Goal: Task Accomplishment & Management: Manage account settings

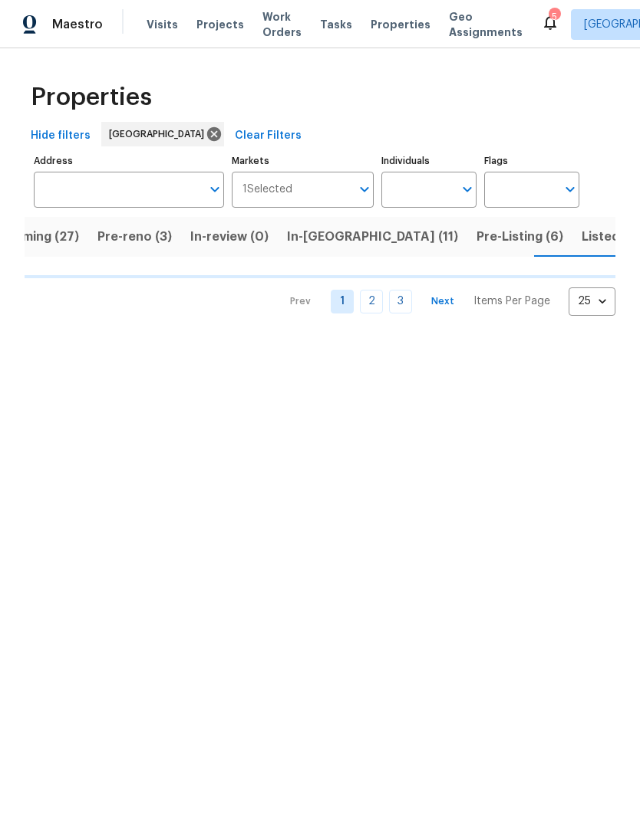
scroll to position [0, 45]
click at [440, 188] on input "Individuals" at bounding box center [417, 190] width 72 height 36
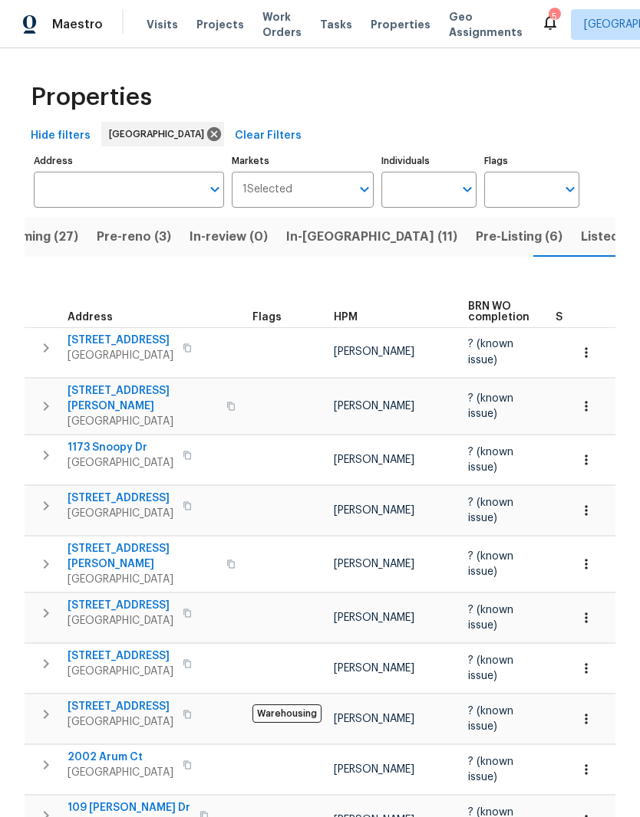
click at [350, 643] on td "[PERSON_NAME]" at bounding box center [394, 668] width 134 height 50
click at [429, 186] on input "Individuals" at bounding box center [417, 190] width 72 height 36
type input "Cynthia upshaw"
click at [413, 239] on input "checkbox" at bounding box center [409, 238] width 32 height 32
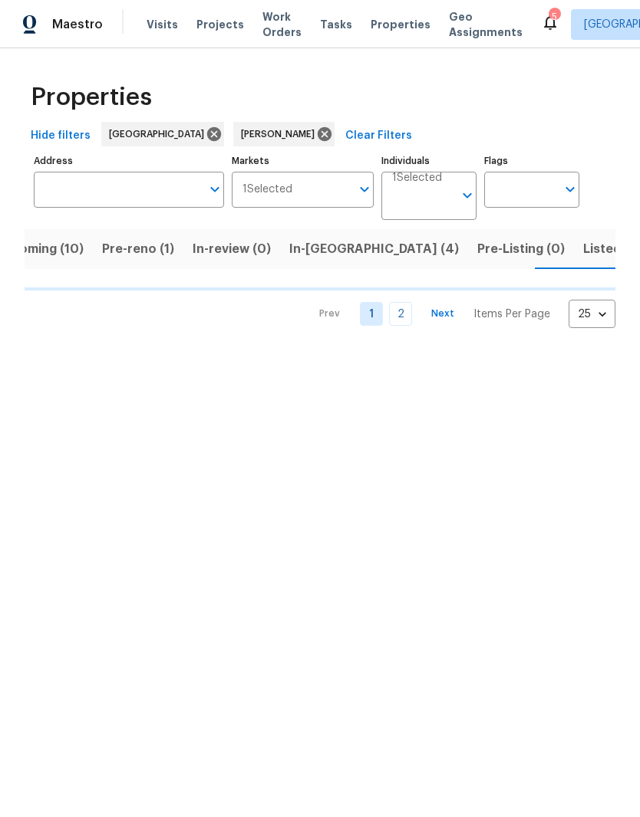
scroll to position [0, 41]
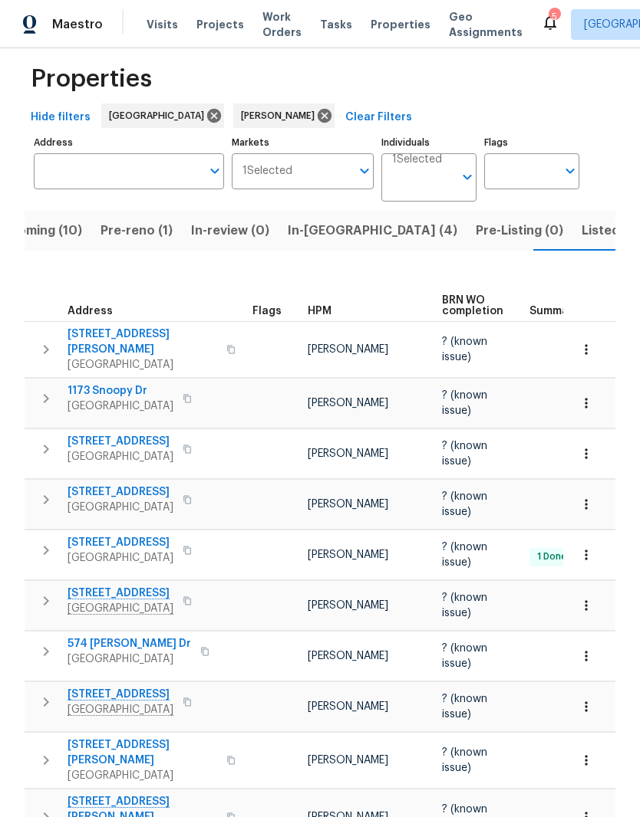
scroll to position [18, 0]
click at [141, 637] on span "574 Bridgette Dr" at bounding box center [128, 644] width 123 height 15
click at [310, 233] on span "In-reno (4)" at bounding box center [372, 231] width 169 height 21
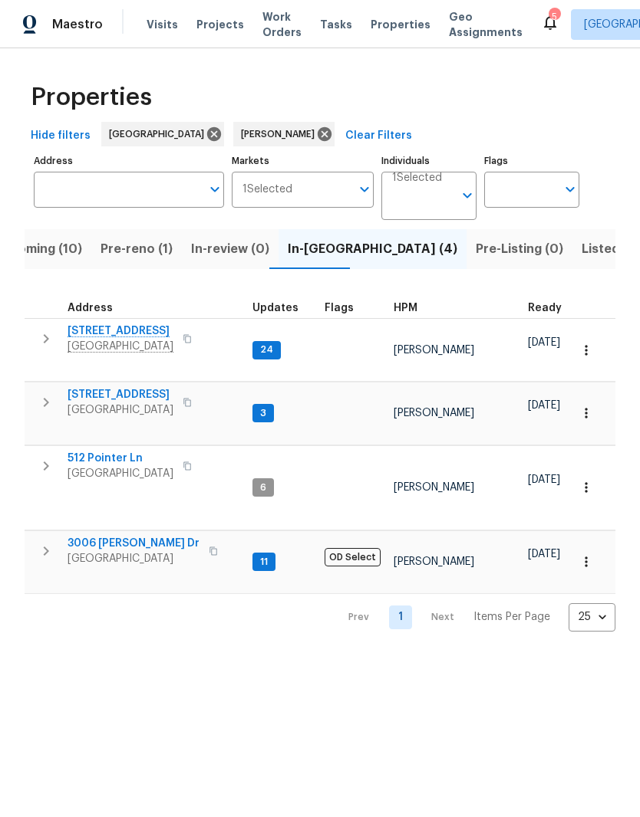
click at [143, 251] on span "Pre-reno (1)" at bounding box center [136, 248] width 72 height 21
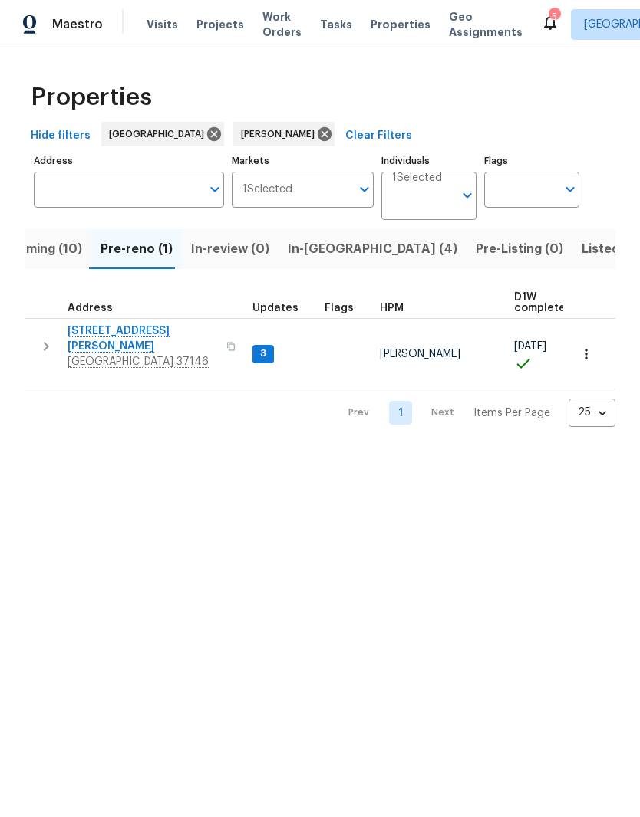
click at [135, 333] on span "157 Gabriella Ct" at bounding box center [142, 339] width 150 height 31
click at [307, 252] on span "In-reno (4)" at bounding box center [372, 248] width 169 height 21
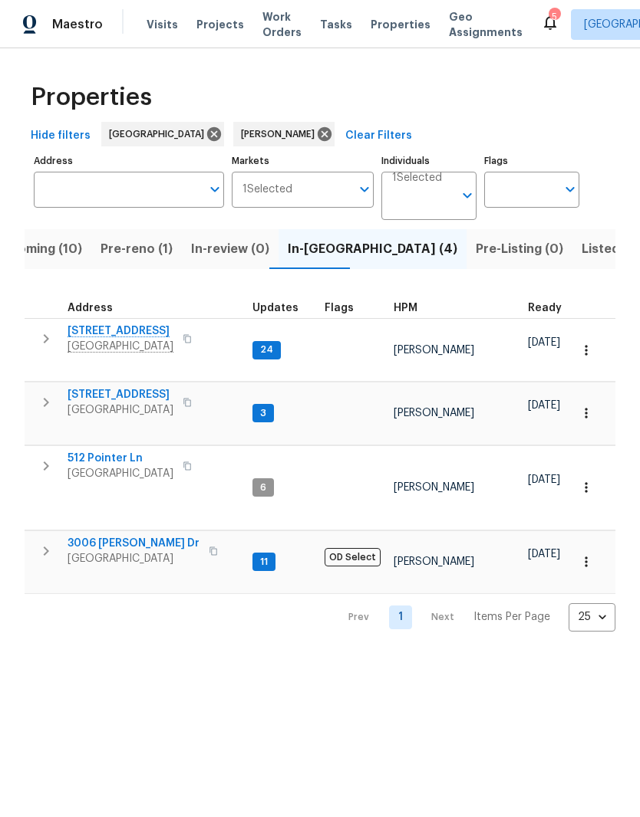
click at [124, 334] on span "2754 Cider Dr" at bounding box center [120, 331] width 106 height 15
click at [137, 536] on span "3006 [PERSON_NAME] Dr" at bounding box center [133, 543] width 132 height 15
click at [581, 255] on span "Listed (23)" at bounding box center [613, 248] width 65 height 21
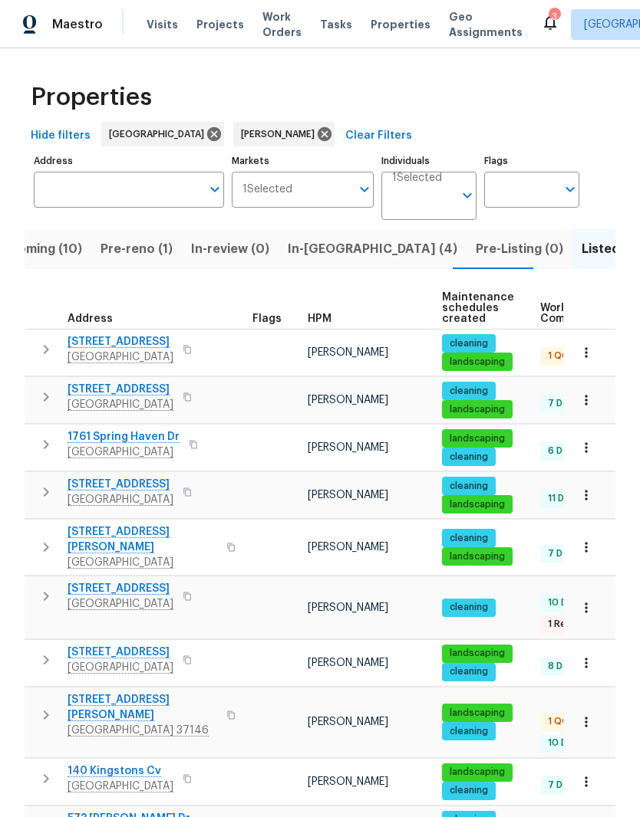
click at [117, 347] on span "1230 Chapmansboro Rd" at bounding box center [120, 341] width 106 height 15
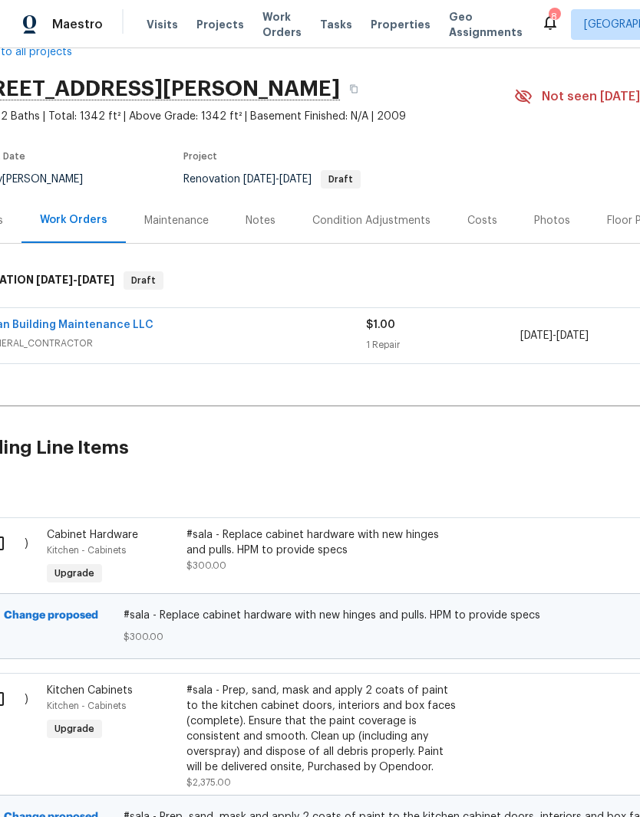
scroll to position [42, 110]
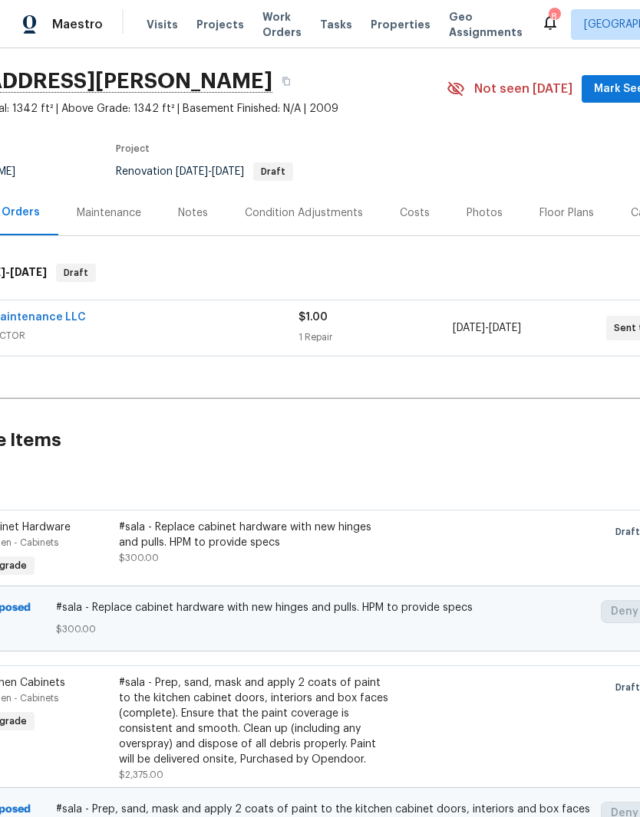
click at [383, 29] on span "Properties" at bounding box center [400, 24] width 60 height 15
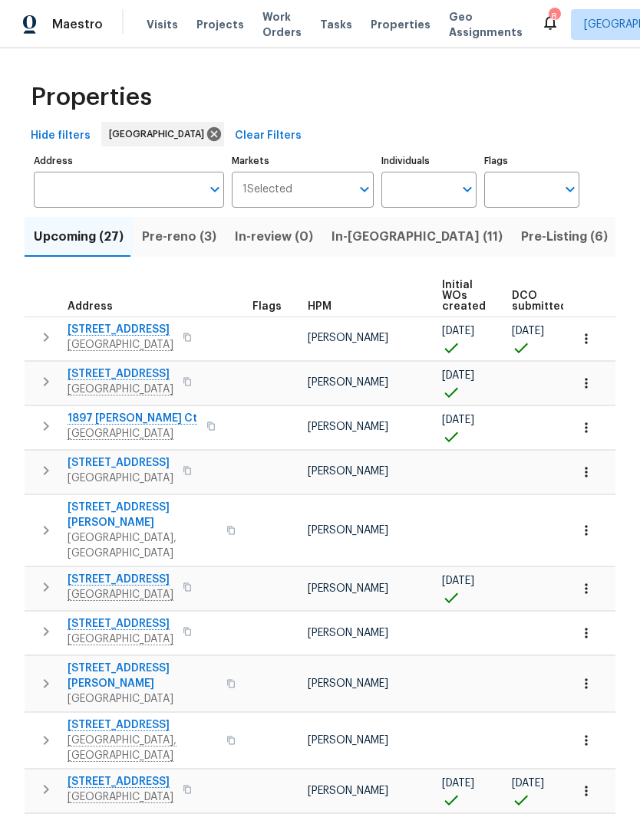
click at [271, 27] on span "Work Orders" at bounding box center [281, 24] width 39 height 31
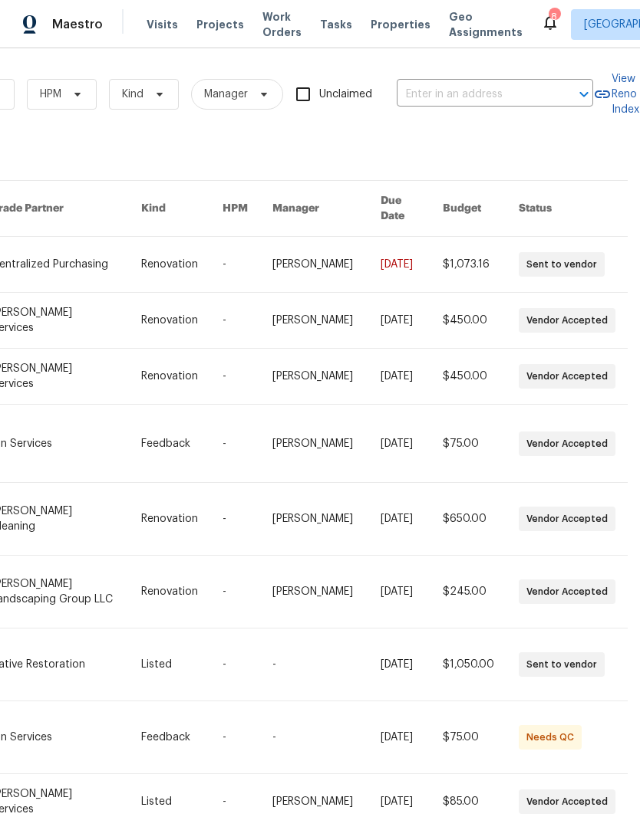
scroll to position [0, 252]
click at [455, 90] on input "text" at bounding box center [472, 95] width 153 height 24
type input "204 melodie"
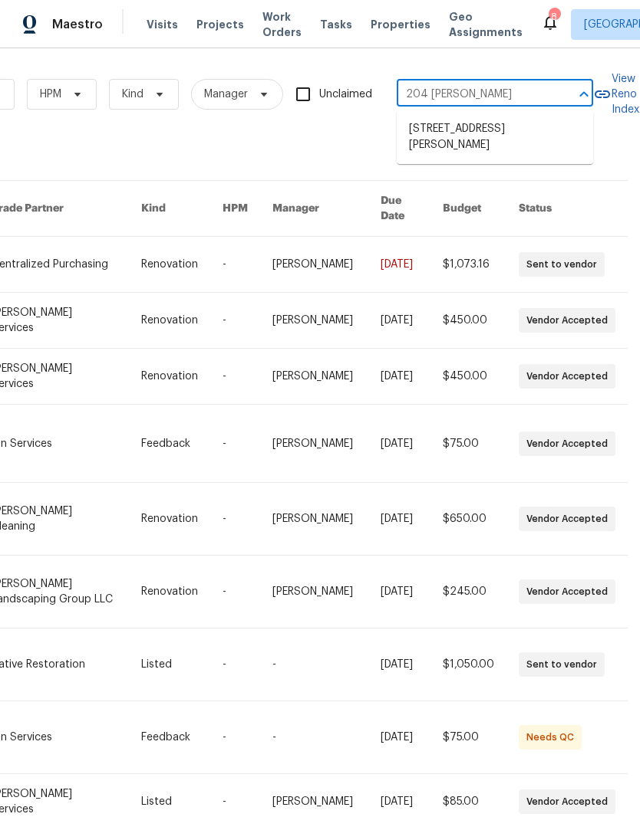
click at [464, 127] on li "204 Melodie Dr, Clarksville, TN 37043" at bounding box center [494, 137] width 196 height 41
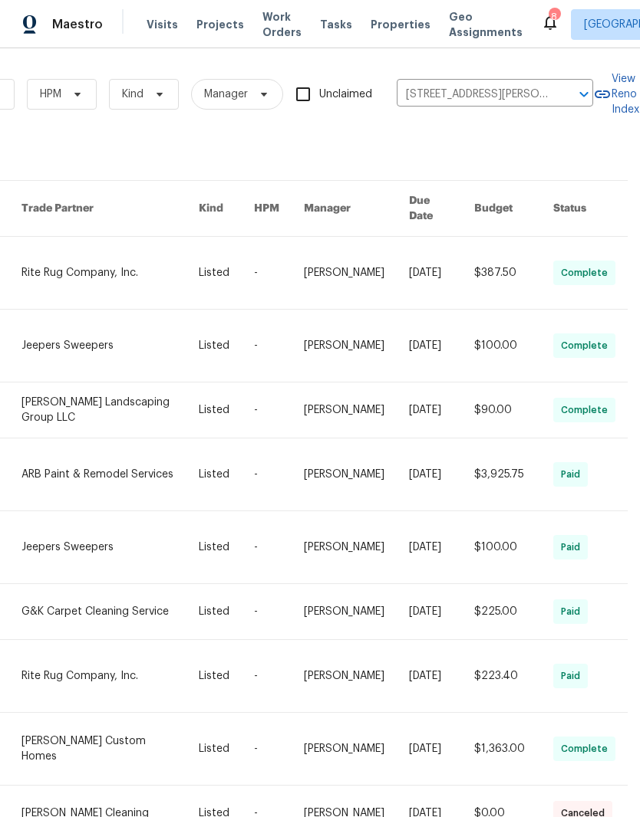
click at [117, 252] on link at bounding box center [109, 273] width 177 height 72
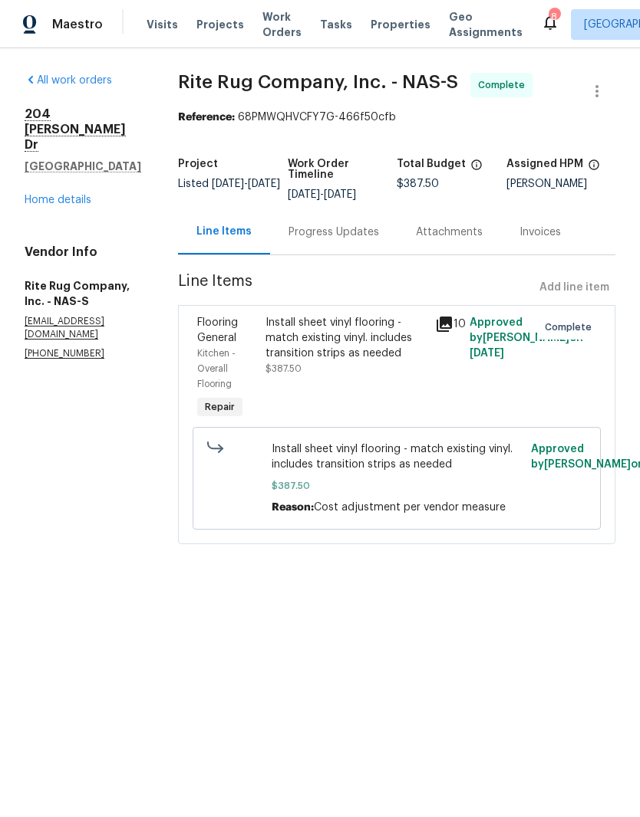
click at [153, 30] on span "Visits" at bounding box center [161, 24] width 31 height 15
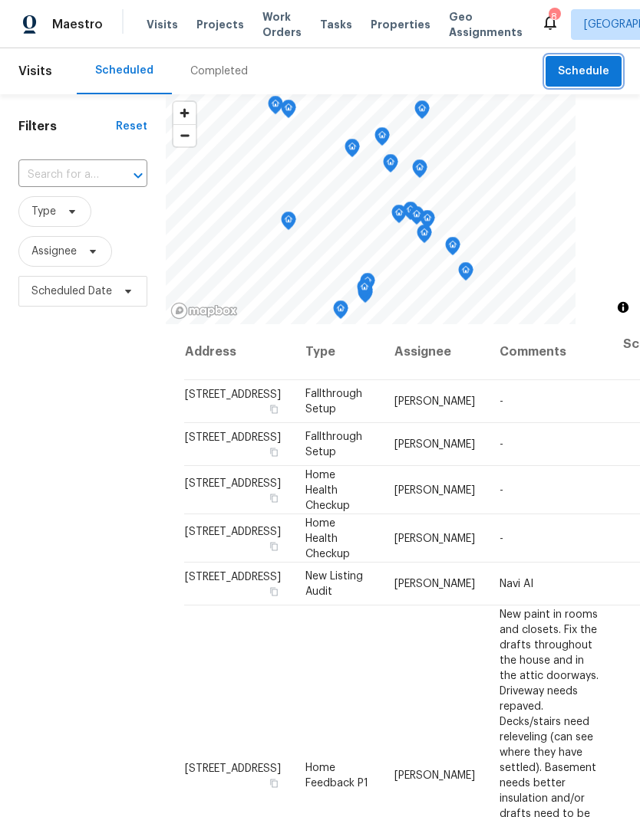
click at [562, 67] on span "Schedule" at bounding box center [582, 71] width 51 height 19
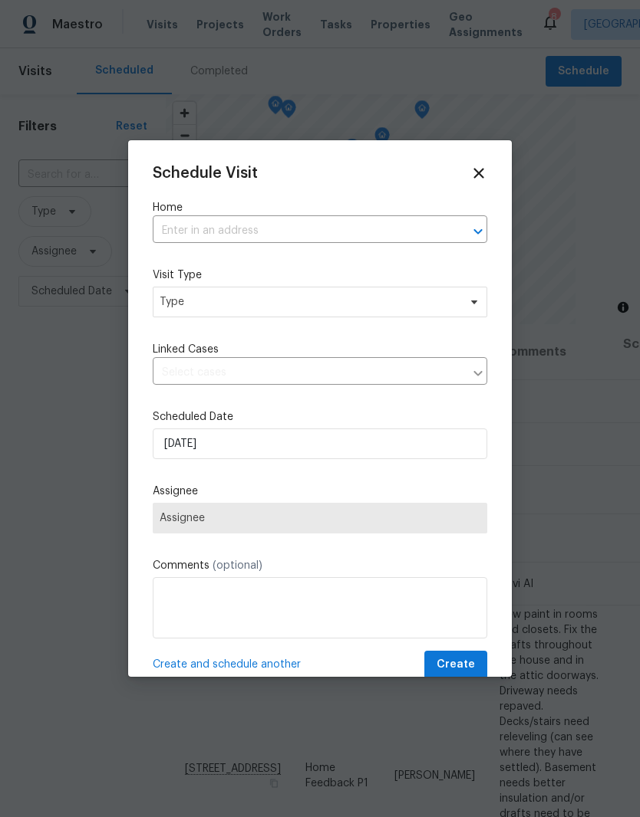
click at [223, 225] on input "text" at bounding box center [298, 231] width 291 height 24
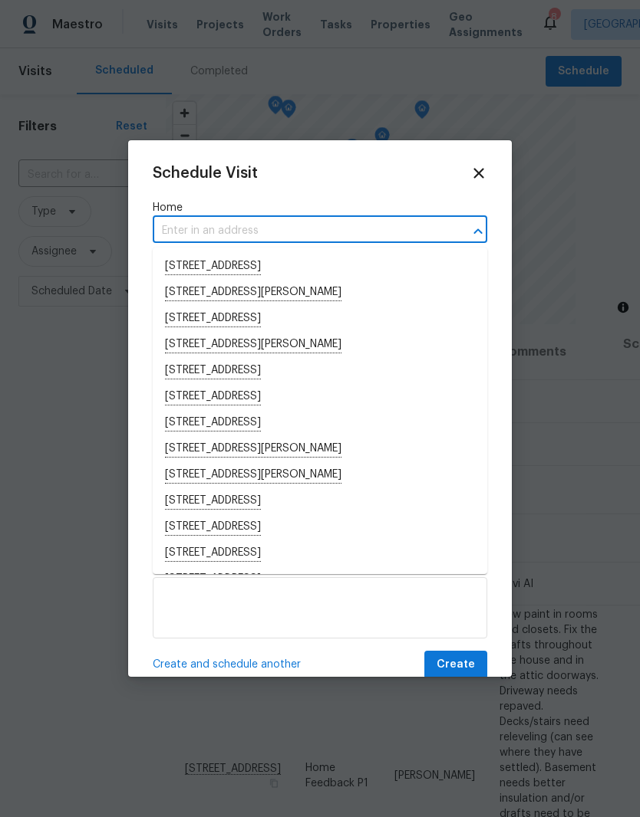
click at [216, 224] on input "text" at bounding box center [298, 231] width 291 height 24
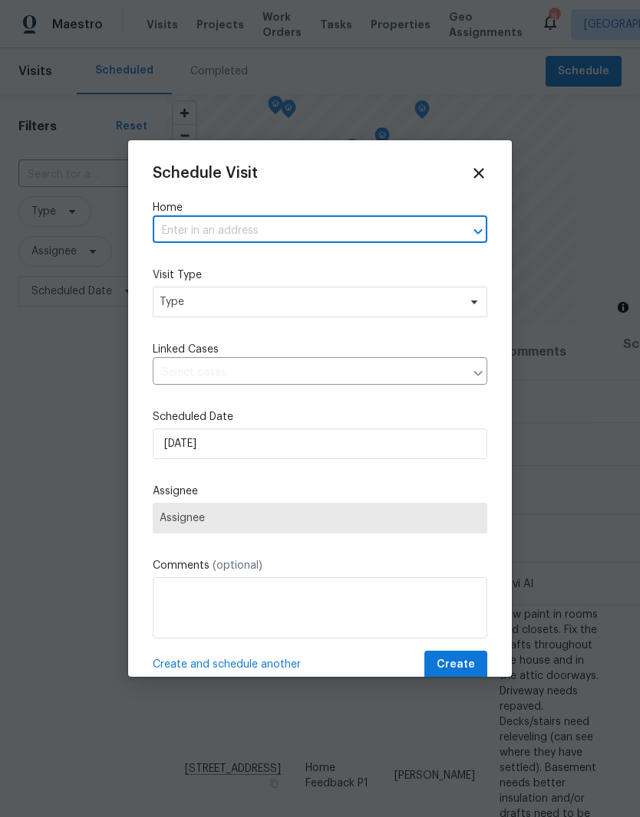
paste input "204 Melodie Dr Clarksville, TN 37043"
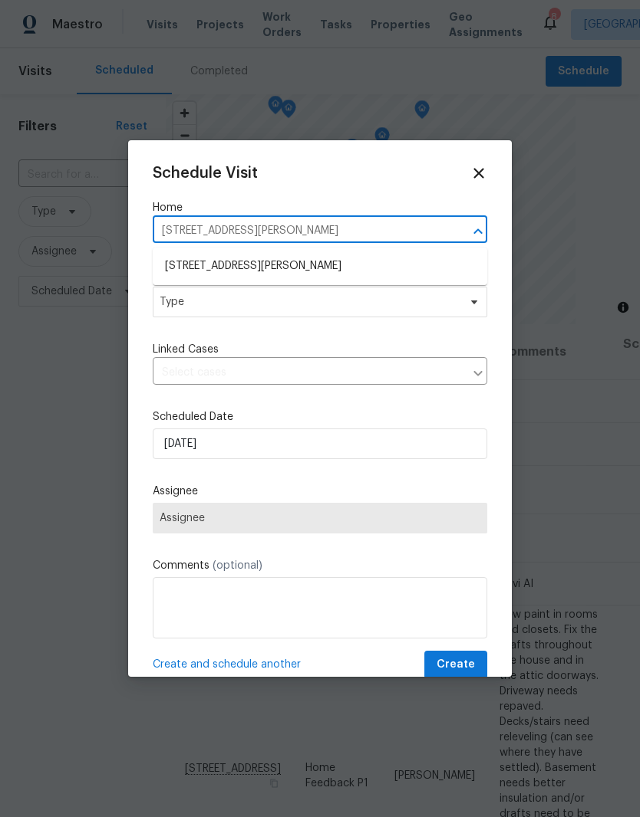
type input "204 Melodie Dr Clarksville, TN 37043"
click at [307, 264] on li "204 Melodie Dr, Clarksville, TN 37043" at bounding box center [320, 267] width 334 height 26
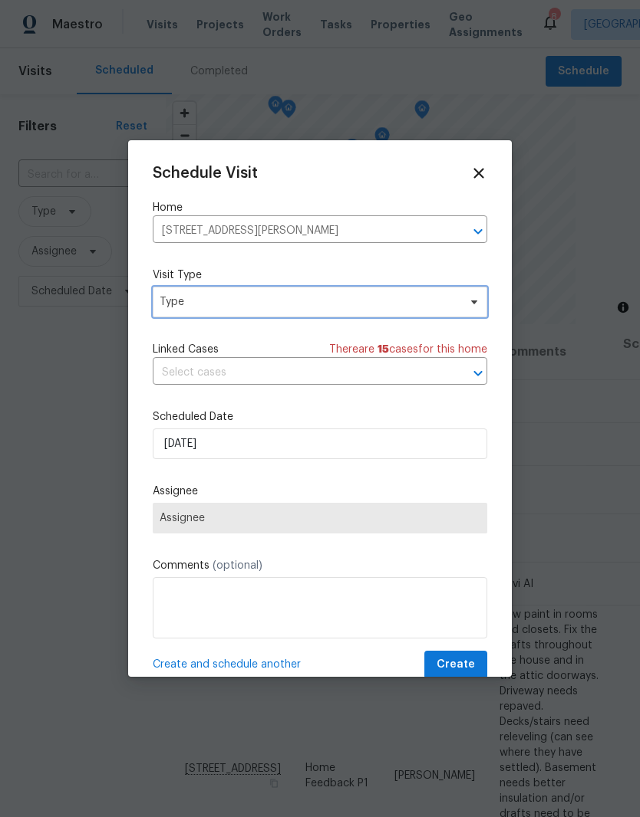
click at [464, 300] on span at bounding box center [471, 302] width 17 height 12
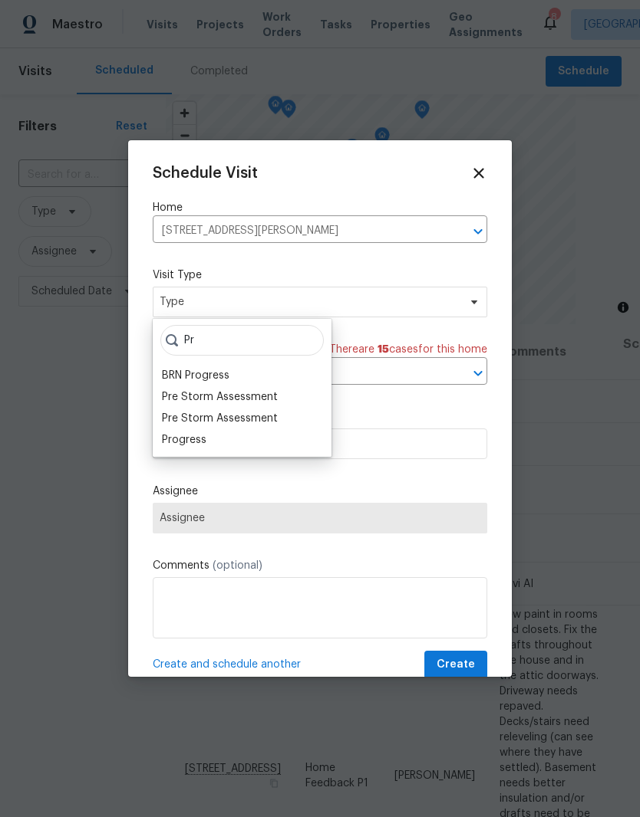
type input "P"
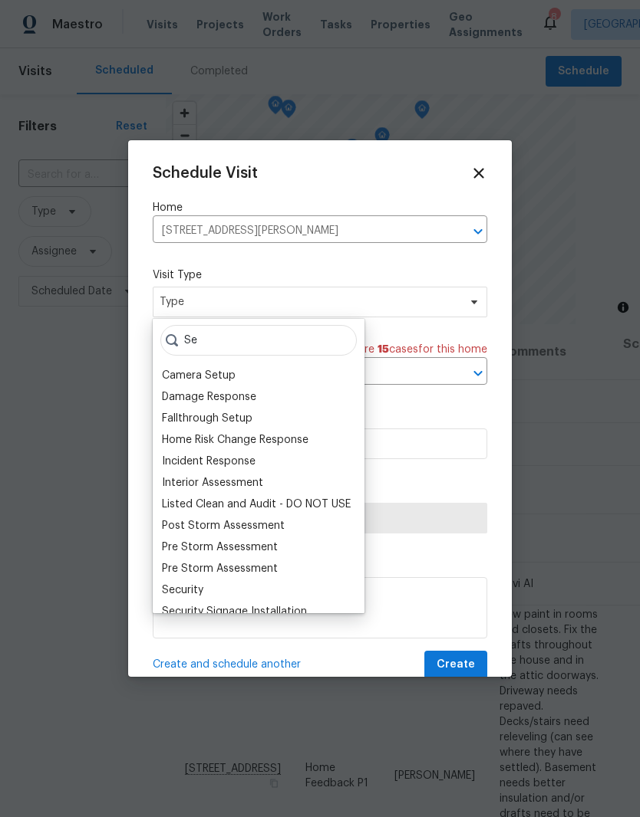
type input "S"
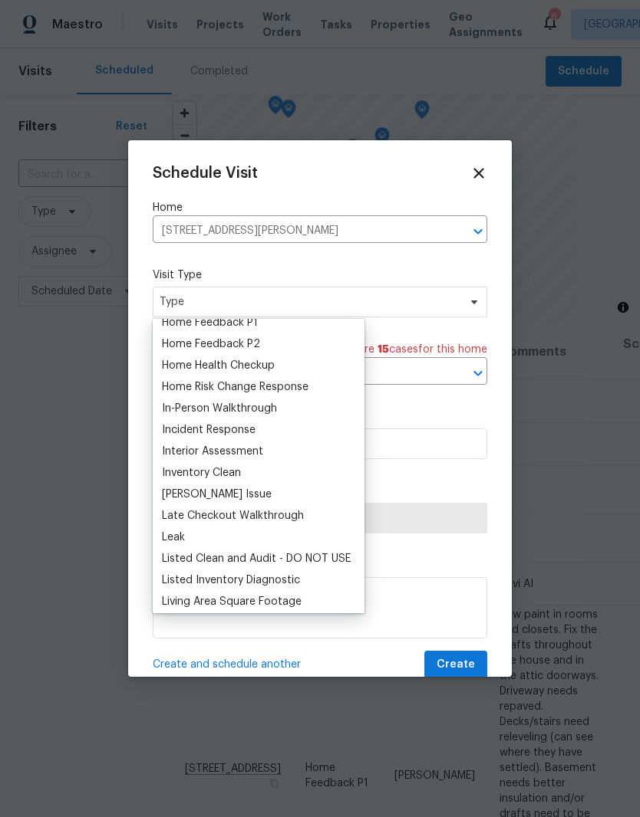
scroll to position [518, 0]
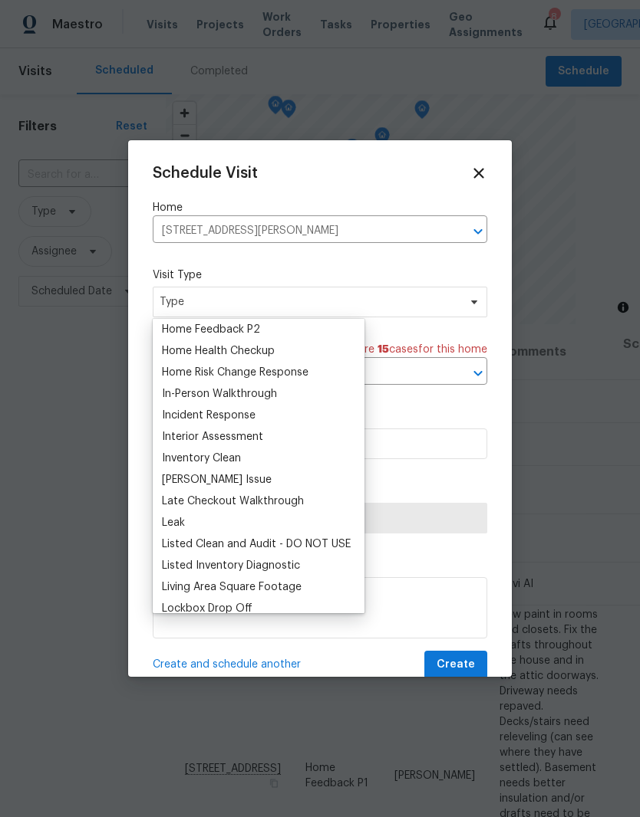
click at [249, 415] on div "Incident Response" at bounding box center [209, 415] width 94 height 15
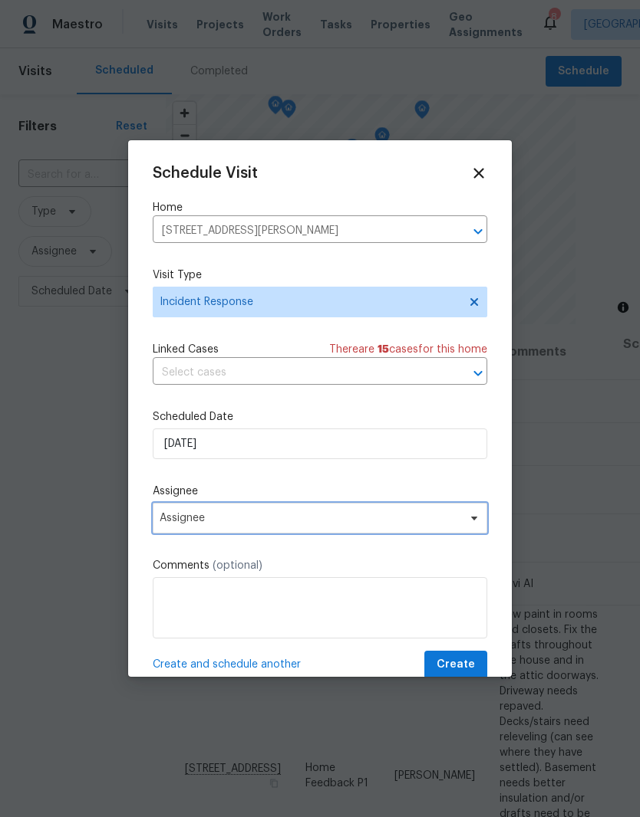
click at [473, 521] on icon at bounding box center [474, 519] width 6 height 4
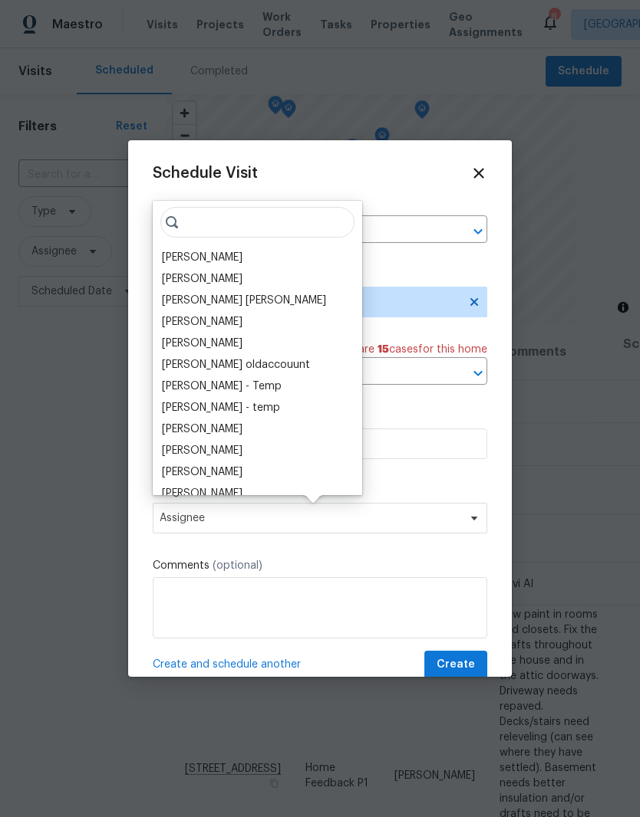
click at [235, 258] on div "[PERSON_NAME]" at bounding box center [202, 257] width 81 height 15
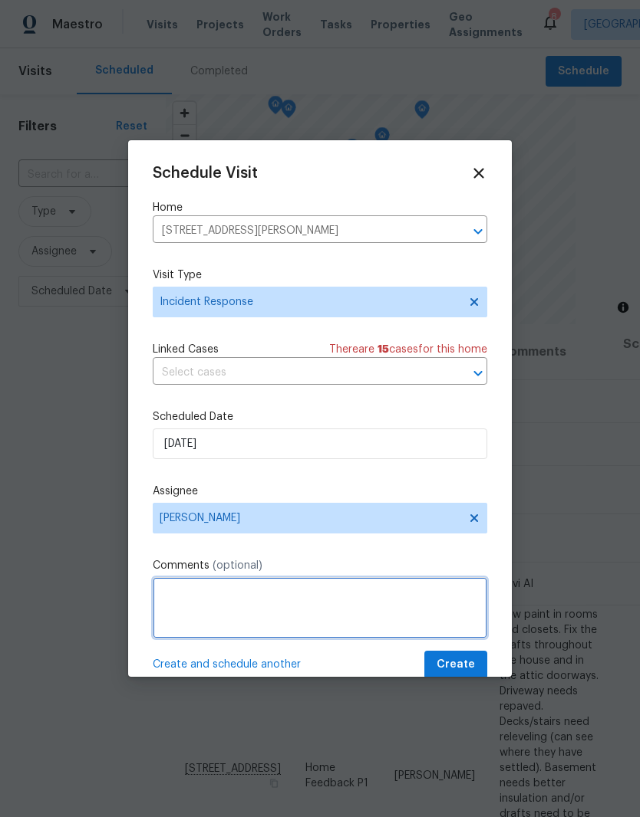
click at [328, 601] on textarea at bounding box center [320, 607] width 334 height 61
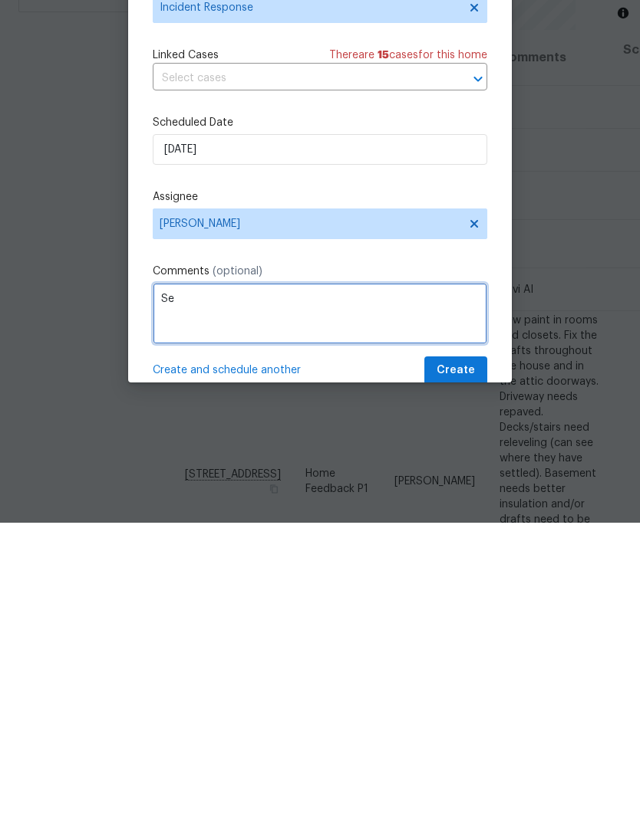
type textarea "S"
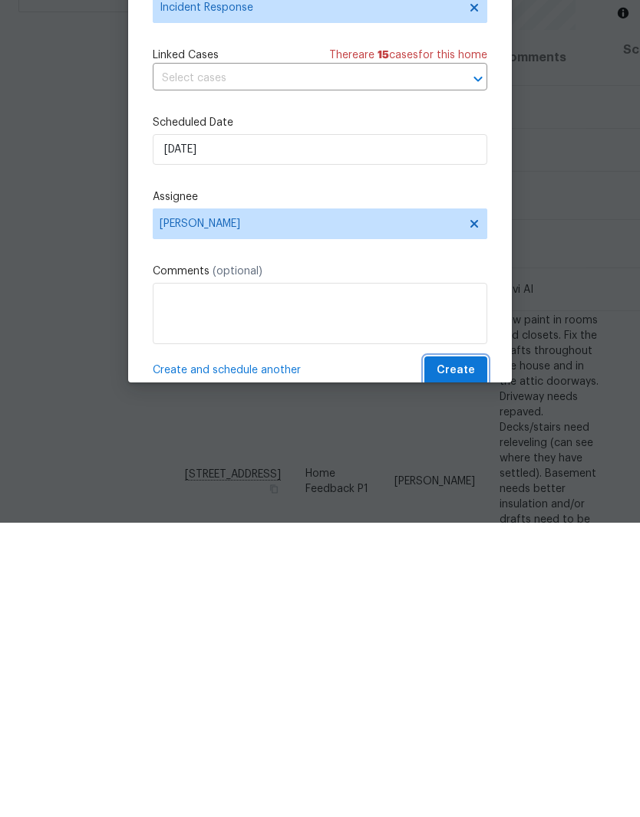
click at [462, 656] on span "Create" at bounding box center [455, 665] width 38 height 19
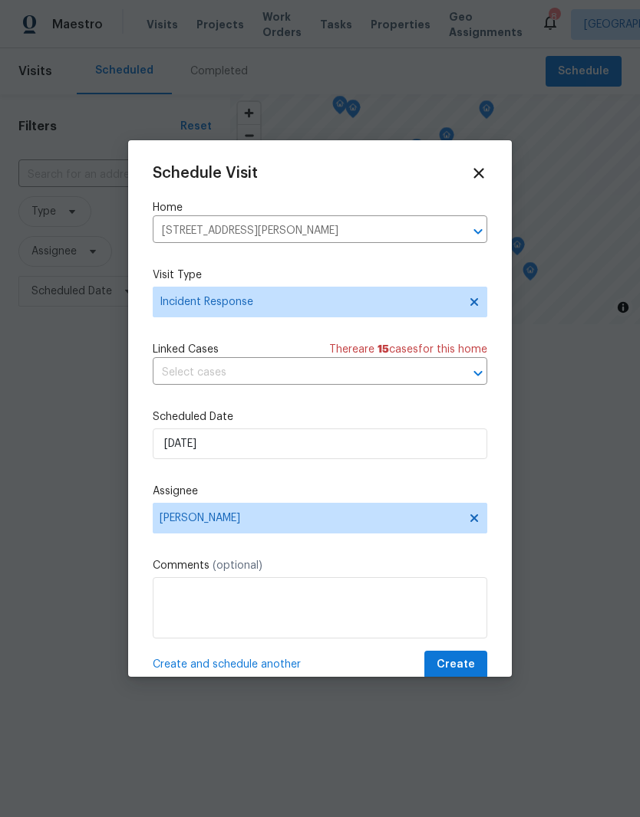
scroll to position [0, 0]
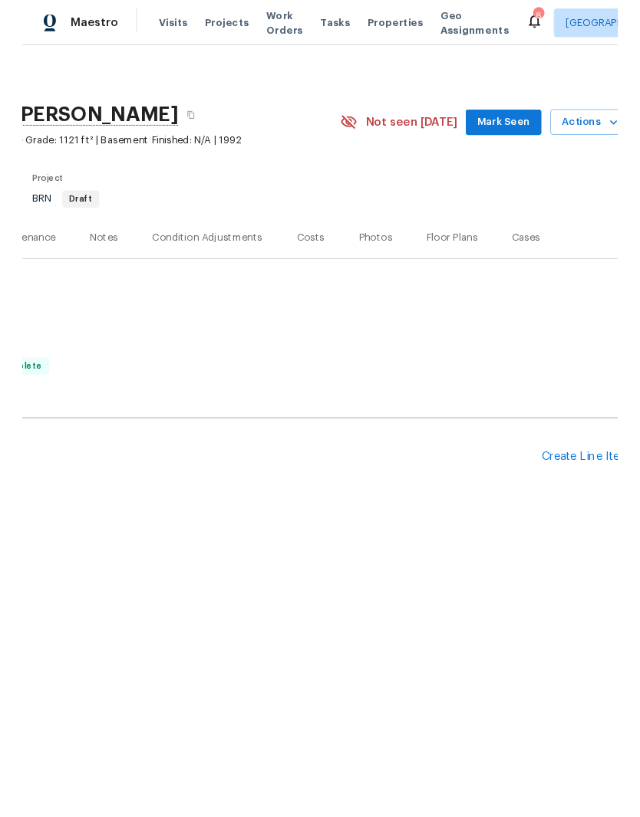
scroll to position [0, 218]
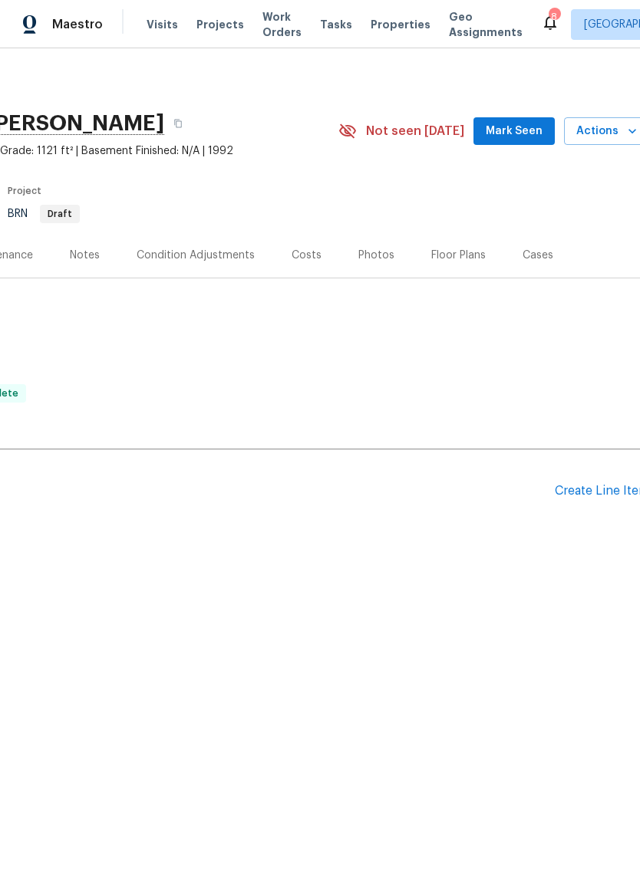
click at [527, 138] on span "Mark Seen" at bounding box center [513, 131] width 57 height 19
click at [597, 491] on div "Create Line Item" at bounding box center [601, 491] width 94 height 15
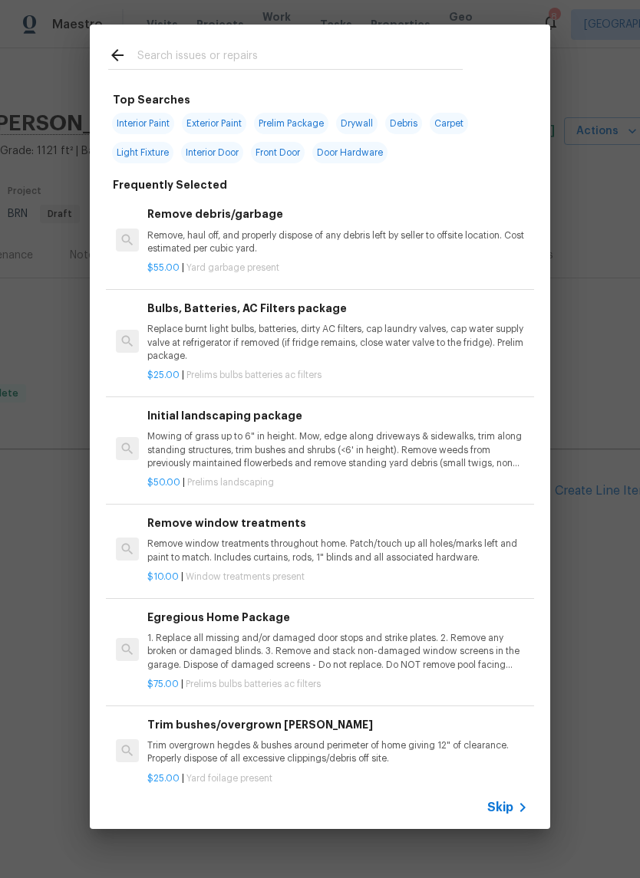
click at [328, 55] on input "text" at bounding box center [299, 57] width 325 height 23
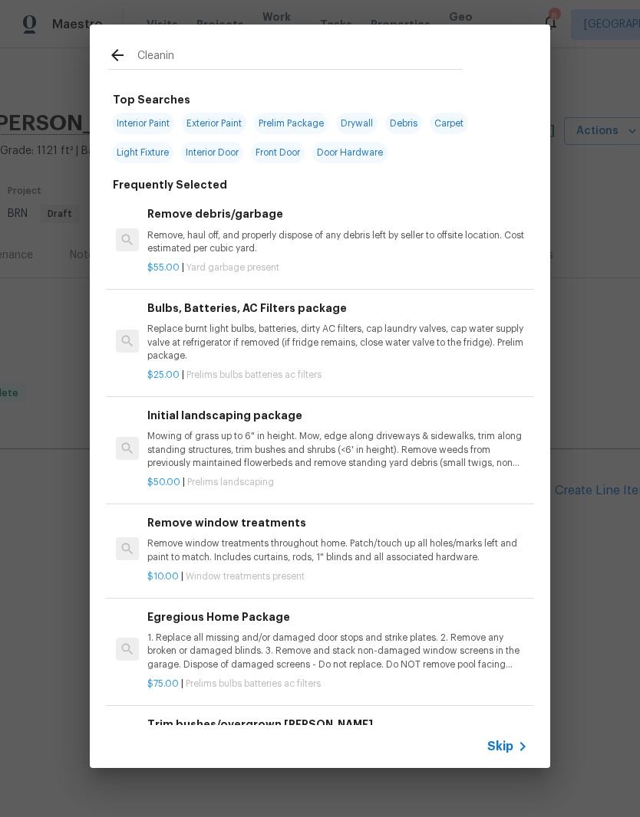
type input "Cleaning"
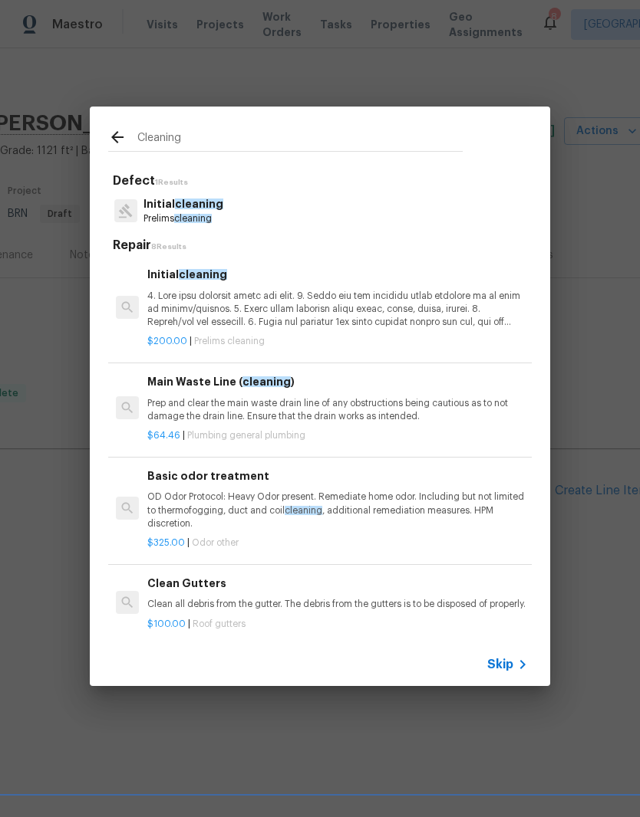
click at [201, 211] on p "Initial cleaning" at bounding box center [183, 204] width 80 height 16
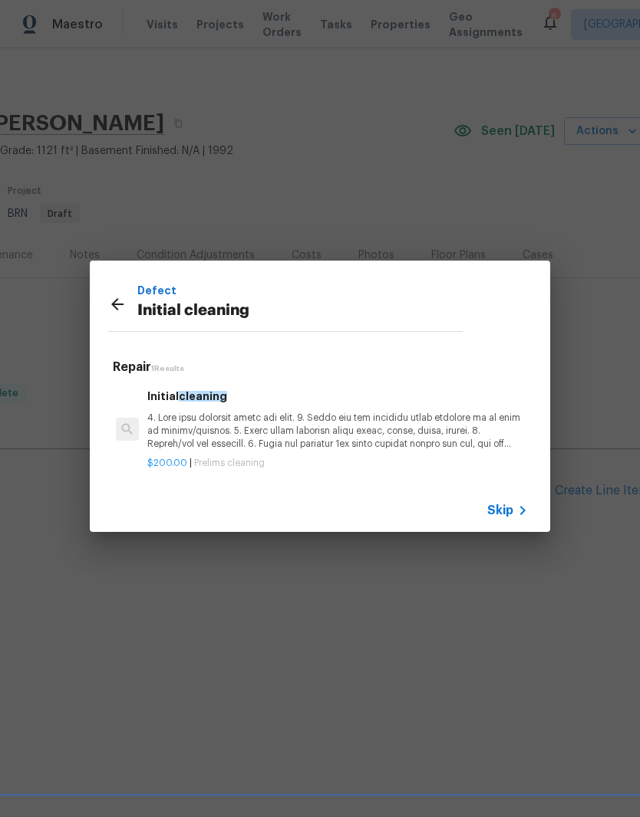
click at [212, 425] on p at bounding box center [337, 431] width 380 height 39
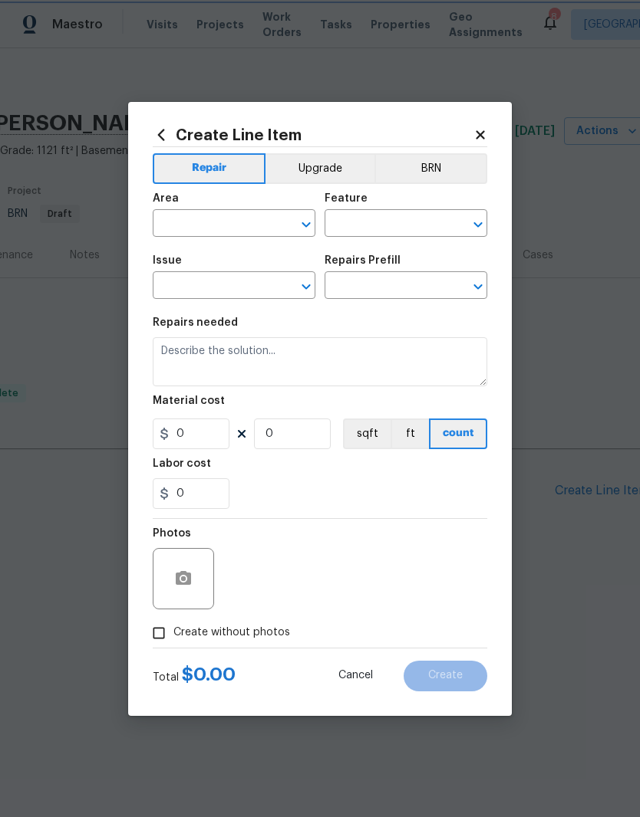
type input "Home Readiness Packages"
type input "Initial cleaning"
type input "Initial cleaning $200.00"
type textarea "1. Wipe down exterior doors and trim. 2. Clean out all exterior light fixtures …"
type input "200"
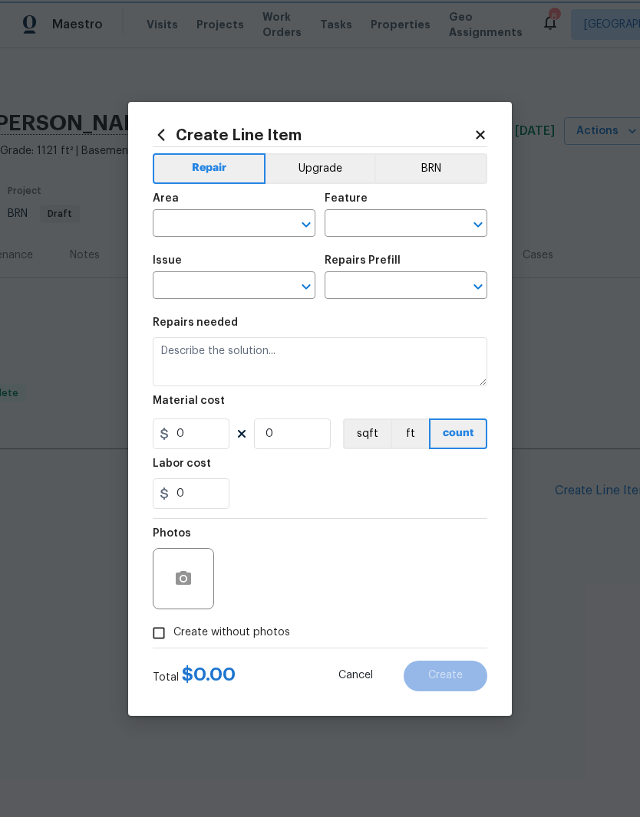
type input "1"
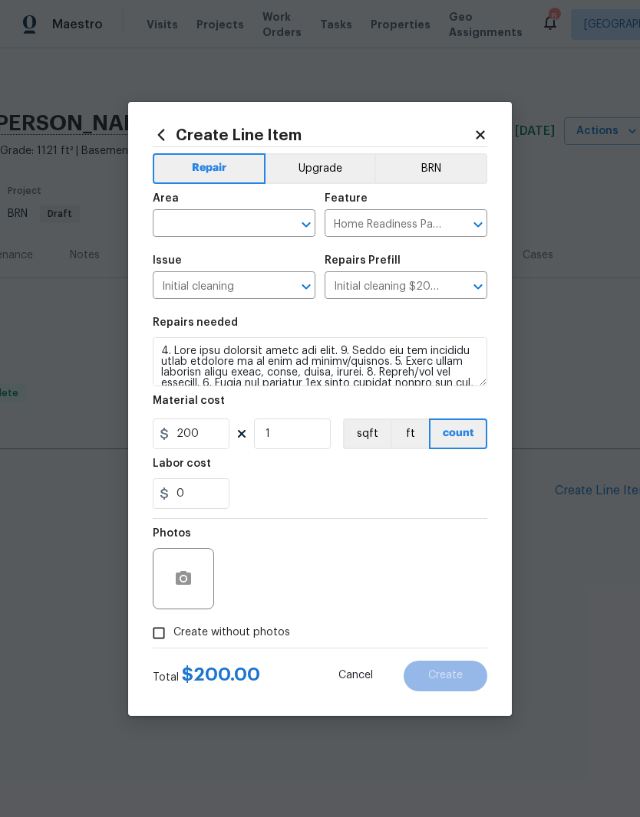
click at [267, 208] on div "Area" at bounding box center [234, 203] width 163 height 20
click at [229, 219] on input "text" at bounding box center [213, 225] width 120 height 24
click at [234, 290] on li "Interior Overall" at bounding box center [234, 283] width 163 height 25
type input "Interior Overall"
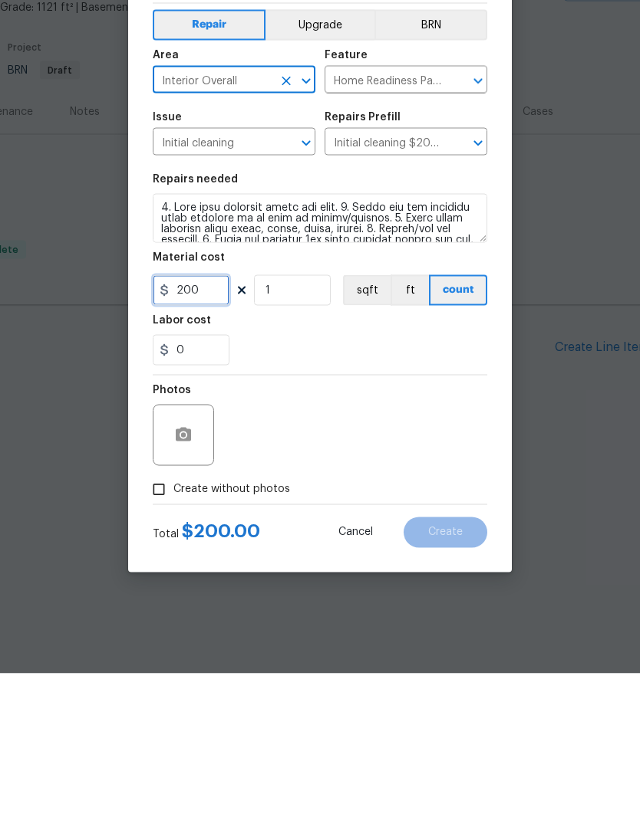
click at [209, 419] on input "200" at bounding box center [191, 434] width 77 height 31
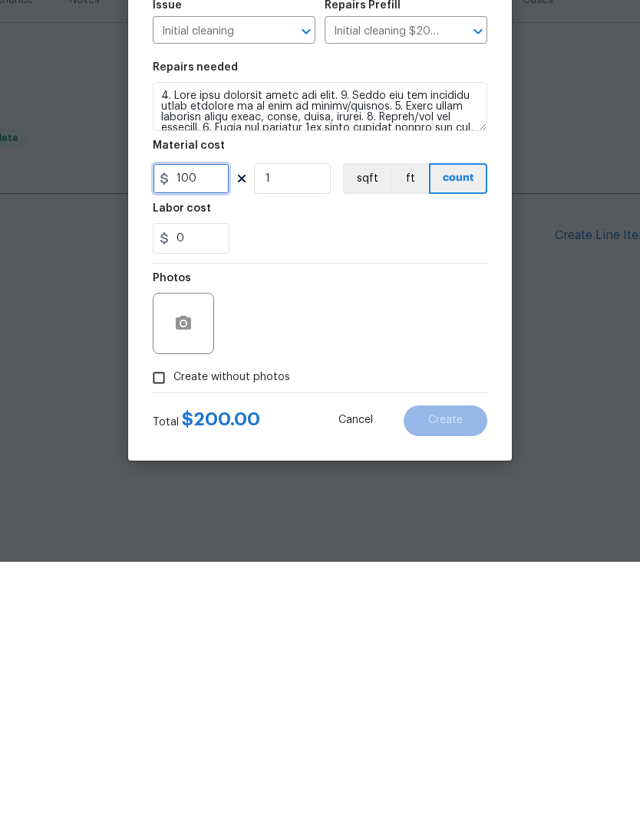
type input "100"
click at [189, 571] on icon "button" at bounding box center [183, 578] width 15 height 14
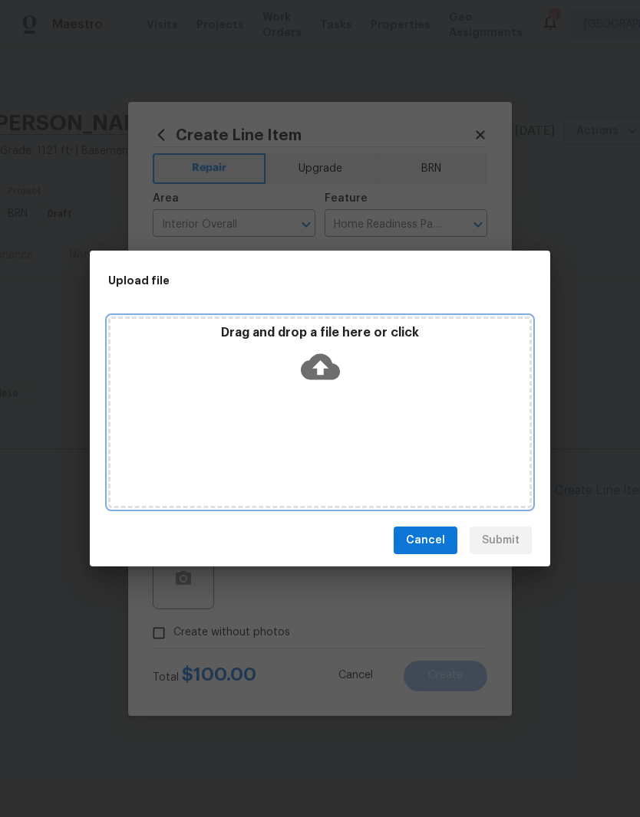
click at [367, 386] on div "Drag and drop a file here or click" at bounding box center [319, 358] width 419 height 66
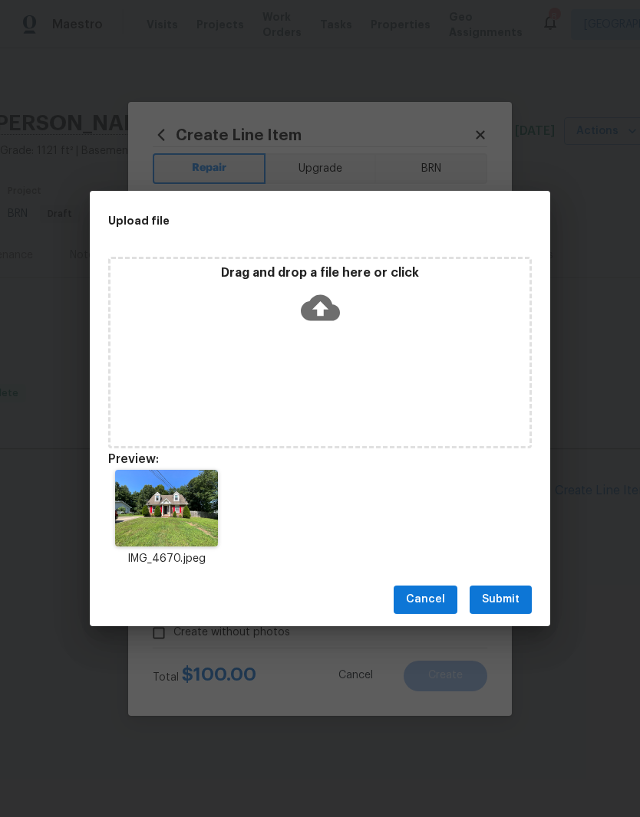
click at [509, 597] on span "Submit" at bounding box center [501, 599] width 38 height 19
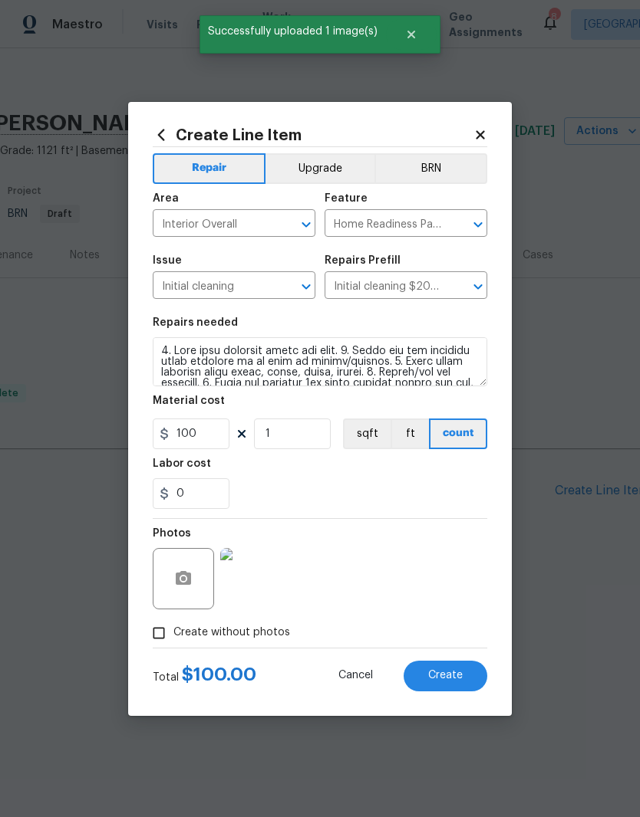
click at [455, 672] on span "Create" at bounding box center [445, 676] width 35 height 12
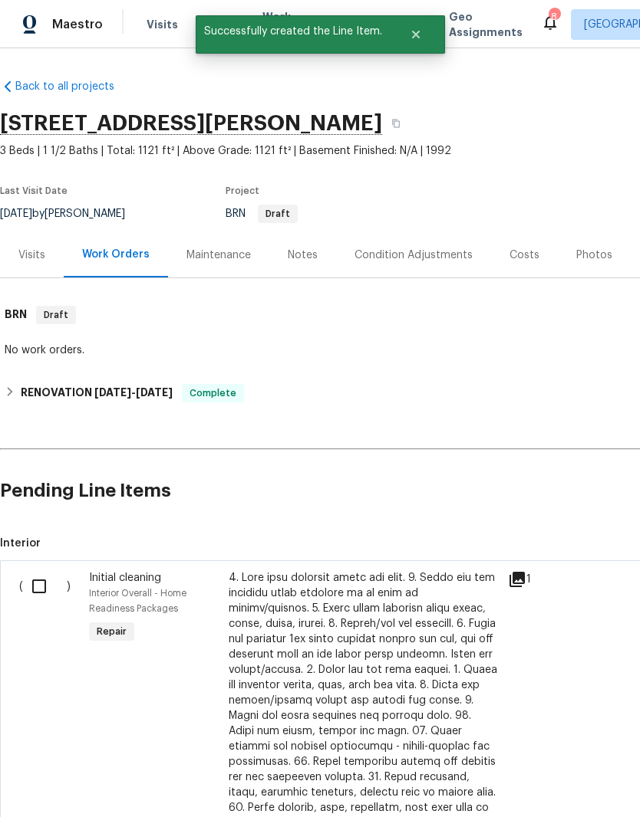
scroll to position [0, 0]
click at [44, 590] on input "checkbox" at bounding box center [45, 587] width 44 height 32
checkbox input "true"
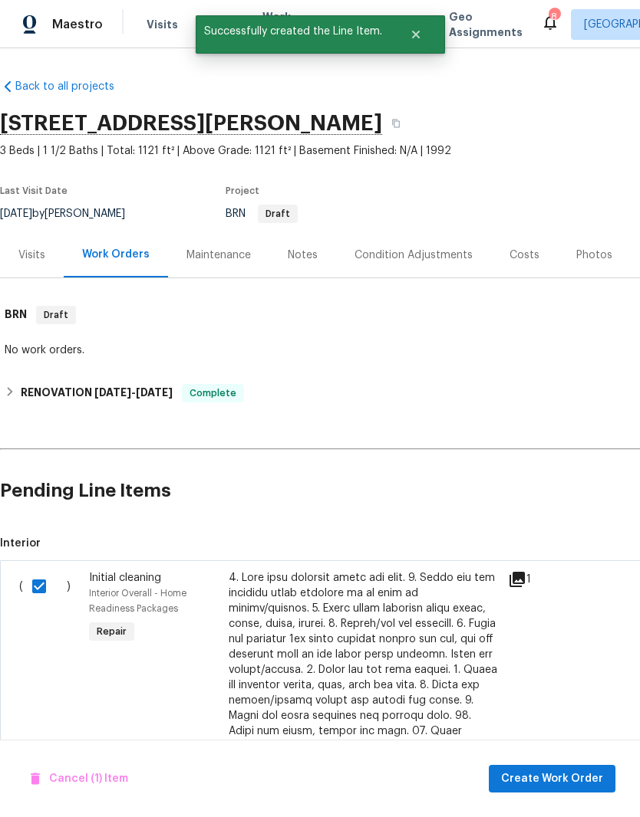
click at [573, 778] on span "Create Work Order" at bounding box center [552, 779] width 102 height 19
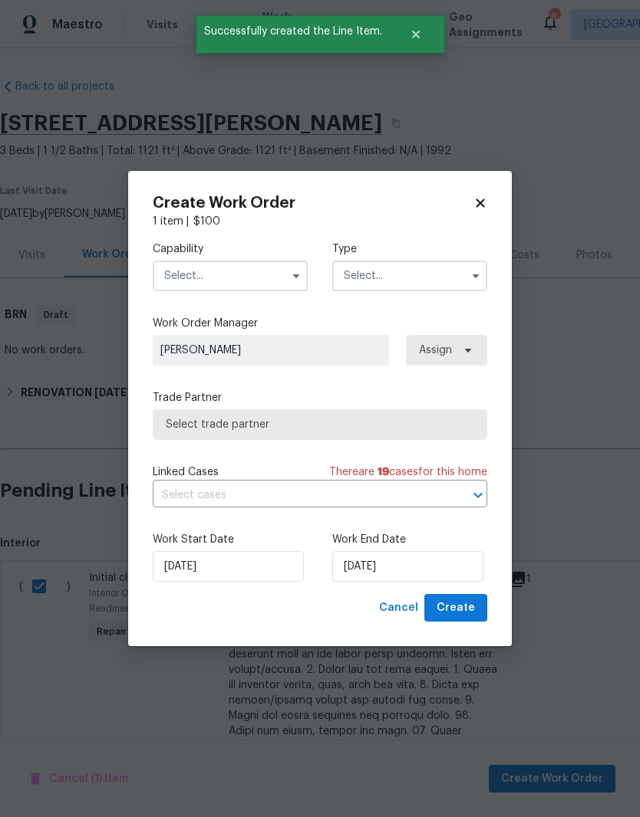
click at [273, 276] on input "text" at bounding box center [230, 276] width 155 height 31
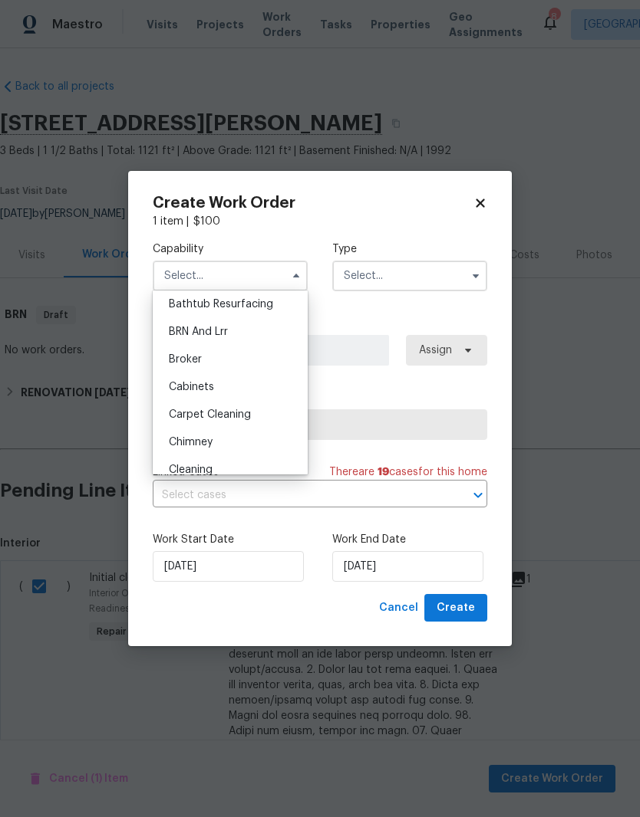
scroll to position [162, 0]
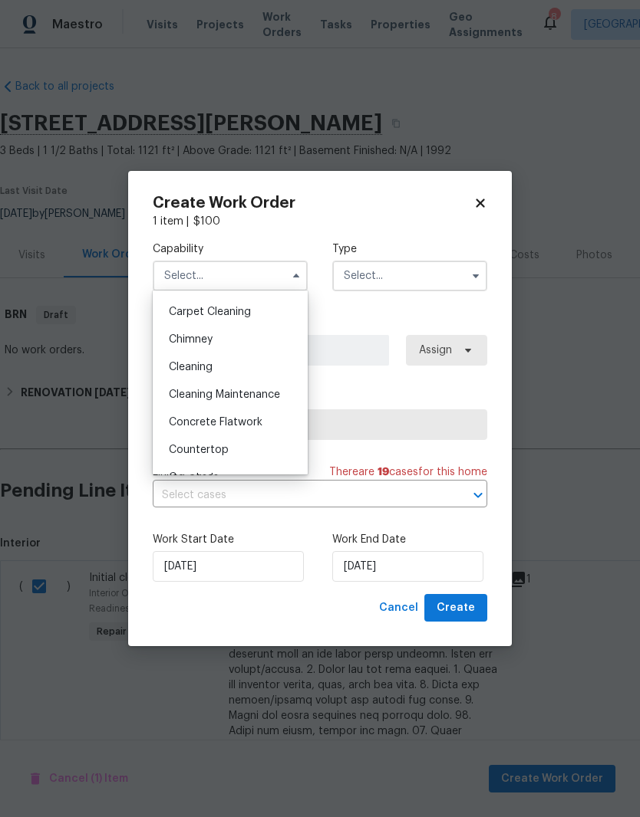
click at [211, 368] on span "Cleaning" at bounding box center [191, 367] width 44 height 11
type input "Cleaning"
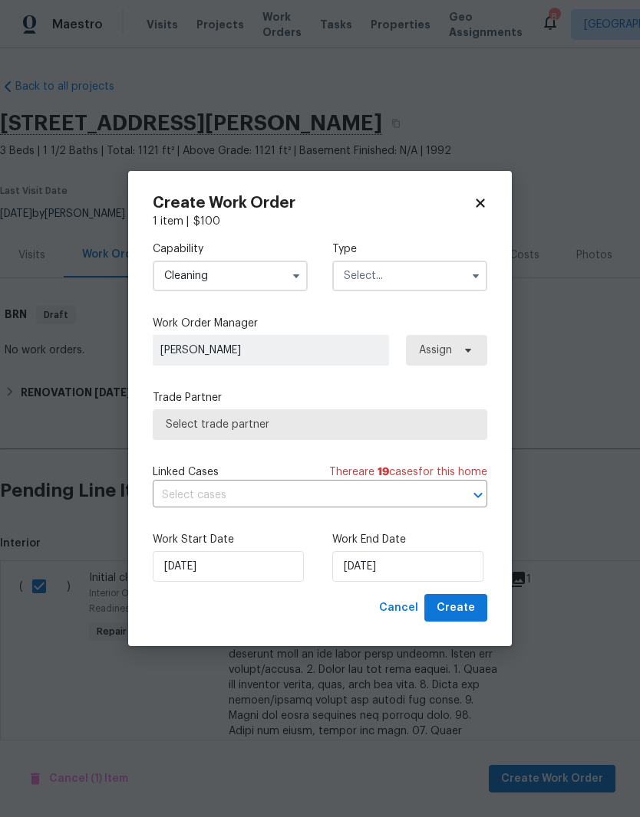
click at [413, 280] on input "text" at bounding box center [409, 276] width 155 height 31
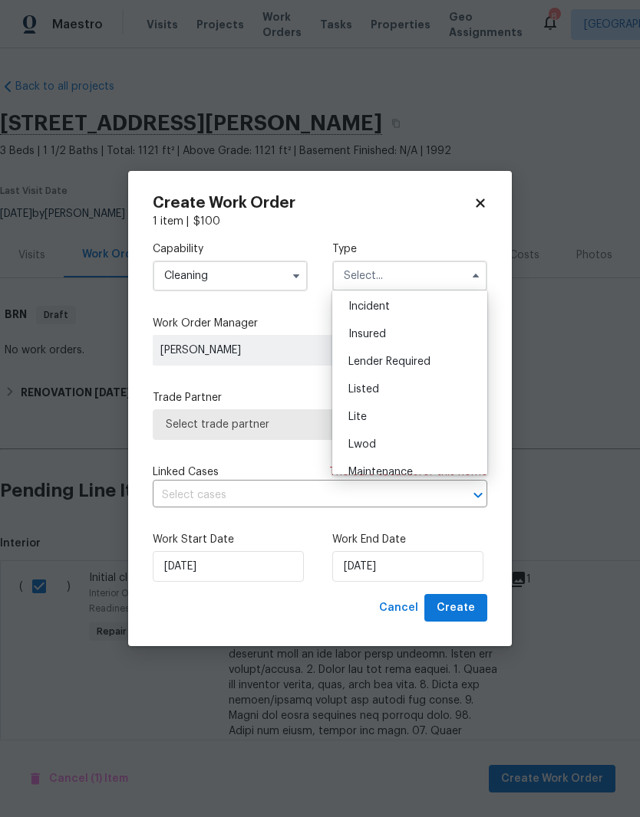
scroll to position [121, 0]
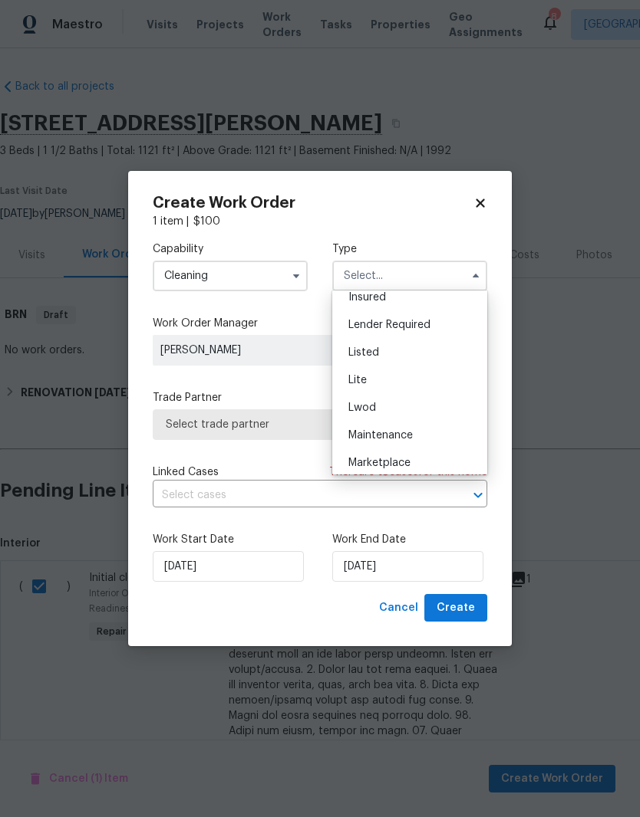
click at [373, 356] on span "Listed" at bounding box center [363, 352] width 31 height 11
type input "Listed"
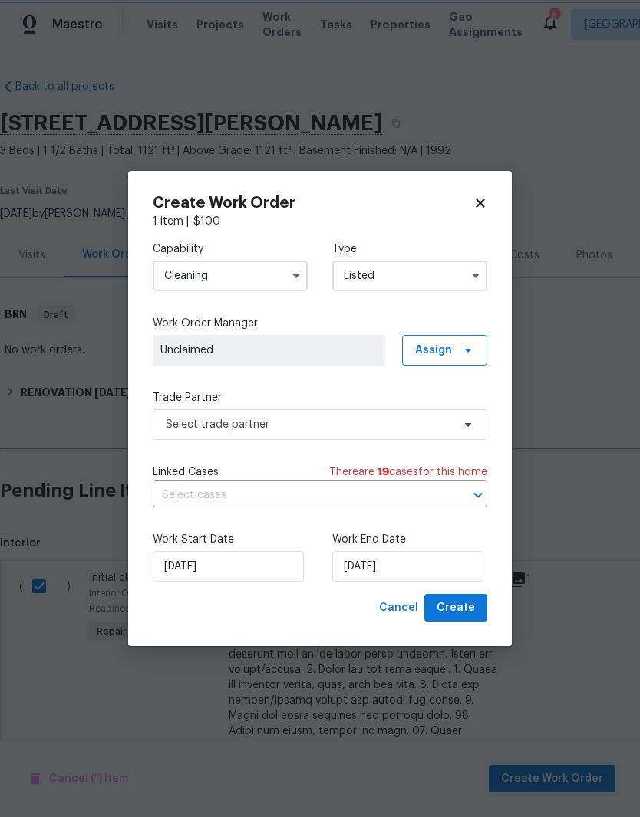
scroll to position [0, 0]
click at [451, 350] on span "Assign" at bounding box center [433, 350] width 37 height 15
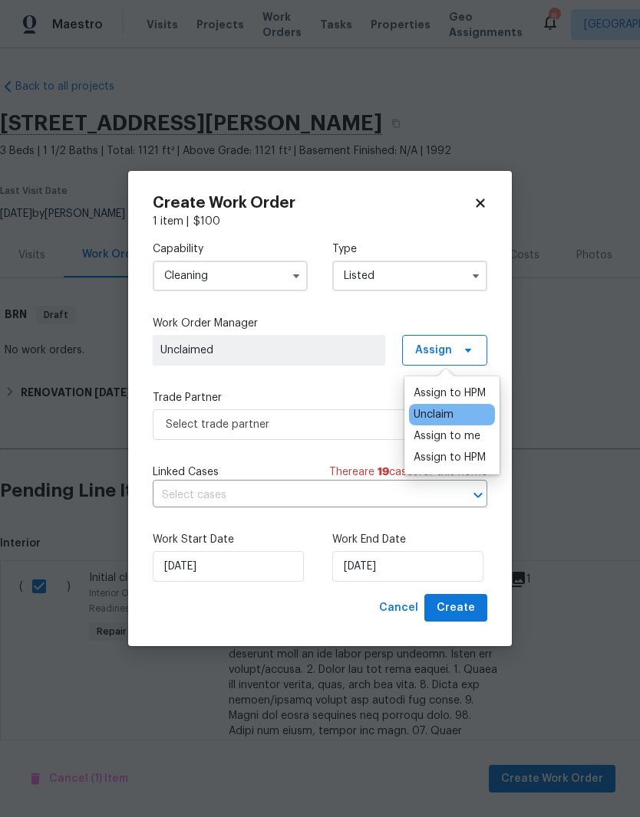
click at [459, 442] on div "Assign to me" at bounding box center [446, 436] width 67 height 15
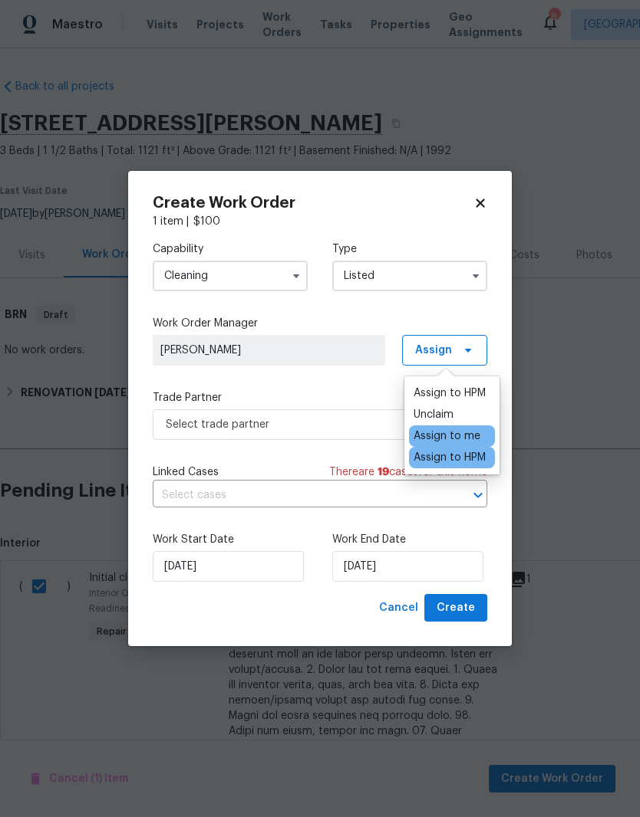
click at [334, 347] on span "[PERSON_NAME]" at bounding box center [268, 350] width 217 height 15
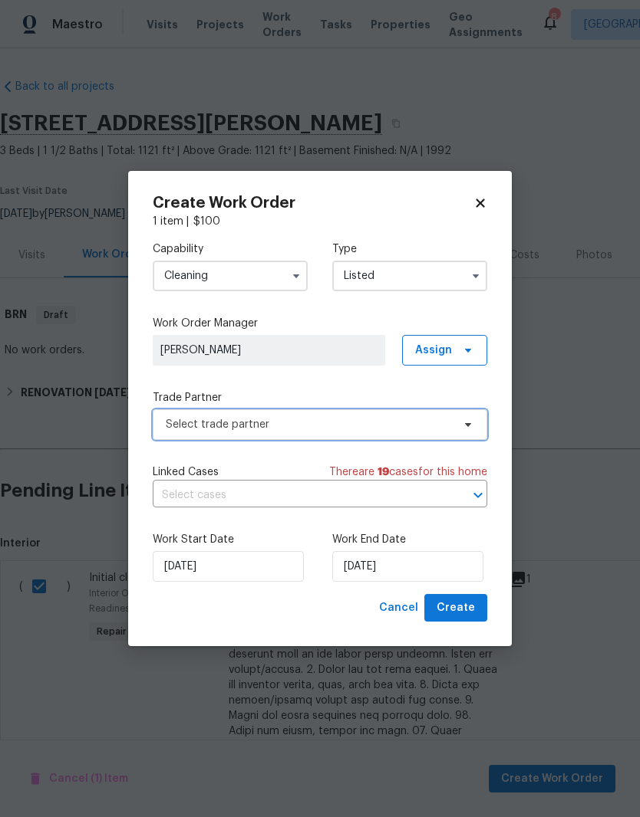
click at [456, 424] on span "Select trade partner" at bounding box center [320, 424] width 334 height 31
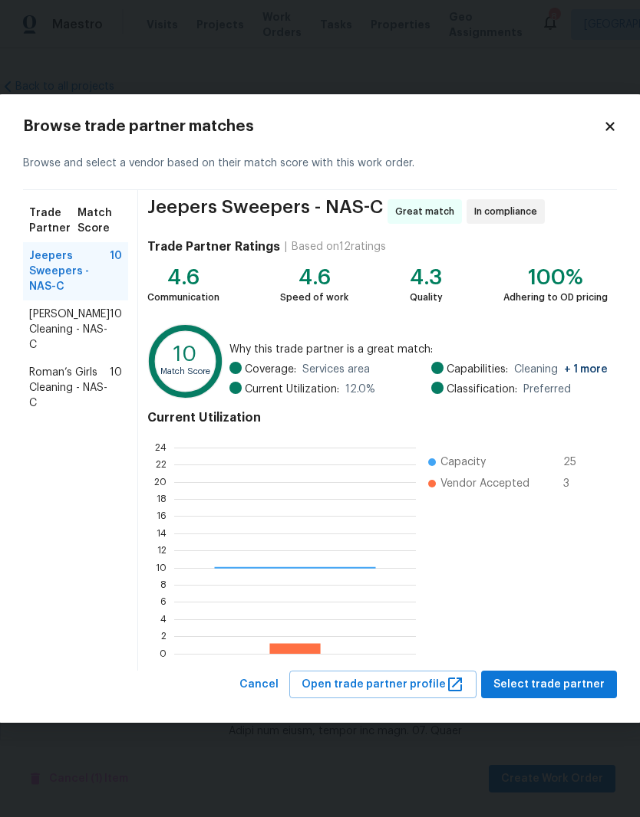
scroll to position [215, 242]
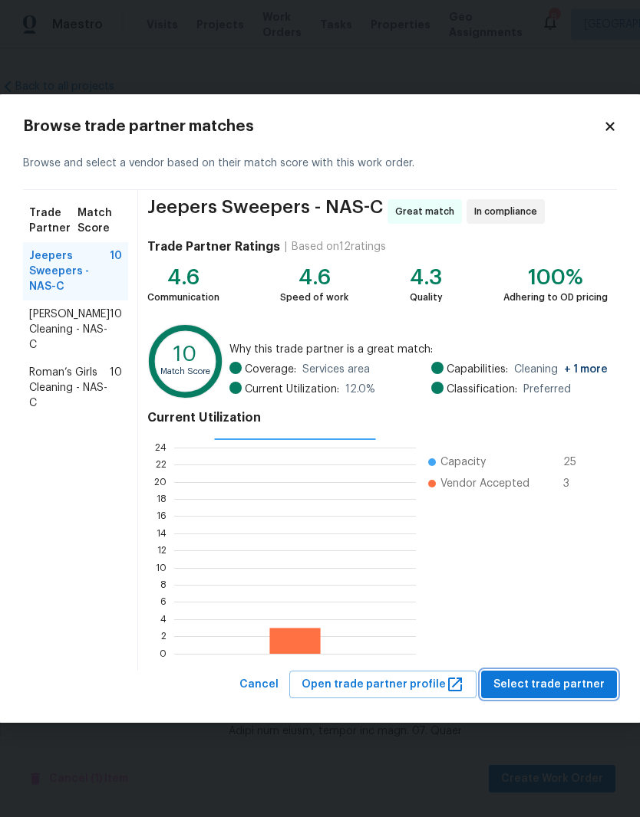
click at [557, 686] on span "Select trade partner" at bounding box center [548, 685] width 111 height 19
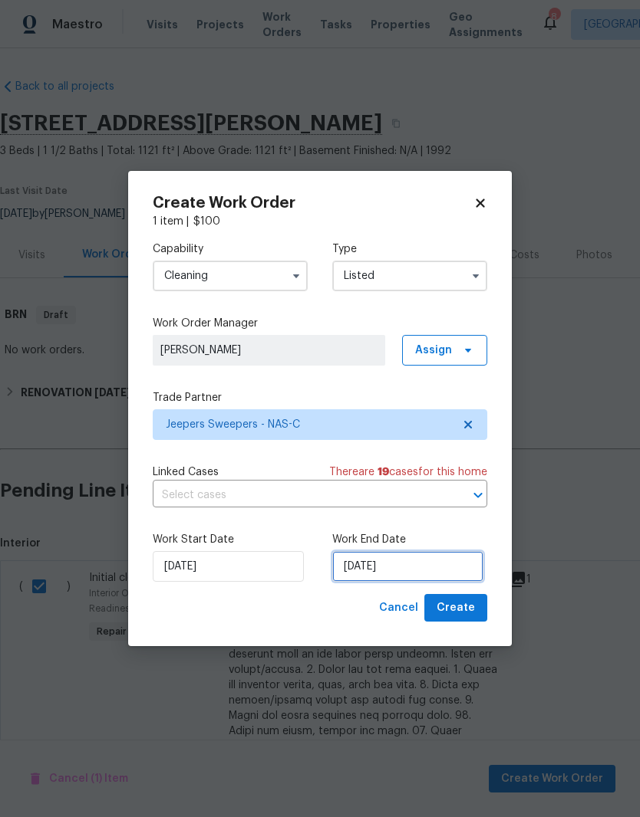
click at [442, 570] on input "[DATE]" at bounding box center [407, 566] width 151 height 31
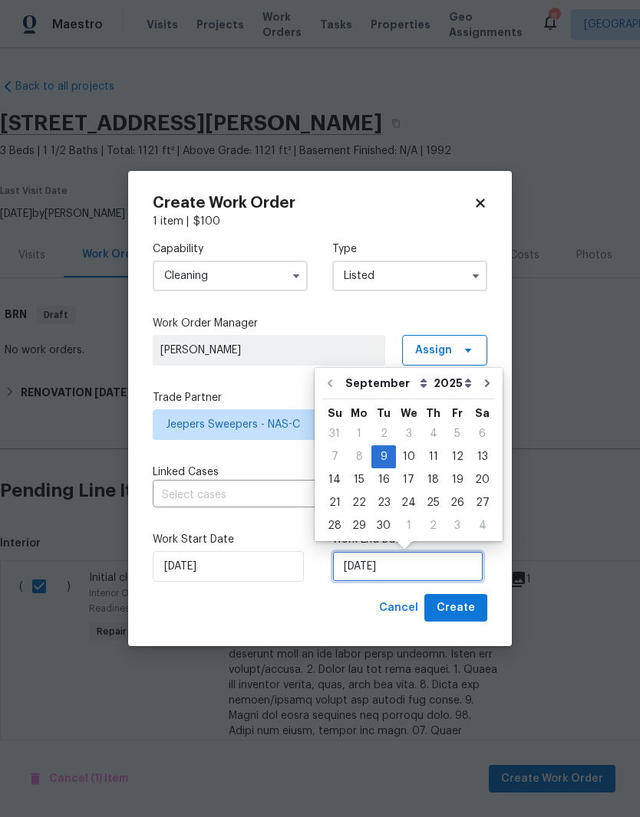
scroll to position [12, 0]
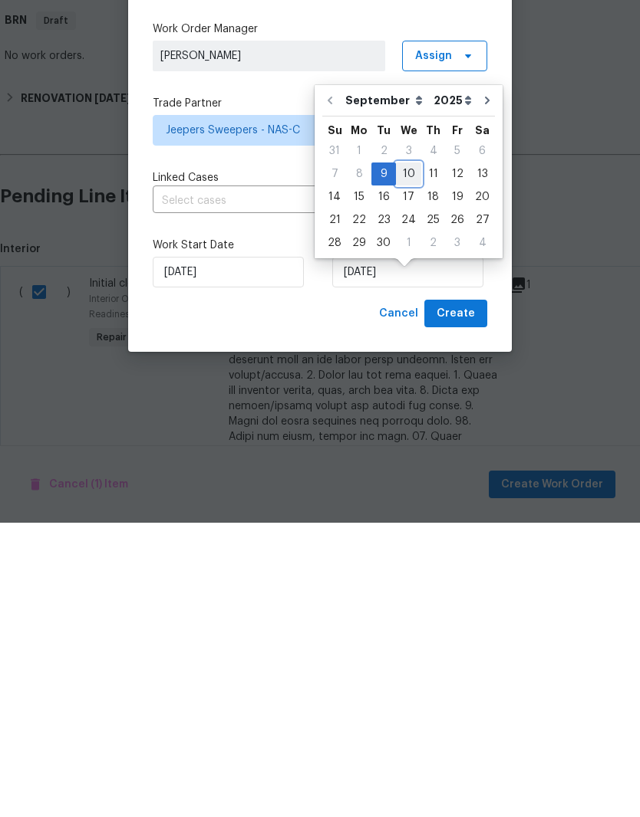
click at [413, 458] on div "10" at bounding box center [408, 468] width 25 height 21
type input "[DATE]"
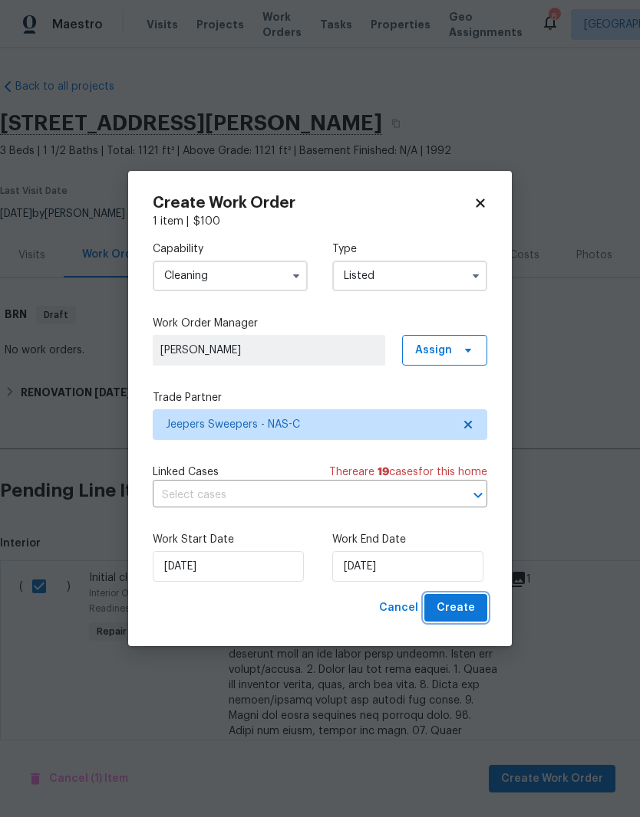
click at [469, 611] on span "Create" at bounding box center [455, 608] width 38 height 19
checkbox input "false"
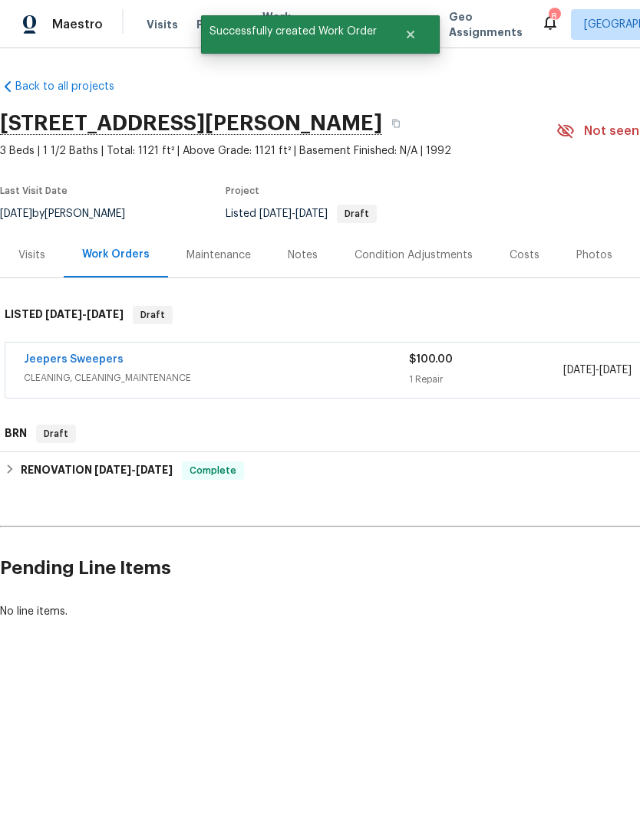
click at [97, 355] on link "Jeepers Sweepers" at bounding box center [74, 359] width 100 height 11
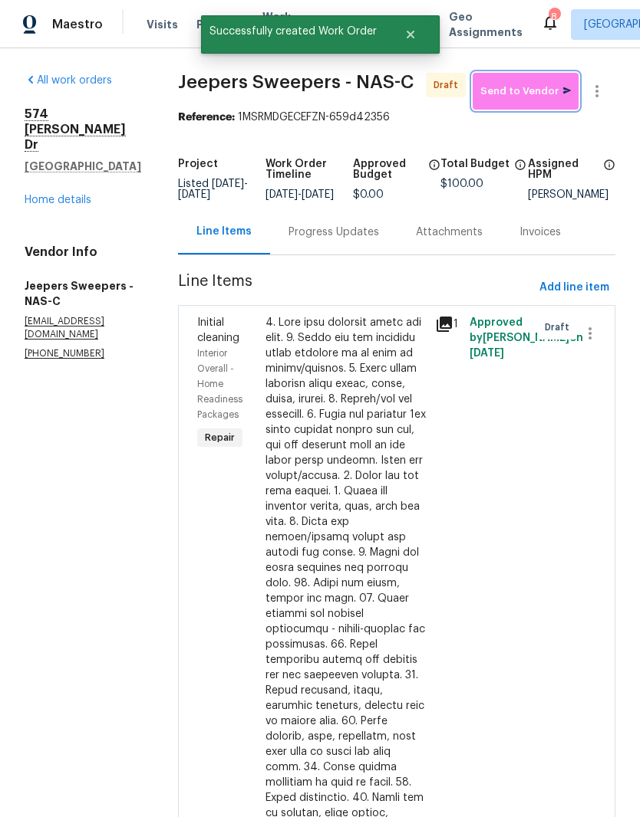
click at [527, 99] on span "Send to Vendor" at bounding box center [525, 92] width 90 height 18
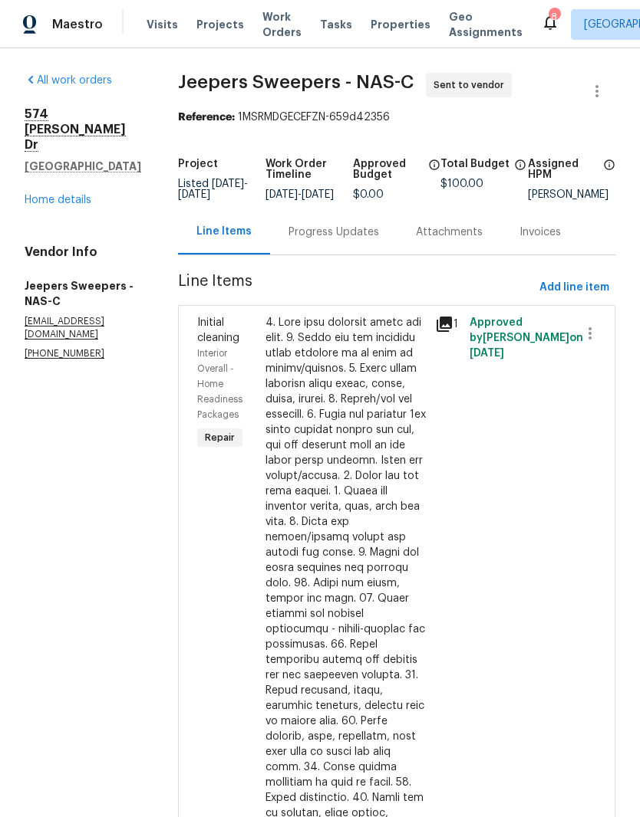
click at [371, 235] on div "Progress Updates" at bounding box center [333, 231] width 127 height 45
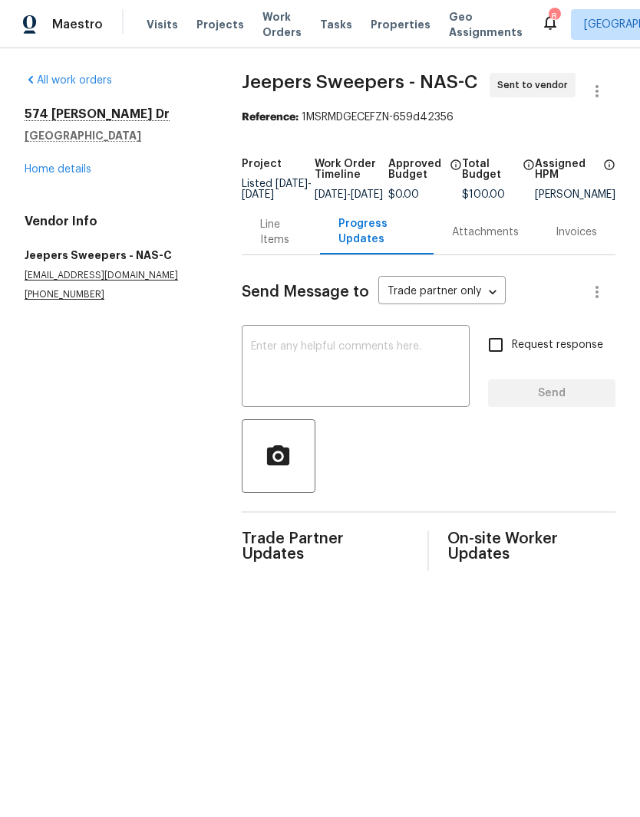
click at [315, 354] on textarea at bounding box center [355, 368] width 209 height 54
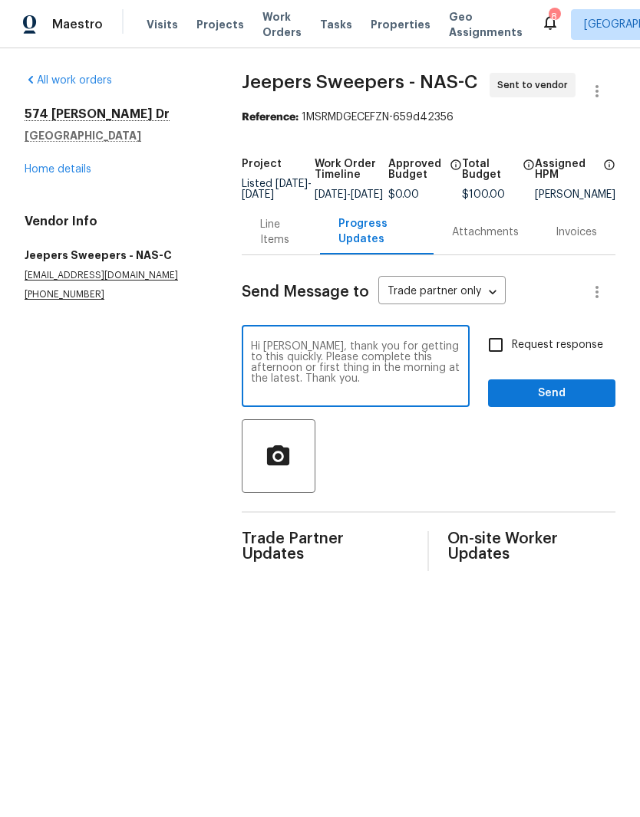
type textarea "Hi Nikki, thank you for getting to this quickly. Please complete this afternoon…"
click at [559, 403] on span "Send" at bounding box center [551, 393] width 103 height 19
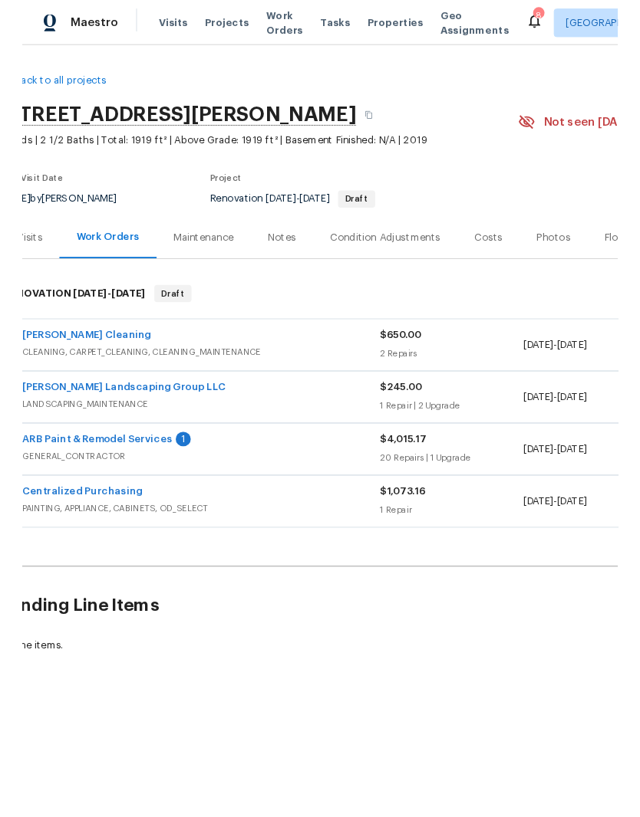
scroll to position [0, 21]
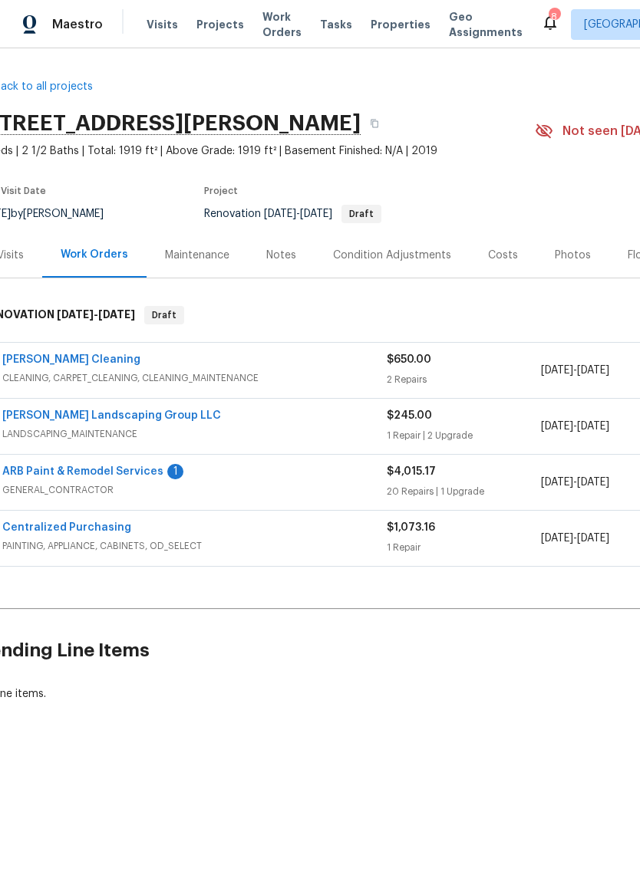
click at [117, 476] on link "ARB Paint & Remodel Services" at bounding box center [82, 471] width 161 height 11
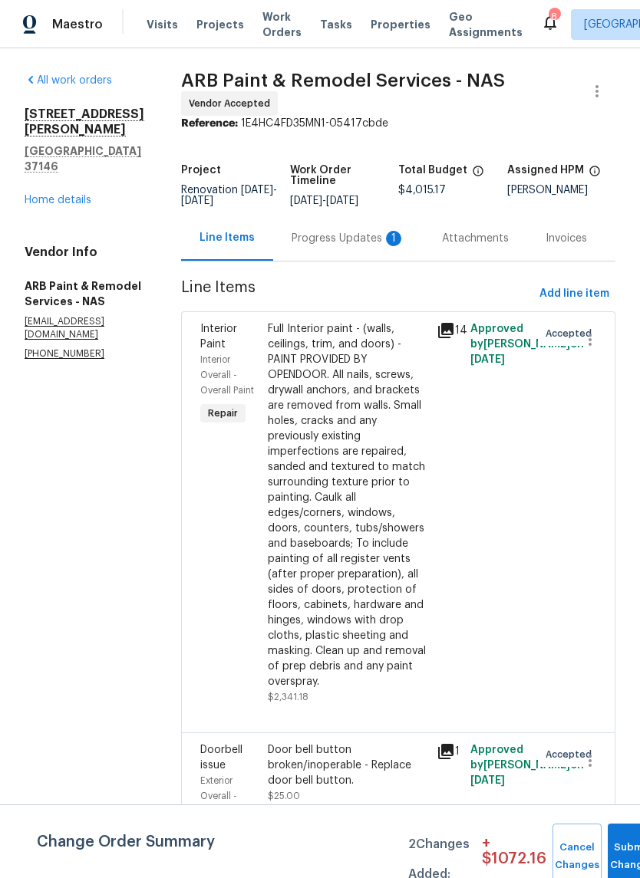
click at [338, 238] on div "Progress Updates 1" at bounding box center [347, 238] width 113 height 15
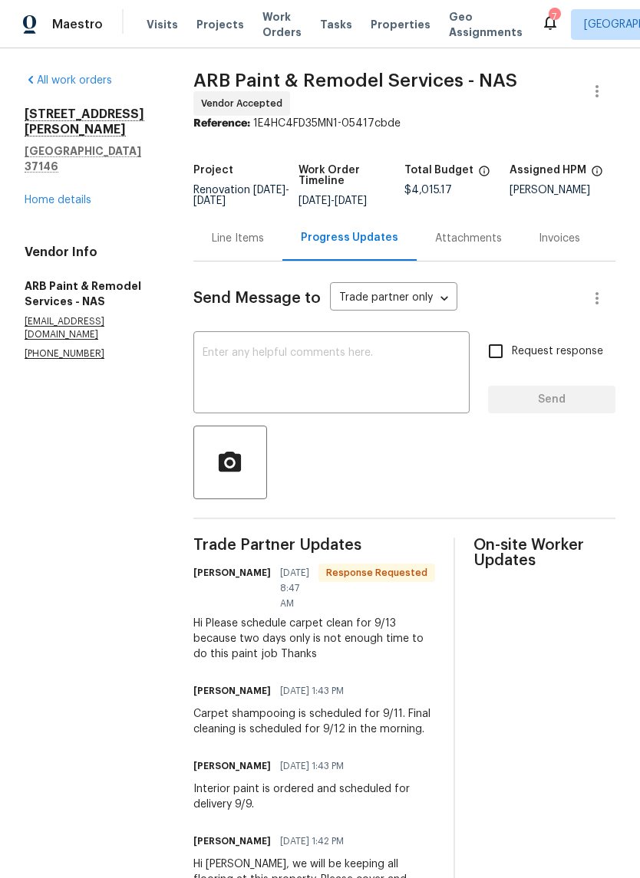
click at [353, 373] on textarea at bounding box center [331, 374] width 258 height 54
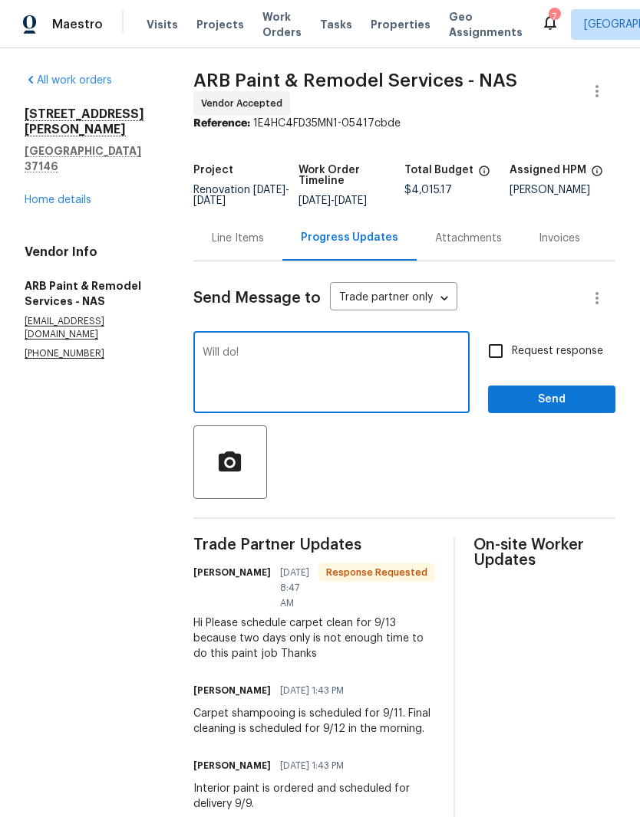
type textarea "Will do!"
click at [564, 409] on span "Send" at bounding box center [551, 399] width 103 height 19
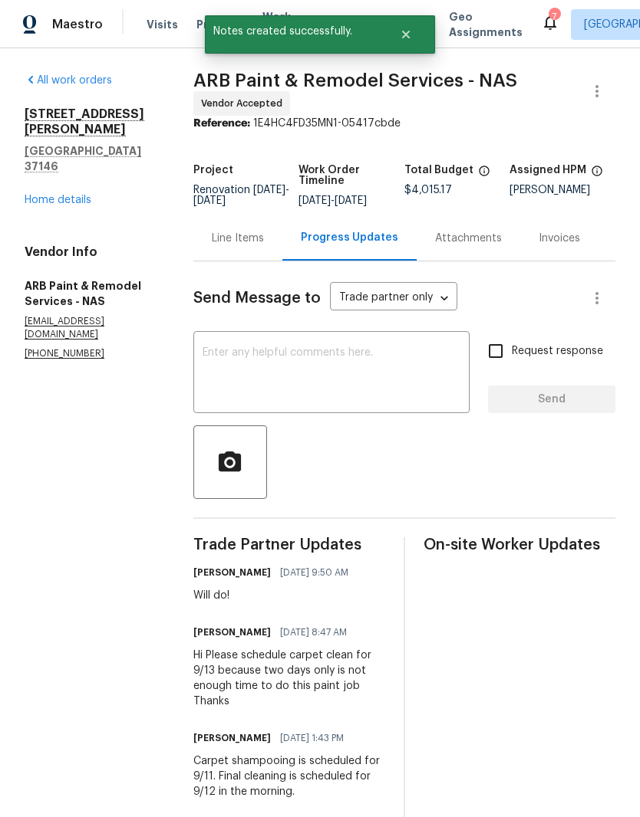
click at [311, 354] on div "x ​" at bounding box center [331, 374] width 276 height 78
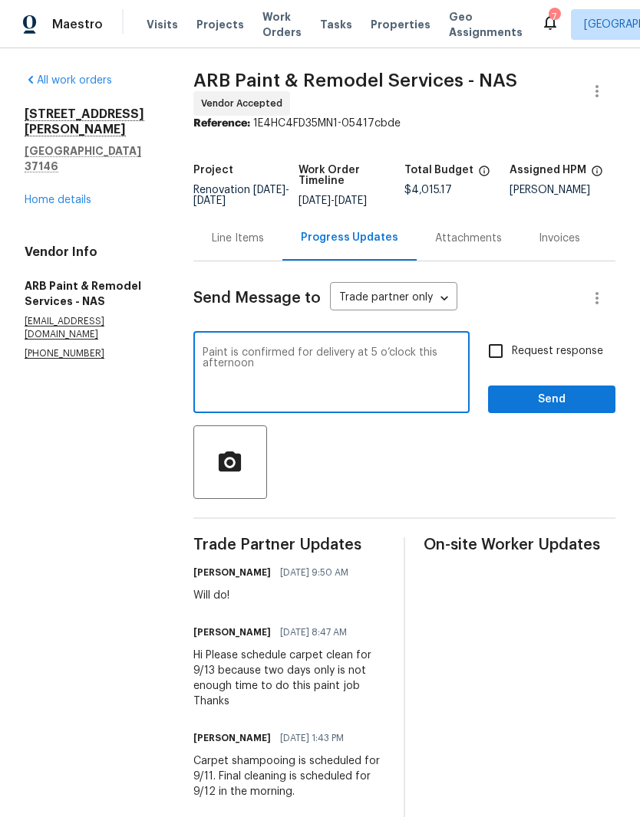
type textarea "Paint is confirmed for delivery at 5 o’clock this afternoon"
click at [567, 405] on span "Send" at bounding box center [551, 399] width 103 height 19
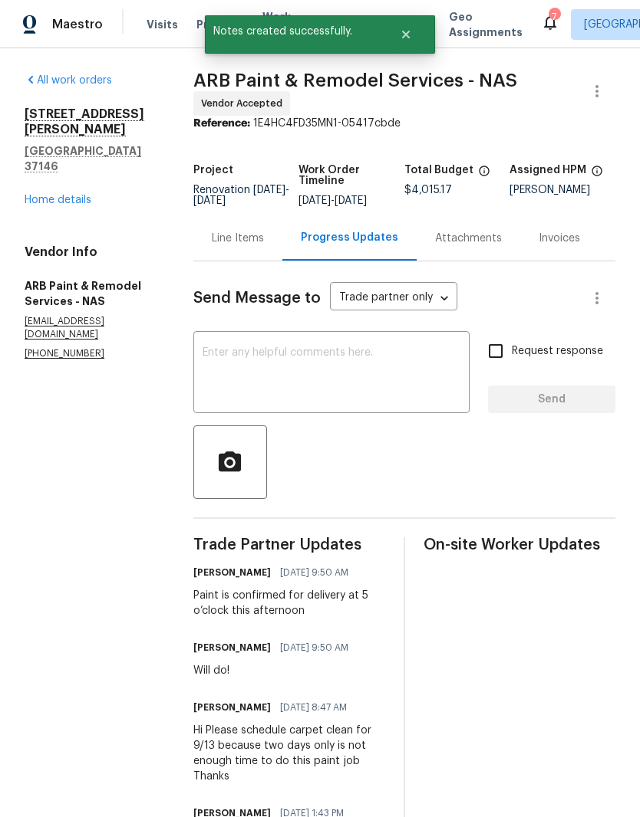
click at [288, 360] on textarea at bounding box center [331, 374] width 258 height 54
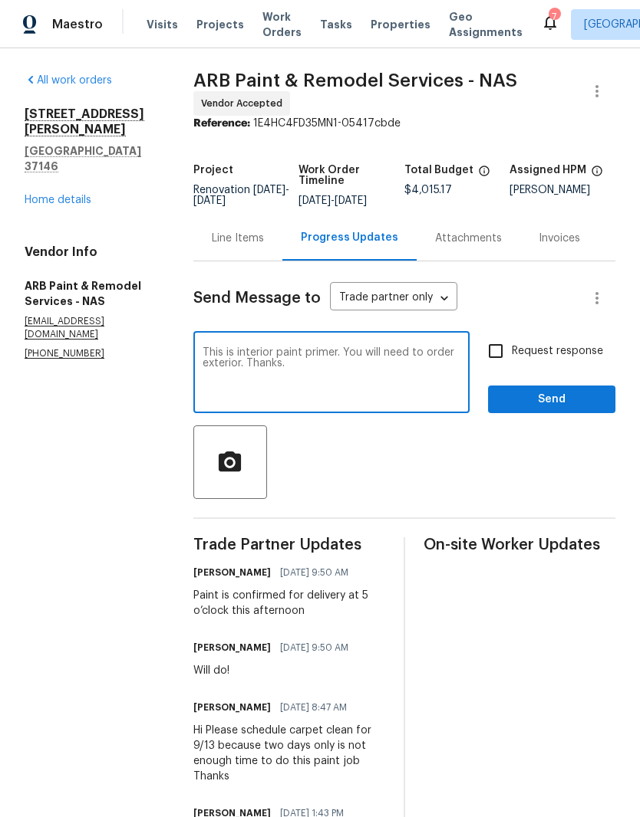
type textarea "This is interior paint primer. You will need to order exterior. Thanks."
click at [558, 409] on span "Send" at bounding box center [551, 399] width 103 height 19
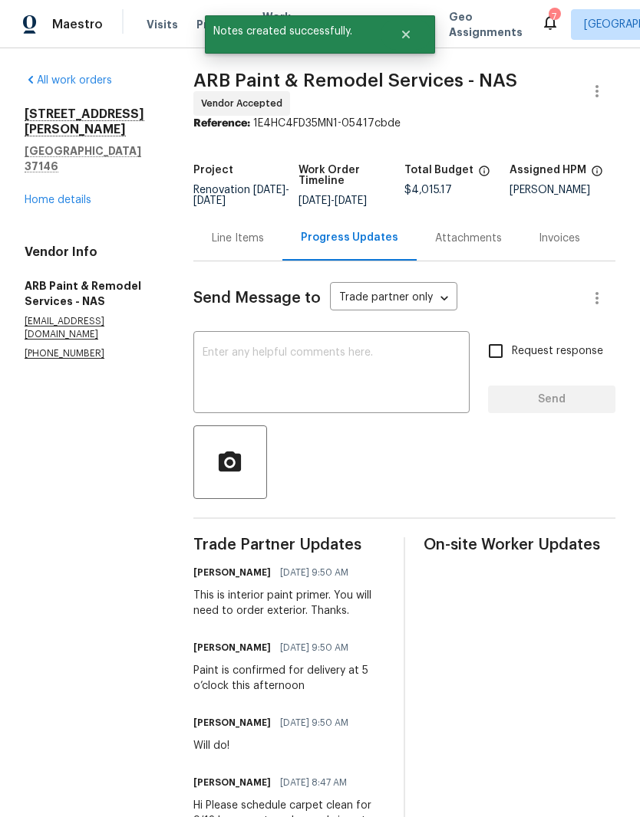
click at [76, 195] on link "Home details" at bounding box center [58, 200] width 67 height 11
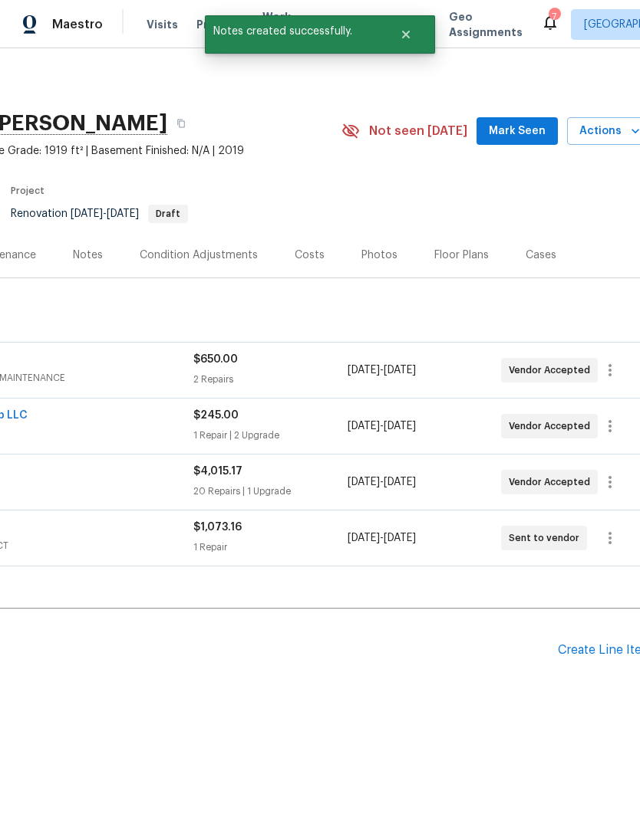
scroll to position [0, 220]
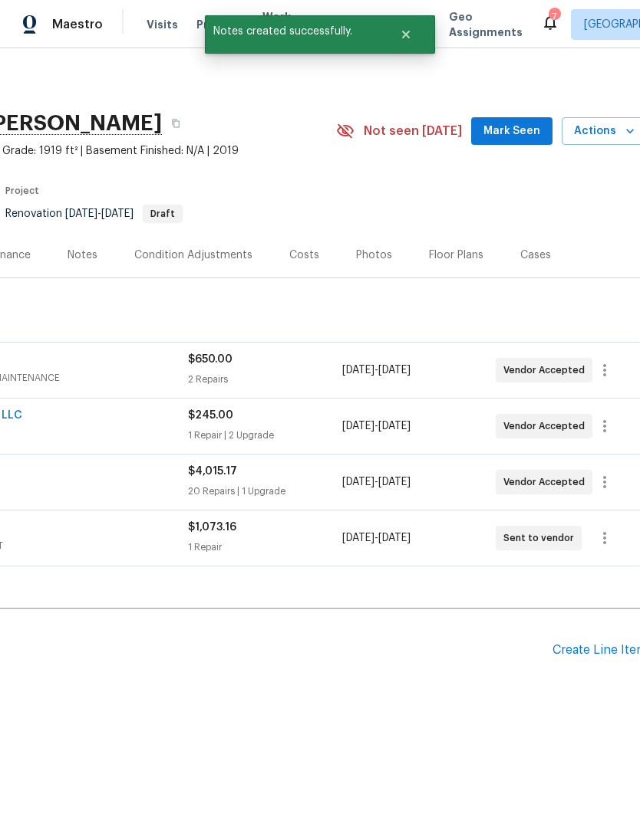
click at [528, 134] on span "Mark Seen" at bounding box center [511, 131] width 57 height 19
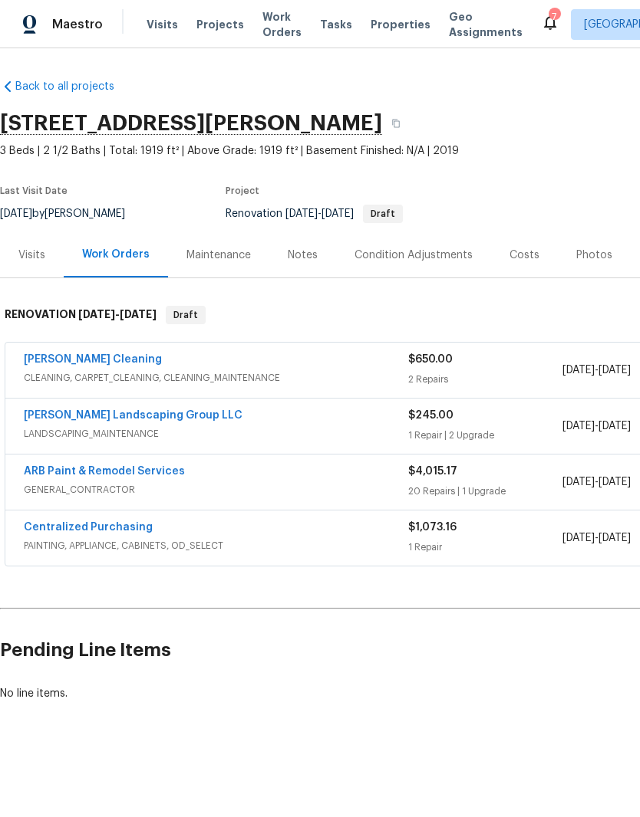
scroll to position [0, 0]
click at [310, 255] on div "Notes" at bounding box center [303, 255] width 30 height 15
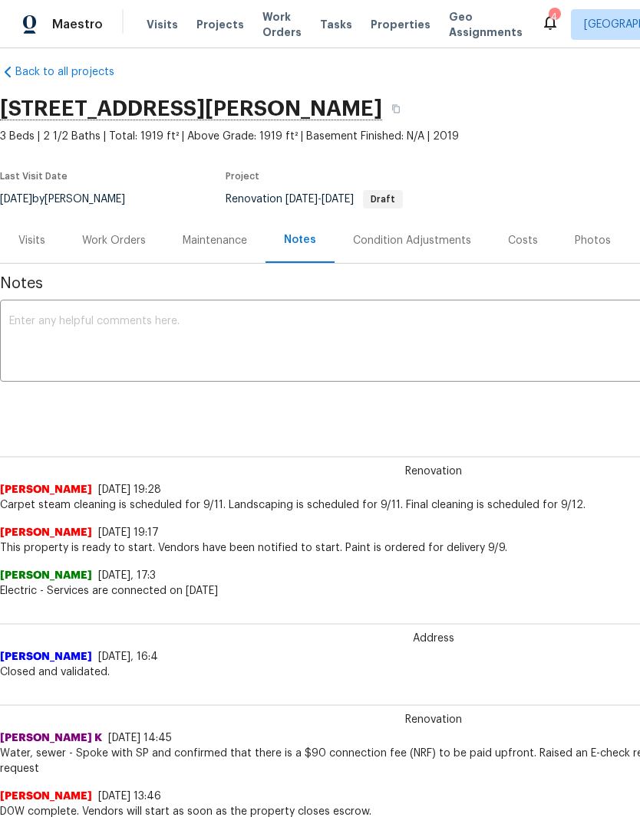
scroll to position [15, 0]
click at [127, 237] on div "Work Orders" at bounding box center [114, 240] width 64 height 15
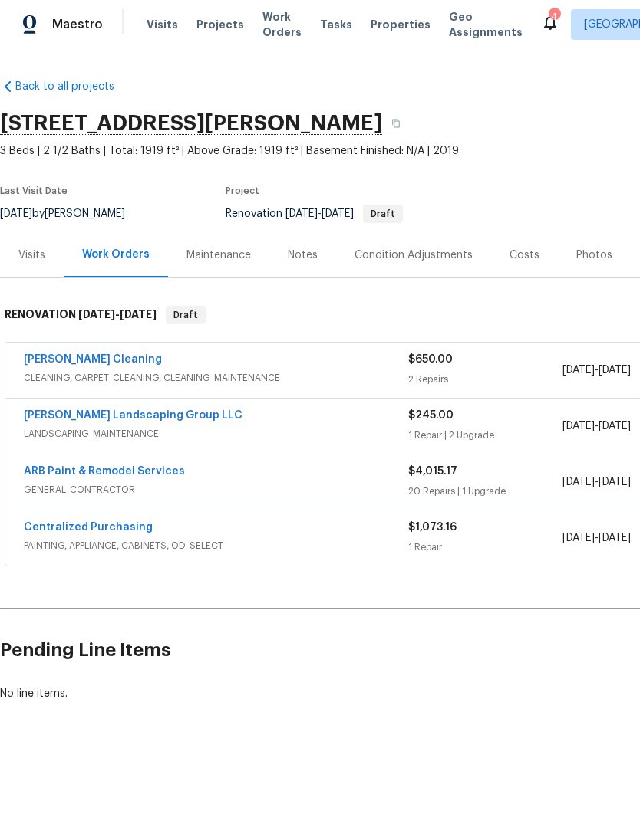
click at [144, 414] on link "Sandoval Landscaping Group LLC" at bounding box center [133, 415] width 219 height 11
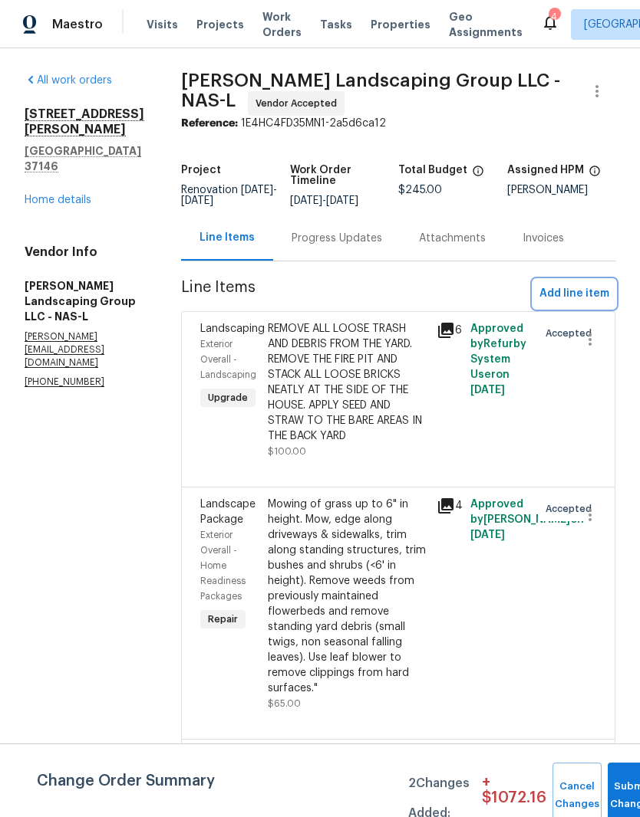
click at [586, 304] on span "Add line item" at bounding box center [574, 293] width 70 height 19
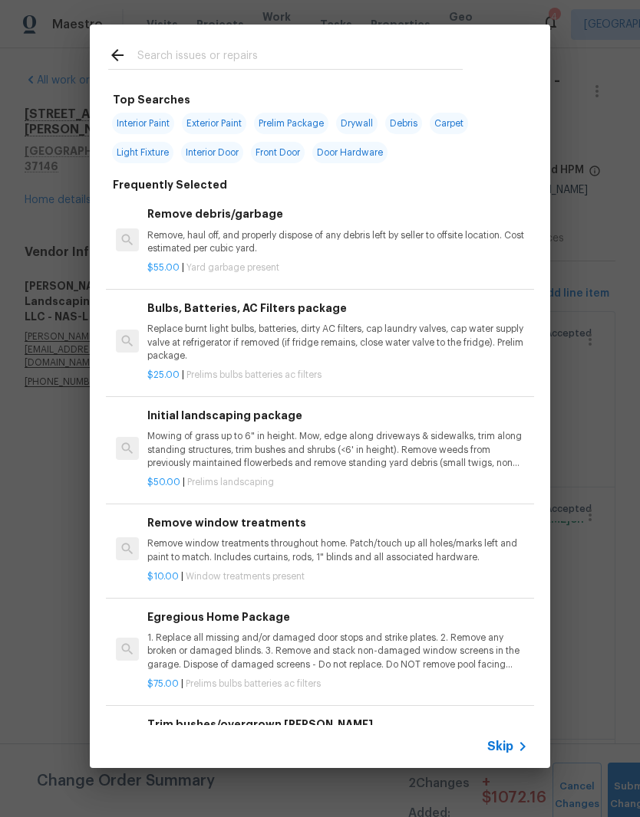
click at [256, 49] on input "text" at bounding box center [299, 57] width 325 height 23
type input "Tree"
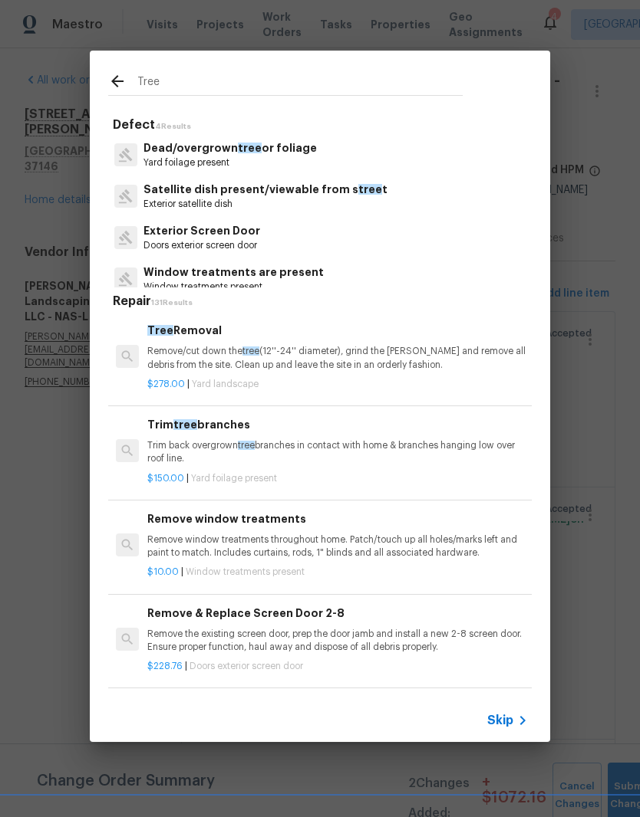
click at [349, 363] on p "Remove/cut down the tree (12''-24'' diameter), grind the stump and remove all d…" at bounding box center [337, 358] width 380 height 26
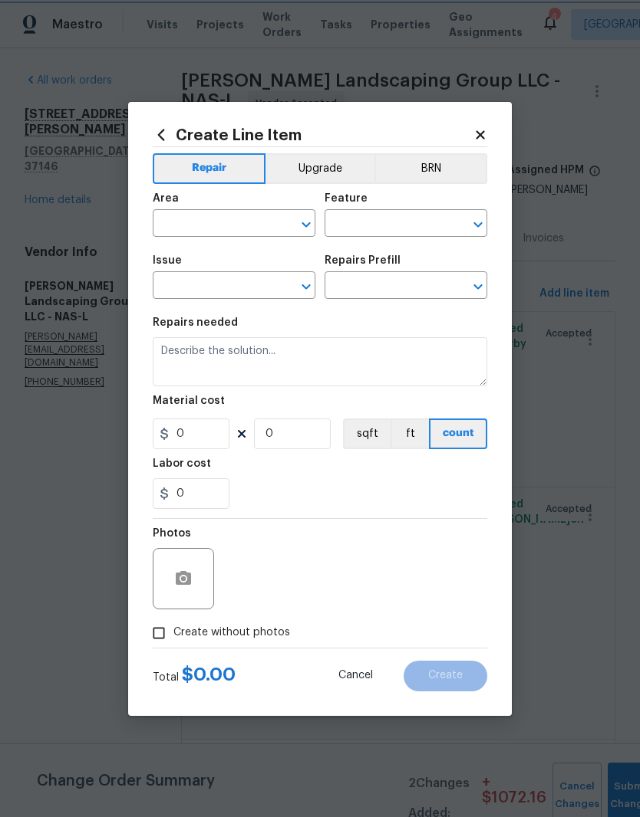
type input "Landscaping"
type input "Tree Removal $278.00"
type textarea "Remove/cut down the tree (12''-24'' diameter), grind the stump and remove all d…"
type input "278"
type input "1"
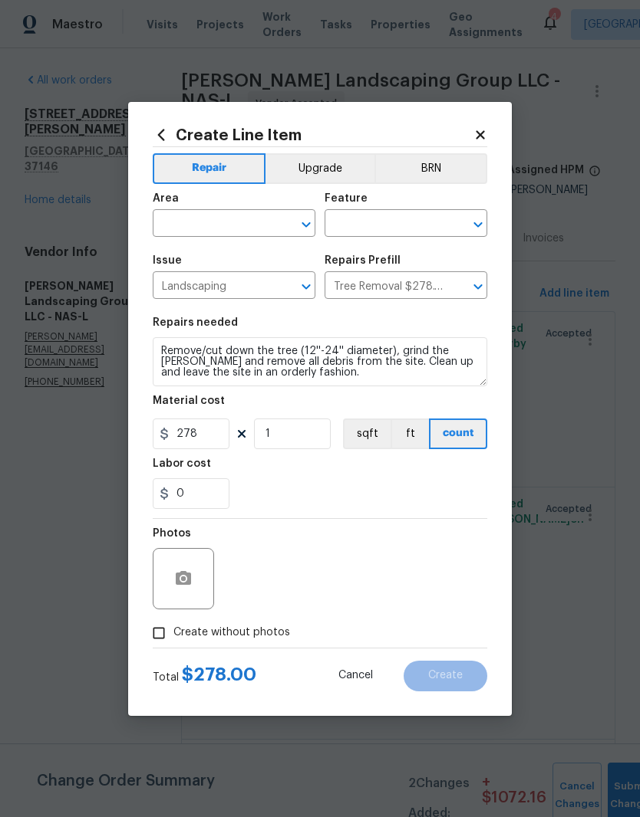
click at [324, 163] on button "Upgrade" at bounding box center [320, 168] width 110 height 31
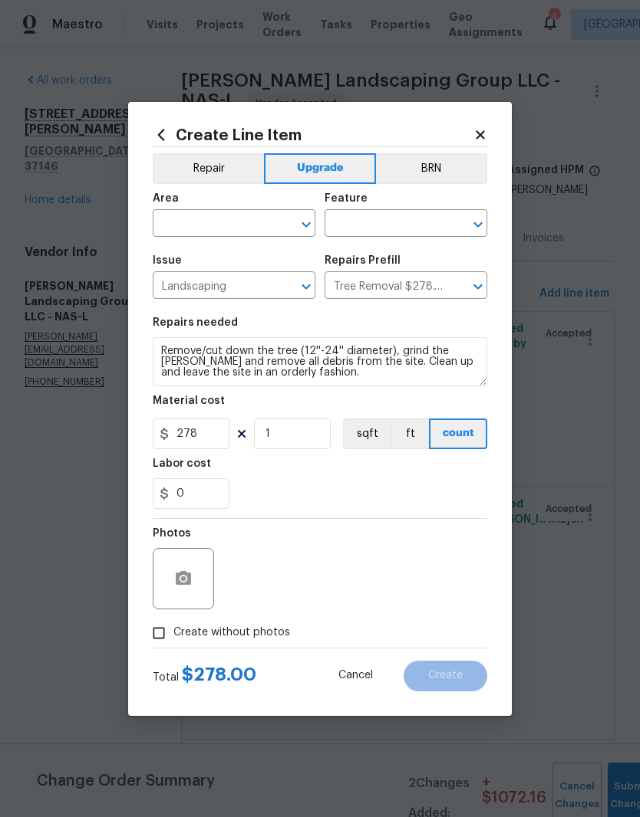
click at [269, 222] on input "text" at bounding box center [213, 225] width 120 height 24
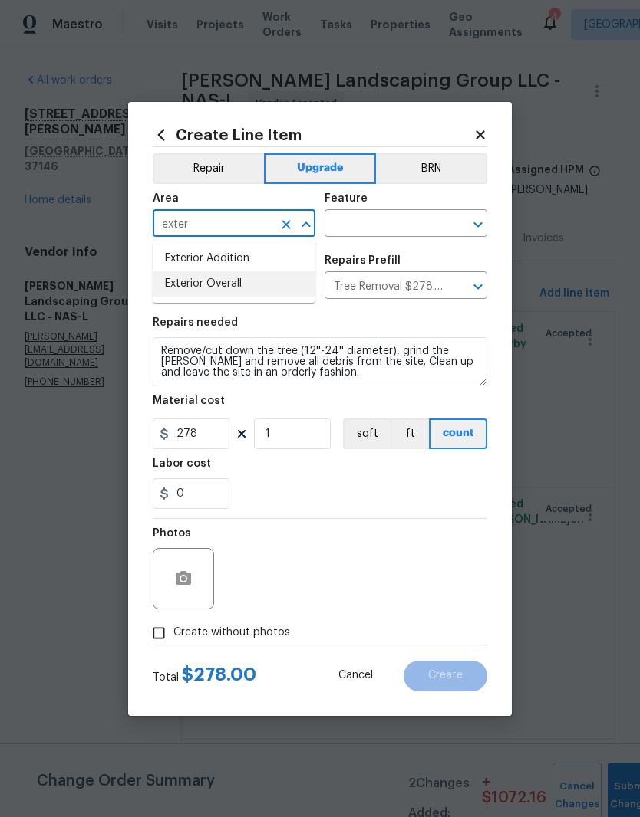
click at [239, 281] on li "Exterior Overall" at bounding box center [234, 283] width 163 height 25
type input "Exterior Overall"
click at [413, 222] on input "text" at bounding box center [384, 225] width 120 height 24
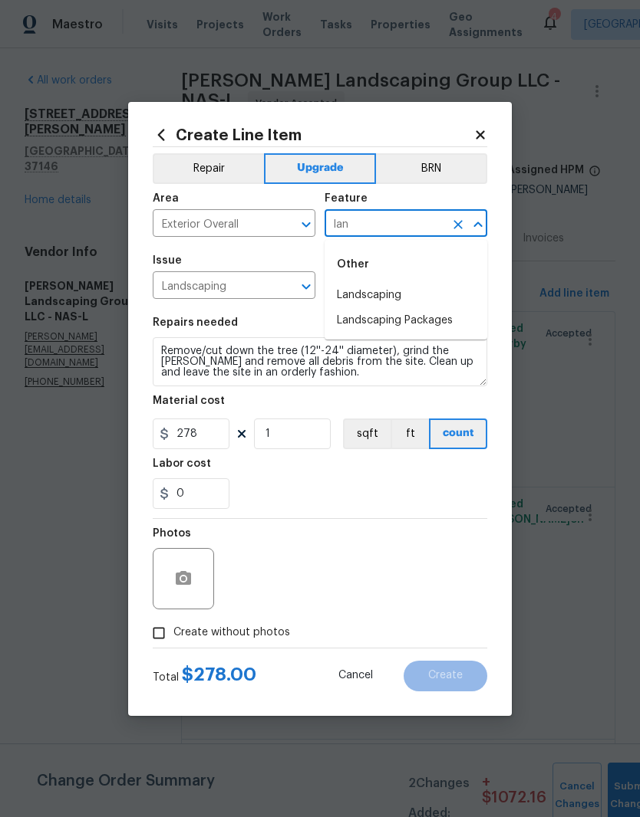
click at [384, 294] on li "Landscaping" at bounding box center [405, 295] width 163 height 25
type input "Landscaping"
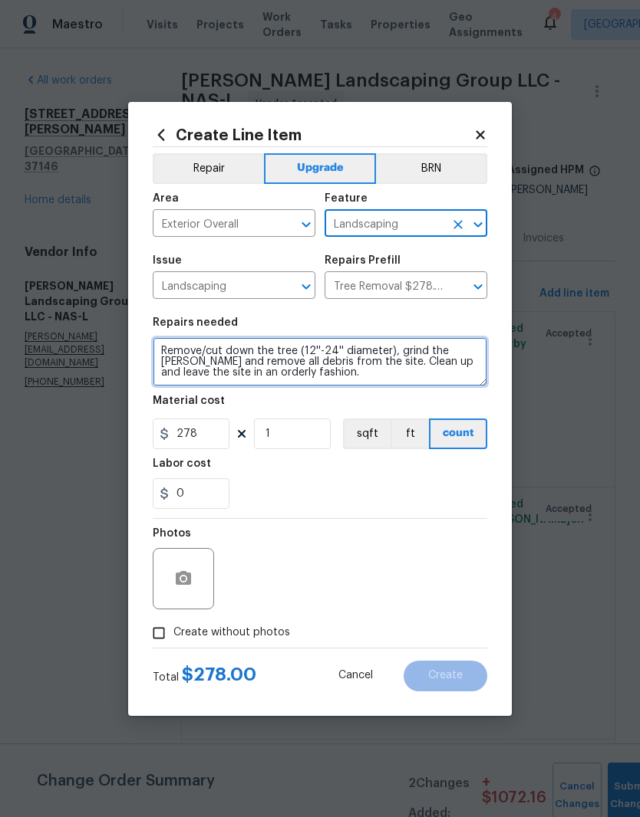
click at [169, 356] on textarea "Remove/cut down the tree (12''-24'' diameter), grind the stump and remove all d…" at bounding box center [320, 361] width 334 height 49
click at [169, 355] on textarea "Remove/cut down the tree (12''-24'' diameter), grind the stump and remove all d…" at bounding box center [320, 361] width 334 height 49
click at [171, 355] on textarea "Remove/cut down the tree (12''-24'' diameter), grind the stump and remove all d…" at bounding box center [320, 361] width 334 height 49
click at [170, 354] on textarea "Remove/cut down the tree (12''-24'' diameter), grind the stump and remove all d…" at bounding box center [320, 361] width 334 height 49
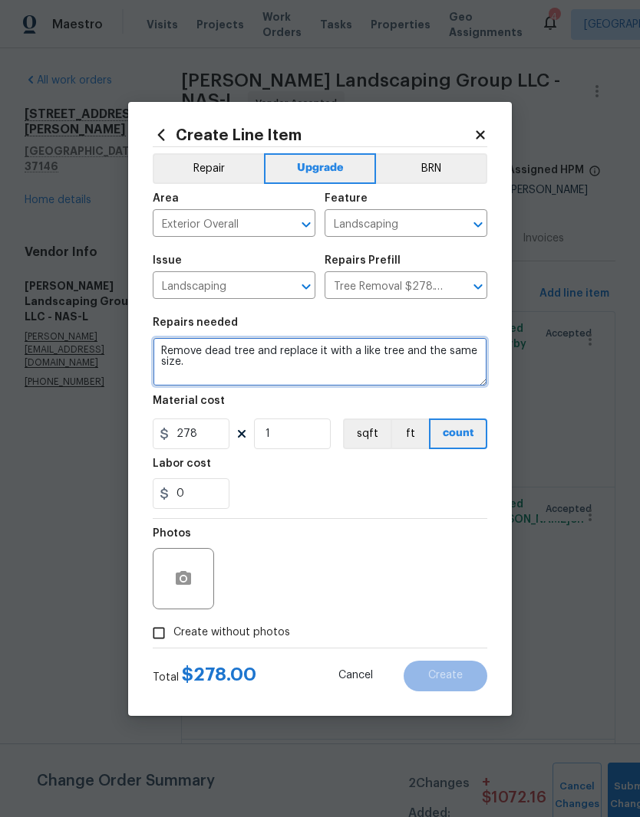
click at [257, 350] on textarea "Remove dead tree and replace it with a like tree and the same size." at bounding box center [320, 361] width 334 height 49
click at [225, 363] on textarea "Remove dead tree in the front yard and replace it with a like tree and the same…" at bounding box center [320, 361] width 334 height 49
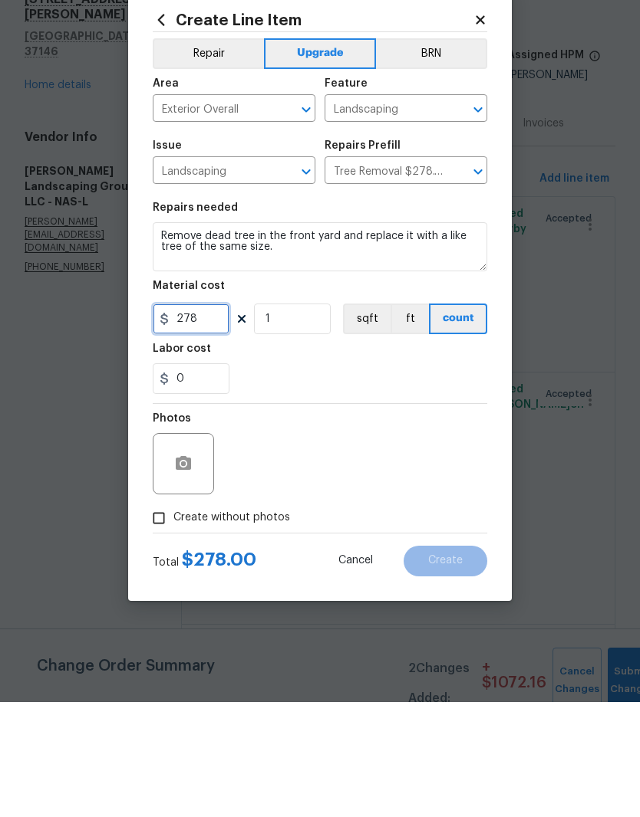
click at [209, 419] on input "278" at bounding box center [191, 434] width 77 height 31
click at [194, 561] on button "button" at bounding box center [183, 579] width 37 height 37
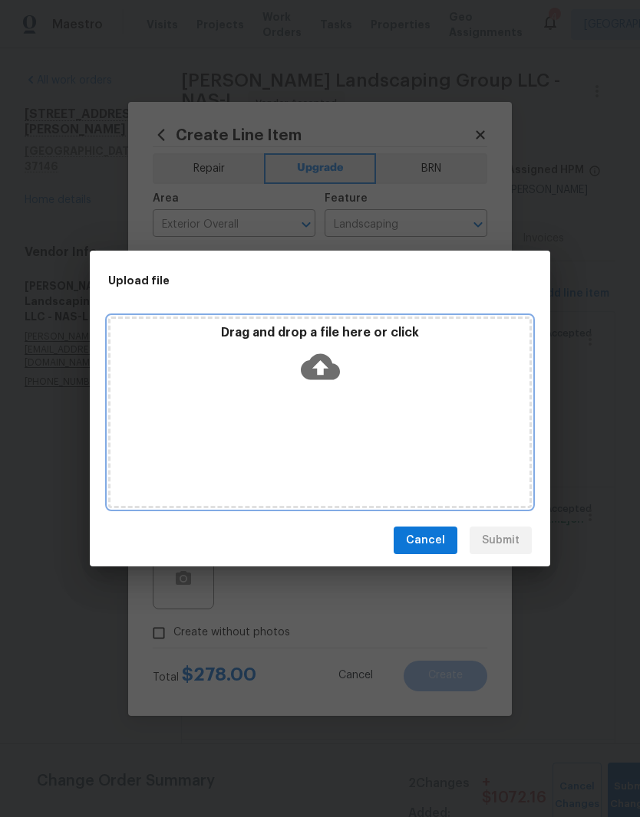
click at [393, 396] on div "Drag and drop a file here or click" at bounding box center [319, 413] width 423 height 192
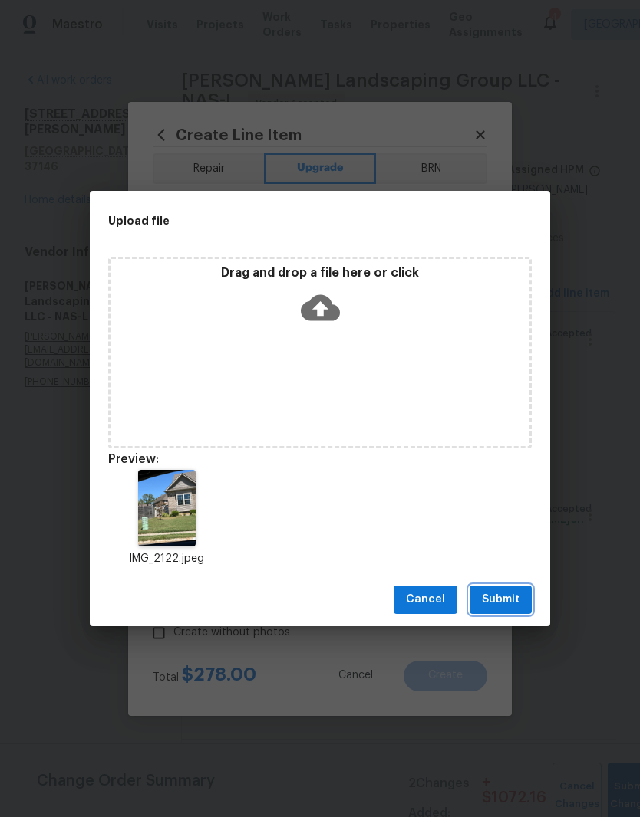
click at [512, 596] on span "Submit" at bounding box center [501, 599] width 38 height 19
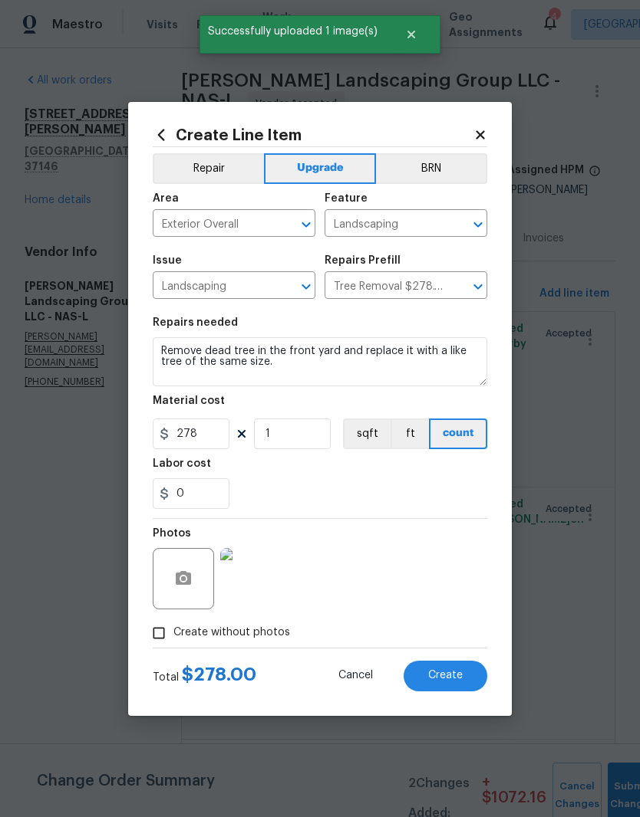
click at [264, 589] on img at bounding box center [250, 578] width 61 height 61
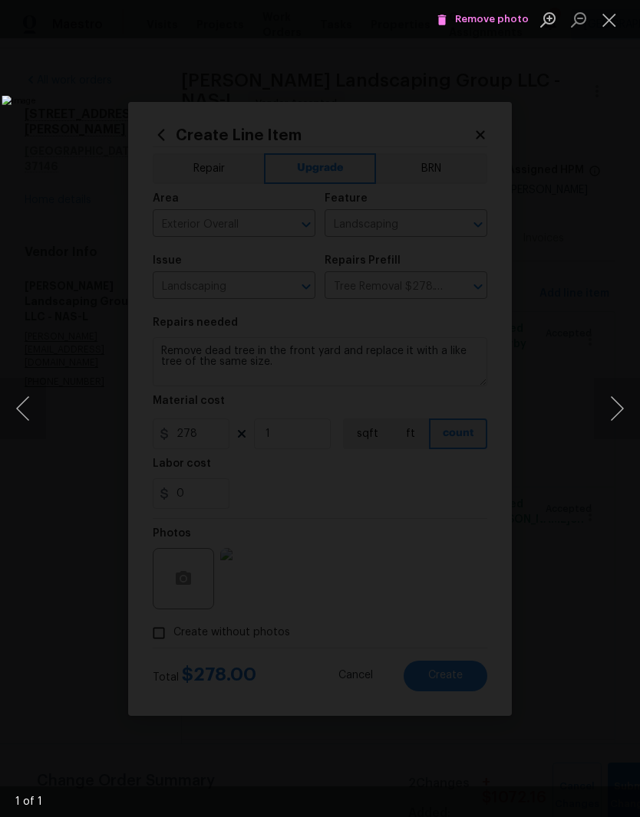
click at [610, 22] on button "Close lightbox" at bounding box center [609, 19] width 31 height 27
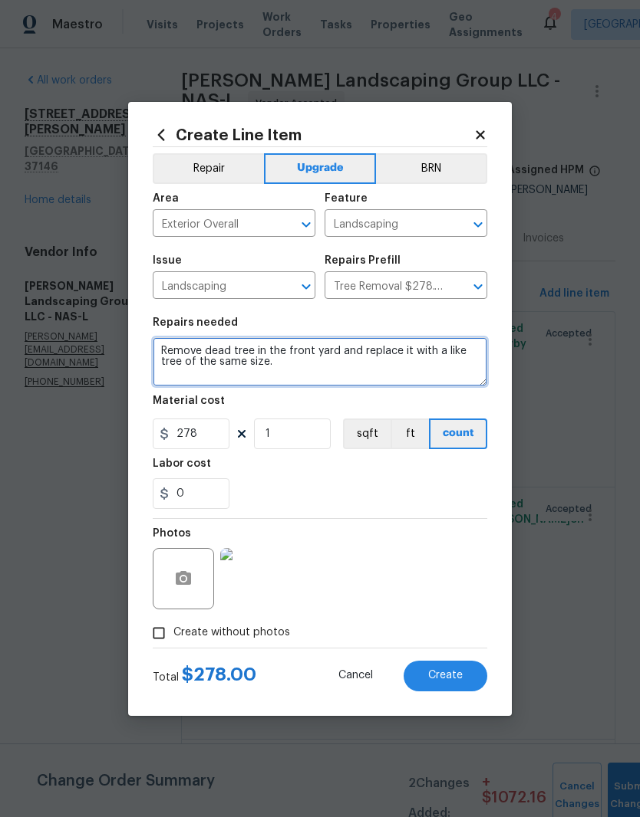
click at [211, 352] on textarea "Remove dead tree in the front yard and replace it with a like tree of the same …" at bounding box center [320, 361] width 334 height 49
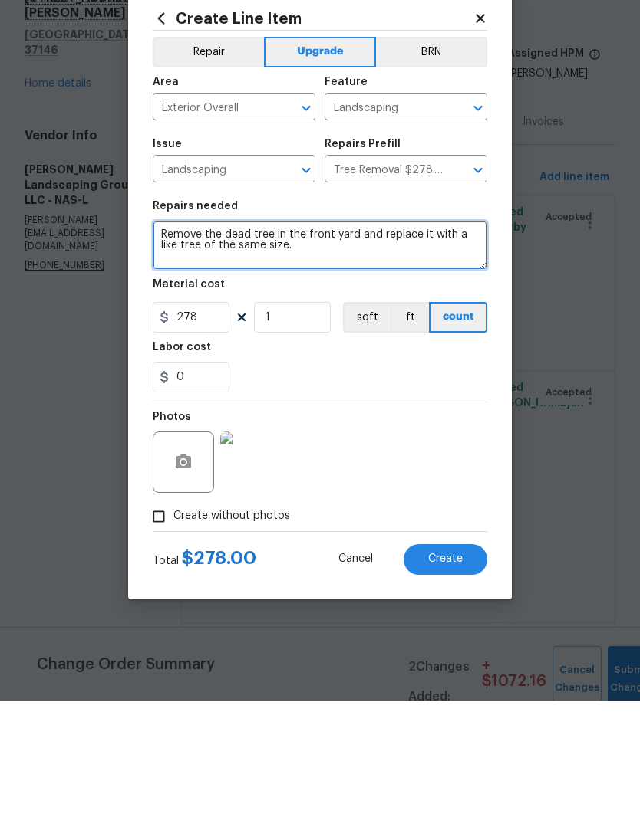
type textarea "Remove the dead tree in the front yard and replace it with a like tree of the s…"
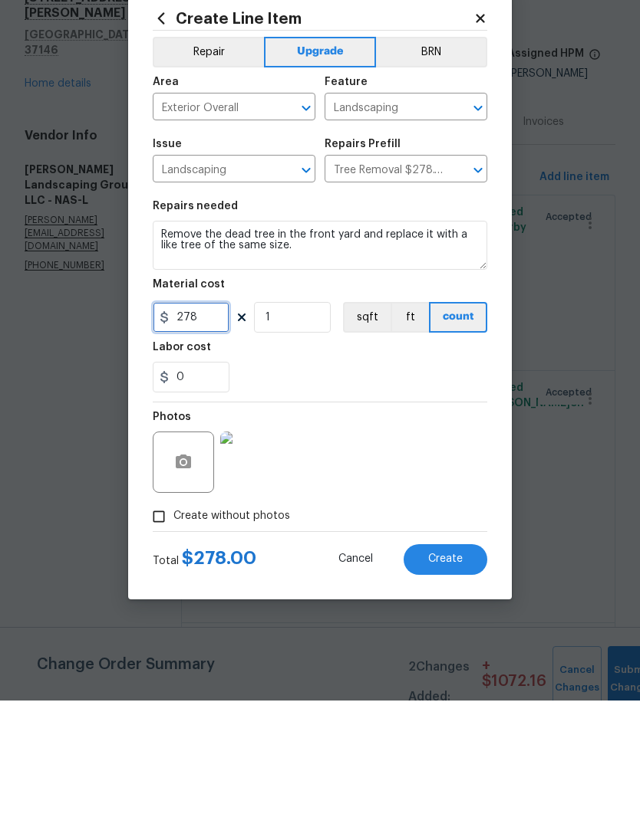
click at [208, 419] on input "278" at bounding box center [191, 434] width 77 height 31
click at [444, 519] on div "Photos" at bounding box center [320, 569] width 334 height 100
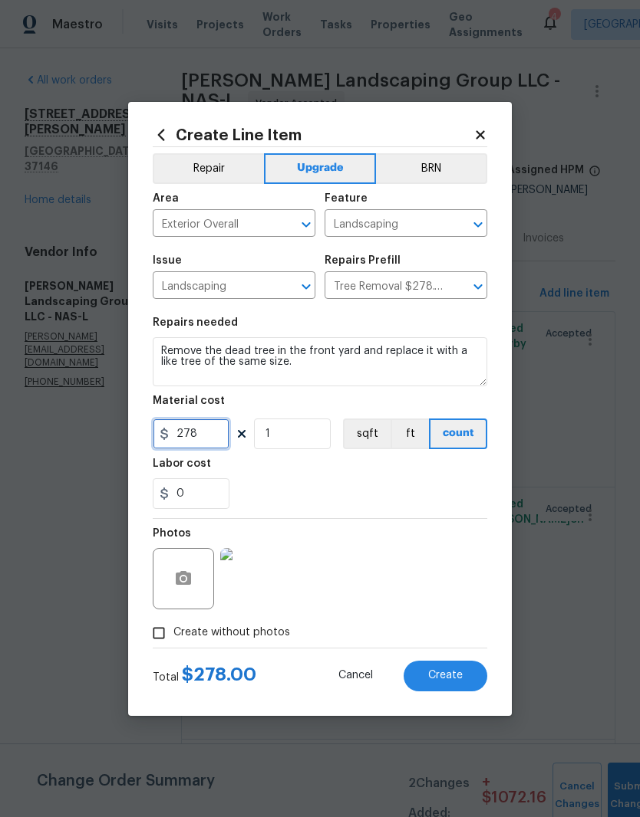
click at [216, 442] on input "278" at bounding box center [191, 434] width 77 height 31
click at [444, 677] on button "Create" at bounding box center [445, 676] width 84 height 31
type input "0"
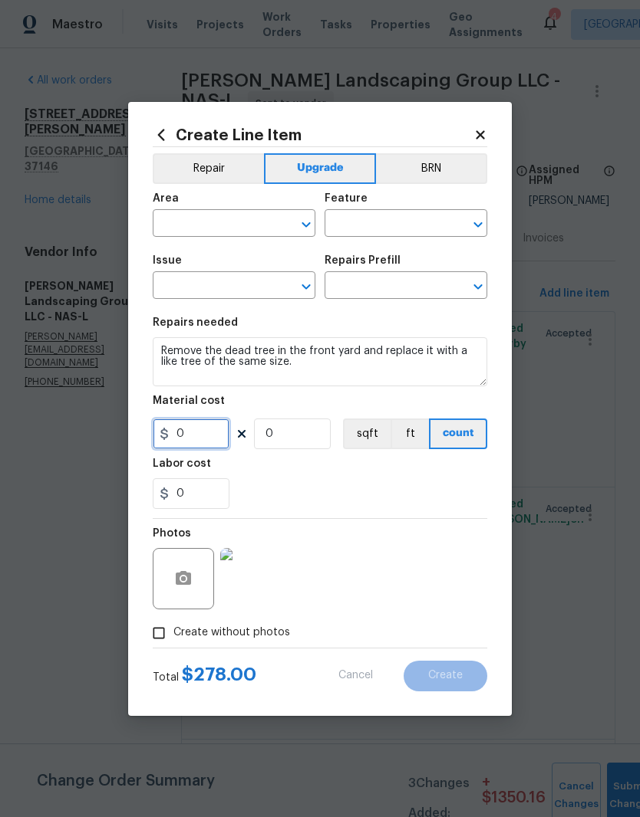
scroll to position [0, 0]
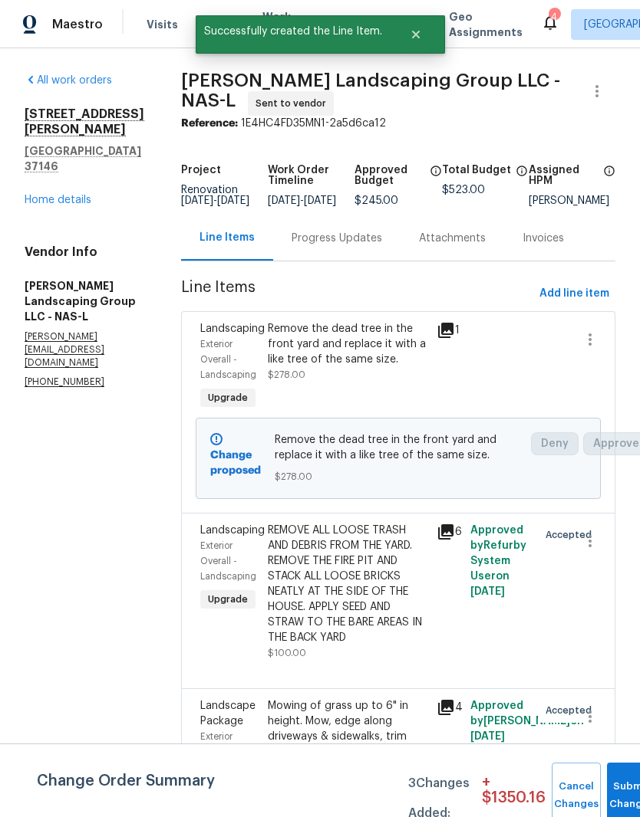
click at [630, 786] on button "Submit Changes" at bounding box center [631, 796] width 49 height 66
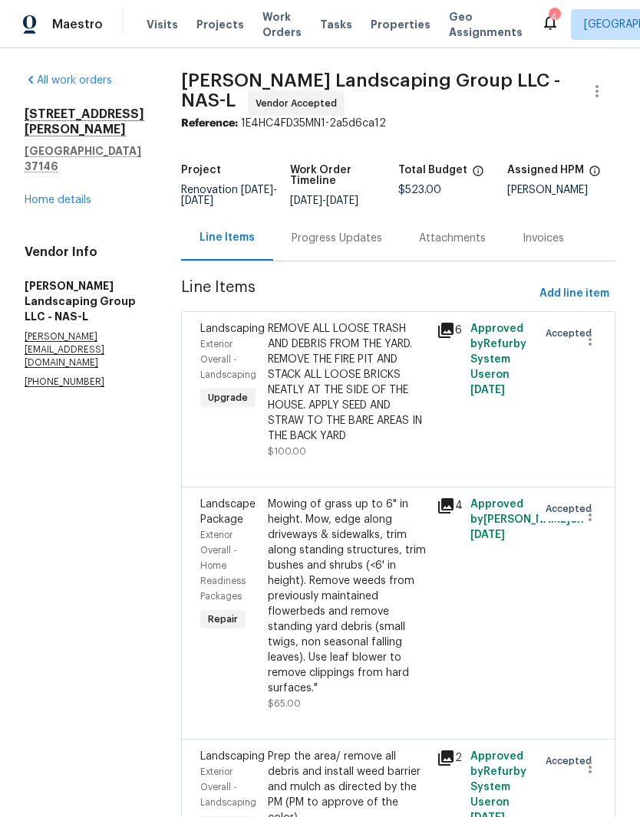
click at [71, 195] on link "Home details" at bounding box center [58, 200] width 67 height 11
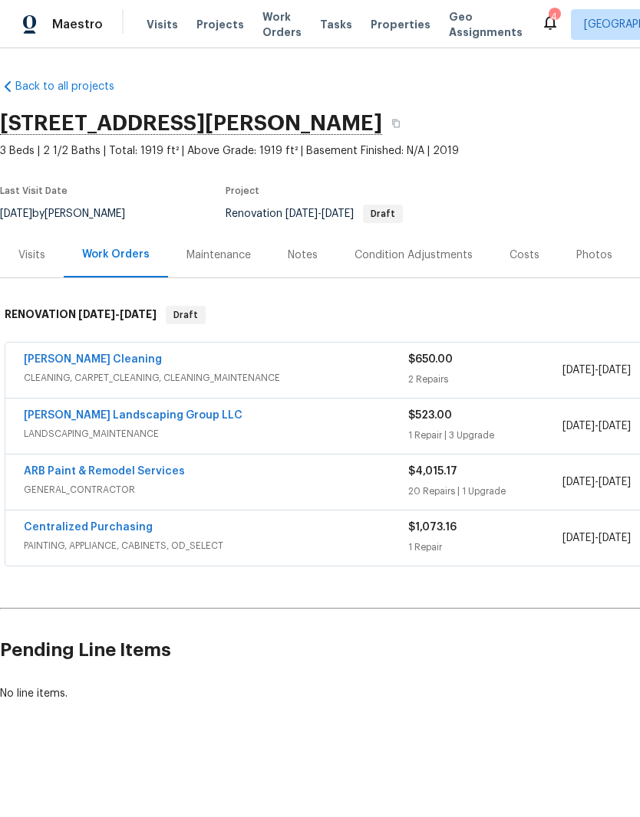
click at [111, 361] on link "[PERSON_NAME] Cleaning" at bounding box center [93, 359] width 138 height 11
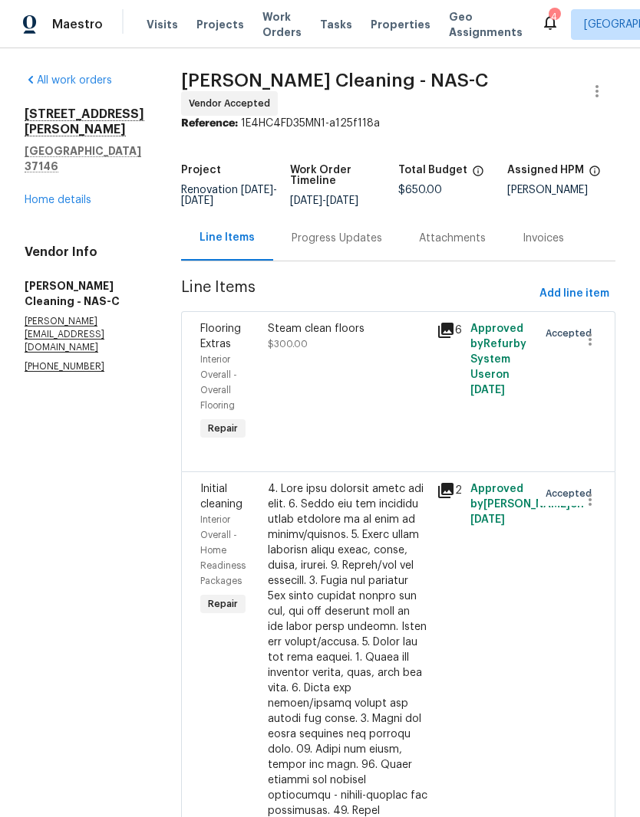
click at [371, 232] on div "Progress Updates" at bounding box center [336, 238] width 90 height 15
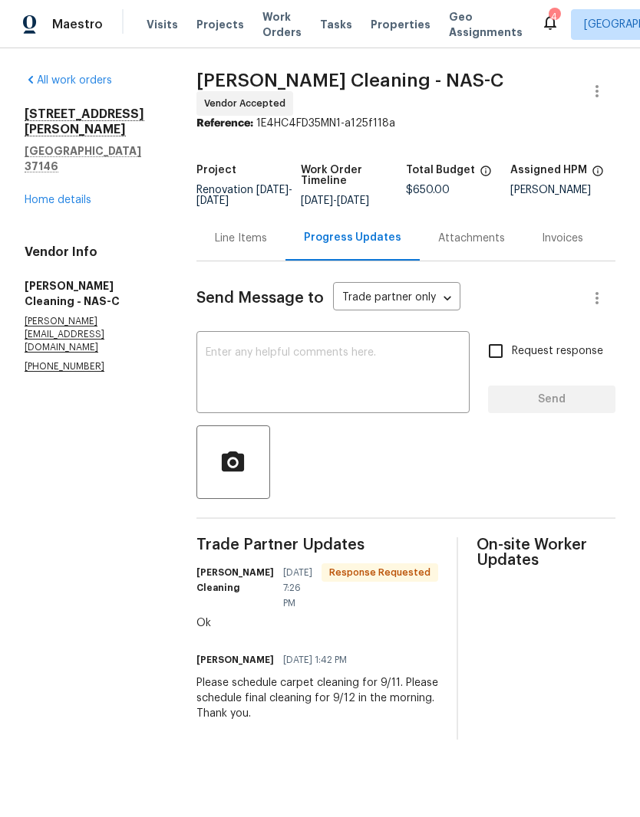
click at [356, 365] on textarea at bounding box center [333, 374] width 255 height 54
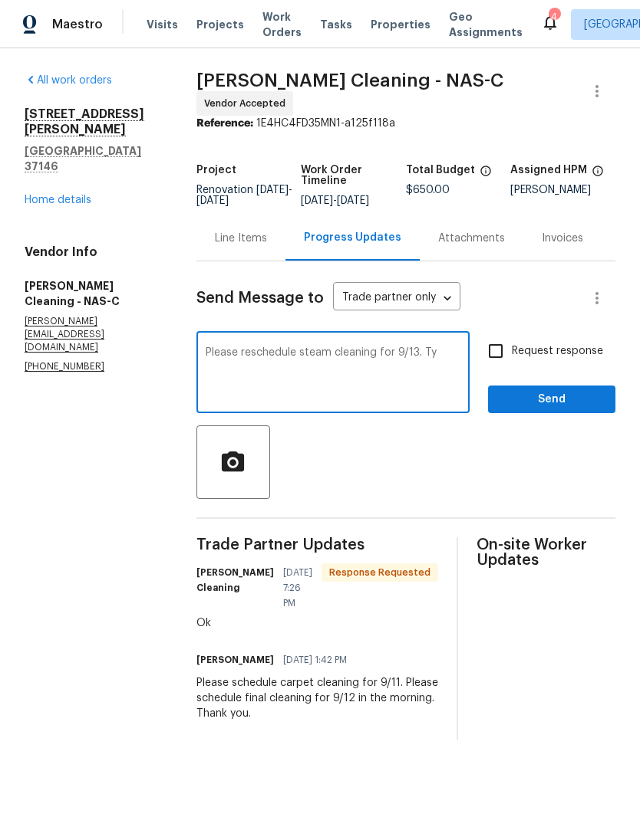
type textarea "Please reschedule steam cleaning for 9/13. Ty"
click at [499, 360] on input "Request response" at bounding box center [495, 351] width 32 height 32
checkbox input "true"
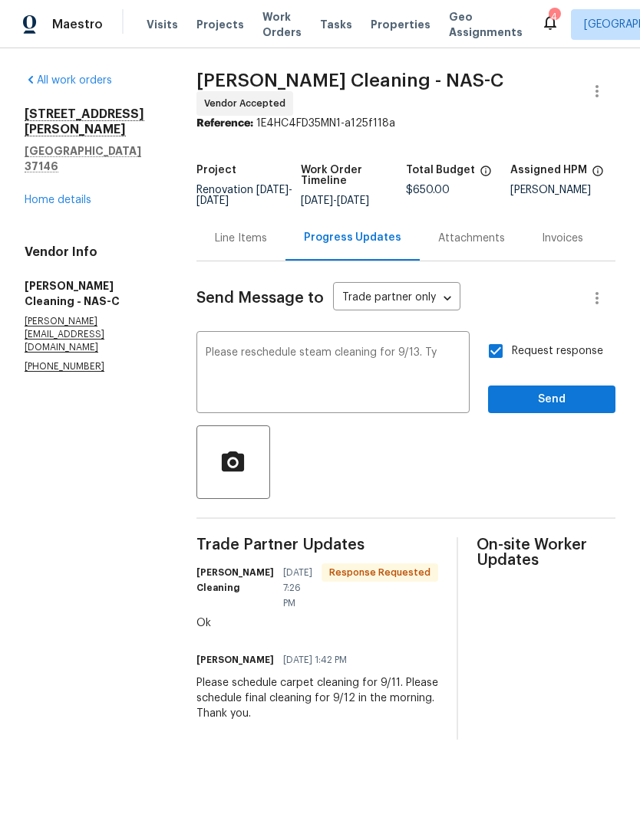
click at [375, 364] on textarea "Please reschedule steam cleaning for 9/13. Ty" at bounding box center [333, 374] width 255 height 54
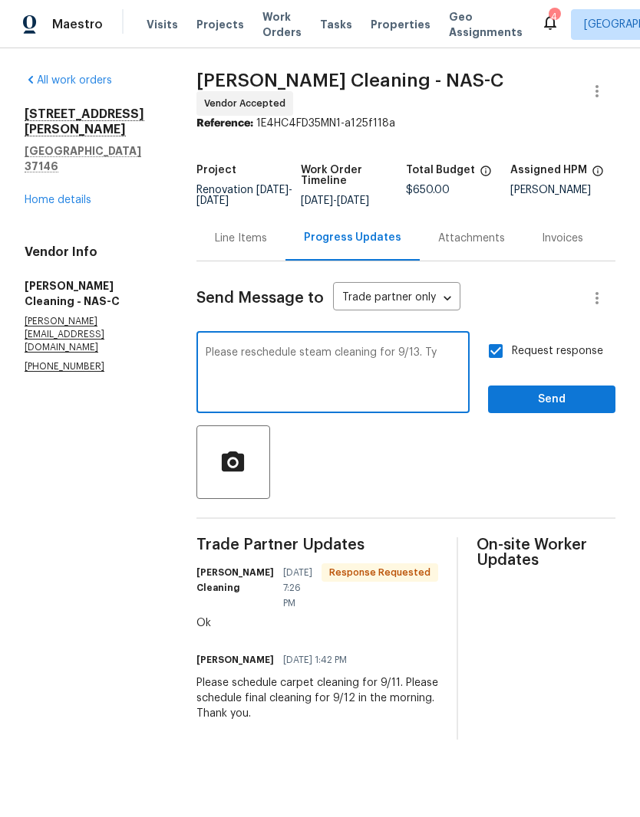
click at [301, 357] on textarea "Please reschedule steam cleaning for 9/13. Ty" at bounding box center [333, 374] width 255 height 54
click at [334, 373] on textarea "Please reschedule final cleaning and carpet steam cleaning for 9/13. Ty" at bounding box center [333, 374] width 255 height 54
click at [370, 365] on textarea "Please reschedule final cleaning and carpet steam cleaning for 9/13. Ty" at bounding box center [333, 374] width 255 height 54
click at [411, 388] on textarea "Please reschedule final cleaning and carpet steam cleaning for 9/13. Ty" at bounding box center [333, 374] width 255 height 54
click at [371, 354] on textarea "Please reschedule final cleaning and carpet steam cleaning for 9/13. Ty" at bounding box center [333, 374] width 255 height 54
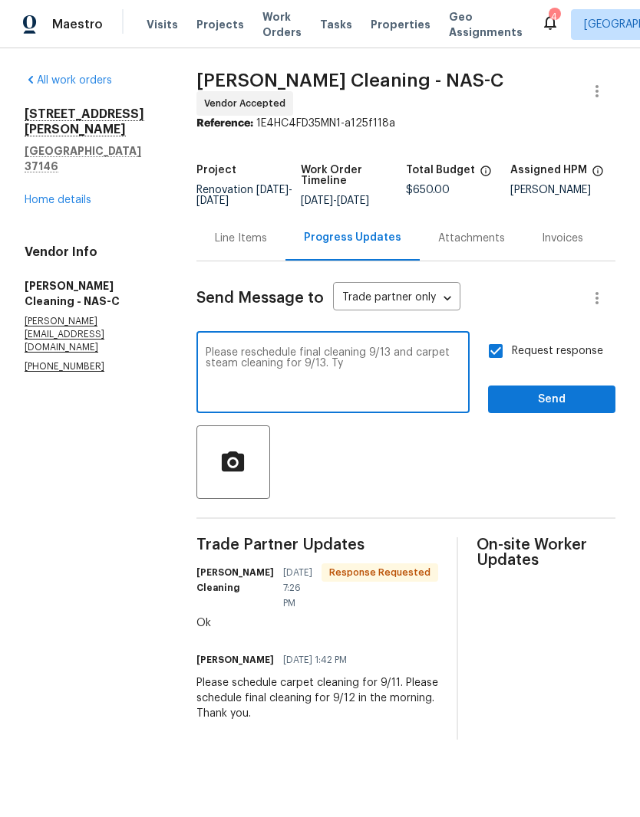
click at [364, 375] on textarea "Please reschedule final cleaning 9/13 and carpet steam cleaning for 9/13. Ty" at bounding box center [333, 374] width 255 height 54
type textarea "Please reschedule final cleaning 9/13 and carpet steam cleaning for 9/13 or 9/1…"
click at [560, 405] on span "Send" at bounding box center [551, 399] width 103 height 19
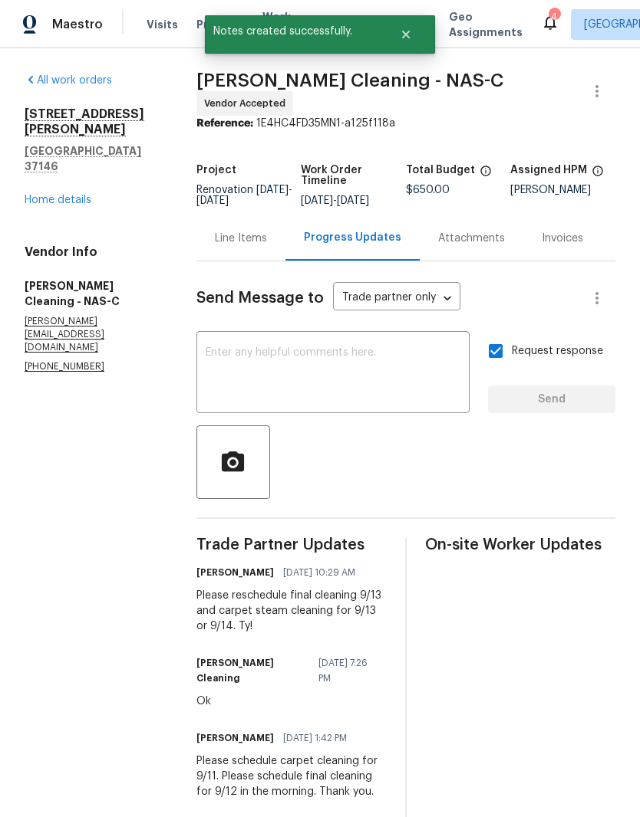
click at [82, 195] on link "Home details" at bounding box center [58, 200] width 67 height 11
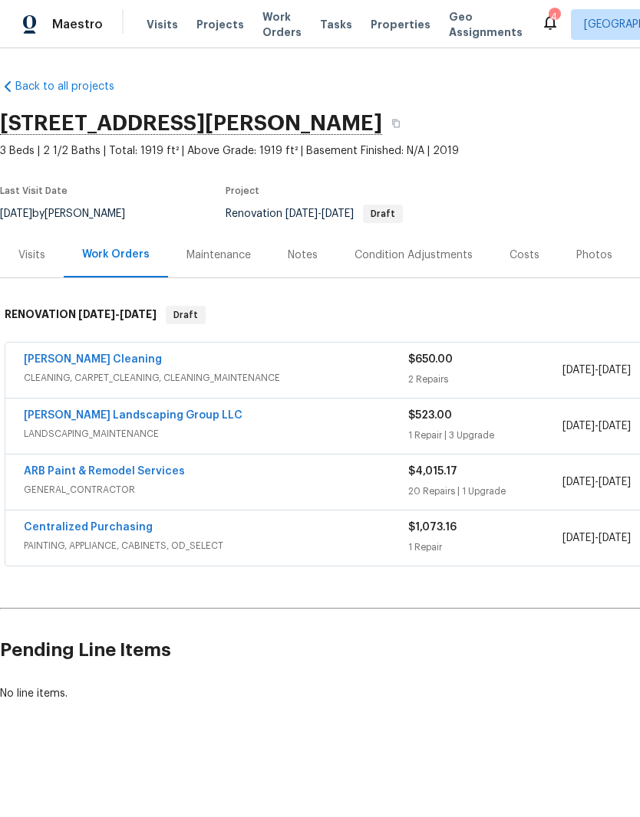
click at [98, 359] on link "[PERSON_NAME] Cleaning" at bounding box center [93, 359] width 138 height 11
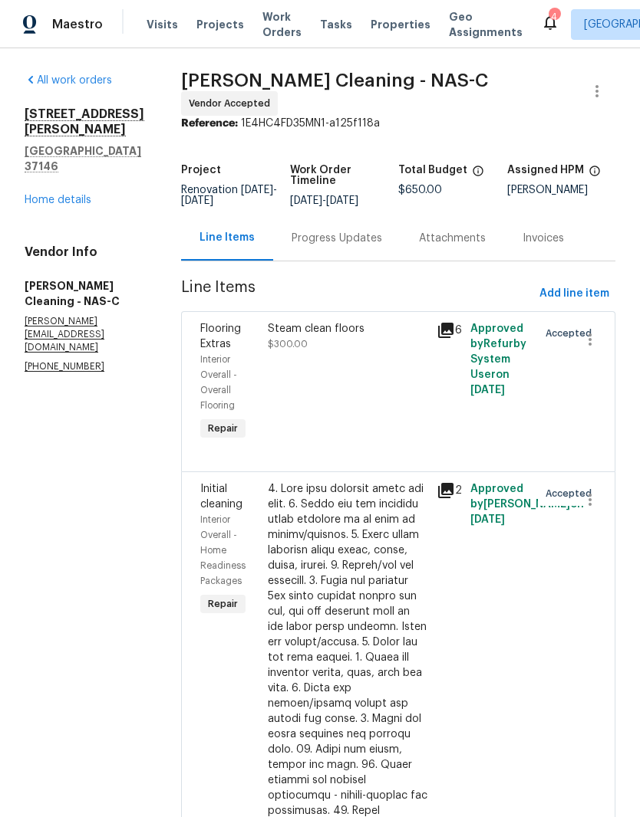
click at [600, 90] on icon "button" at bounding box center [596, 91] width 18 height 18
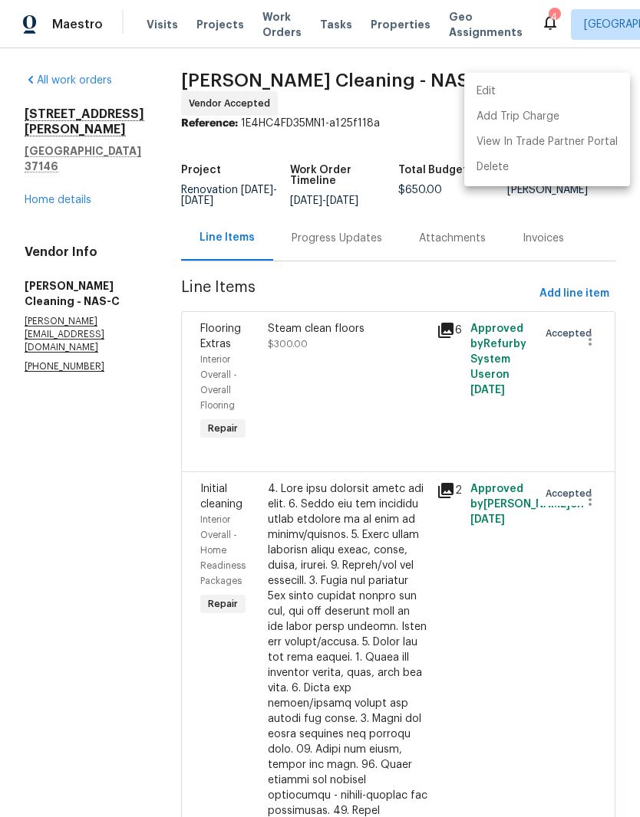
click at [515, 88] on li "Edit" at bounding box center [547, 91] width 166 height 25
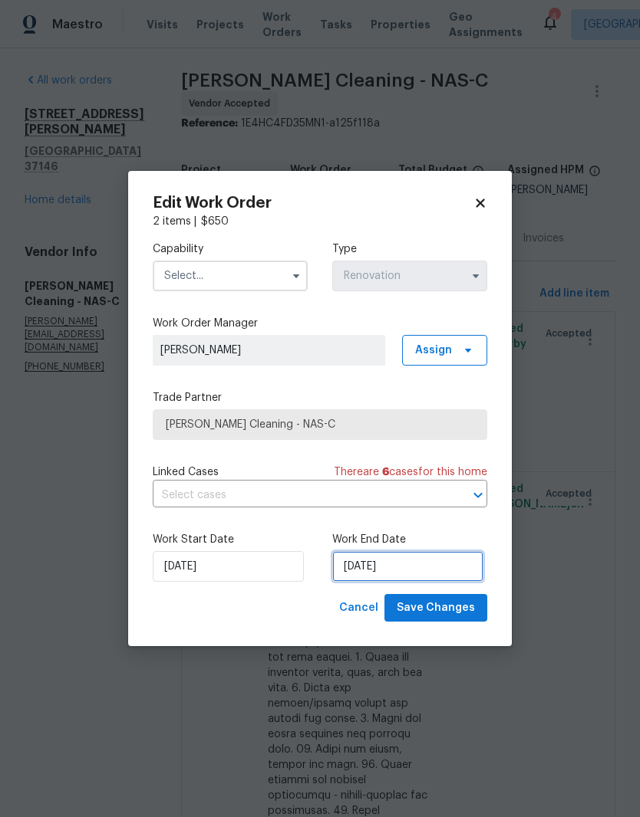
click at [426, 567] on input "[DATE]" at bounding box center [407, 566] width 151 height 31
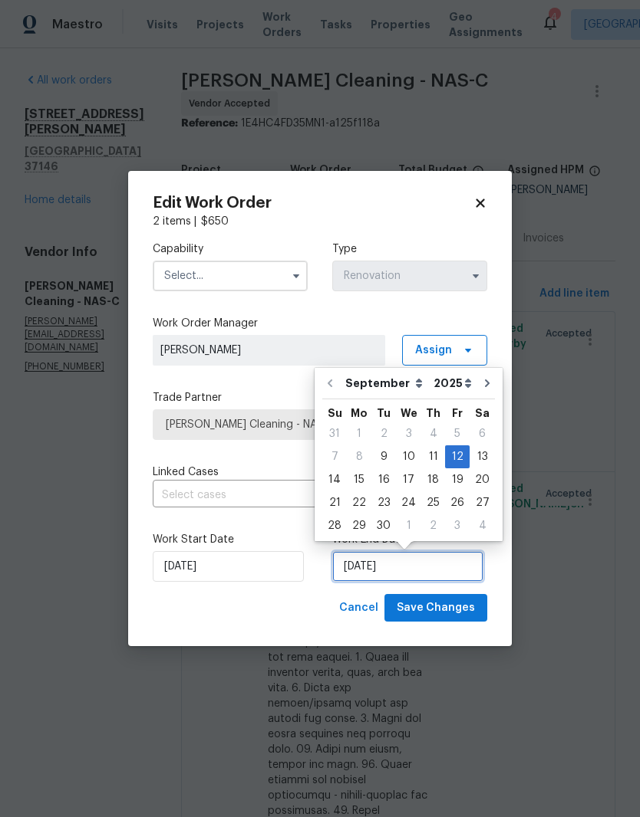
scroll to position [12, 0]
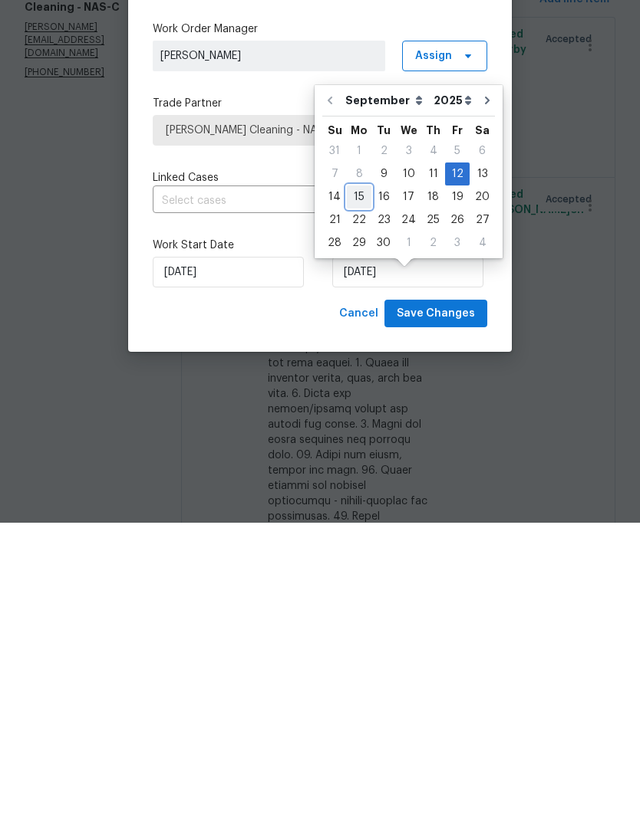
click at [361, 481] on div "15" at bounding box center [359, 491] width 25 height 21
type input "[DATE]"
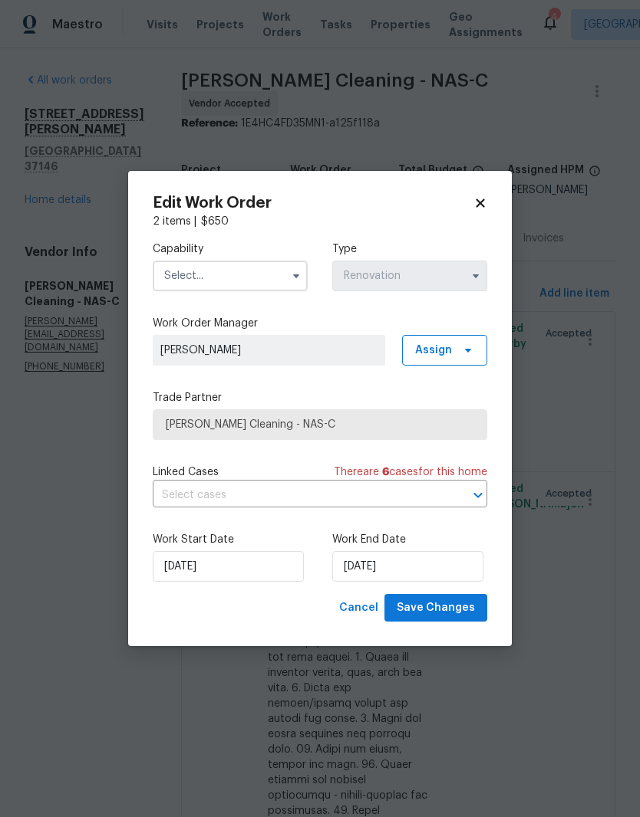
click at [282, 276] on input "text" at bounding box center [230, 276] width 155 height 31
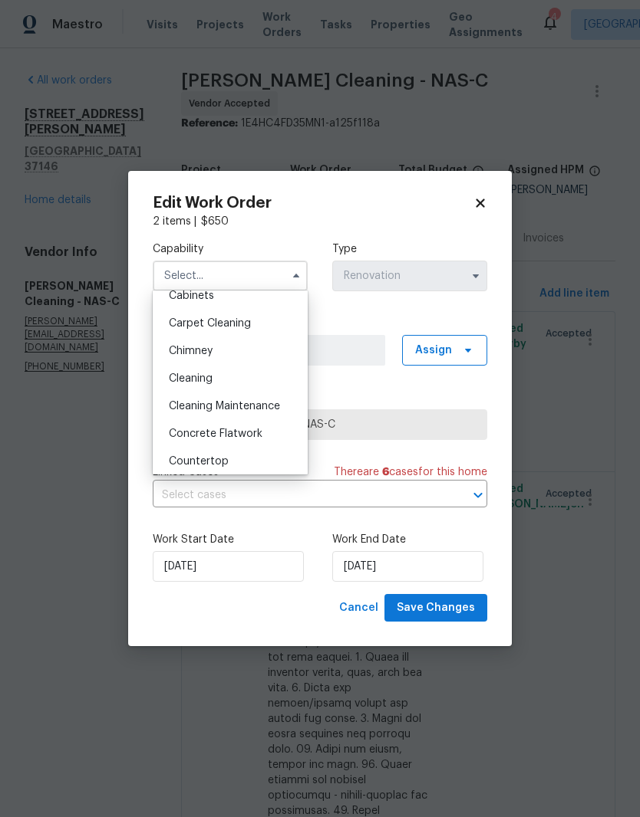
scroll to position [151, 0]
click at [210, 379] on span "Cleaning" at bounding box center [191, 378] width 44 height 11
type input "Cleaning"
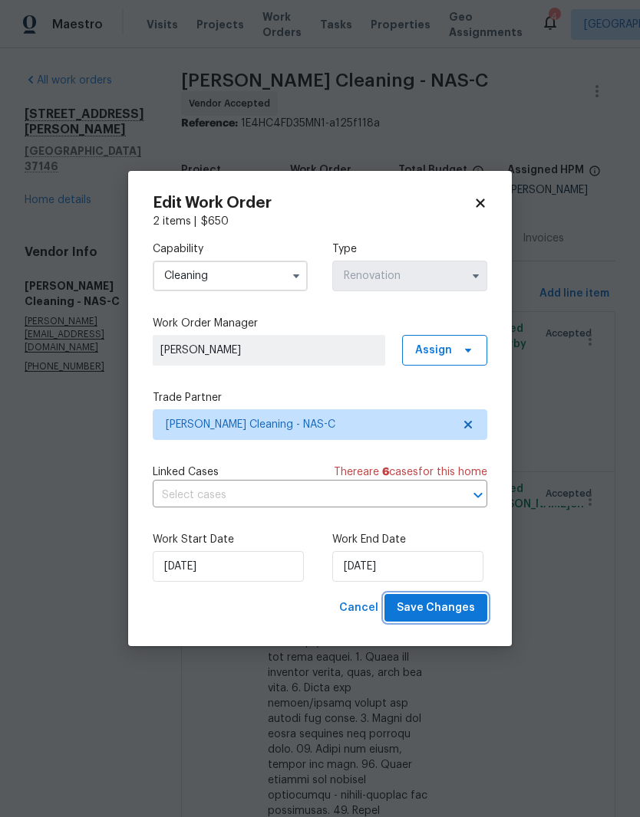
click at [451, 612] on span "Save Changes" at bounding box center [435, 608] width 78 height 19
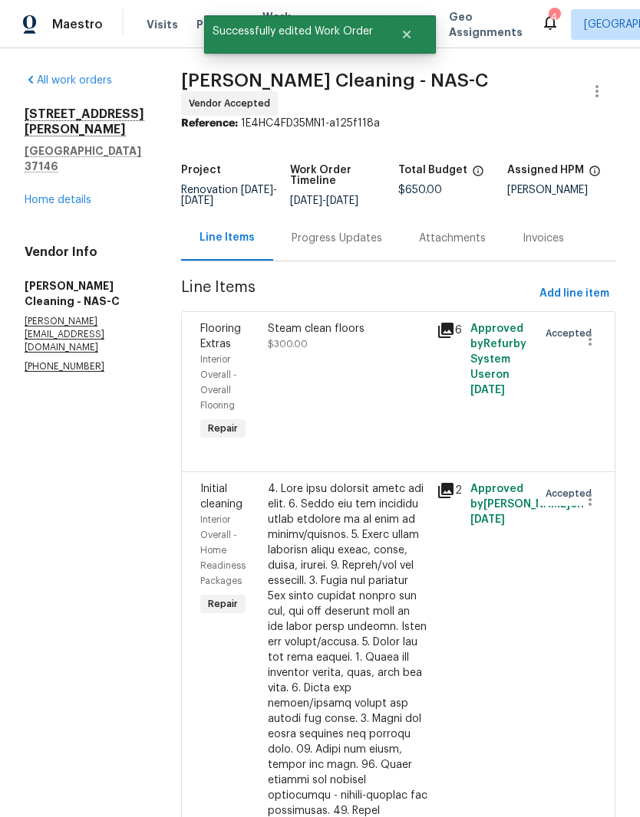
click at [77, 195] on link "Home details" at bounding box center [58, 200] width 67 height 11
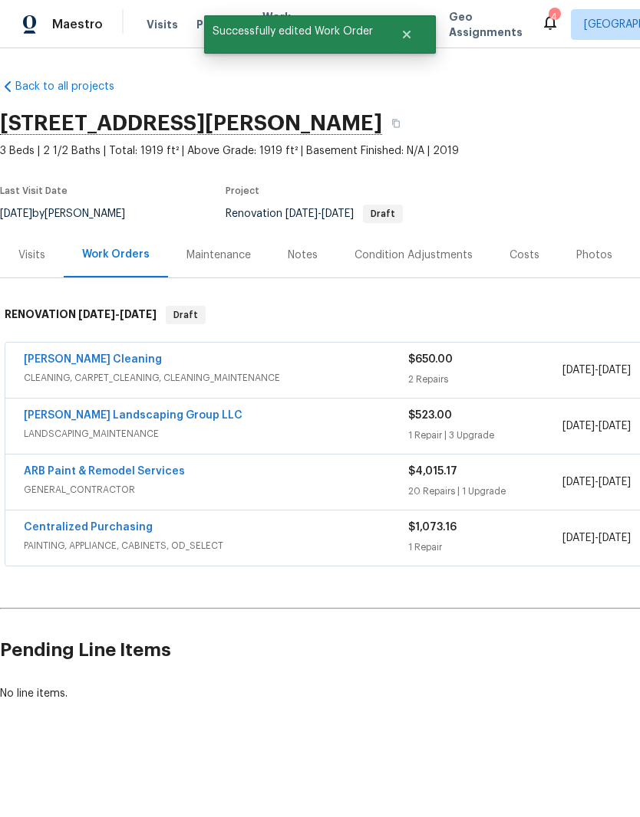
click at [128, 419] on link "[PERSON_NAME] Landscaping Group LLC" at bounding box center [133, 415] width 219 height 11
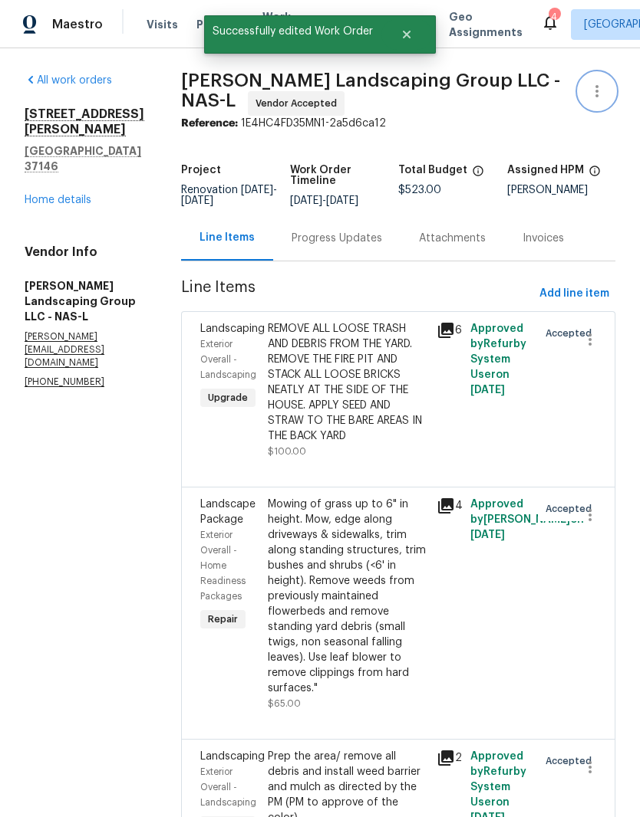
click at [597, 94] on icon "button" at bounding box center [596, 91] width 18 height 18
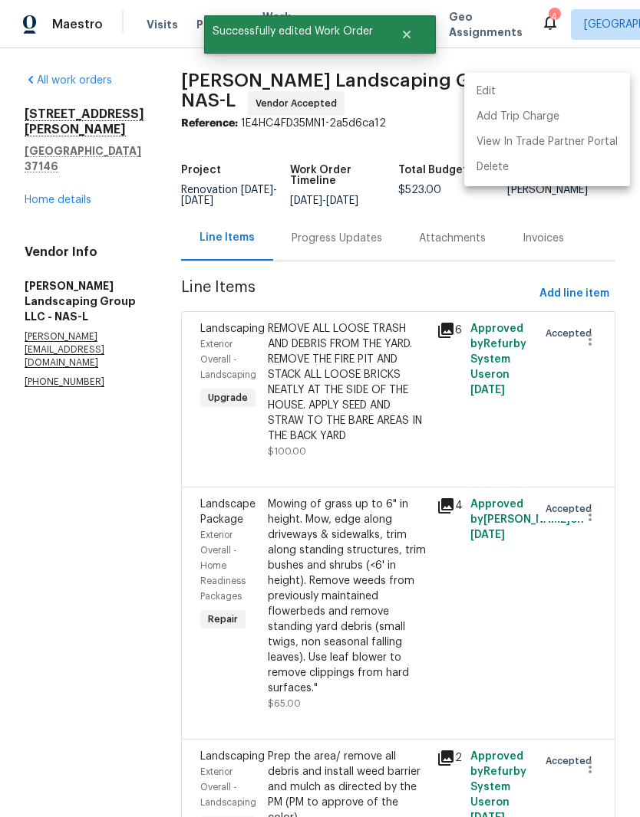
click at [509, 87] on li "Edit" at bounding box center [547, 91] width 166 height 25
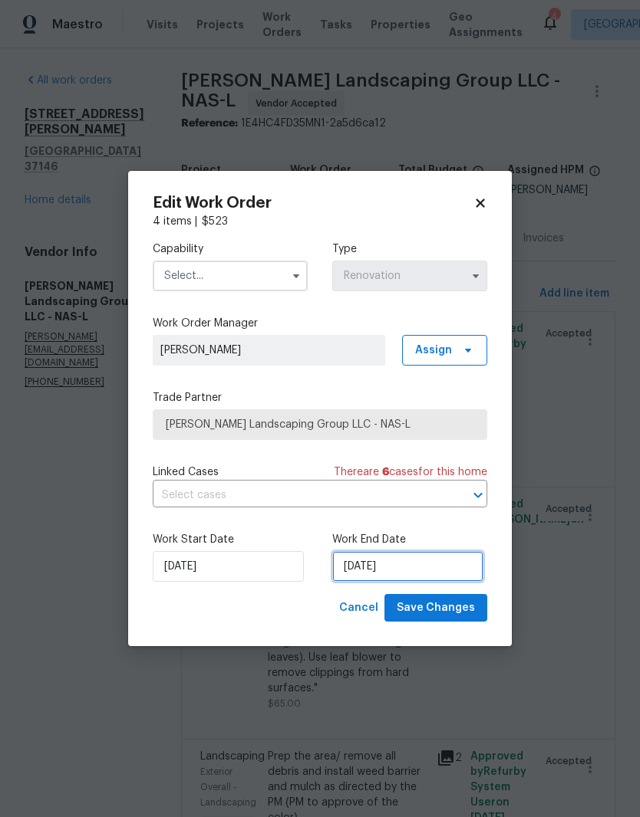
click at [409, 569] on input "[DATE]" at bounding box center [407, 566] width 151 height 31
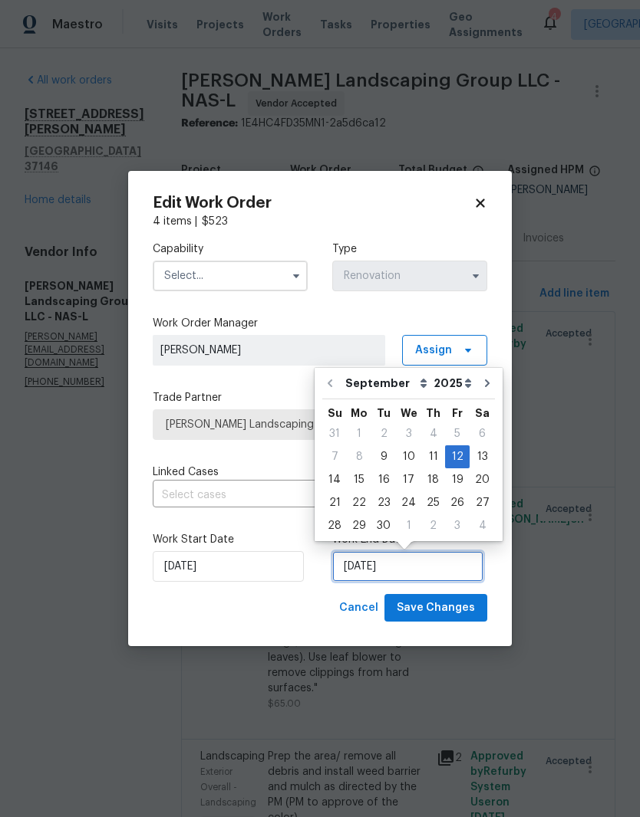
scroll to position [12, 0]
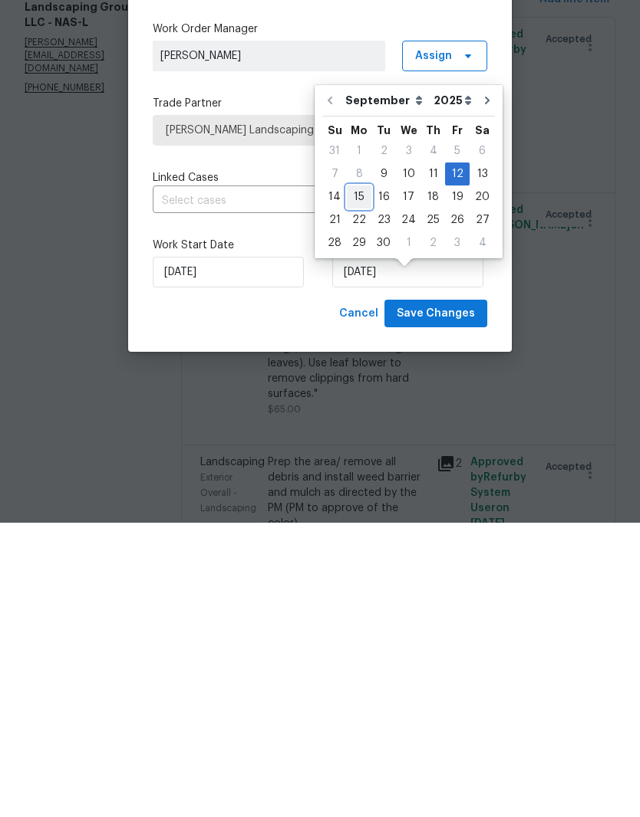
click at [362, 481] on div "15" at bounding box center [359, 491] width 25 height 21
type input "[DATE]"
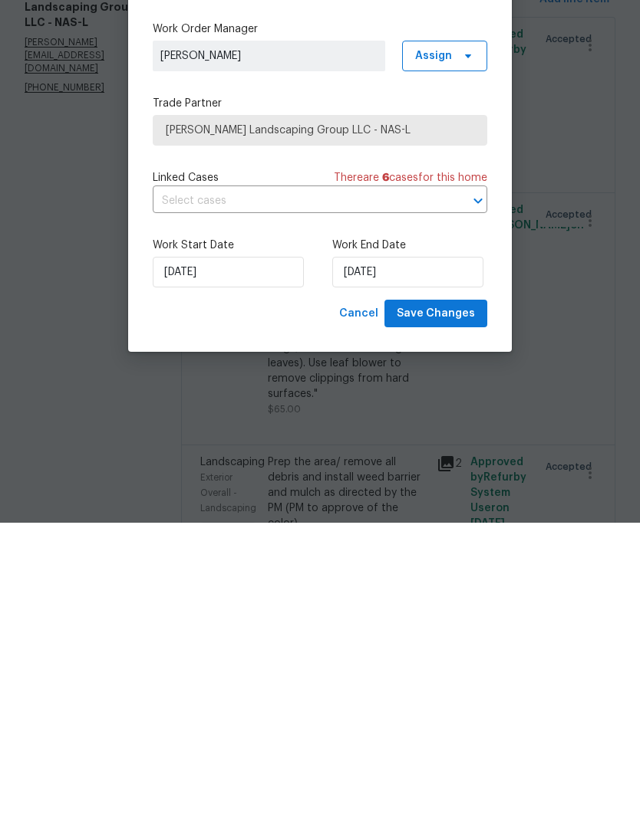
scroll to position [63, 0]
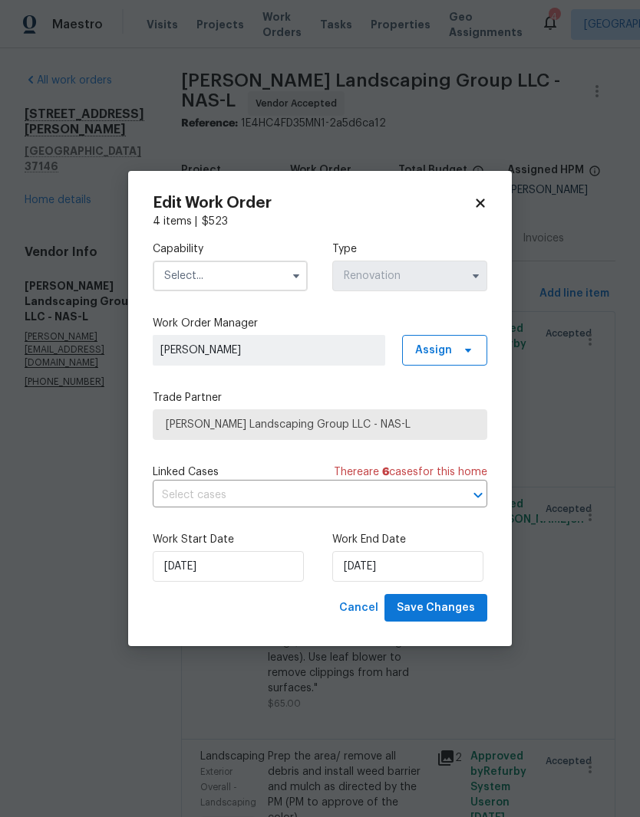
click at [246, 273] on input "text" at bounding box center [230, 276] width 155 height 31
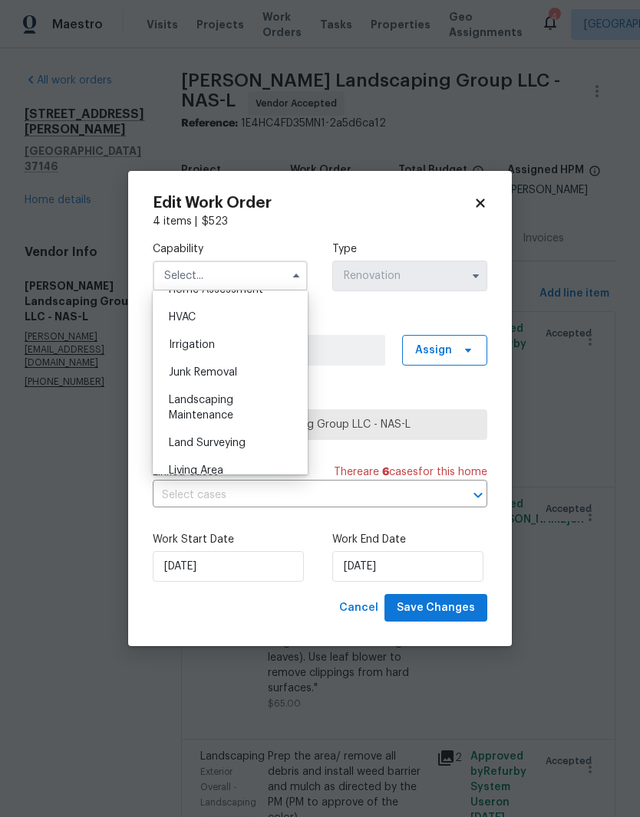
scroll to position [924, 0]
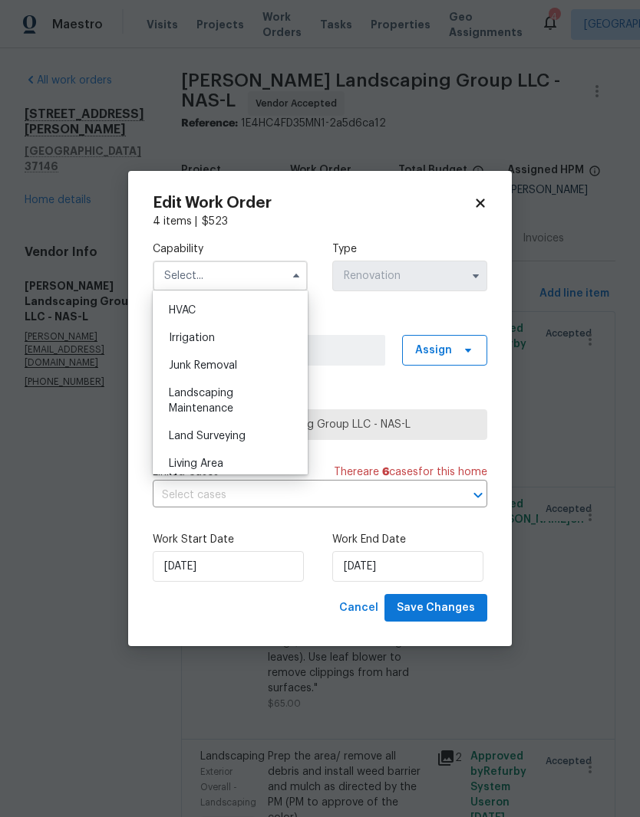
click at [227, 402] on div "Landscaping Maintenance" at bounding box center [229, 401] width 147 height 43
type input "Landscaping Maintenance"
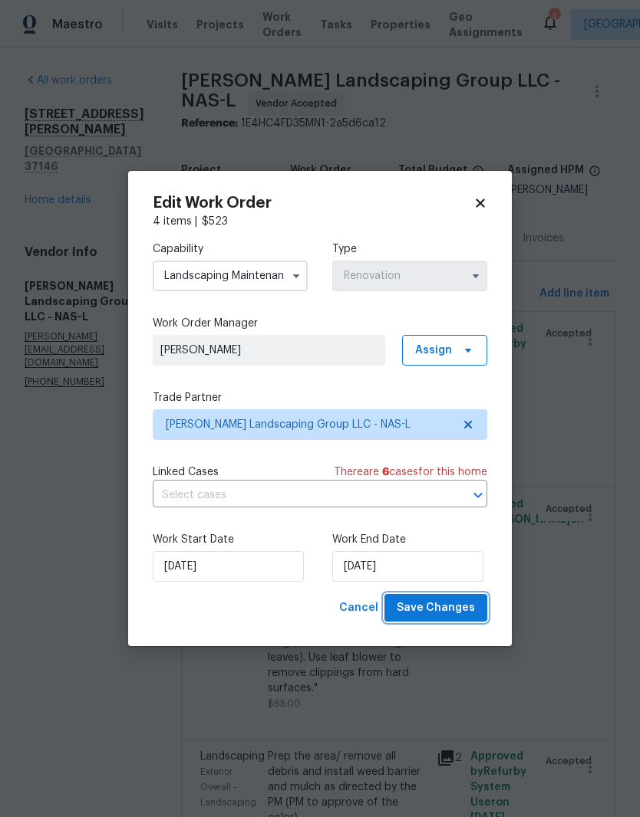
click at [454, 613] on span "Save Changes" at bounding box center [435, 608] width 78 height 19
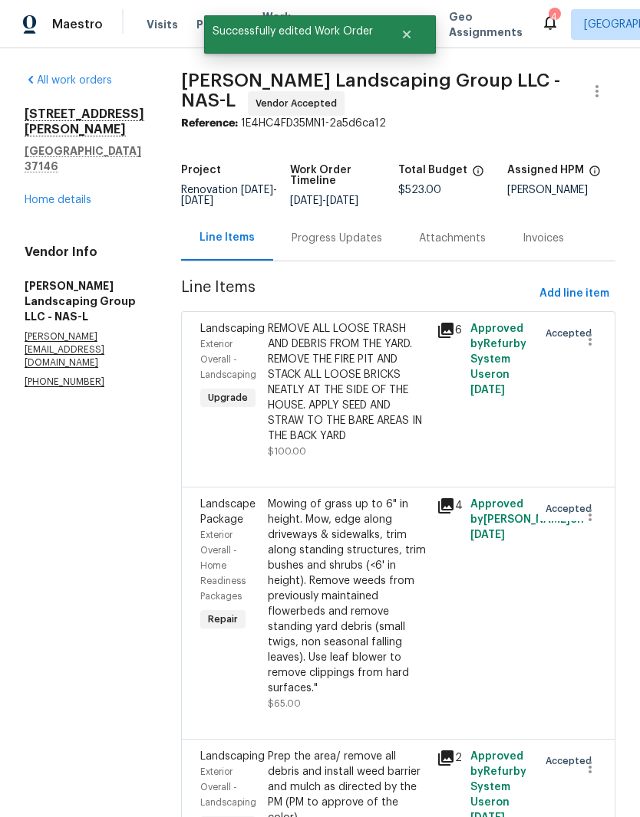
click at [76, 195] on link "Home details" at bounding box center [58, 200] width 67 height 11
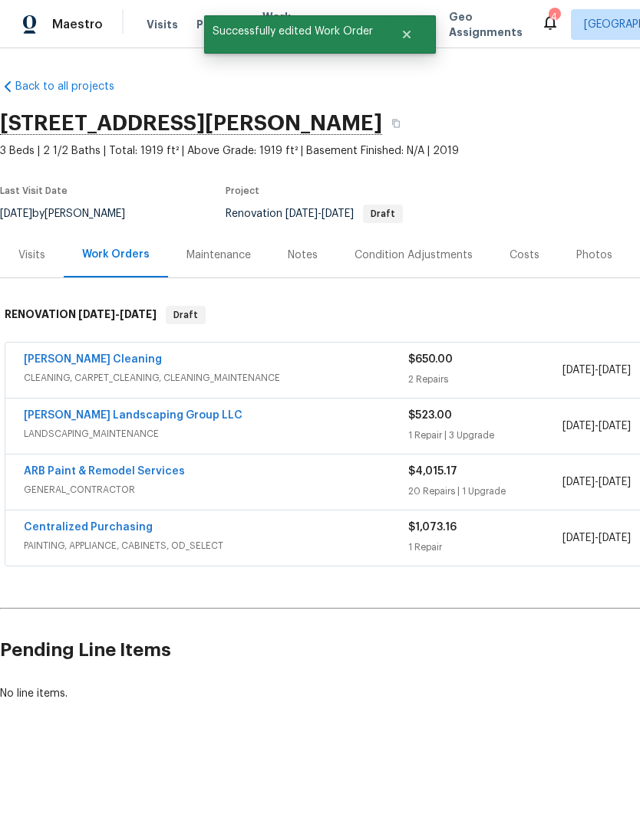
click at [134, 476] on link "ARB Paint & Remodel Services" at bounding box center [104, 471] width 161 height 11
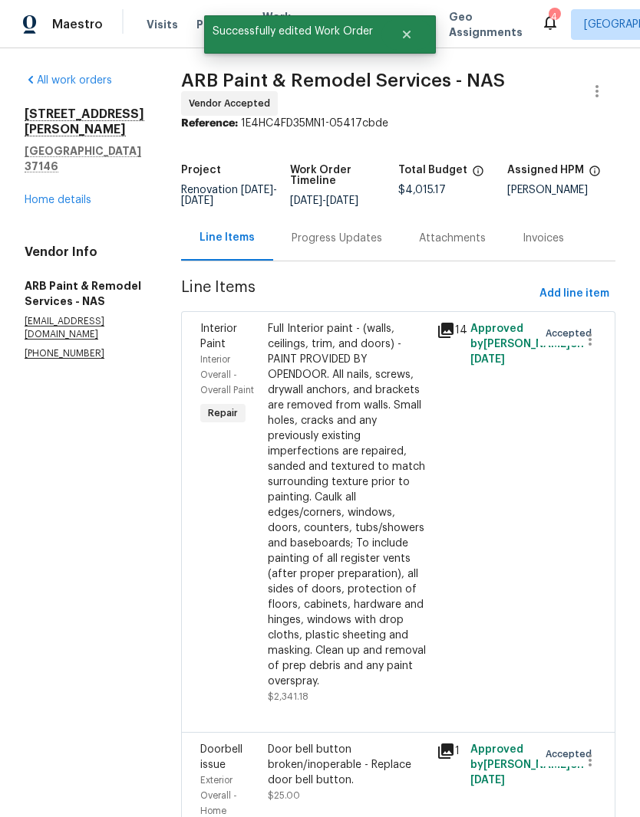
click at [601, 94] on icon "button" at bounding box center [596, 91] width 18 height 18
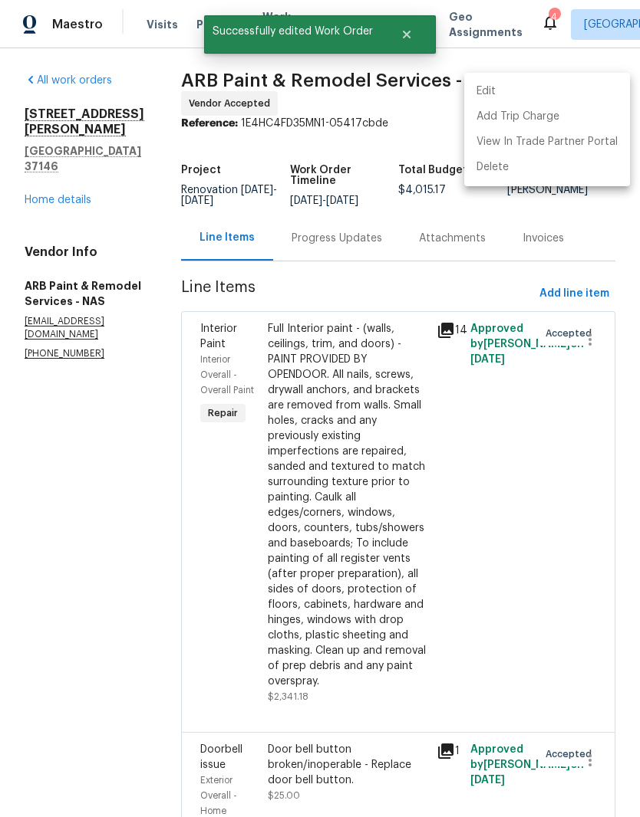
click at [512, 90] on li "Edit" at bounding box center [547, 91] width 166 height 25
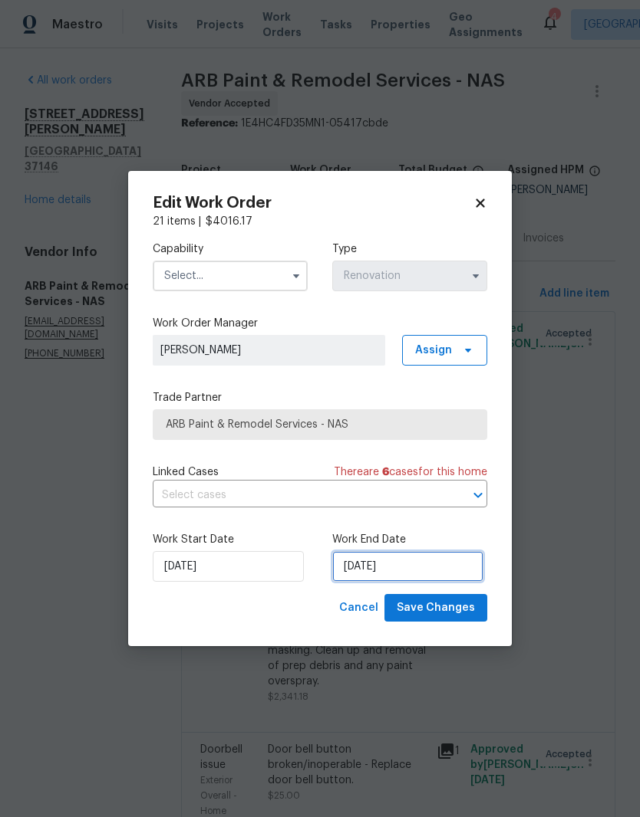
click at [426, 569] on input "[DATE]" at bounding box center [407, 566] width 151 height 31
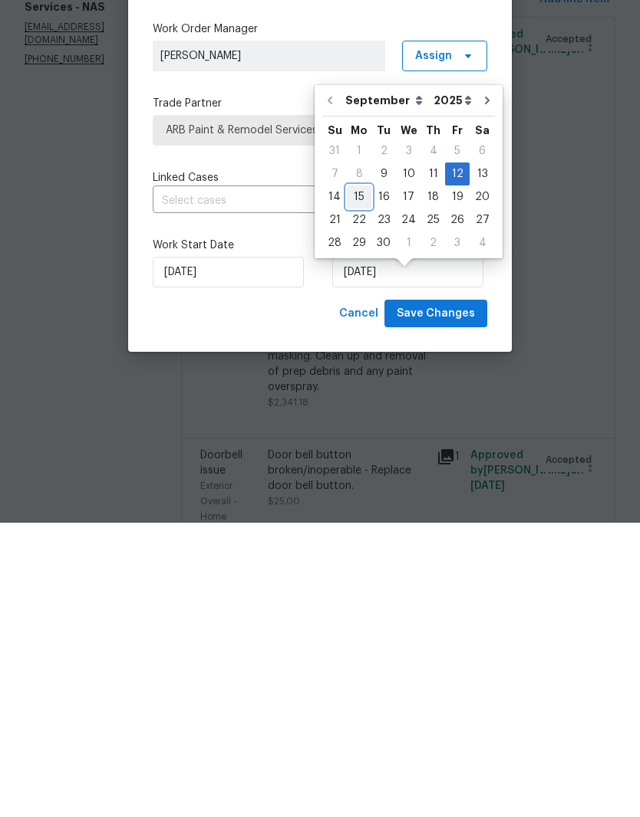
click at [363, 481] on div "15" at bounding box center [359, 491] width 25 height 21
type input "[DATE]"
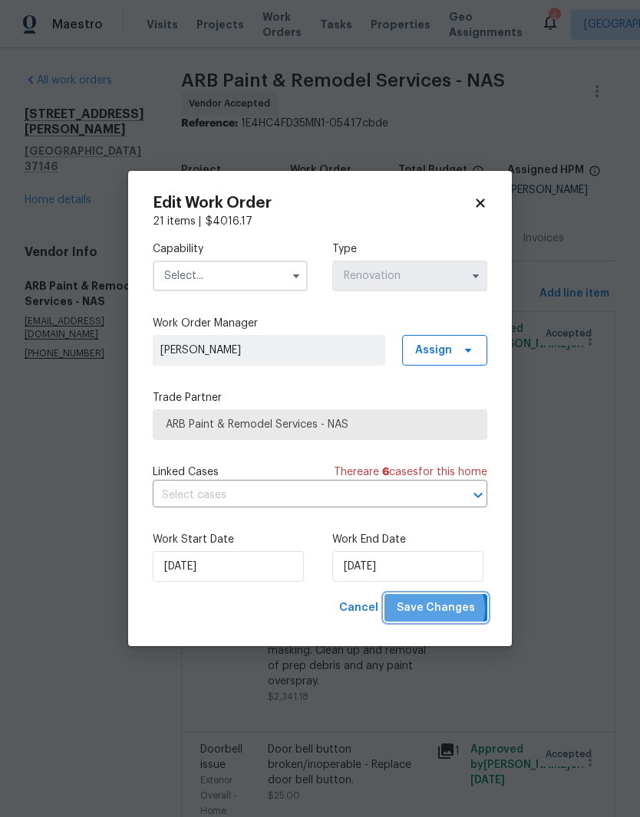
click at [439, 610] on span "Save Changes" at bounding box center [435, 608] width 78 height 19
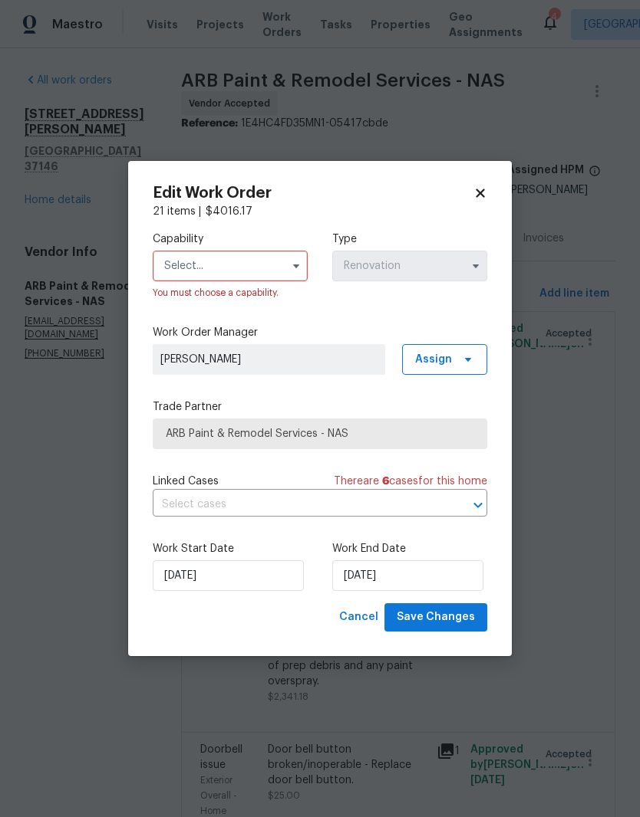
click at [265, 262] on input "text" at bounding box center [230, 266] width 155 height 31
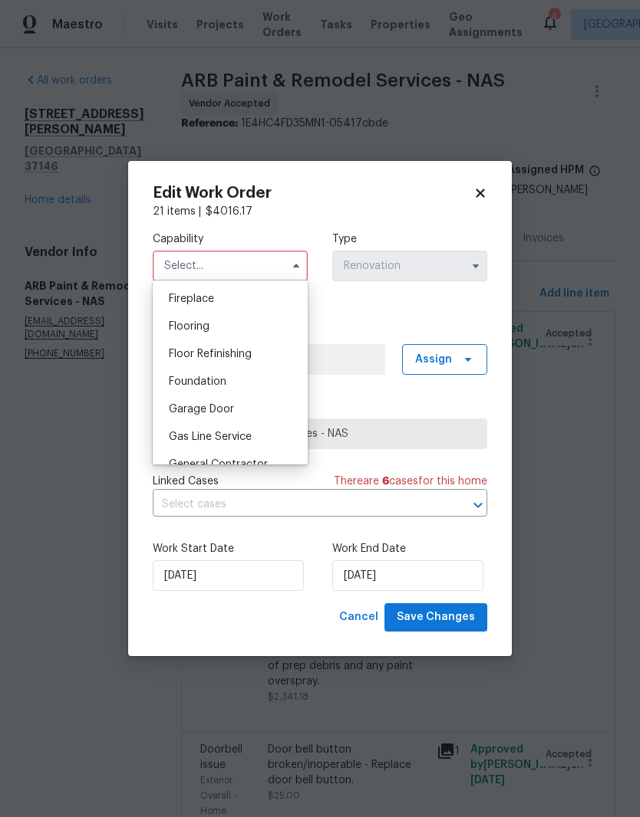
scroll to position [579, 0]
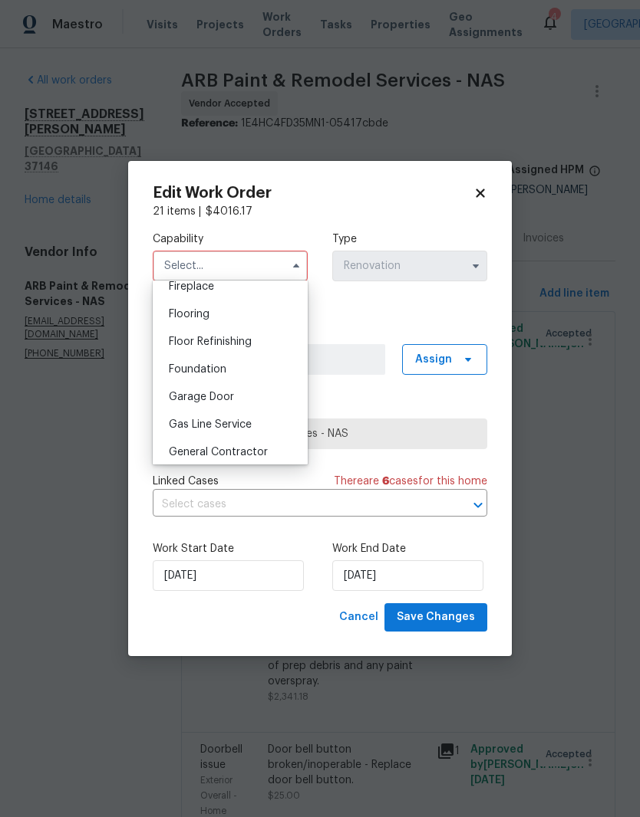
click at [255, 455] on span "General Contractor" at bounding box center [218, 452] width 99 height 11
type input "General Contractor"
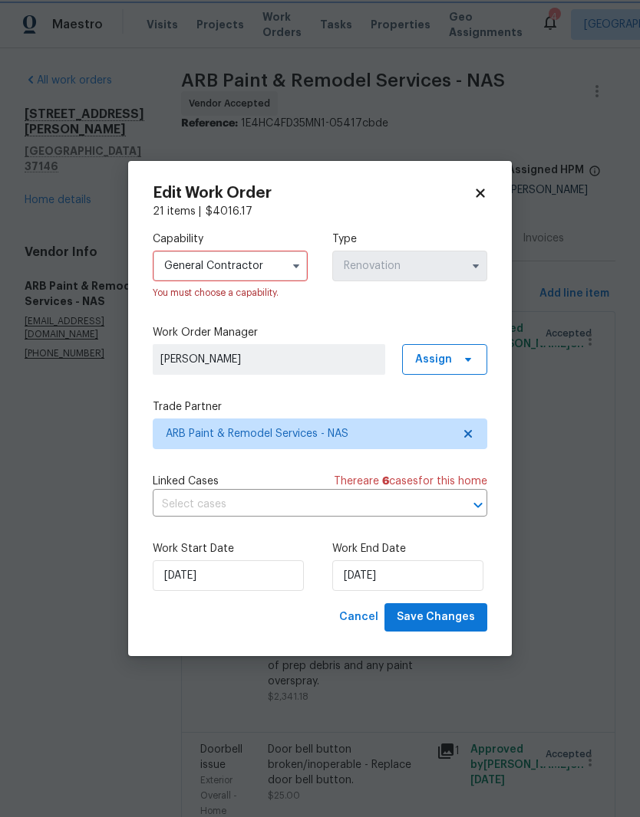
scroll to position [612, 0]
click at [452, 622] on span "Save Changes" at bounding box center [435, 617] width 78 height 19
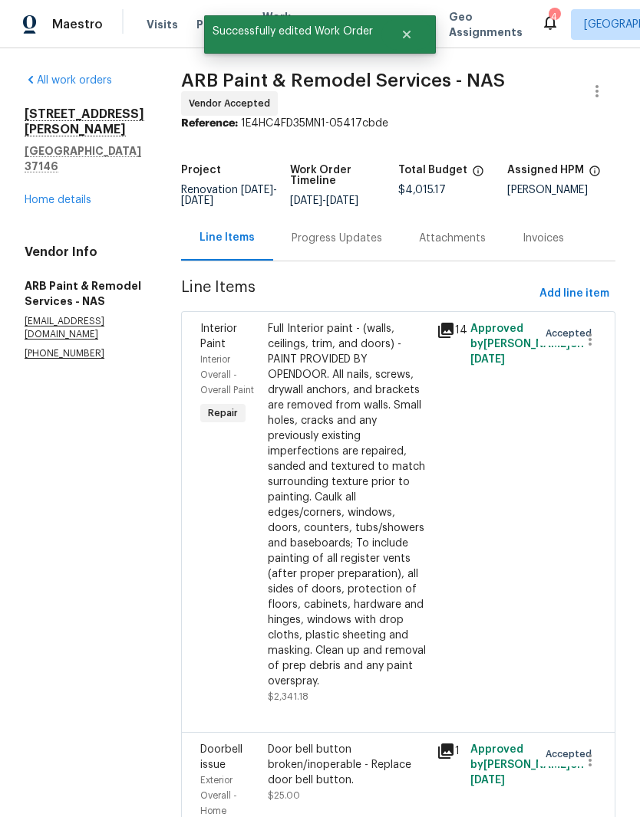
click at [330, 231] on div "Progress Updates" at bounding box center [336, 238] width 90 height 15
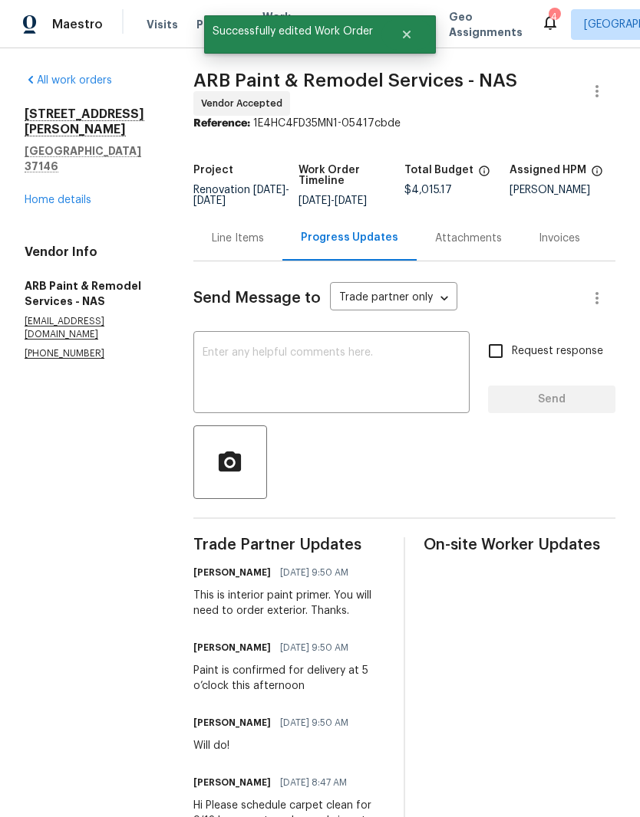
click at [333, 369] on textarea at bounding box center [331, 374] width 258 height 54
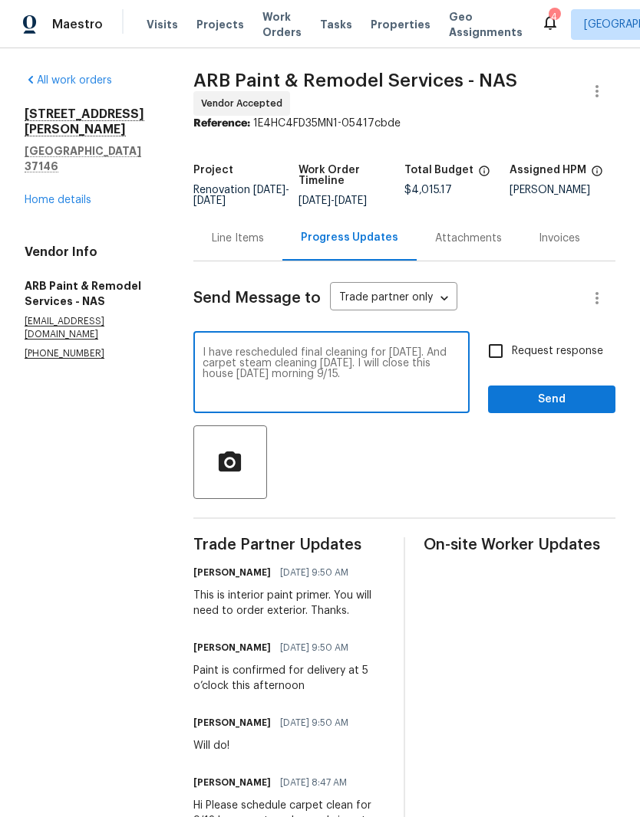
type textarea "I have rescheduled final cleaning for Saturday 9/13. And carpet steam cleaning …"
click at [551, 409] on span "Send" at bounding box center [551, 399] width 103 height 19
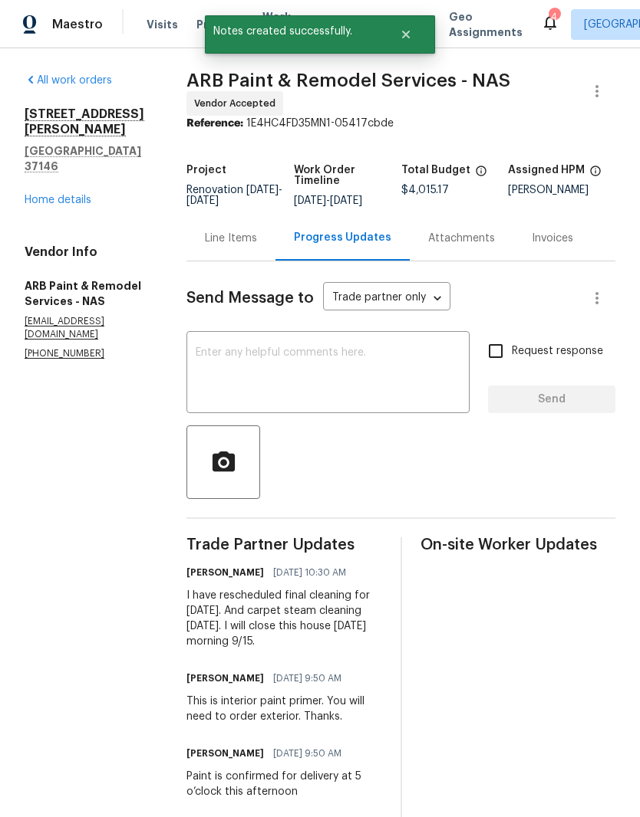
click at [80, 195] on link "Home details" at bounding box center [58, 200] width 67 height 11
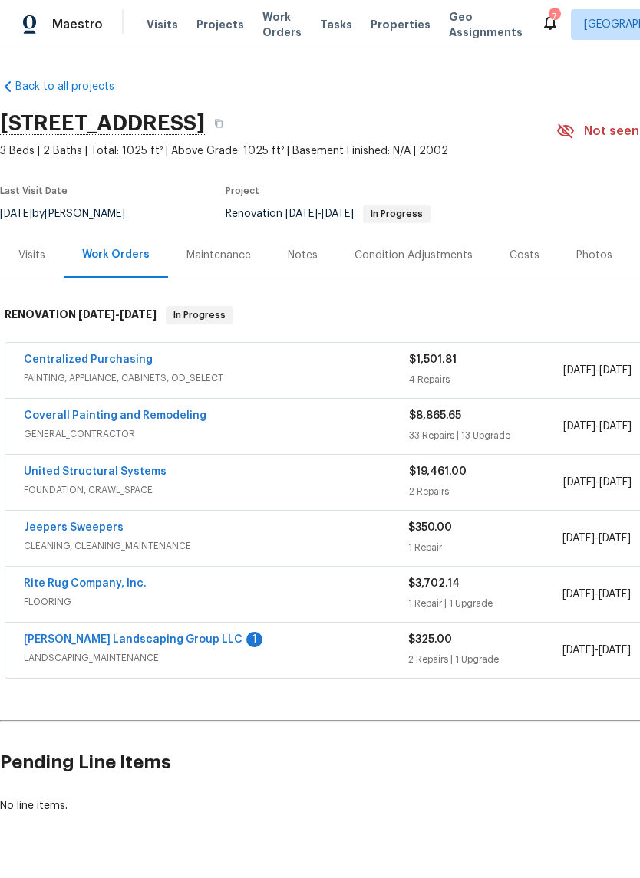
click at [157, 641] on link "[PERSON_NAME] Landscaping Group LLC" at bounding box center [133, 639] width 219 height 11
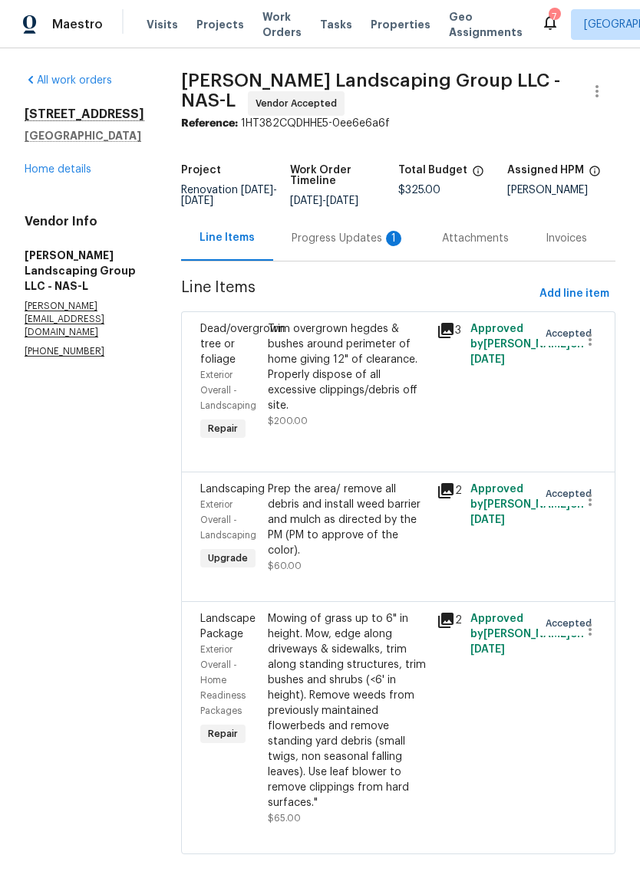
click at [350, 245] on div "Progress Updates 1" at bounding box center [347, 238] width 113 height 15
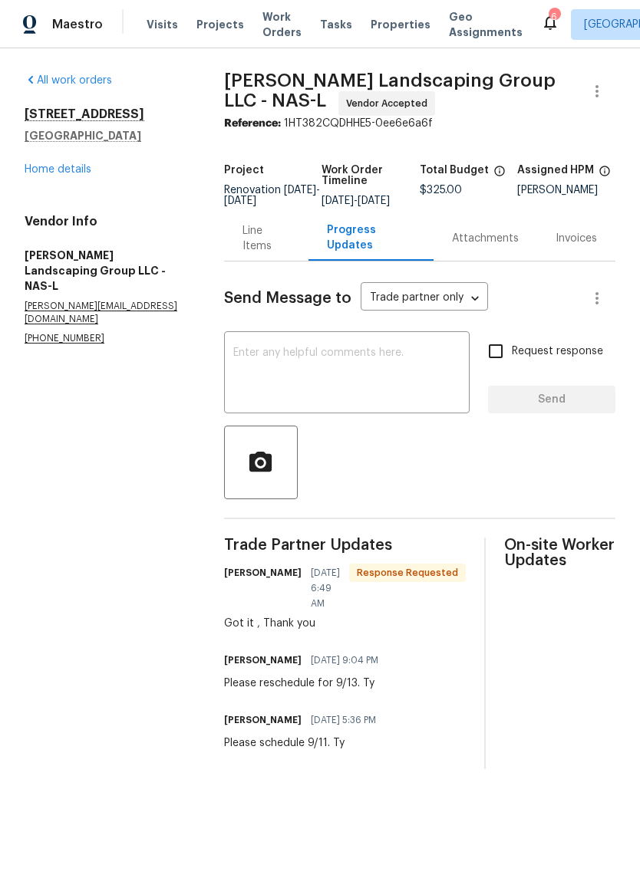
click at [81, 174] on link "Home details" at bounding box center [58, 169] width 67 height 11
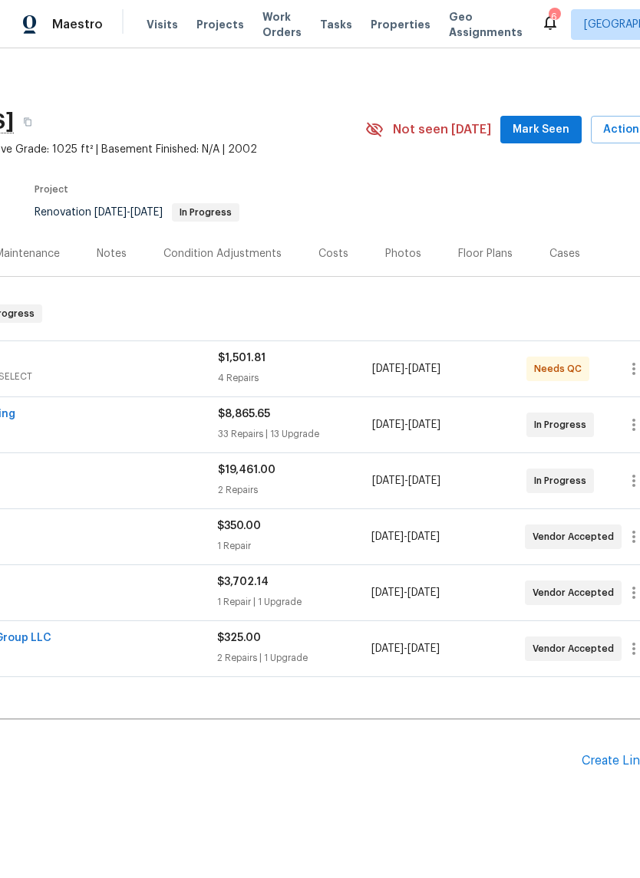
scroll to position [2, 189]
click at [550, 133] on span "Mark Seen" at bounding box center [542, 129] width 57 height 19
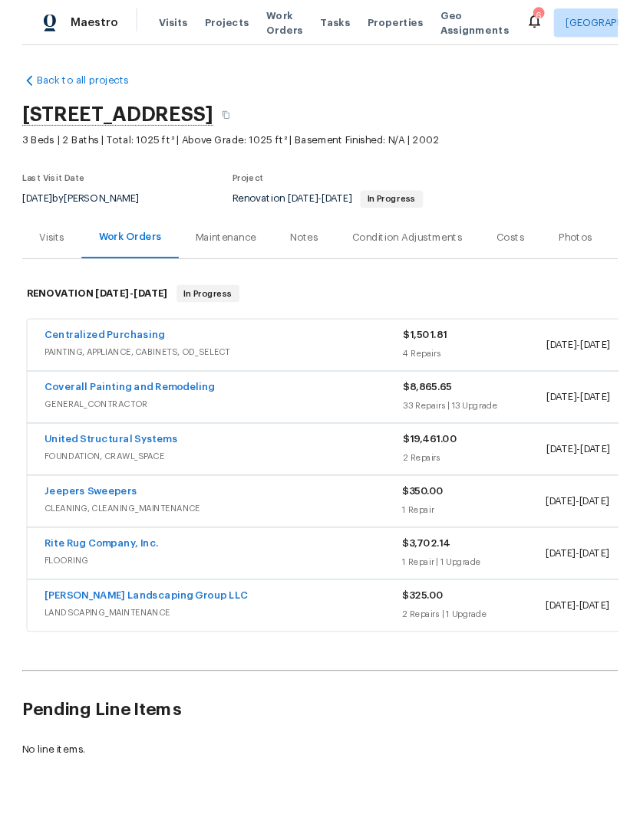
scroll to position [0, 0]
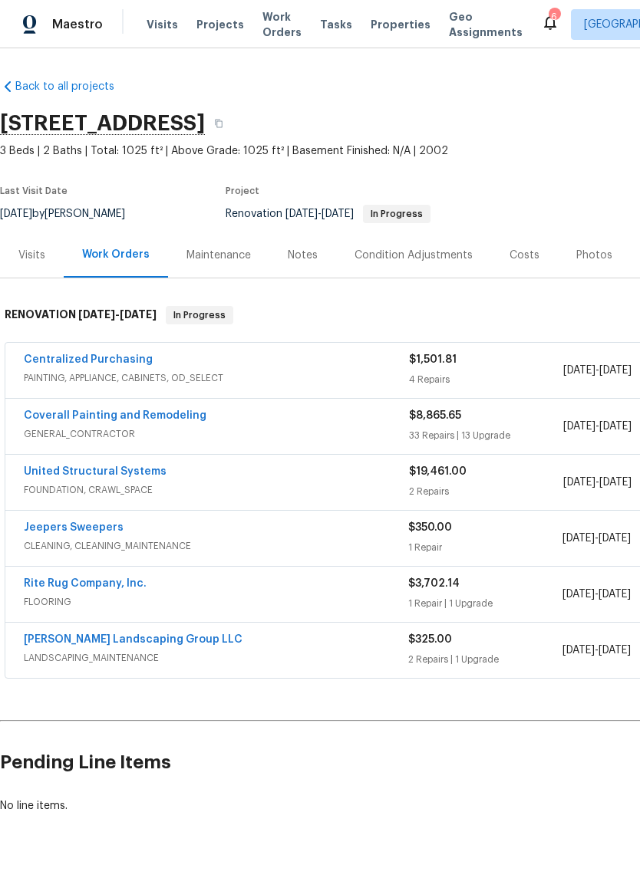
click at [136, 469] on link "United Structural Systems" at bounding box center [95, 471] width 143 height 11
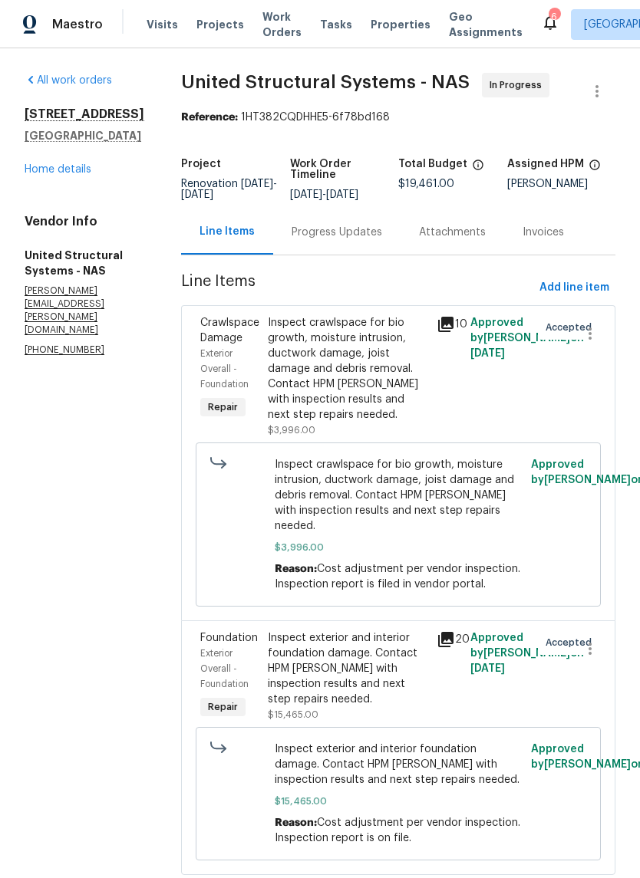
click at [363, 239] on div "Progress Updates" at bounding box center [336, 232] width 90 height 15
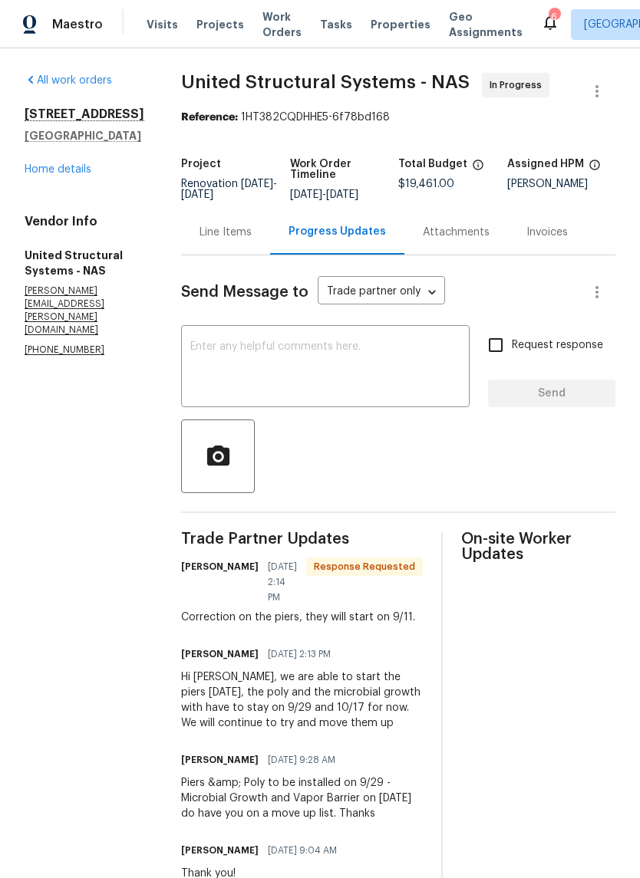
click at [342, 352] on textarea at bounding box center [325, 368] width 270 height 54
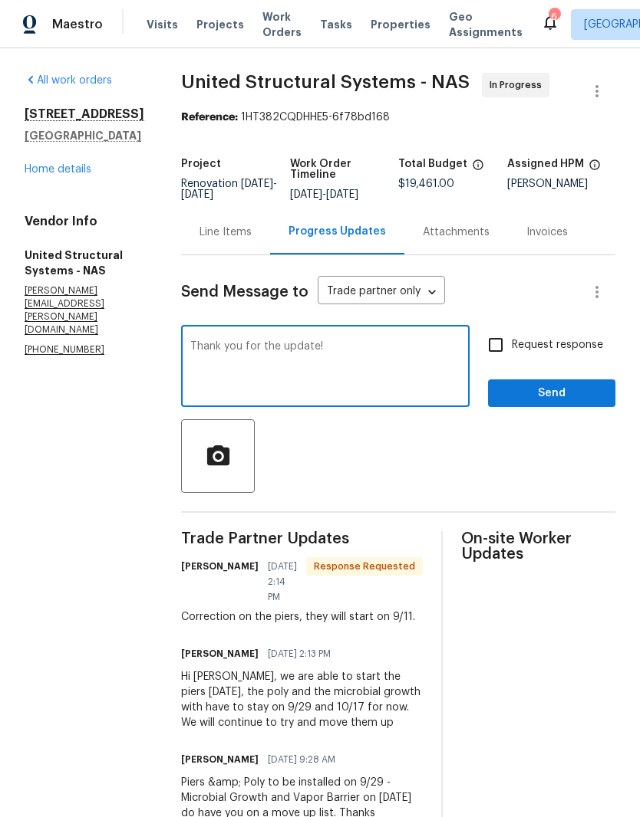
type textarea "Thank you for the update!"
click at [570, 396] on span "Send" at bounding box center [551, 393] width 103 height 19
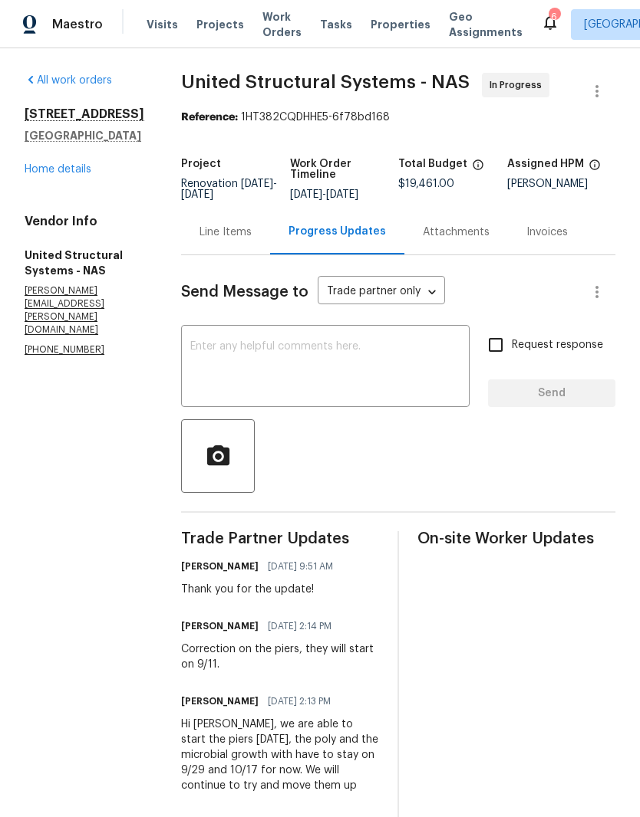
click at [78, 172] on link "Home details" at bounding box center [58, 169] width 67 height 11
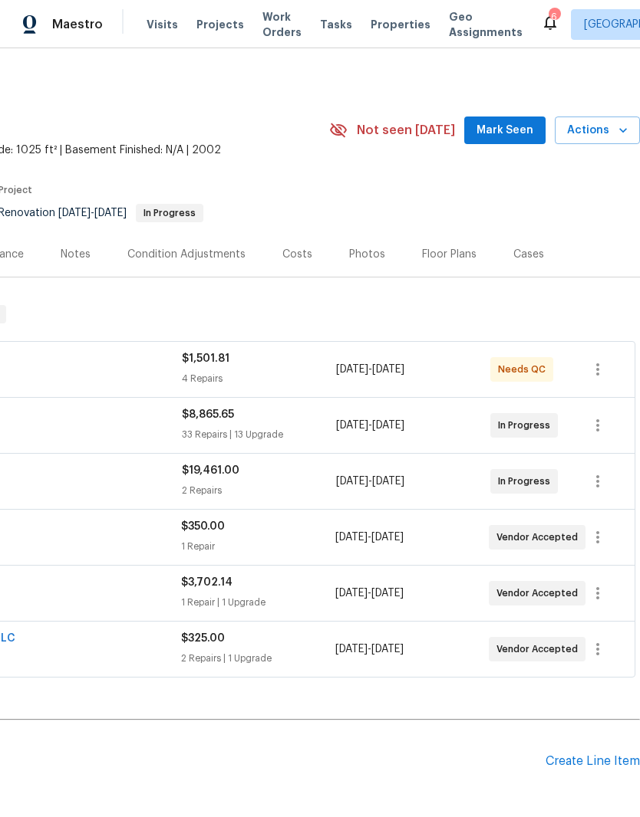
scroll to position [1, 227]
click at [509, 133] on span "Mark Seen" at bounding box center [504, 130] width 57 height 19
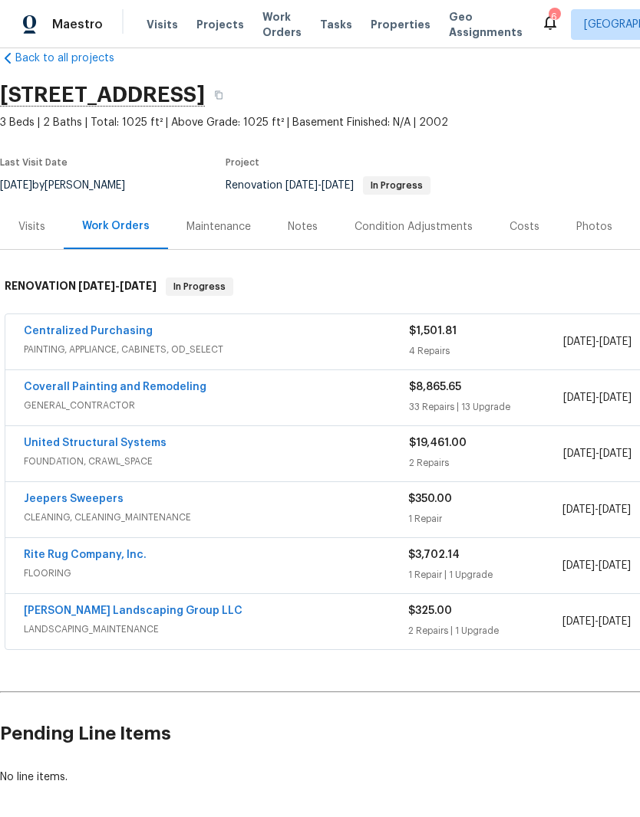
scroll to position [29, 0]
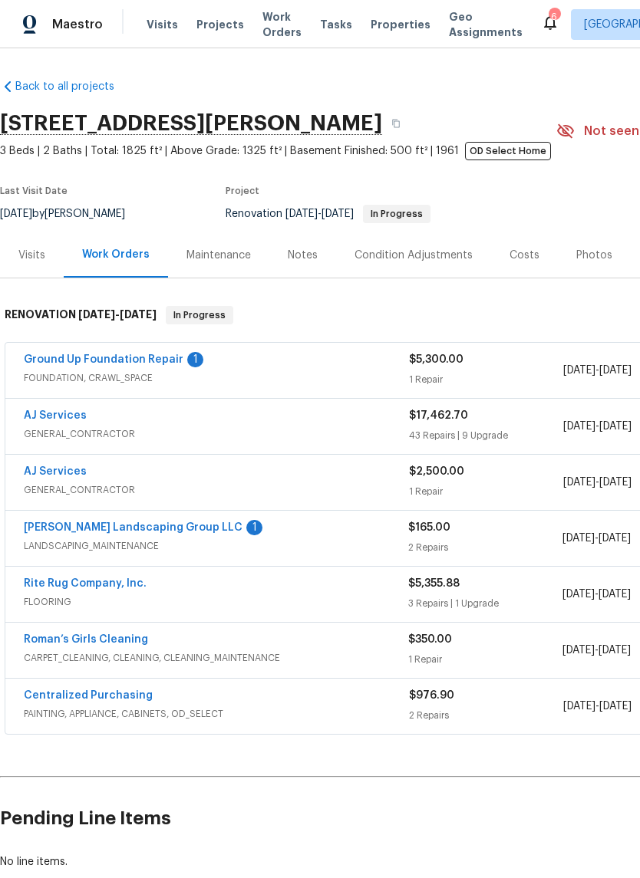
click at [155, 360] on link "Ground Up Foundation Repair" at bounding box center [103, 359] width 159 height 11
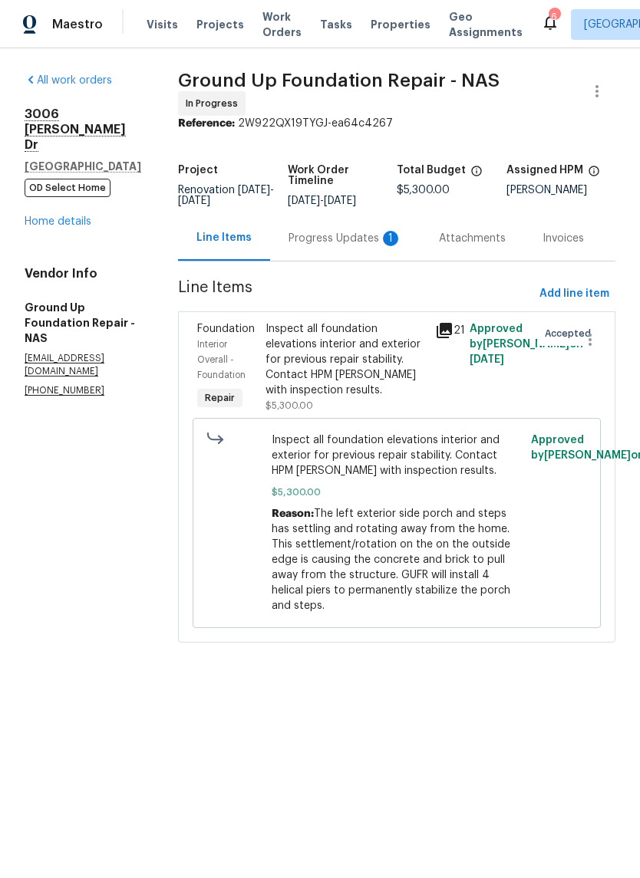
click at [330, 238] on div "Progress Updates 1" at bounding box center [344, 238] width 113 height 15
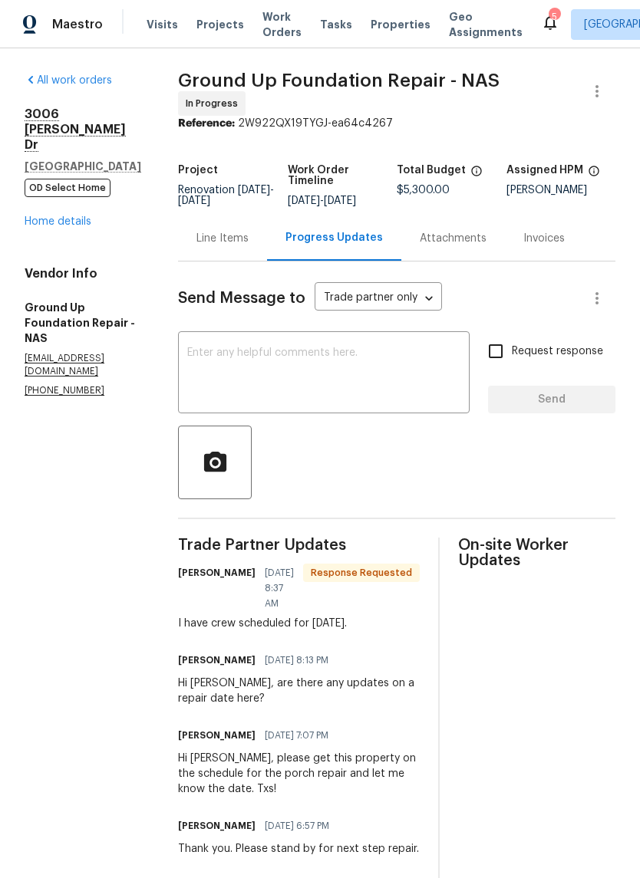
click at [314, 357] on textarea at bounding box center [323, 374] width 273 height 54
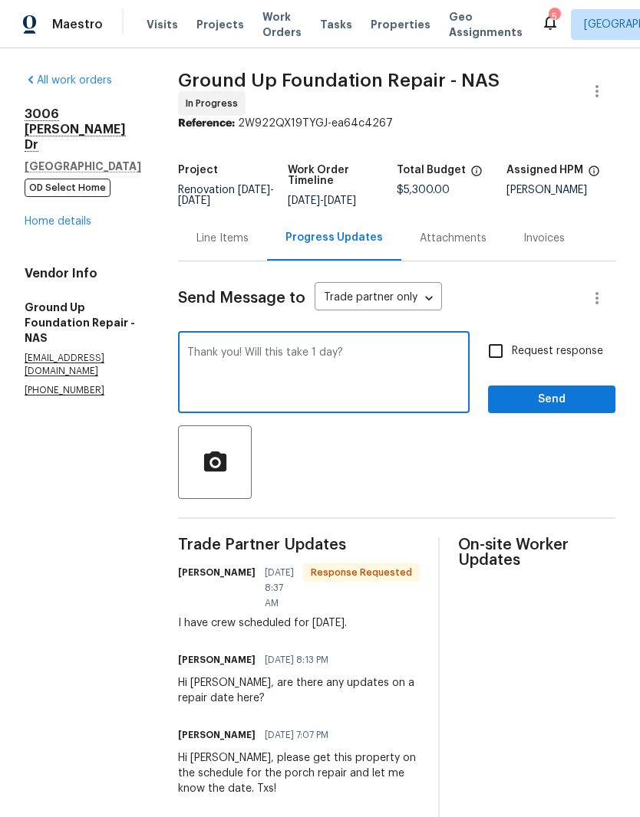
type textarea "Thank you! Will this take 1 day?"
click at [560, 390] on span "Send" at bounding box center [551, 399] width 103 height 19
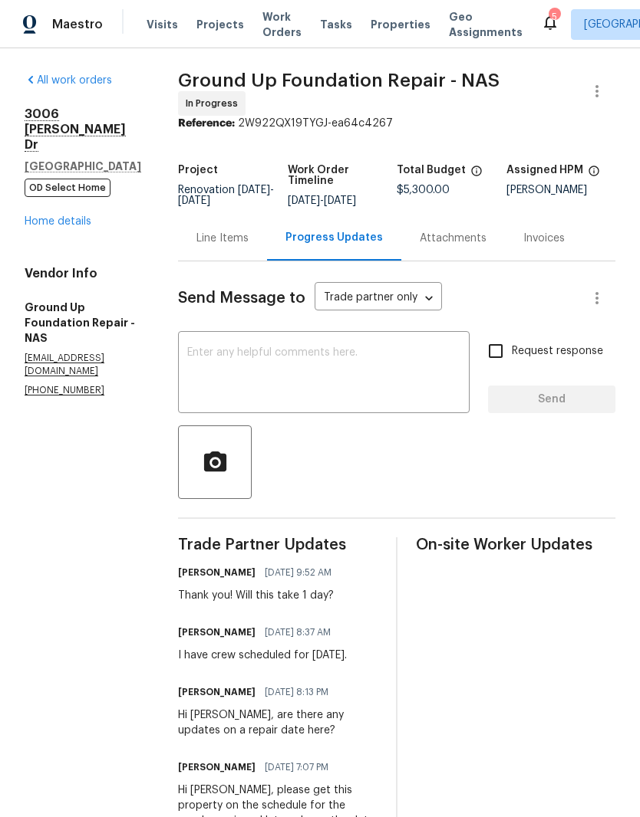
click at [72, 226] on link "Home details" at bounding box center [58, 221] width 67 height 11
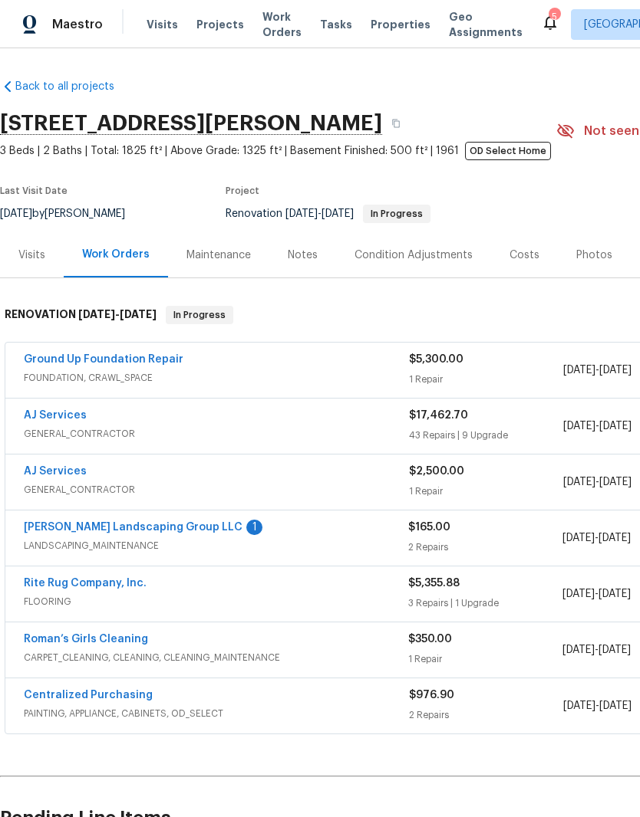
click at [163, 528] on link "[PERSON_NAME] Landscaping Group LLC" at bounding box center [133, 527] width 219 height 11
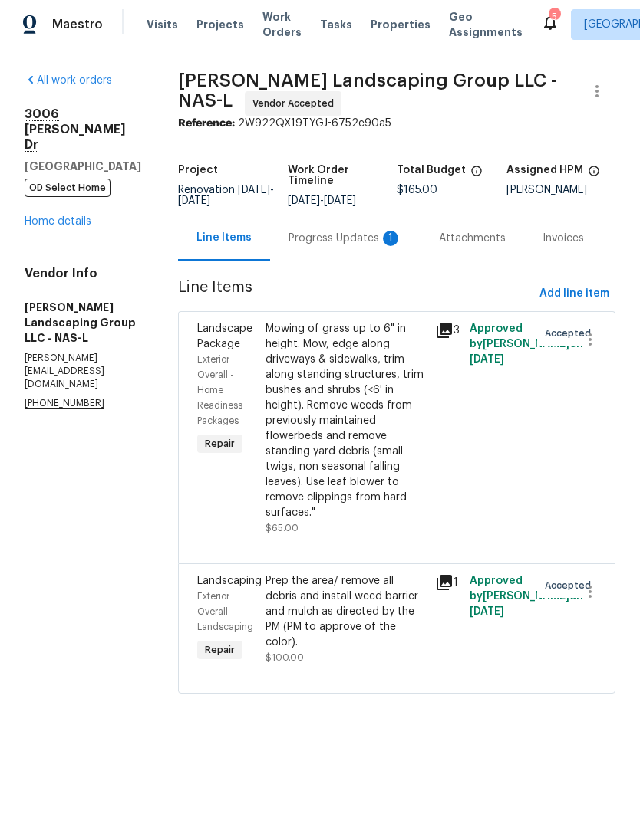
click at [354, 239] on div "Progress Updates 1" at bounding box center [344, 238] width 113 height 15
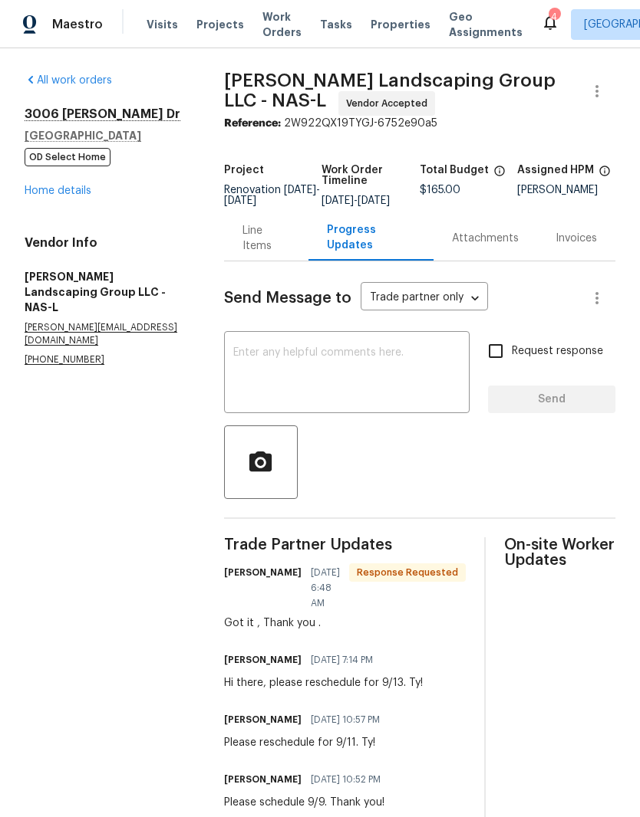
click at [84, 196] on link "Home details" at bounding box center [58, 191] width 67 height 11
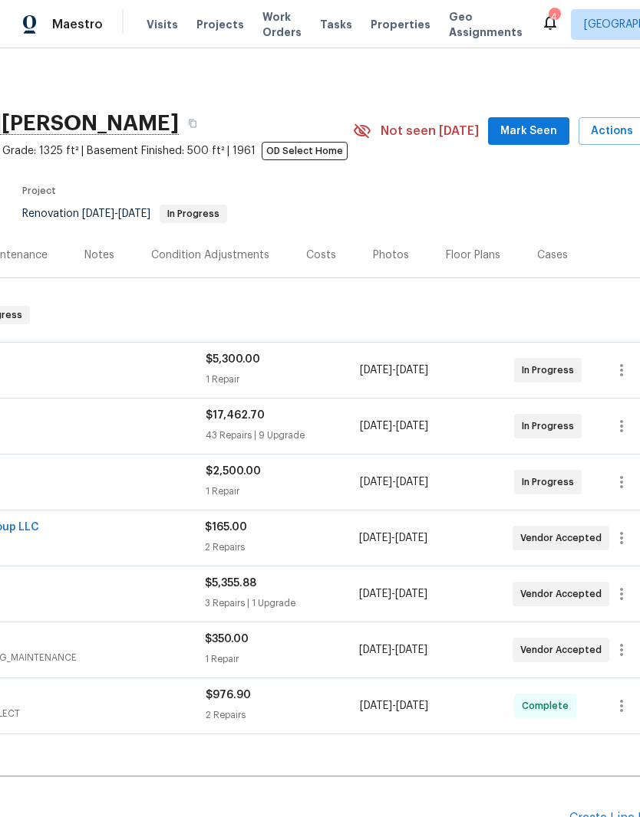
scroll to position [0, 205]
click at [538, 132] on span "Mark Seen" at bounding box center [526, 131] width 57 height 19
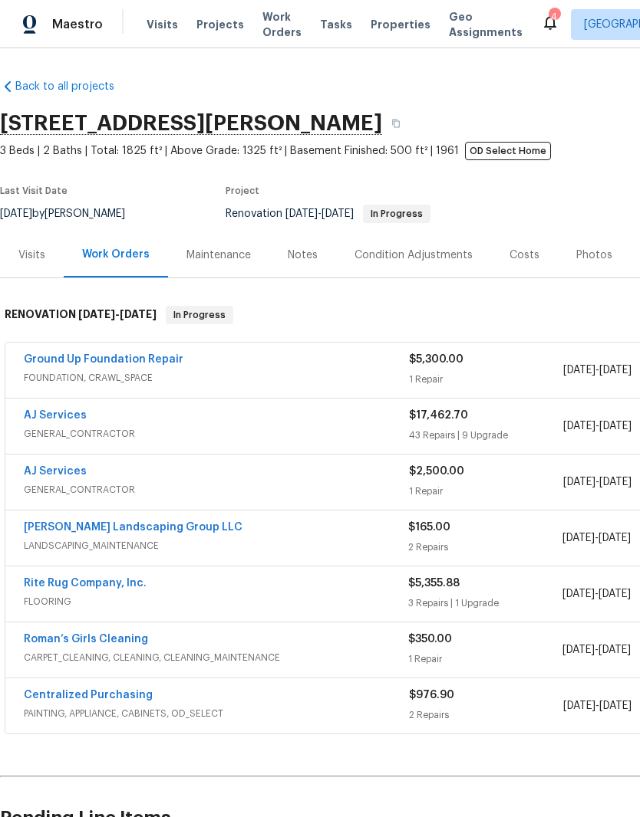
scroll to position [0, 0]
click at [307, 257] on div "Notes" at bounding box center [303, 255] width 30 height 15
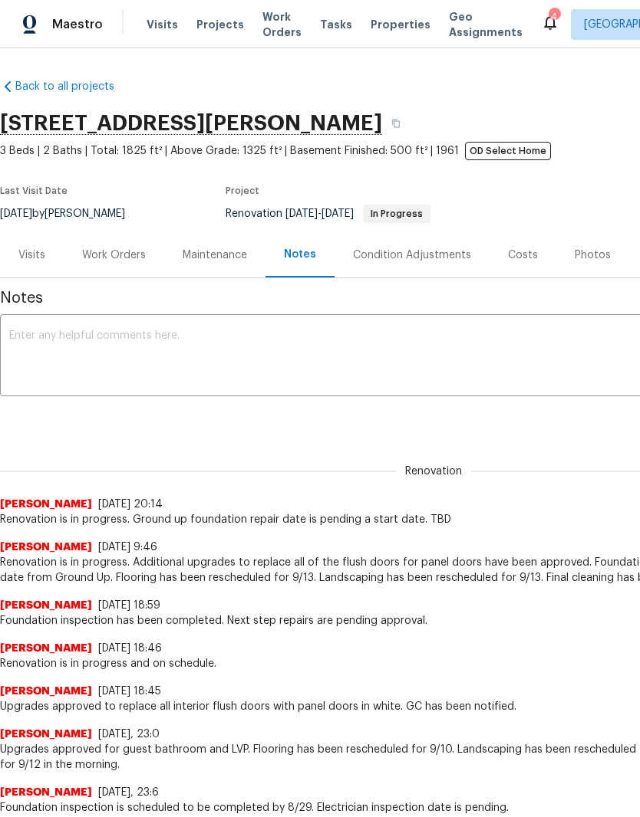
click at [248, 344] on textarea at bounding box center [433, 357] width 848 height 54
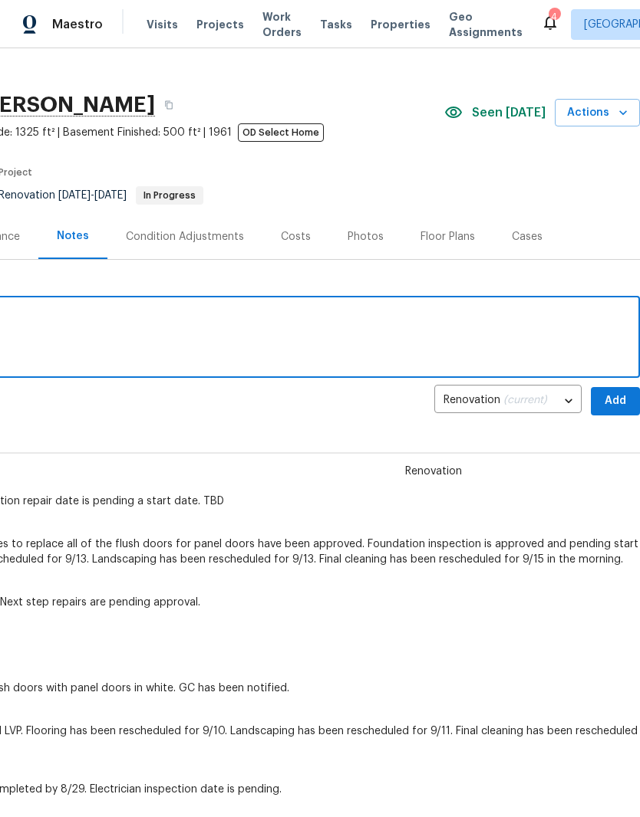
scroll to position [18, 227]
type textarea "Foundation repair is scheduled for [DATE]."
click at [614, 402] on span "Add" at bounding box center [615, 401] width 25 height 19
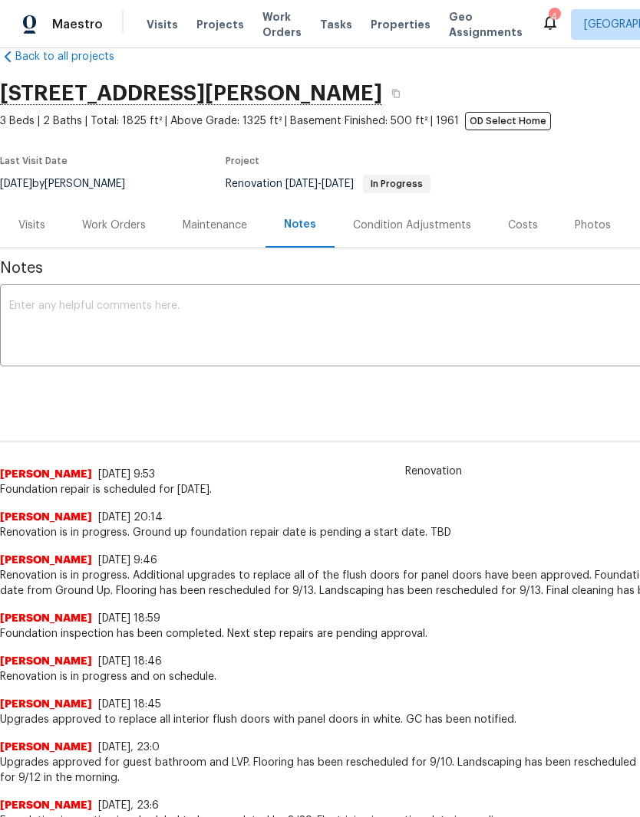
scroll to position [31, 0]
click at [132, 229] on div "Work Orders" at bounding box center [114, 224] width 64 height 15
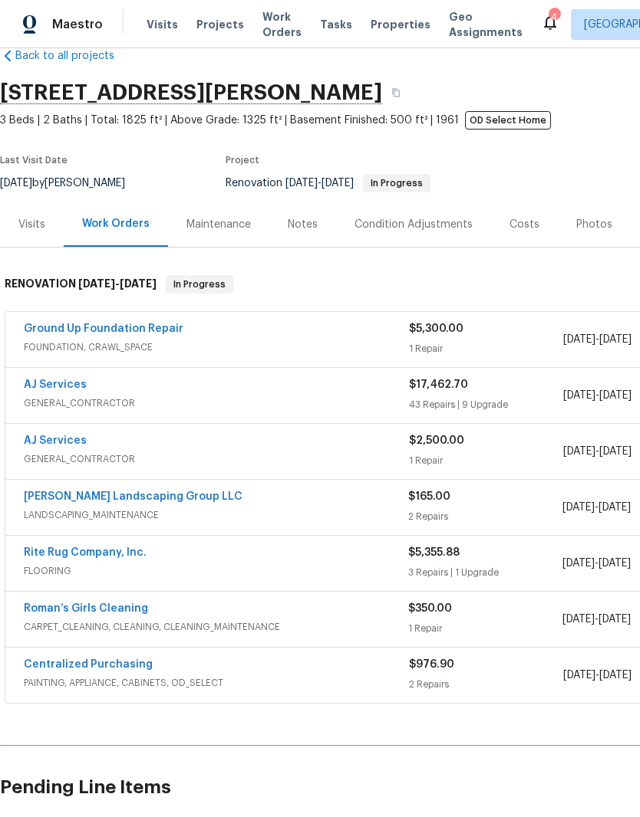
click at [142, 334] on link "Ground Up Foundation Repair" at bounding box center [103, 329] width 159 height 11
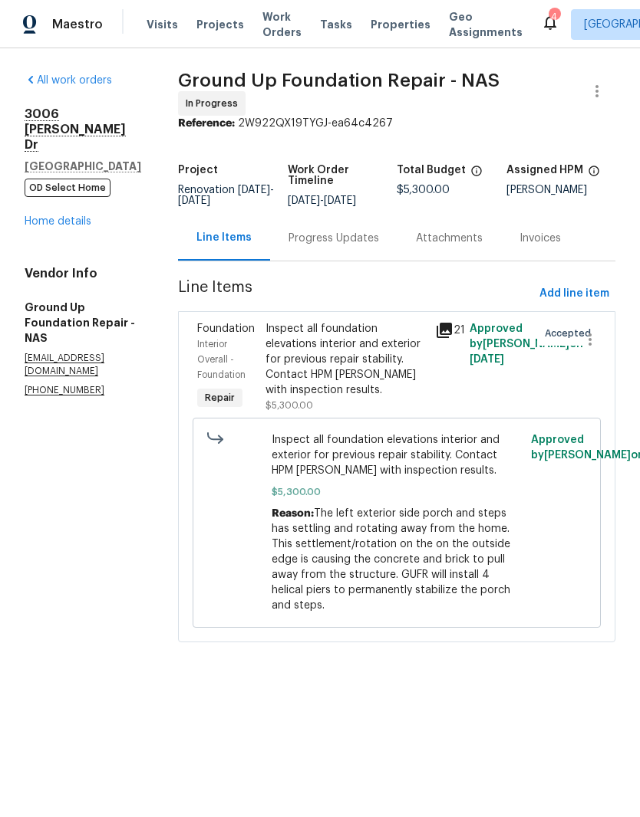
click at [343, 232] on div "Progress Updates" at bounding box center [333, 238] width 90 height 15
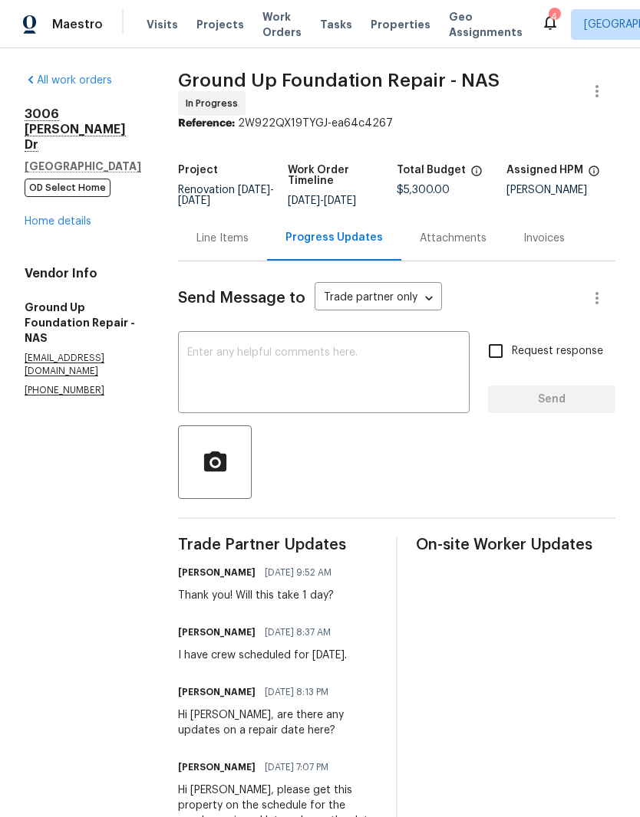
click at [83, 227] on link "Home details" at bounding box center [58, 221] width 67 height 11
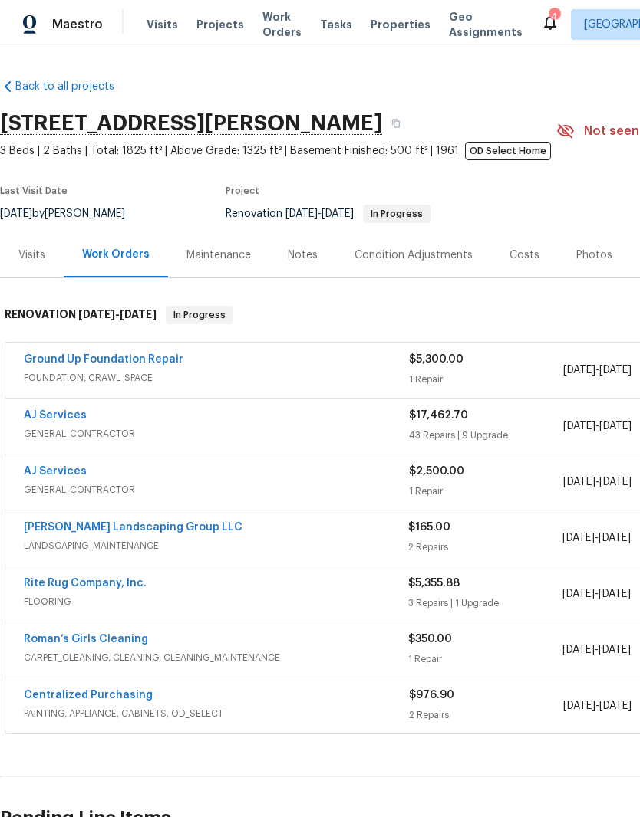
click at [146, 525] on link "[PERSON_NAME] Landscaping Group LLC" at bounding box center [133, 527] width 219 height 11
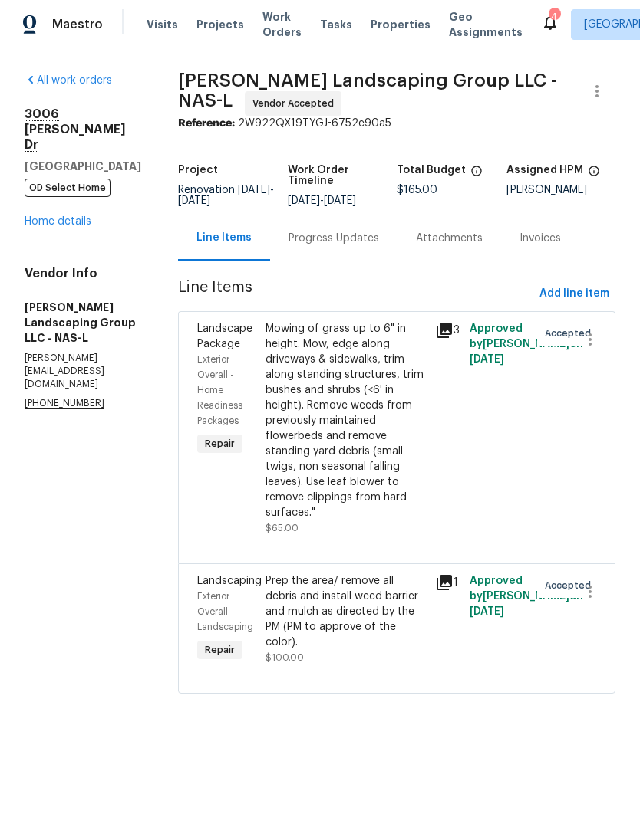
click at [379, 242] on div "Progress Updates" at bounding box center [333, 238] width 90 height 15
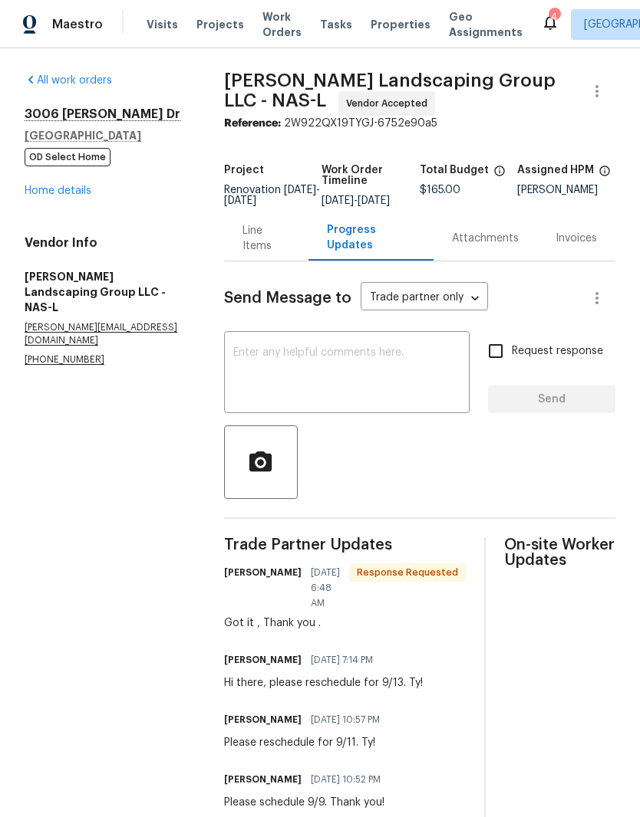
scroll to position [35, 0]
click at [277, 223] on div "Line Items" at bounding box center [266, 238] width 48 height 31
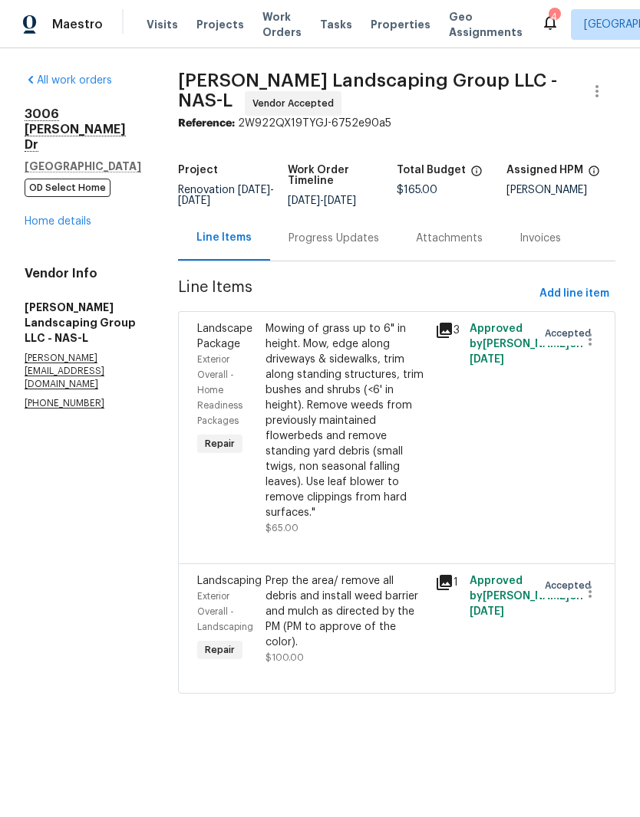
click at [270, 33] on span "Work Orders" at bounding box center [281, 24] width 39 height 31
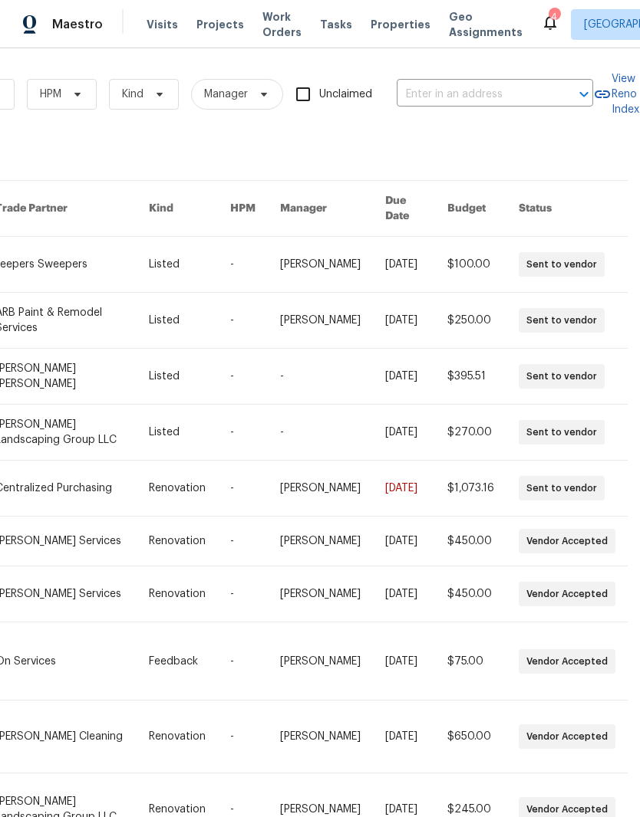
scroll to position [0, 252]
click at [492, 92] on input "text" at bounding box center [472, 95] width 153 height 24
type input "gardendale"
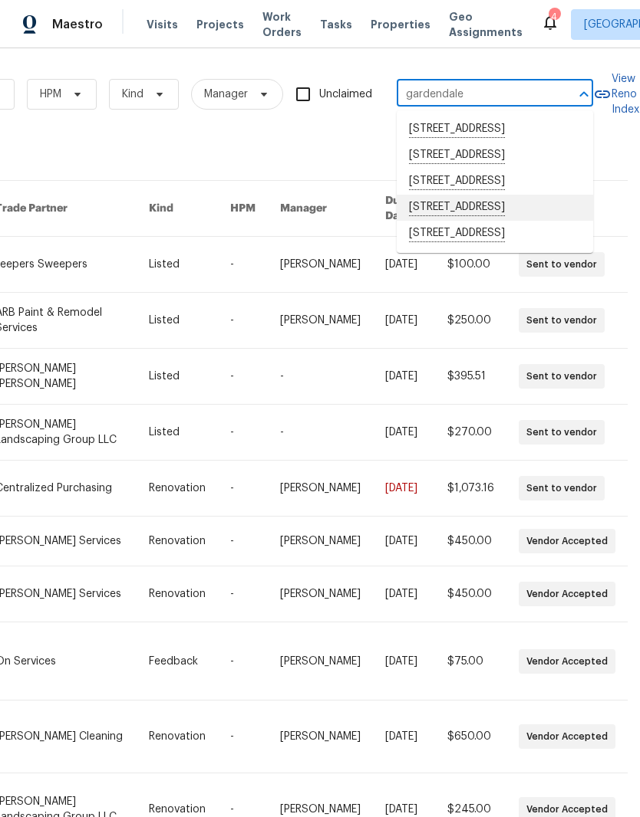
click at [512, 221] on li "[STREET_ADDRESS]" at bounding box center [494, 208] width 196 height 26
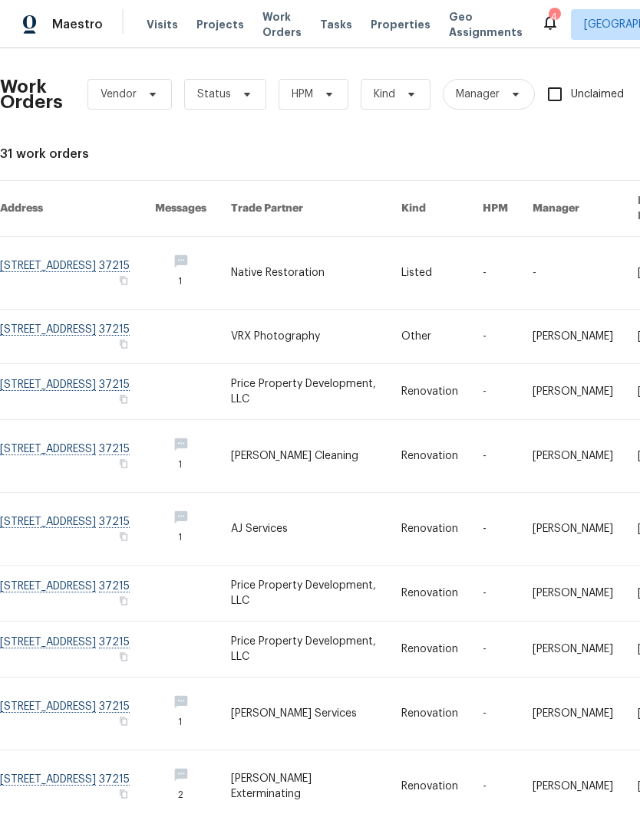
click at [81, 255] on link at bounding box center [77, 273] width 155 height 72
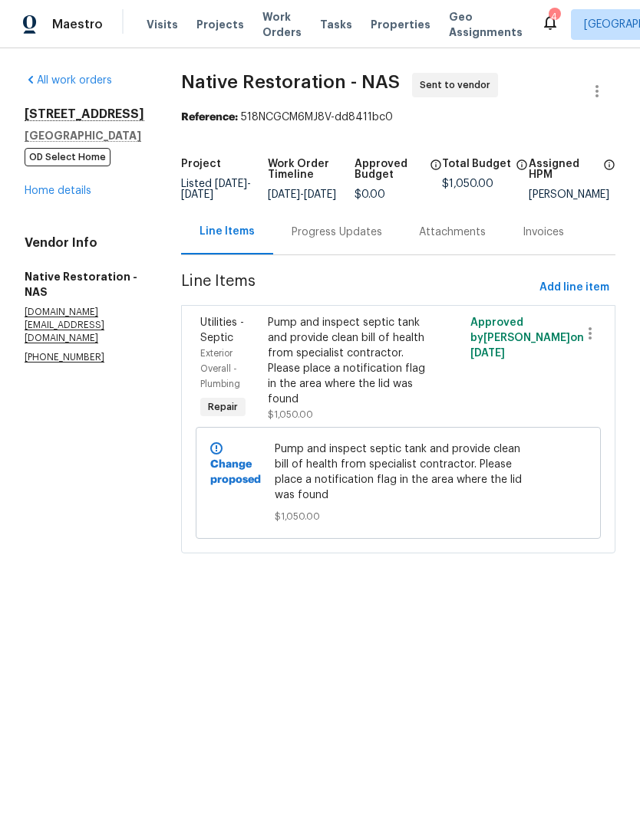
click at [74, 196] on link "Home details" at bounding box center [58, 191] width 67 height 11
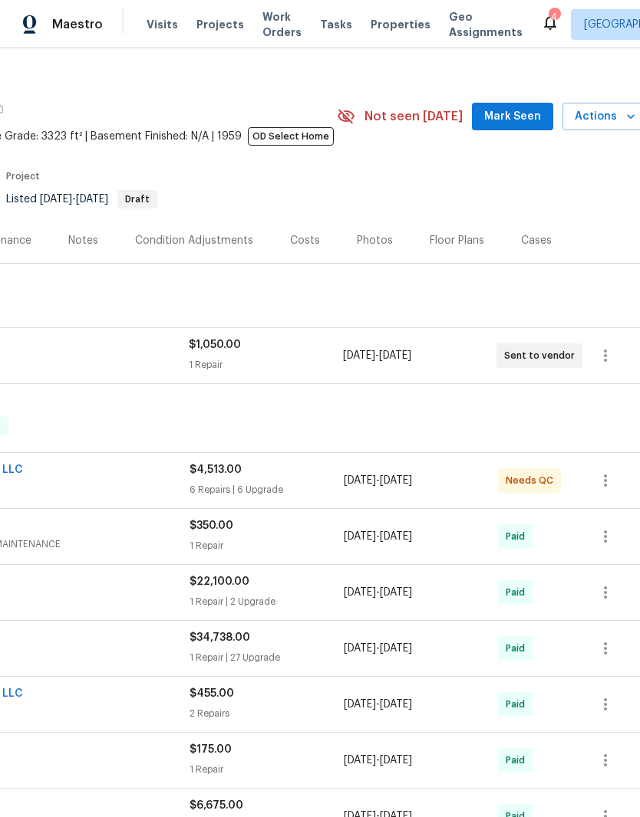
scroll to position [13, 219]
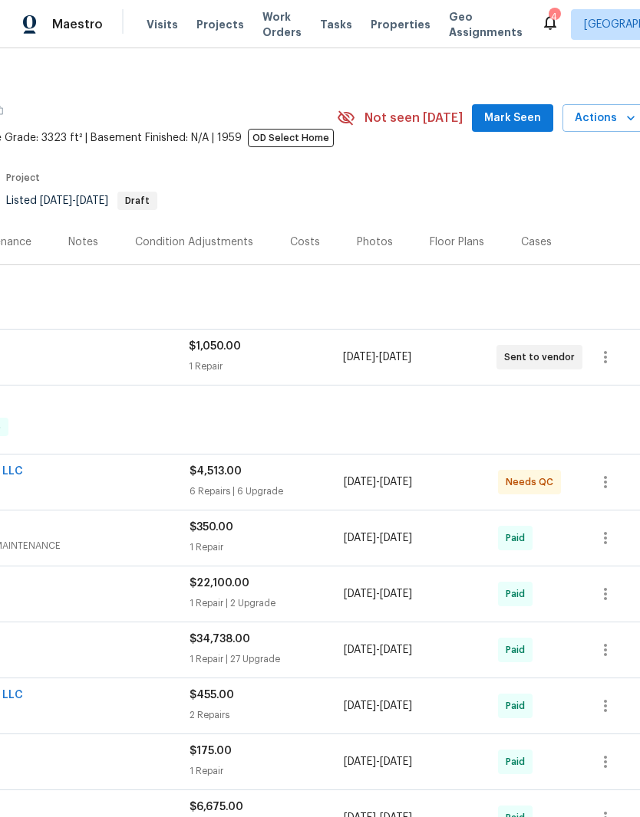
click at [520, 120] on span "Mark Seen" at bounding box center [512, 118] width 57 height 19
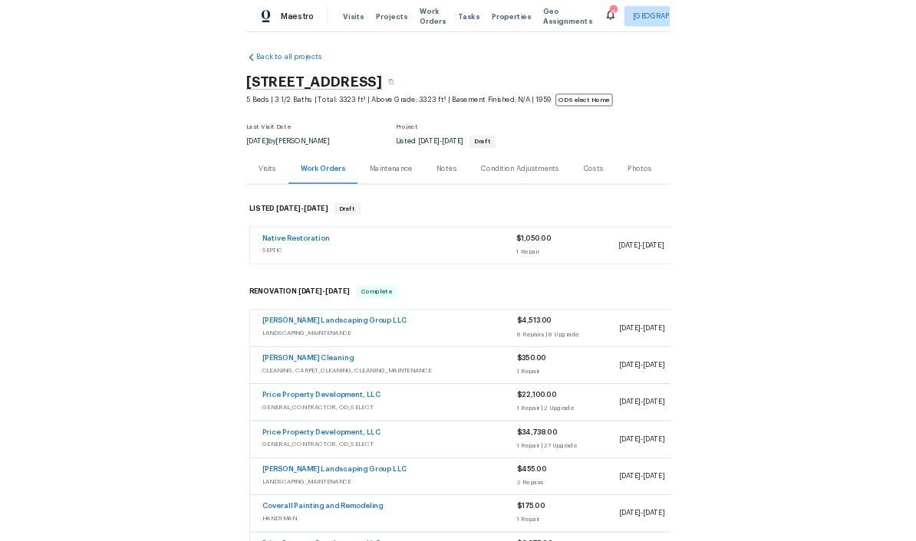
scroll to position [0, 0]
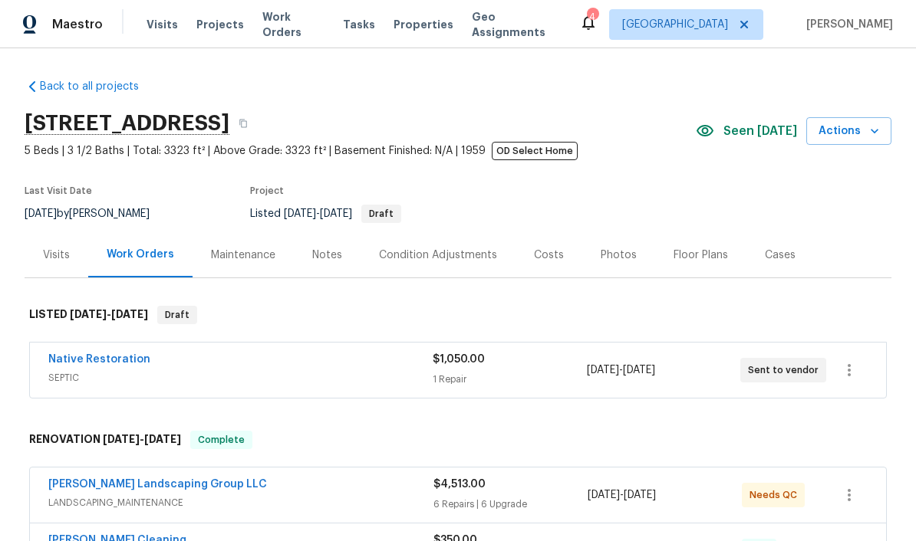
click at [175, 488] on link "Sandoval Landscaping Group LLC" at bounding box center [157, 484] width 219 height 11
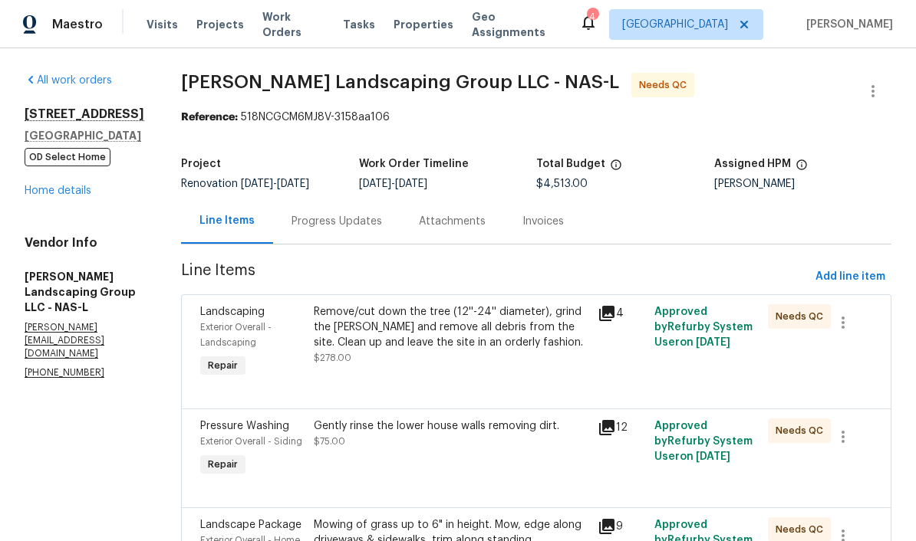
click at [508, 335] on div "Remove/cut down the tree (12''-24'' diameter), grind the stump and remove all d…" at bounding box center [451, 327] width 275 height 46
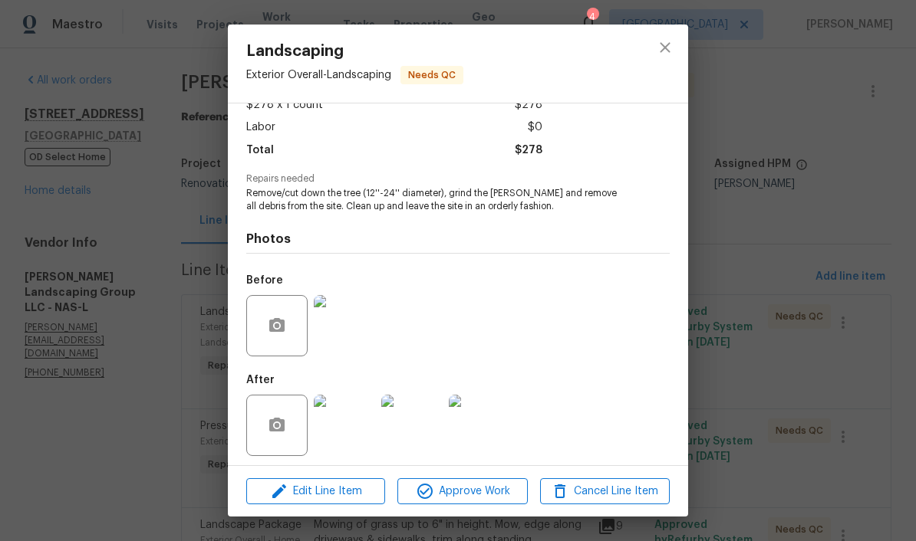
scroll to position [104, 0]
click at [485, 490] on span "Approve Work" at bounding box center [462, 491] width 120 height 19
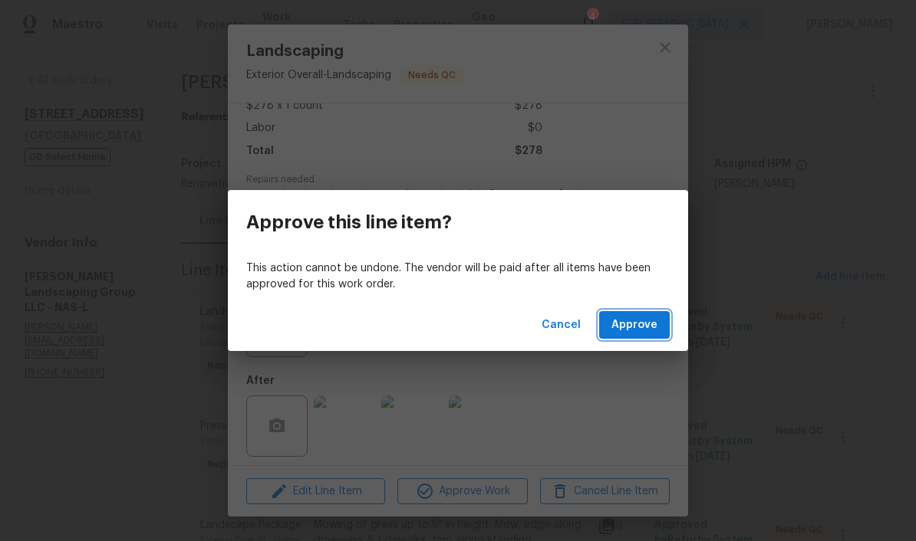
click at [639, 327] on span "Approve" at bounding box center [634, 325] width 46 height 19
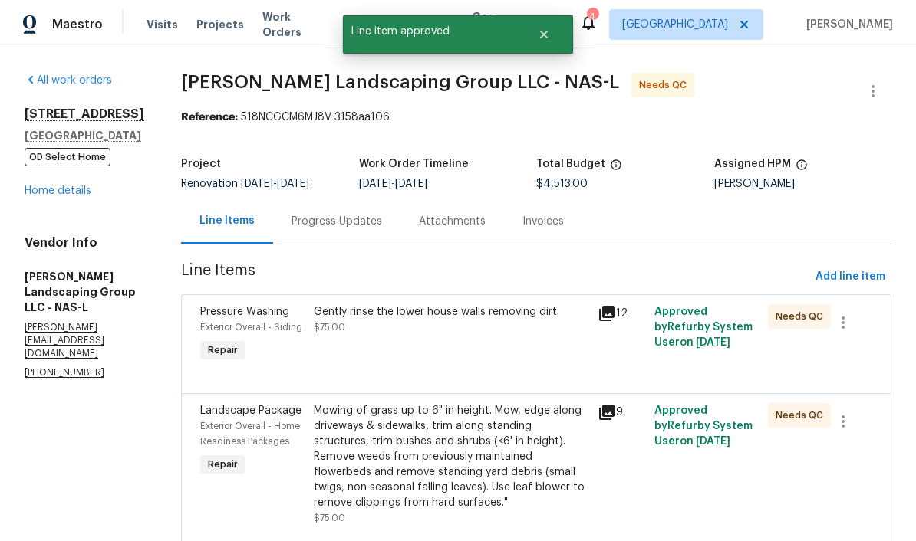
click at [513, 320] on div "Gently rinse the lower house walls removing dirt." at bounding box center [451, 311] width 275 height 15
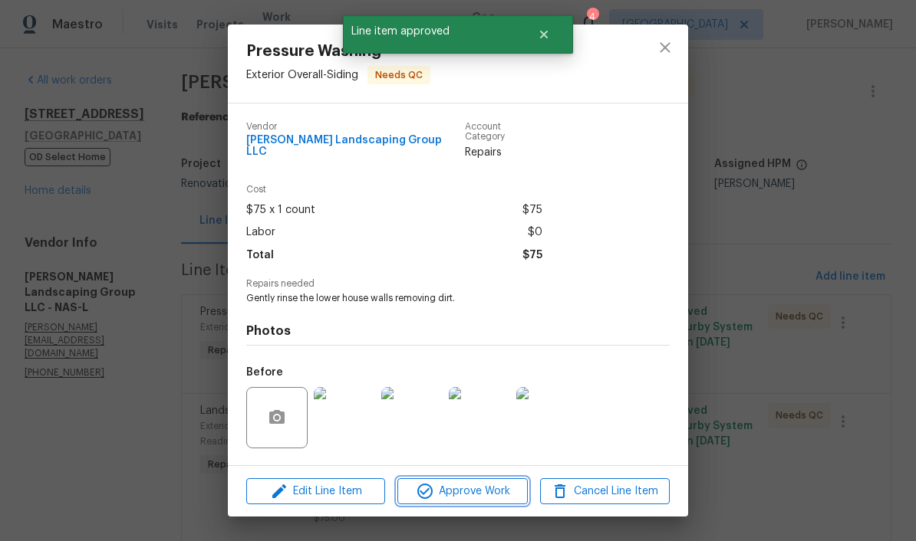
click at [476, 488] on span "Approve Work" at bounding box center [462, 491] width 120 height 19
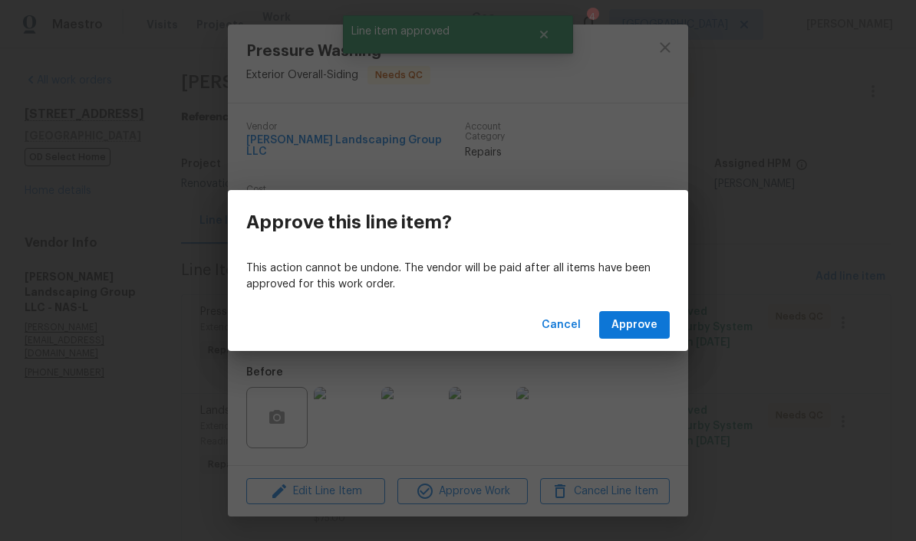
click at [631, 335] on button "Approve" at bounding box center [634, 325] width 71 height 28
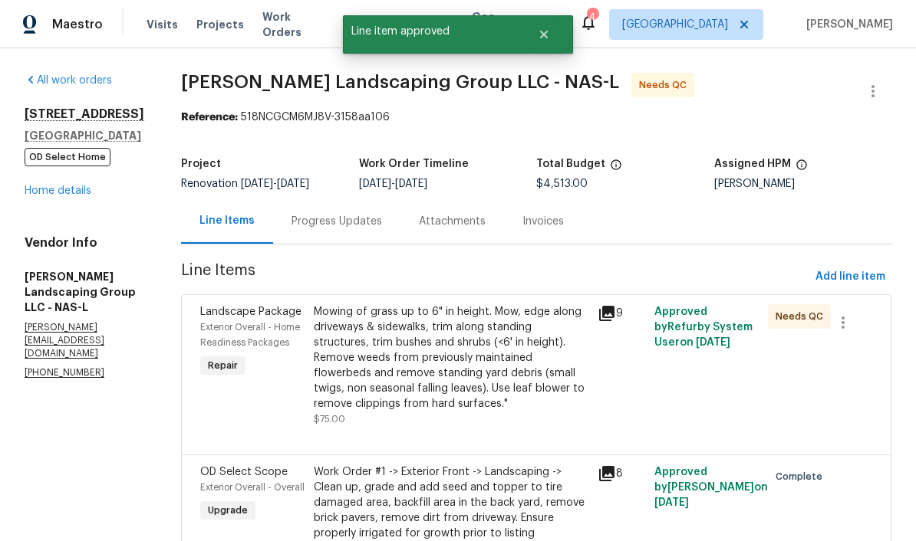
click at [524, 335] on div "Mowing of grass up to 6" in height. Mow, edge along driveways & sidewalks, trim…" at bounding box center [451, 357] width 275 height 107
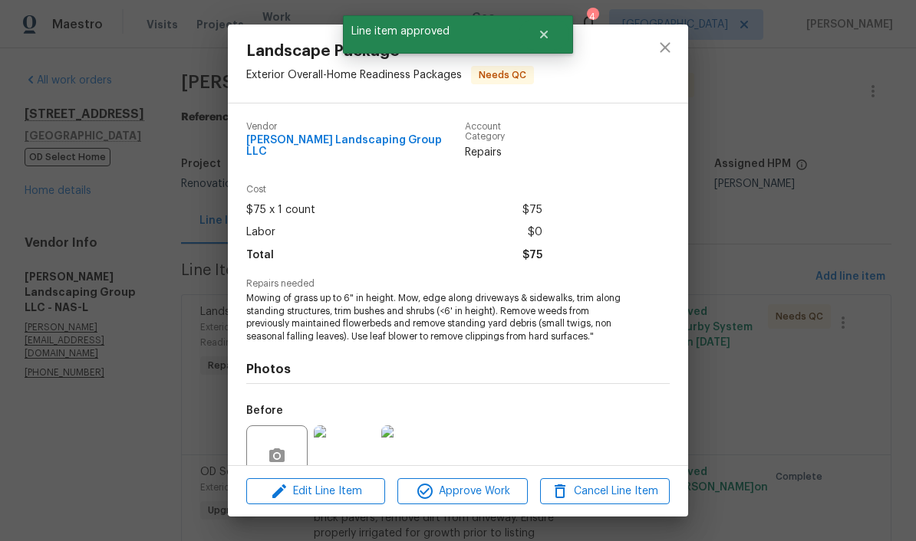
click at [486, 487] on span "Approve Work" at bounding box center [462, 491] width 120 height 19
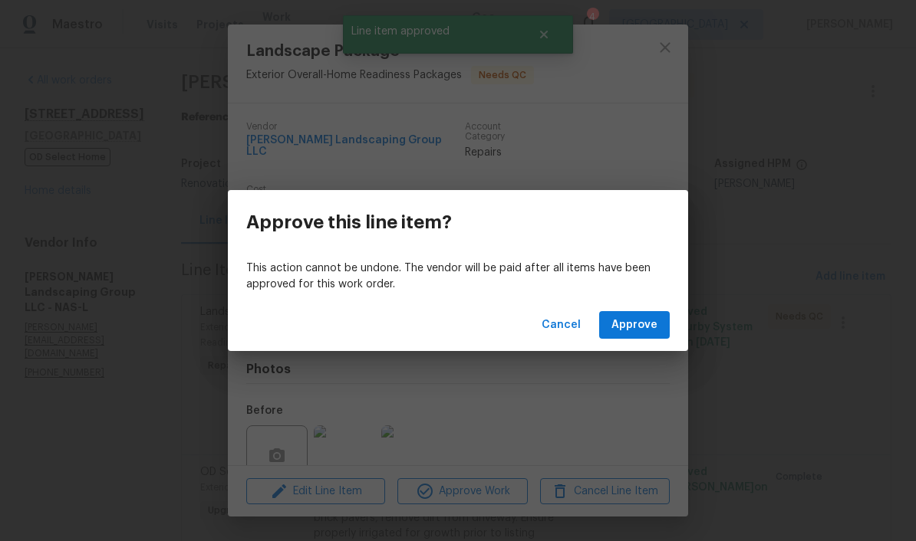
click at [639, 323] on span "Approve" at bounding box center [634, 325] width 46 height 19
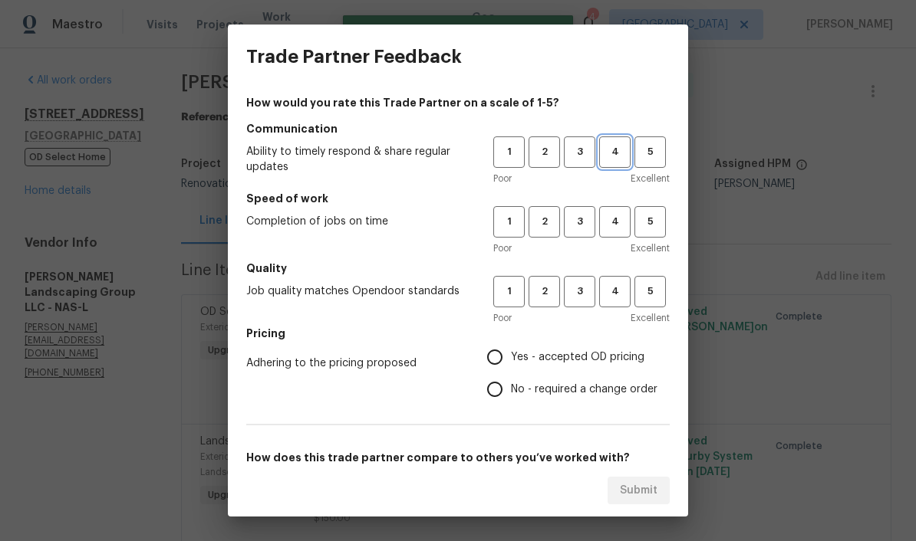
click at [616, 153] on span "4" at bounding box center [614, 152] width 28 height 18
click at [639, 220] on span "5" at bounding box center [650, 222] width 28 height 18
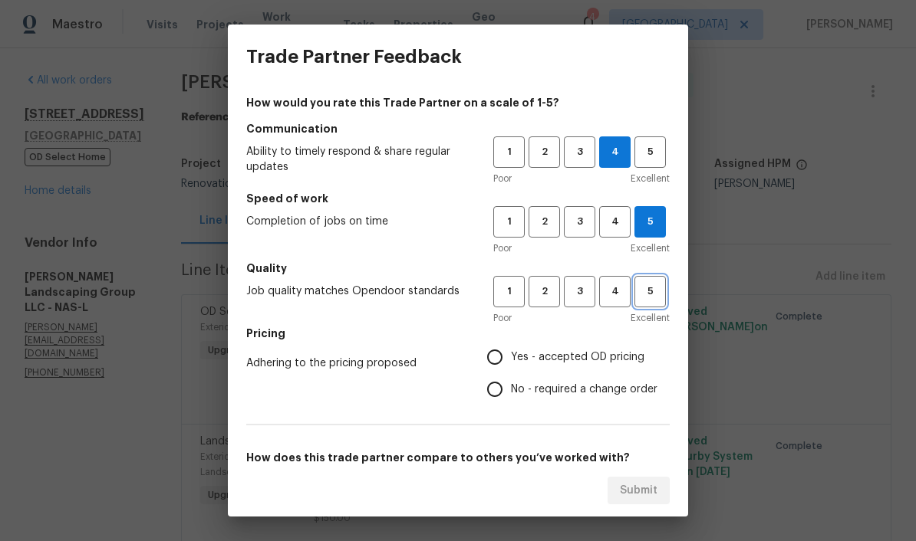
click at [639, 289] on span "5" at bounding box center [650, 292] width 28 height 18
click at [503, 357] on input "Yes - accepted OD pricing" at bounding box center [494, 357] width 32 height 32
radio input "true"
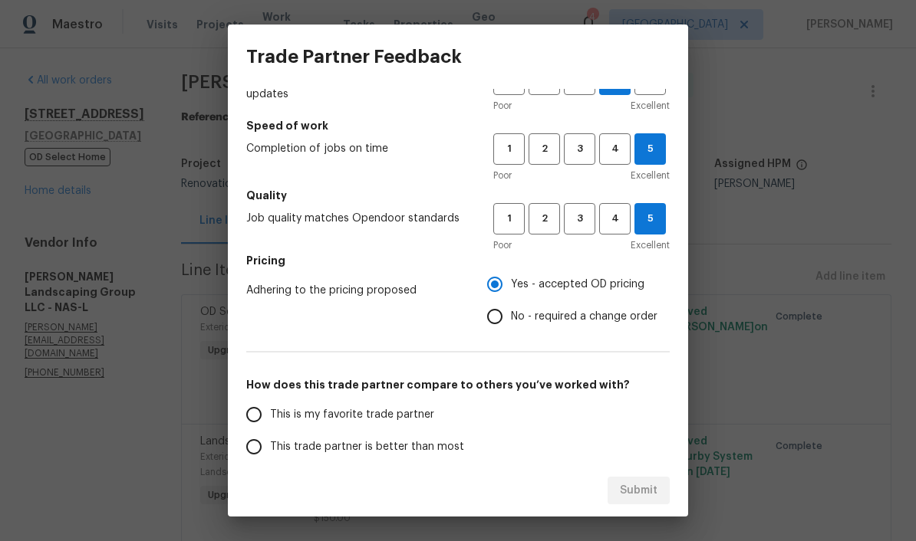
scroll to position [140, 0]
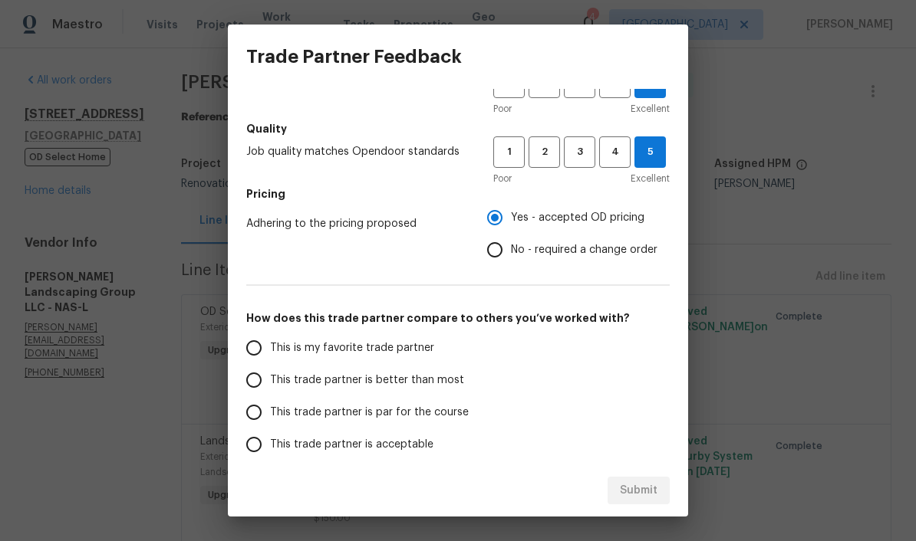
click at [259, 351] on input "This is my favorite trade partner" at bounding box center [254, 348] width 32 height 32
click at [639, 485] on span "Submit" at bounding box center [639, 491] width 38 height 19
radio input "true"
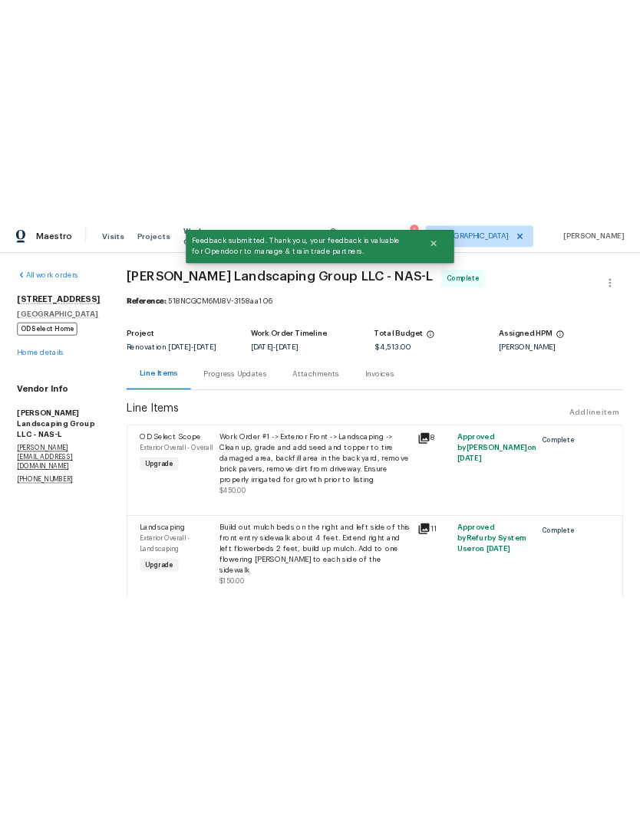
scroll to position [0, 0]
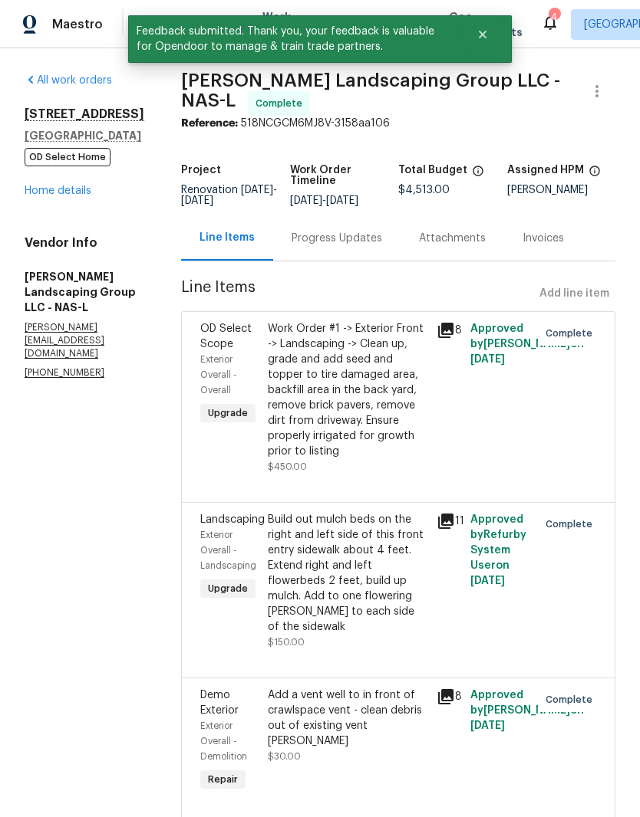
click at [74, 195] on link "Home details" at bounding box center [58, 191] width 67 height 11
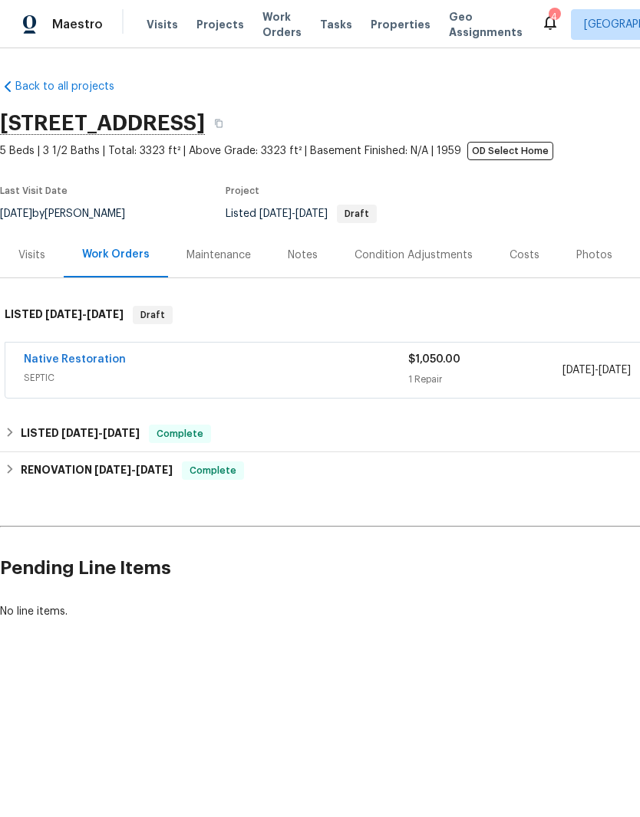
click at [298, 257] on div "Notes" at bounding box center [303, 255] width 30 height 15
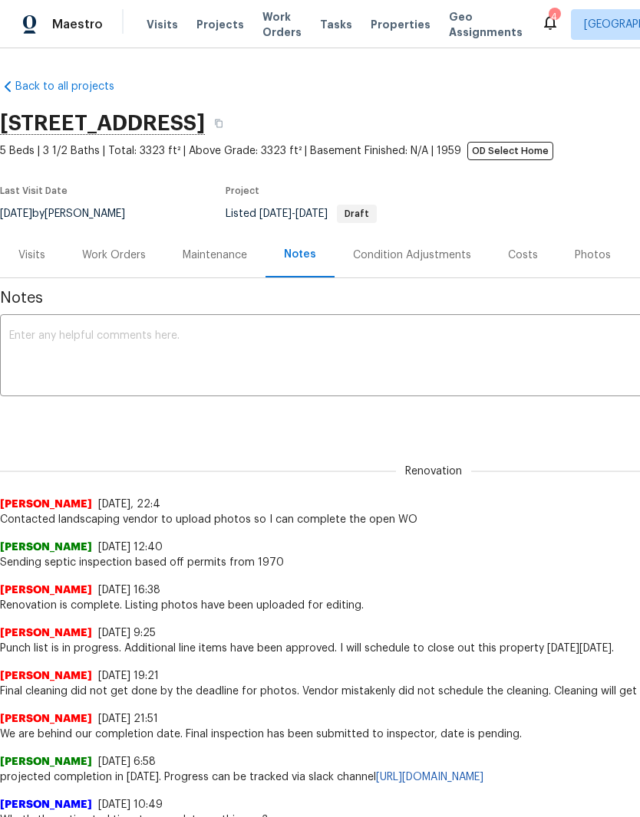
click at [315, 345] on textarea at bounding box center [433, 357] width 848 height 54
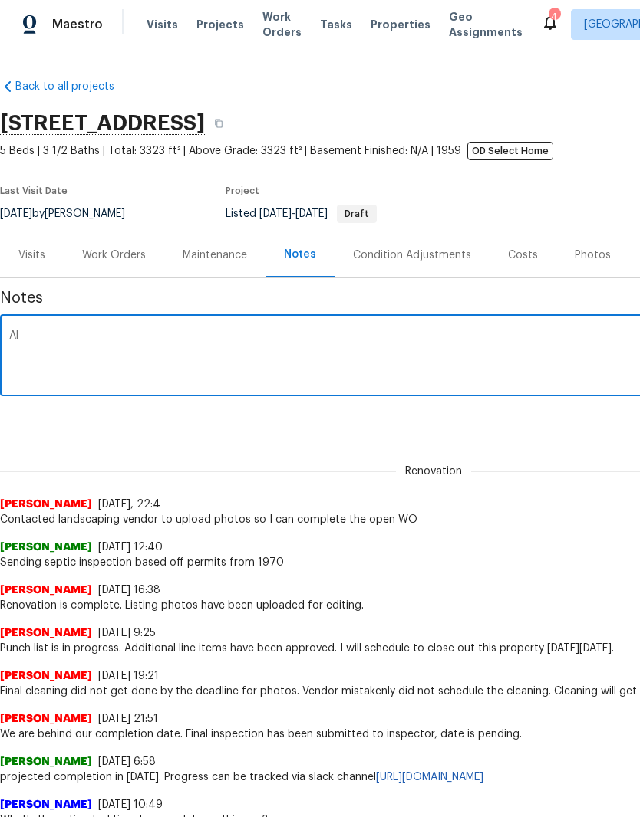
type textarea "A"
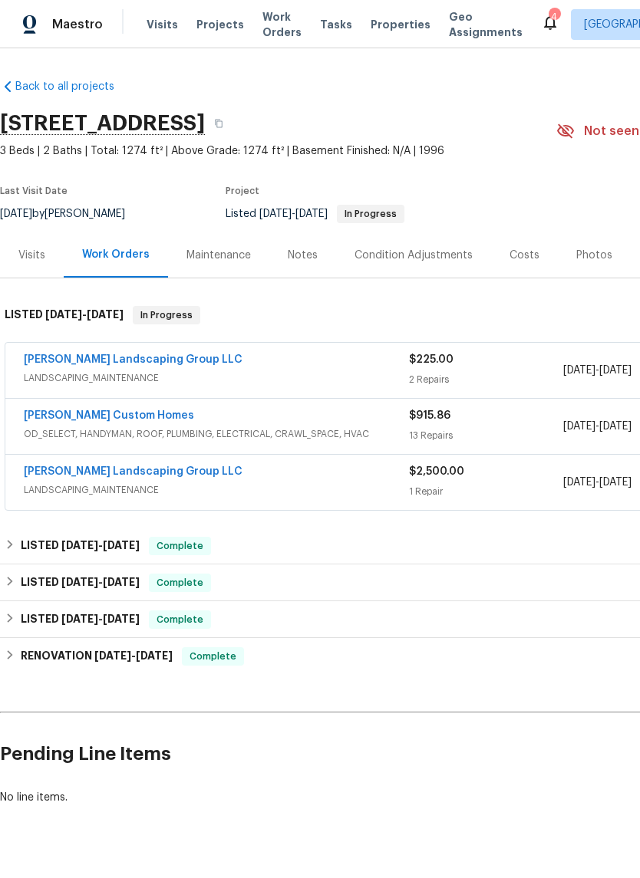
click at [148, 358] on link "[PERSON_NAME] Landscaping Group LLC" at bounding box center [133, 359] width 219 height 11
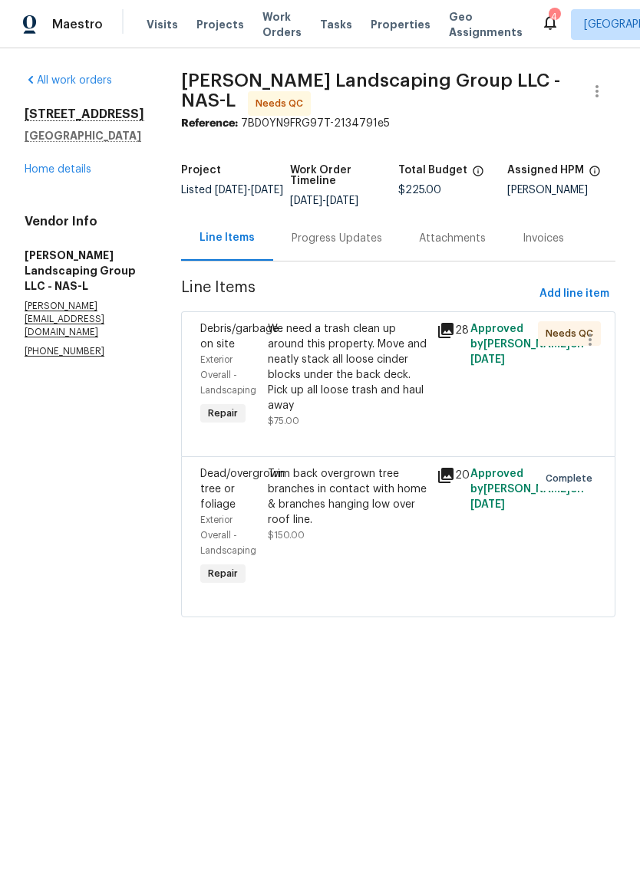
click at [393, 347] on div "We need a trash clean up around this property. Move and neatly stack all loose …" at bounding box center [347, 367] width 159 height 92
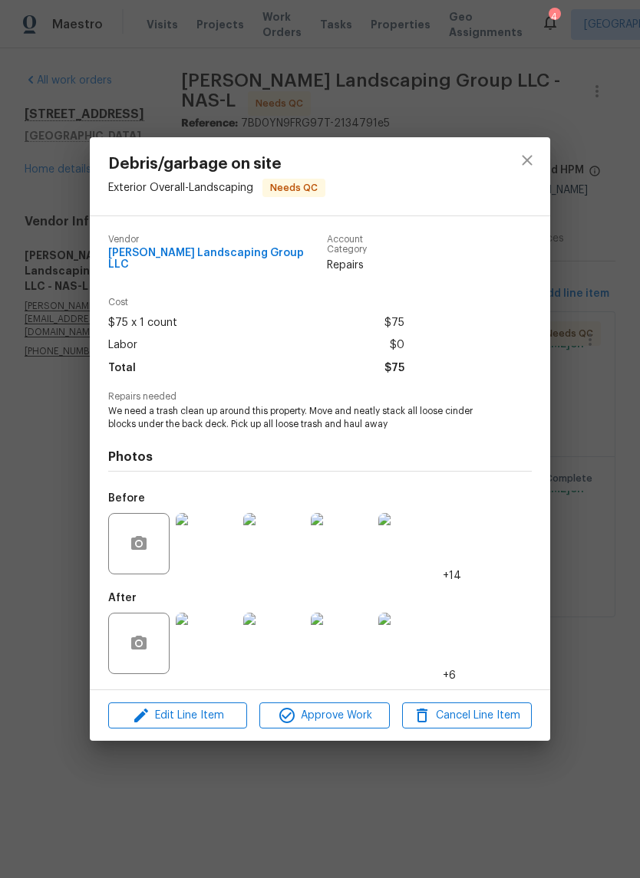
click at [417, 548] on img at bounding box center [408, 543] width 61 height 61
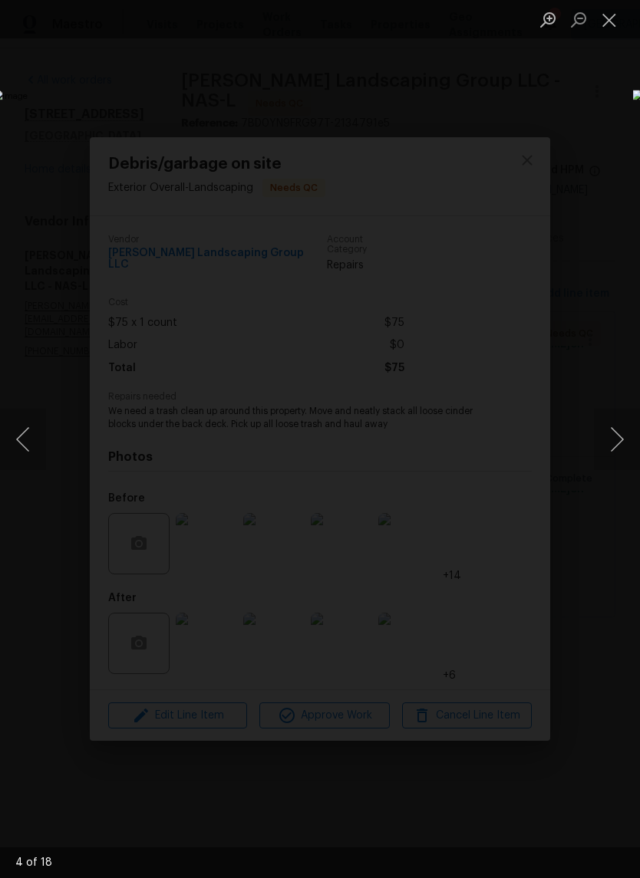
click at [608, 442] on button "Next image" at bounding box center [617, 439] width 46 height 61
click at [615, 443] on button "Next image" at bounding box center [617, 439] width 46 height 61
click at [614, 446] on button "Next image" at bounding box center [617, 439] width 46 height 61
click at [612, 439] on button "Next image" at bounding box center [617, 439] width 46 height 61
click at [615, 440] on button "Next image" at bounding box center [617, 439] width 46 height 61
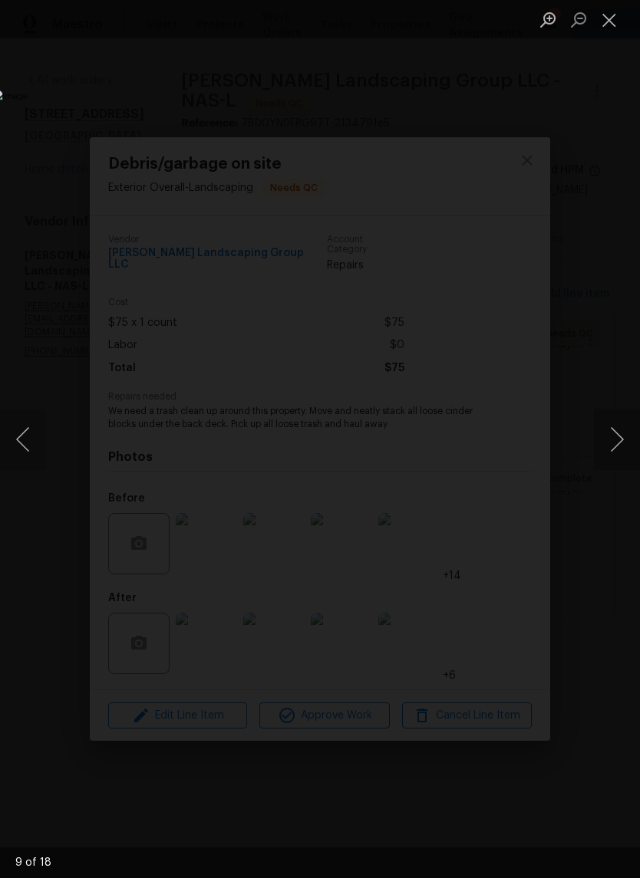
click at [617, 445] on button "Next image" at bounding box center [617, 439] width 46 height 61
click at [613, 446] on button "Next image" at bounding box center [617, 439] width 46 height 61
click at [620, 433] on button "Next image" at bounding box center [617, 439] width 46 height 61
click at [610, 449] on button "Next image" at bounding box center [617, 439] width 46 height 61
click at [621, 438] on button "Next image" at bounding box center [617, 439] width 46 height 61
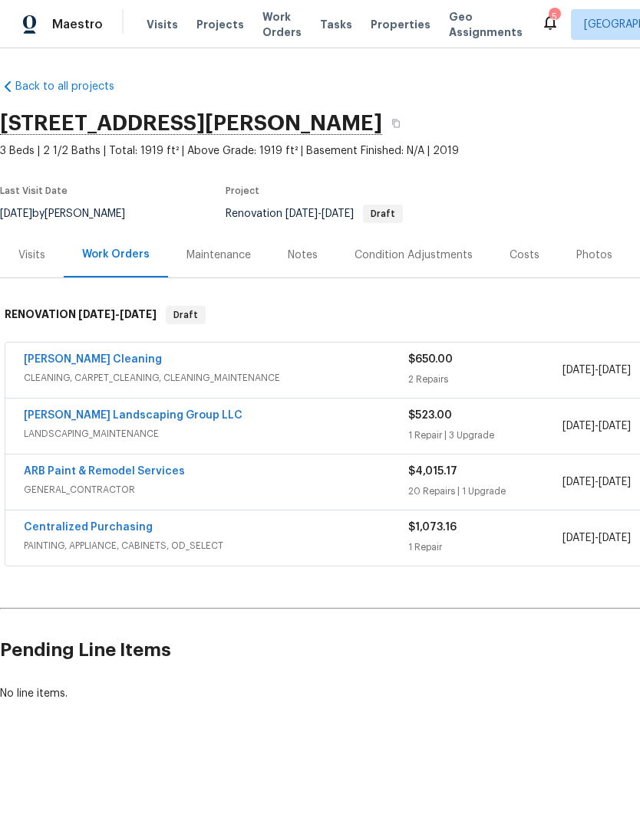
click at [307, 253] on div "Notes" at bounding box center [303, 255] width 30 height 15
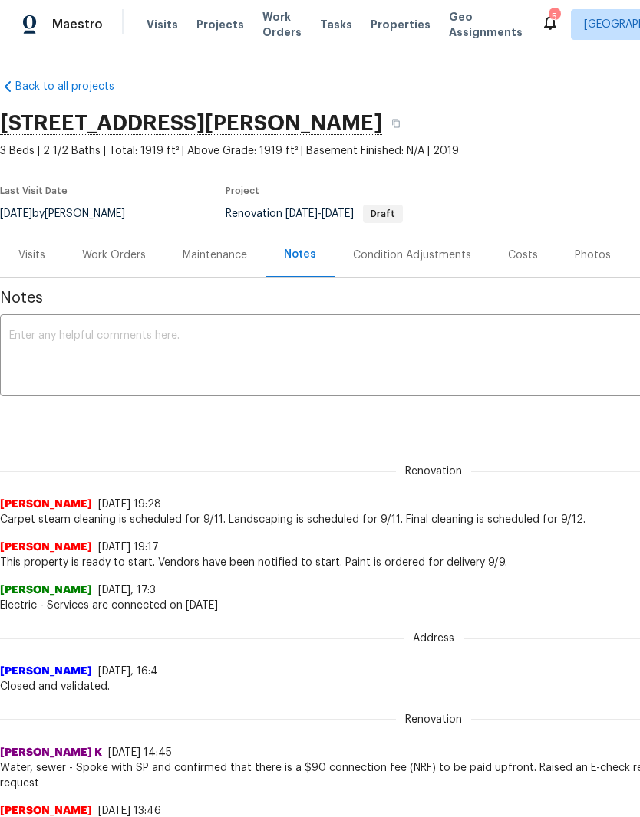
click at [190, 337] on textarea at bounding box center [433, 357] width 848 height 54
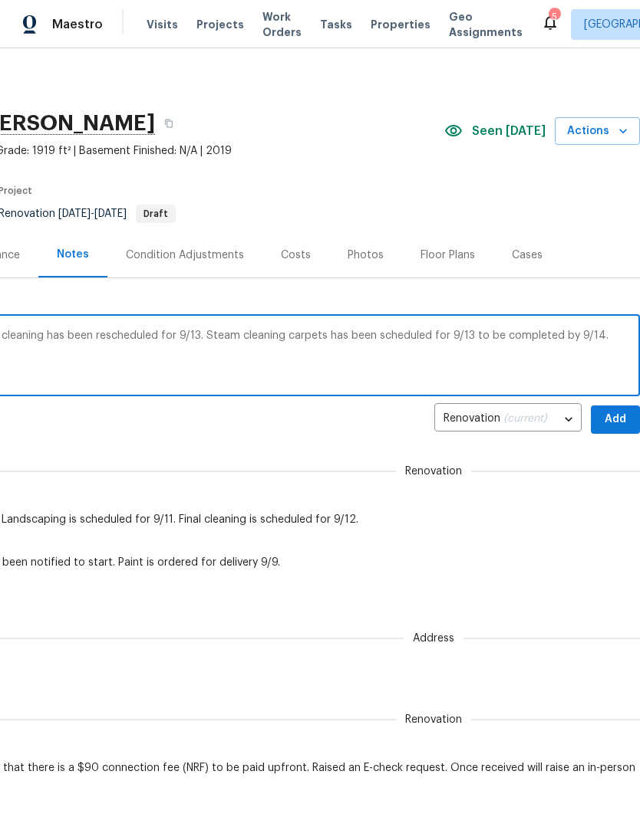
scroll to position [0, 227]
click at [406, 337] on textarea "Paint will be delivered [DATE] 5:00 PM. Final cleaning has been rescheduled for…" at bounding box center [206, 357] width 848 height 54
type textarea "Paint will be delivered [DATE] 5:00 PM. Final cleaning has been rescheduled for…"
click at [617, 417] on span "Add" at bounding box center [615, 419] width 25 height 19
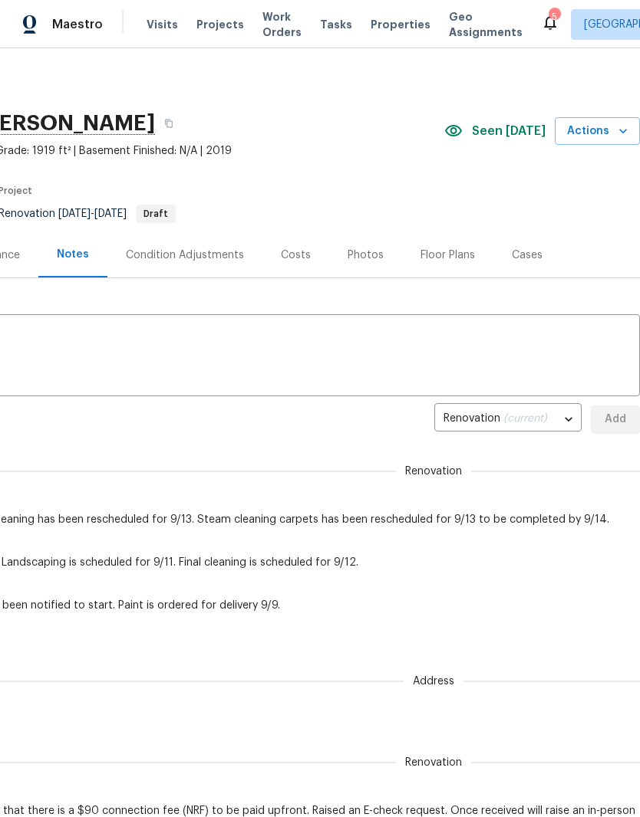
scroll to position [0, 0]
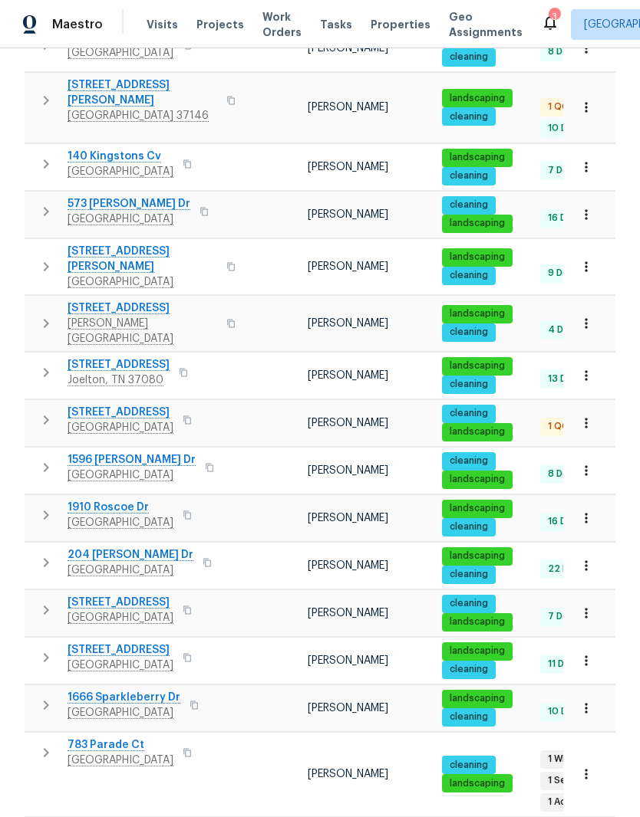
scroll to position [614, 0]
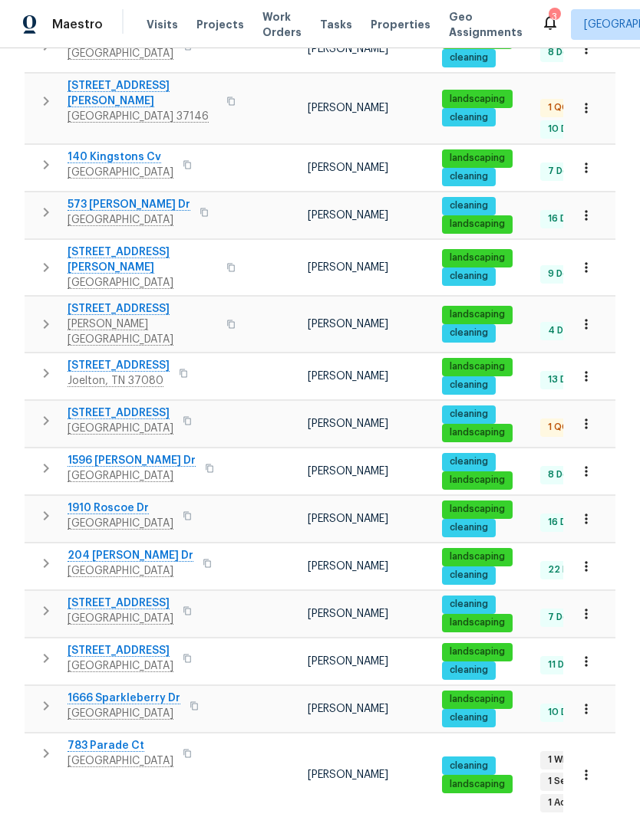
click at [130, 548] on span "204 [PERSON_NAME] Dr" at bounding box center [130, 555] width 126 height 15
click at [584, 559] on icon "button" at bounding box center [585, 566] width 15 height 15
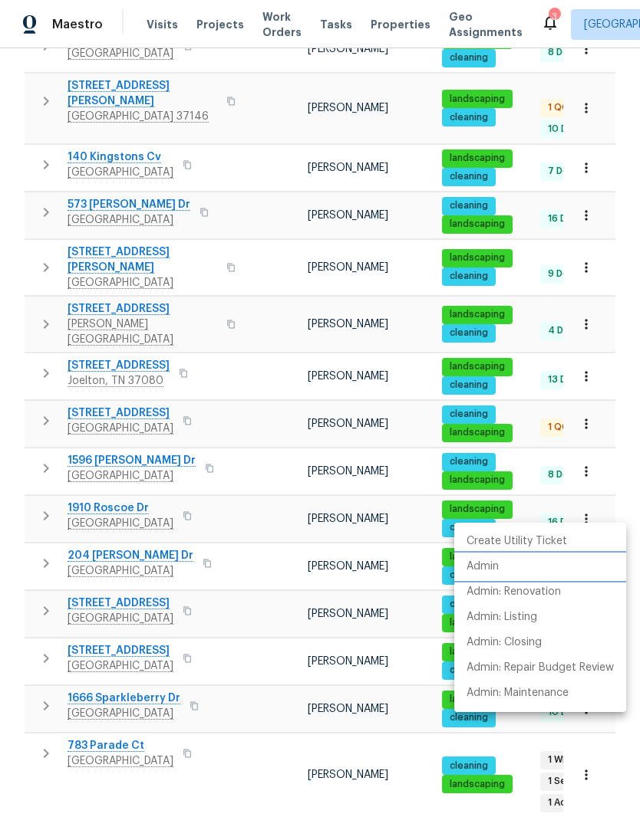
click at [485, 565] on p "Admin" at bounding box center [482, 567] width 32 height 16
click at [247, 450] on div at bounding box center [320, 408] width 640 height 817
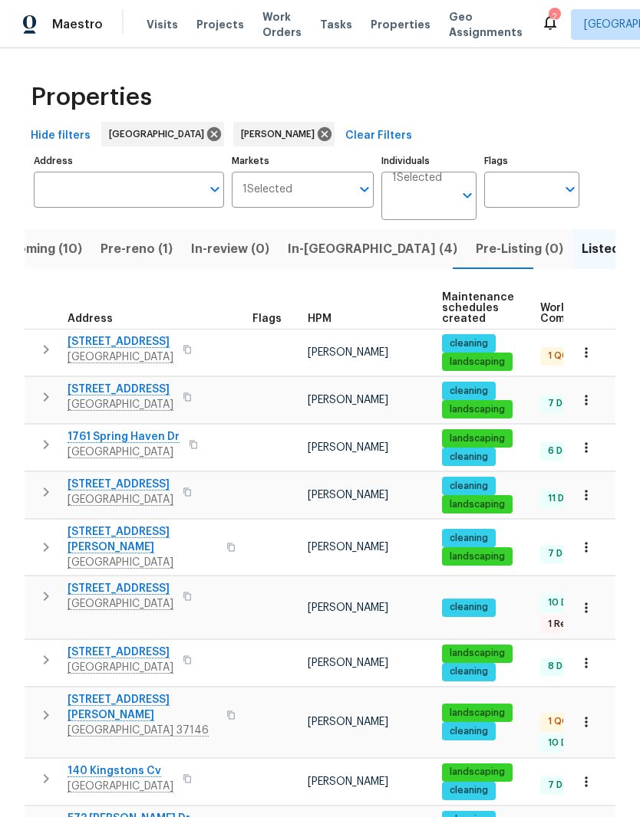
scroll to position [0, 0]
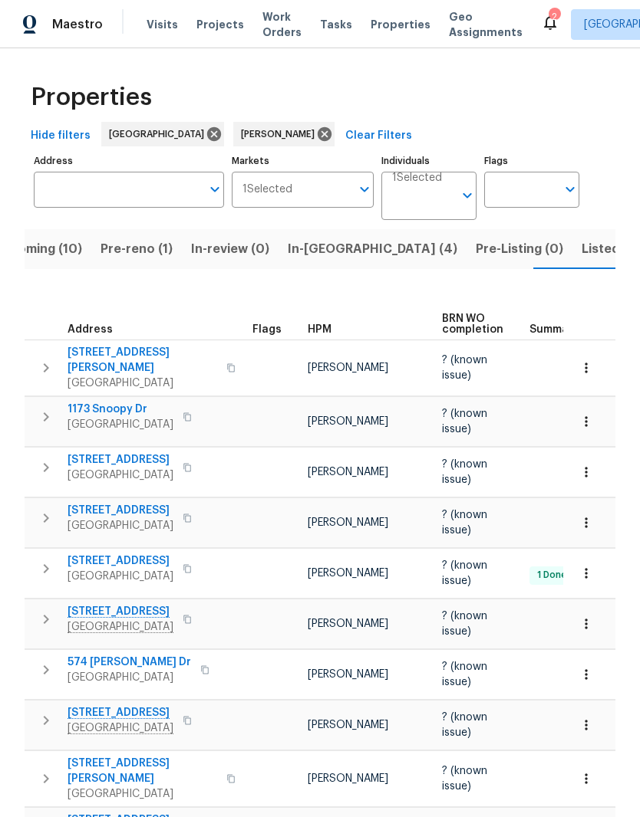
click at [592, 414] on icon "button" at bounding box center [585, 421] width 15 height 15
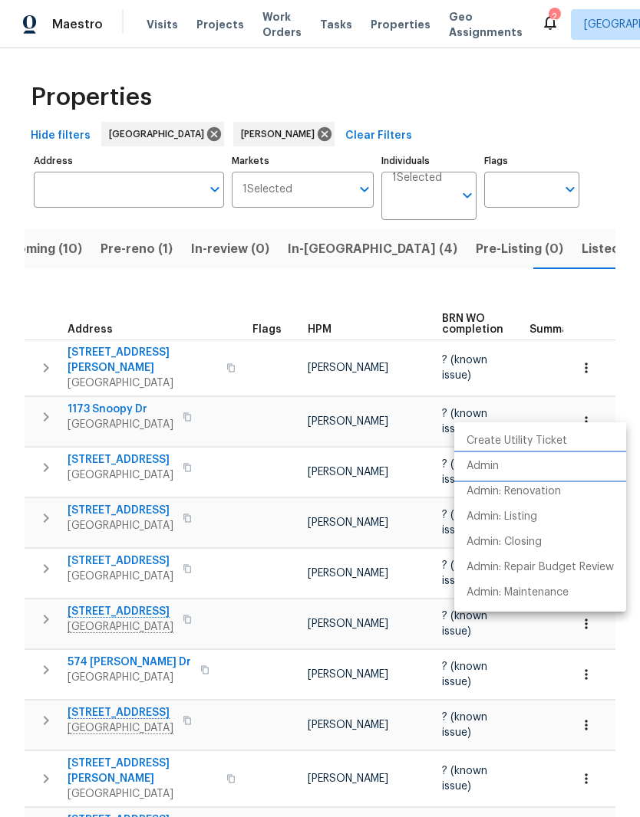
click at [492, 467] on p "Admin" at bounding box center [482, 467] width 32 height 16
click at [258, 459] on div at bounding box center [320, 408] width 640 height 817
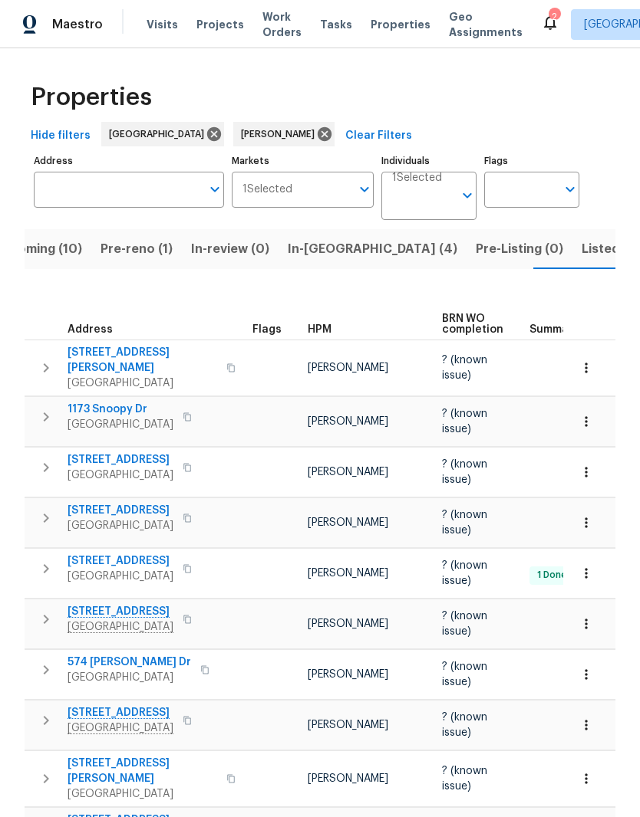
click at [581, 257] on span "Listed (23)" at bounding box center [613, 248] width 65 height 21
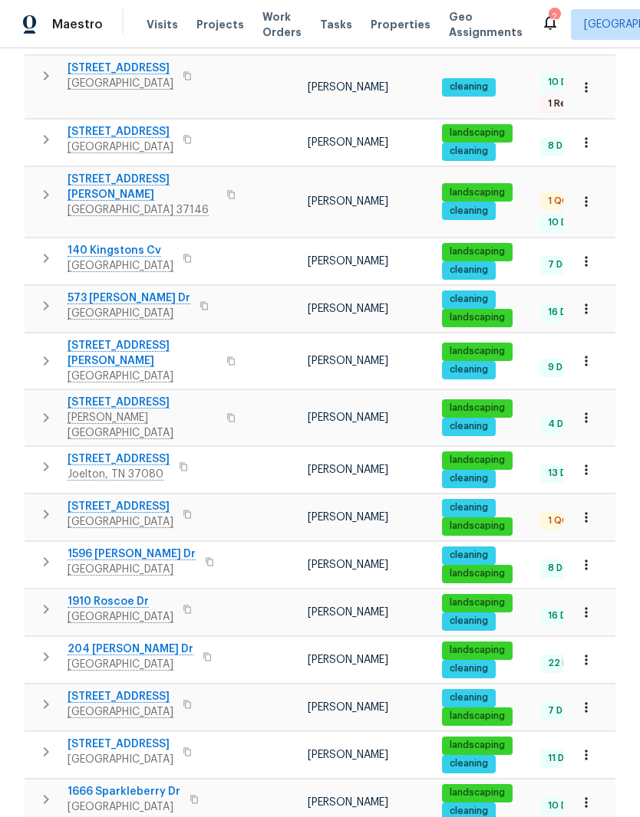
scroll to position [521, 0]
click at [584, 653] on icon "button" at bounding box center [585, 660] width 15 height 15
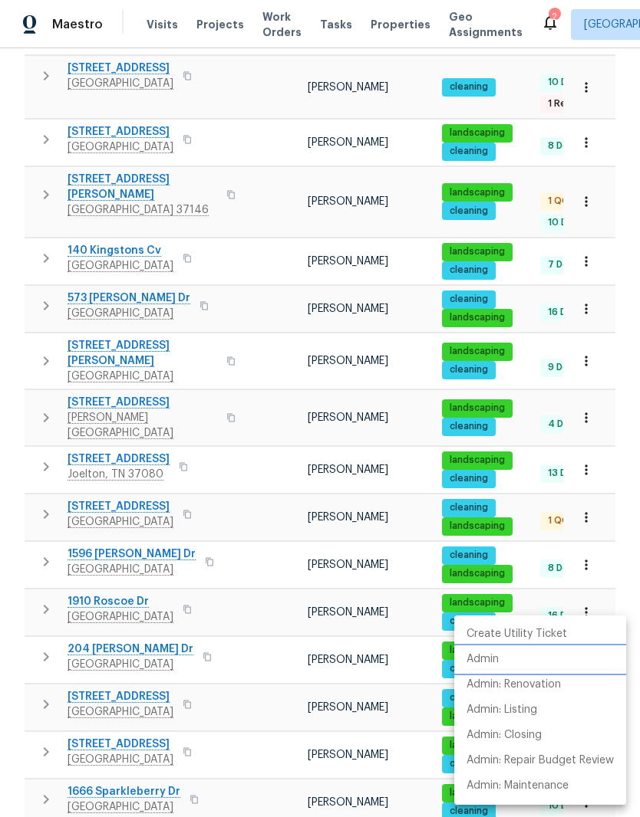
click at [496, 660] on p "Admin" at bounding box center [482, 660] width 32 height 16
click at [126, 594] on div at bounding box center [320, 408] width 640 height 817
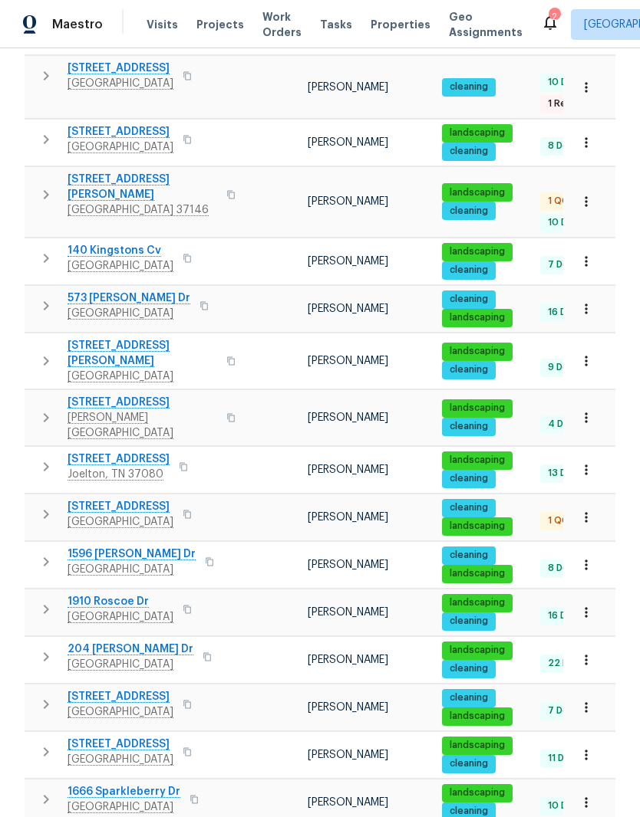
click at [133, 657] on span "Clarksville, TN 37043" at bounding box center [130, 664] width 126 height 15
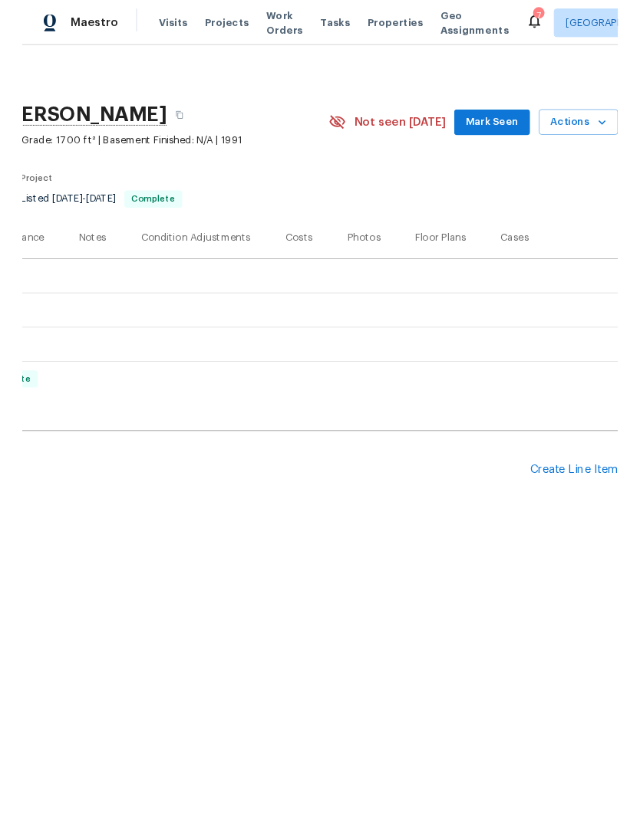
scroll to position [0, 227]
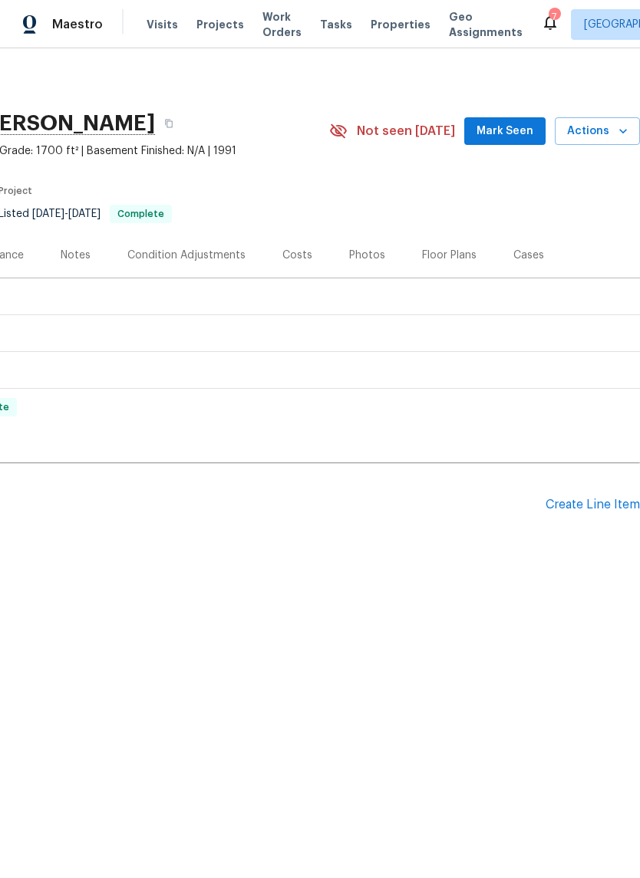
click at [587, 505] on div "Create Line Item" at bounding box center [592, 505] width 94 height 15
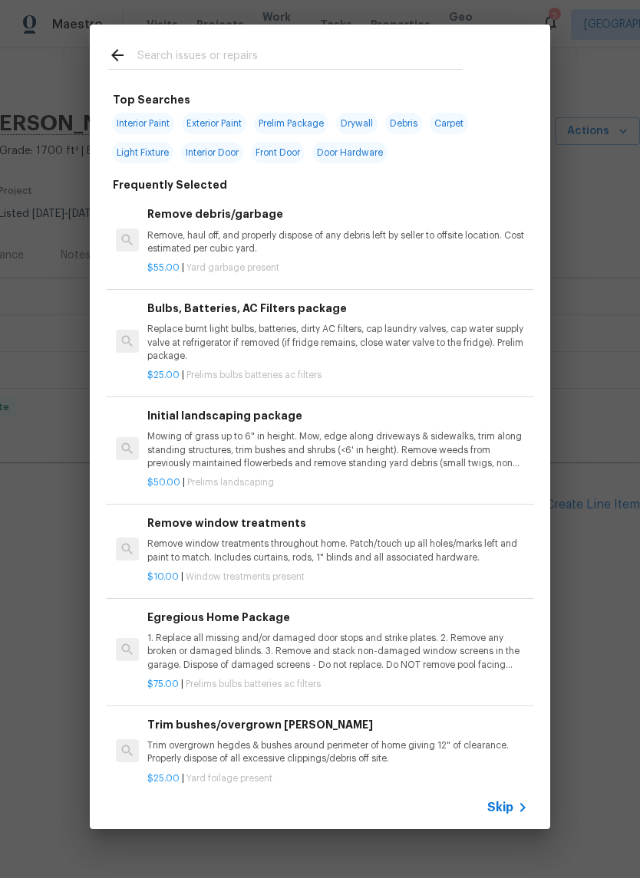
click at [290, 61] on input "text" at bounding box center [299, 57] width 325 height 23
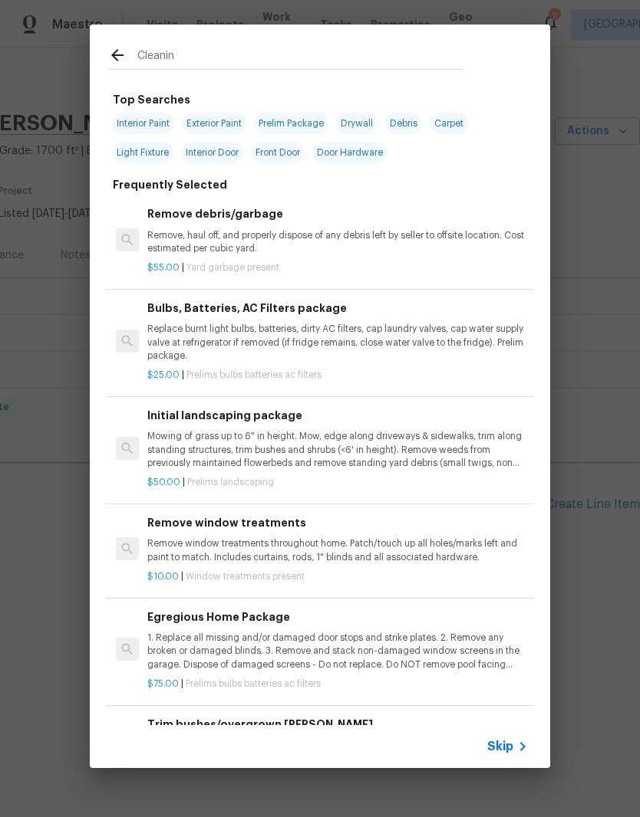
type input "Cleaning"
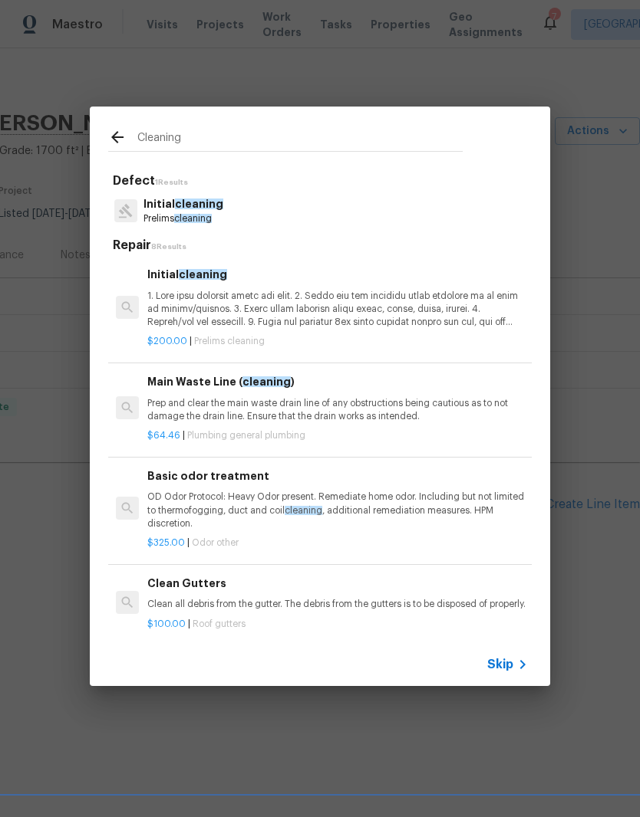
click at [211, 209] on span "cleaning" at bounding box center [199, 204] width 48 height 11
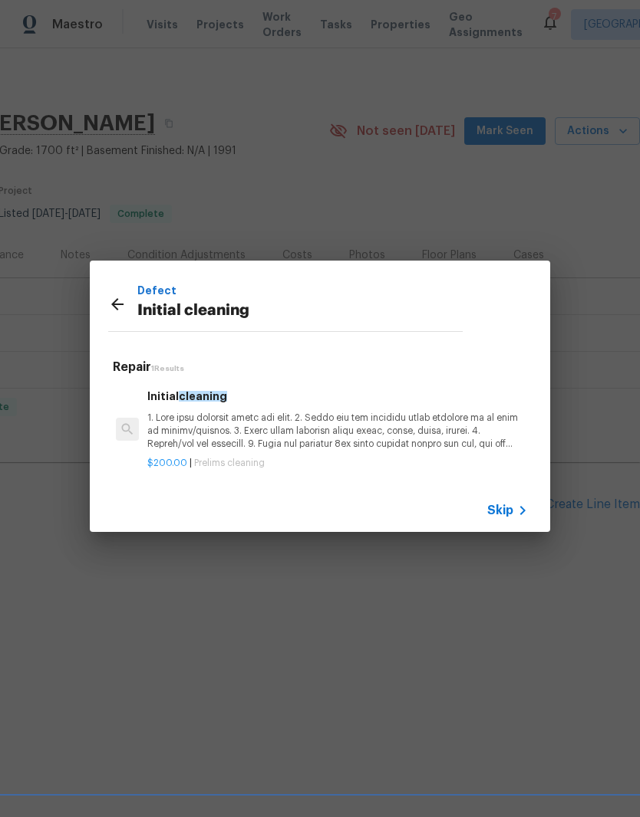
click at [234, 418] on p at bounding box center [337, 431] width 380 height 39
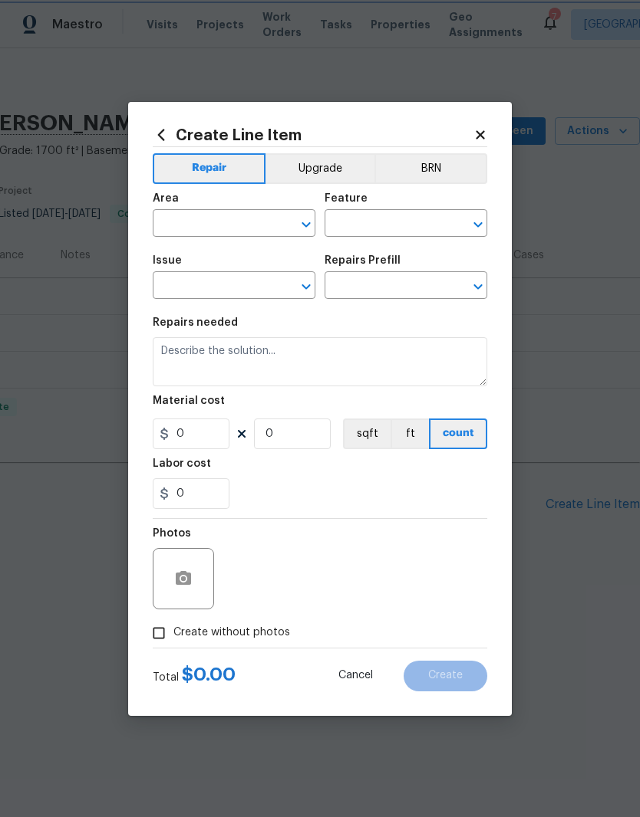
type input "Home Readiness Packages"
type input "Initial cleaning"
type textarea "1. Wipe down exterior doors and trim. 2. Clean out all exterior light fixtures …"
type input "1"
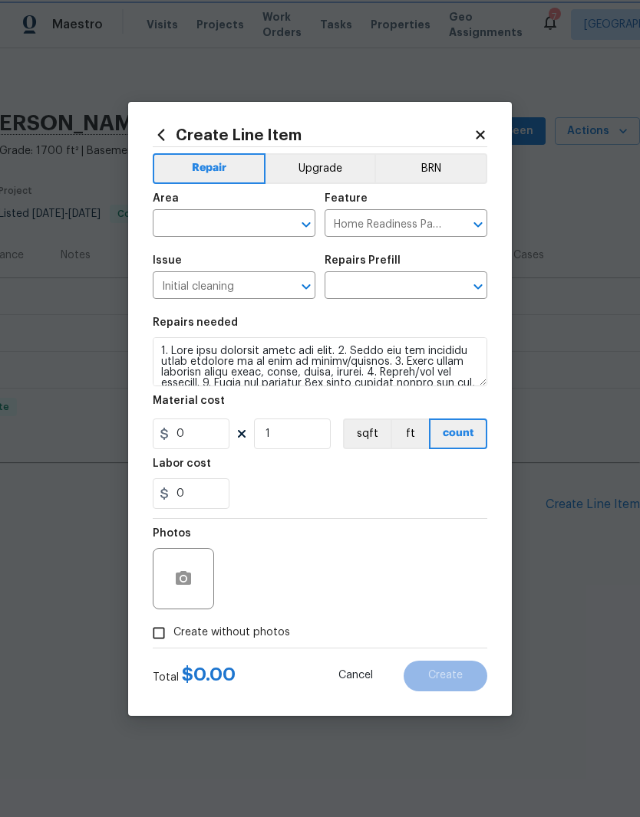
type input "Initial cleaning $200.00"
type input "200"
click at [255, 220] on input "text" at bounding box center [213, 225] width 120 height 24
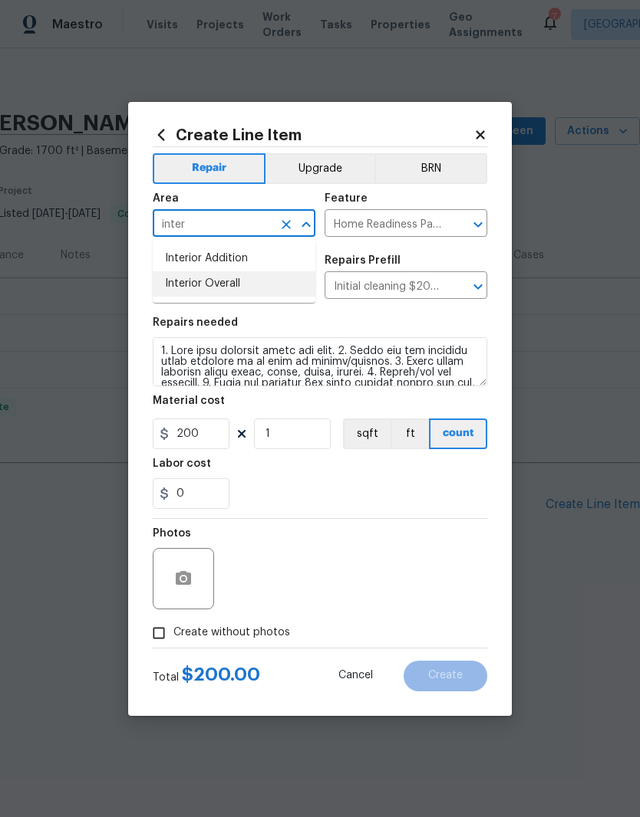
click at [234, 286] on li "Interior Overall" at bounding box center [234, 283] width 163 height 25
type input "Interior Overall"
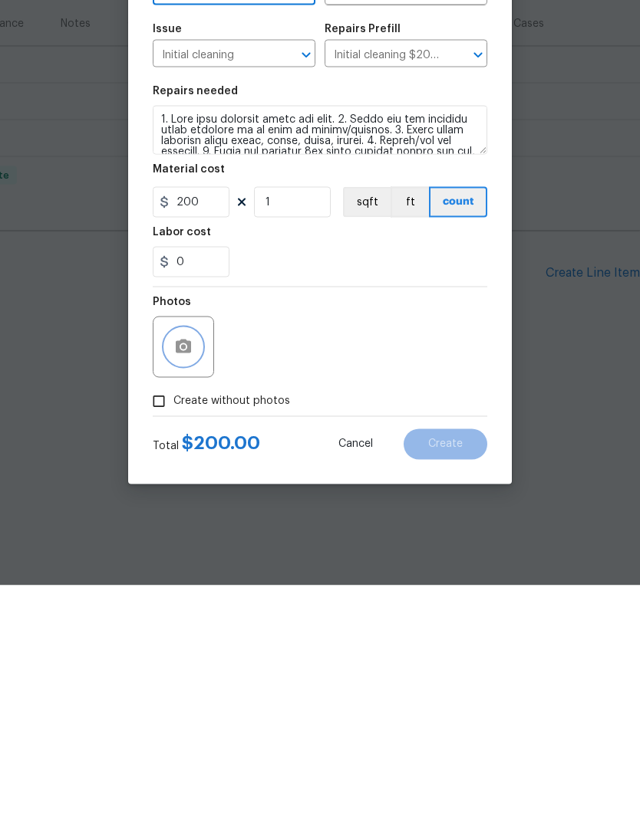
click at [191, 571] on icon "button" at bounding box center [183, 578] width 15 height 14
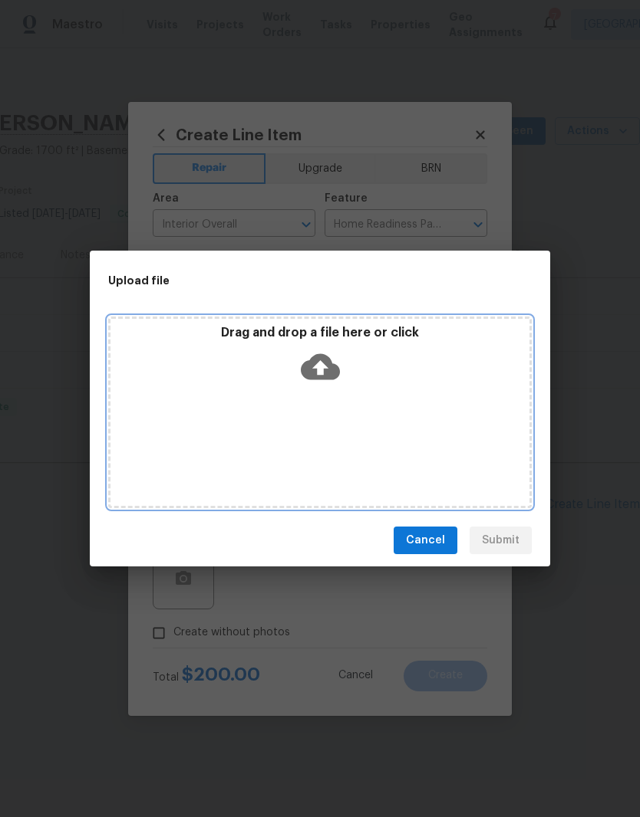
click at [367, 392] on div "Drag and drop a file here or click" at bounding box center [319, 413] width 423 height 192
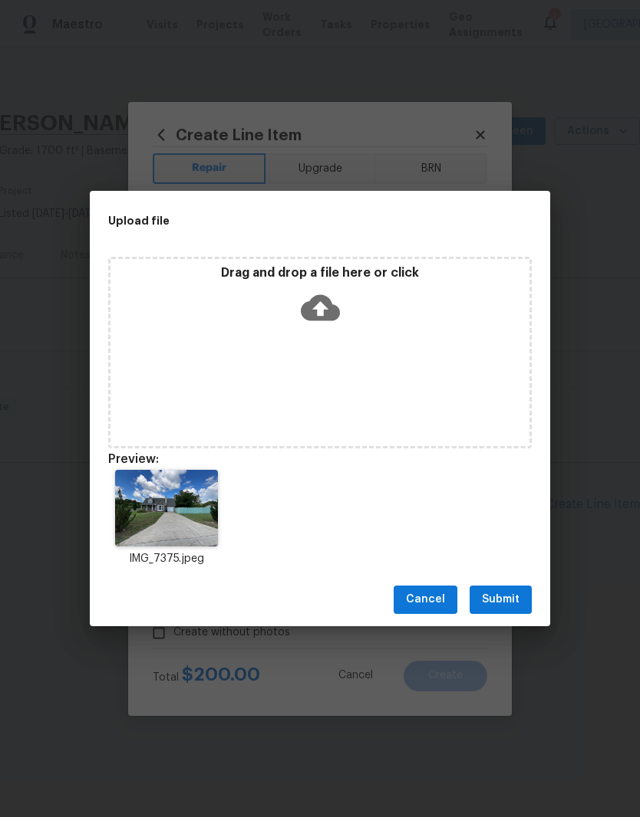
click at [508, 598] on span "Submit" at bounding box center [501, 599] width 38 height 19
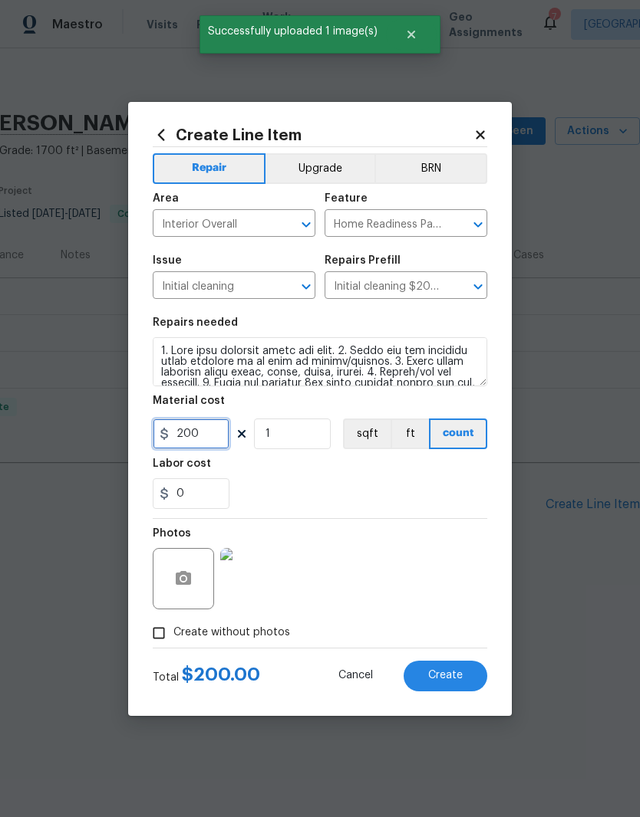
click at [223, 435] on input "200" at bounding box center [191, 434] width 77 height 31
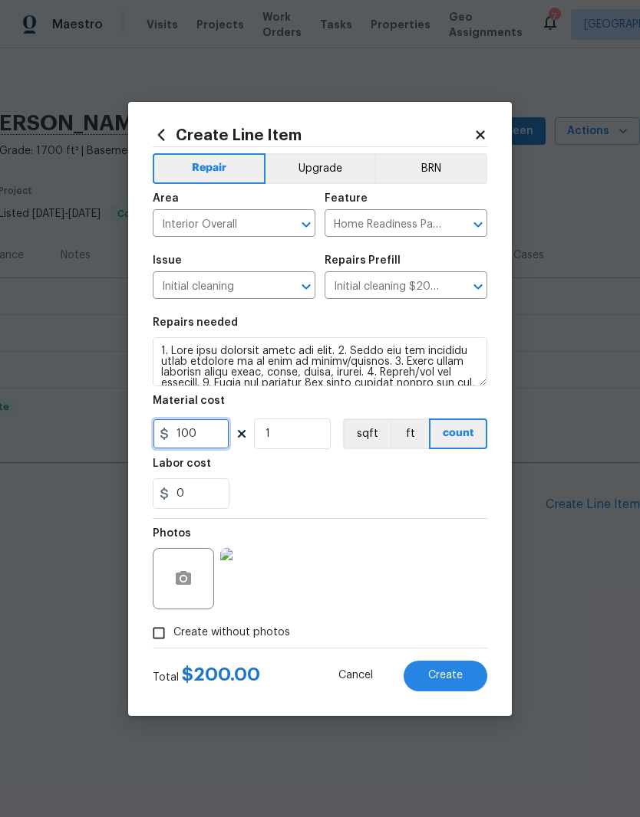
type input "100"
click at [437, 495] on div "0" at bounding box center [320, 493] width 334 height 31
click at [455, 672] on span "Create" at bounding box center [445, 676] width 35 height 12
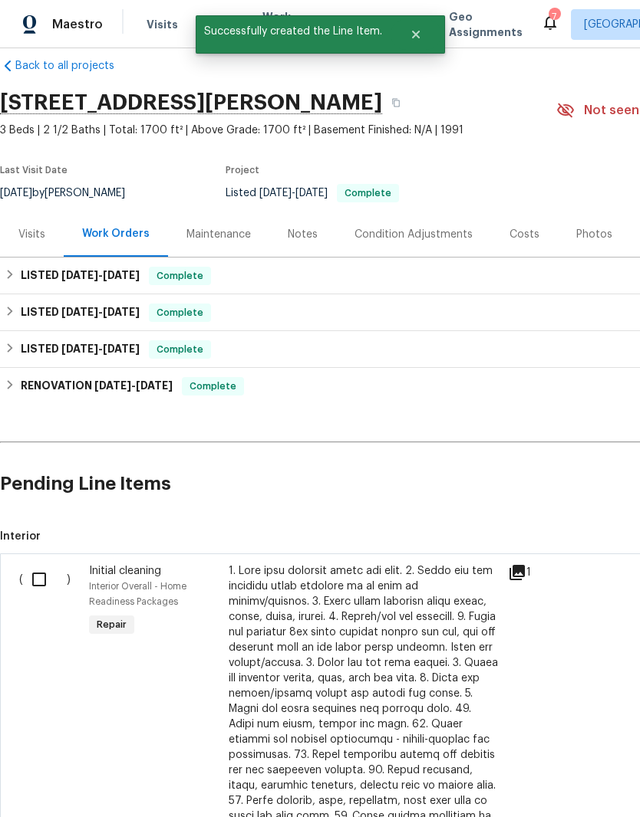
scroll to position [21, 0]
click at [38, 585] on input "checkbox" at bounding box center [45, 579] width 44 height 32
checkbox input "true"
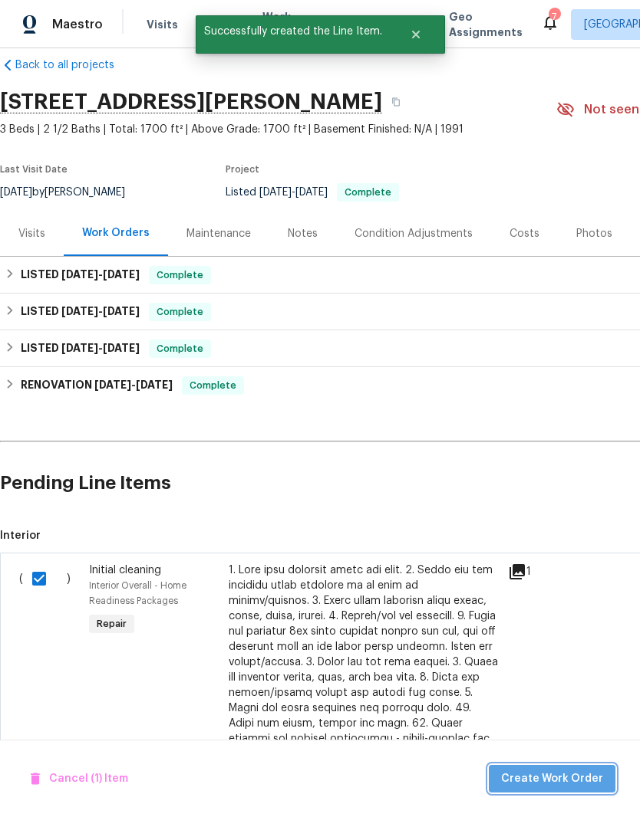
click at [557, 781] on span "Create Work Order" at bounding box center [552, 779] width 102 height 19
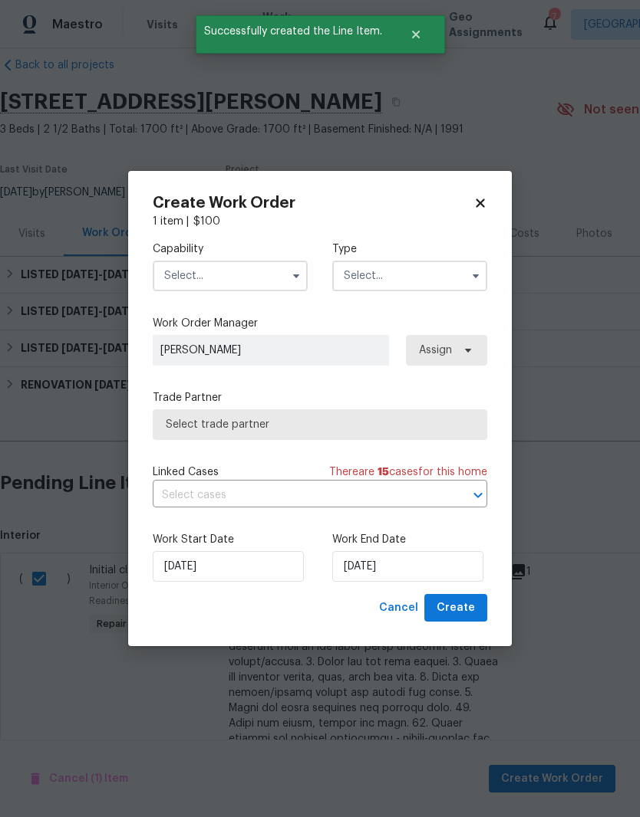
click at [275, 283] on input "text" at bounding box center [230, 276] width 155 height 31
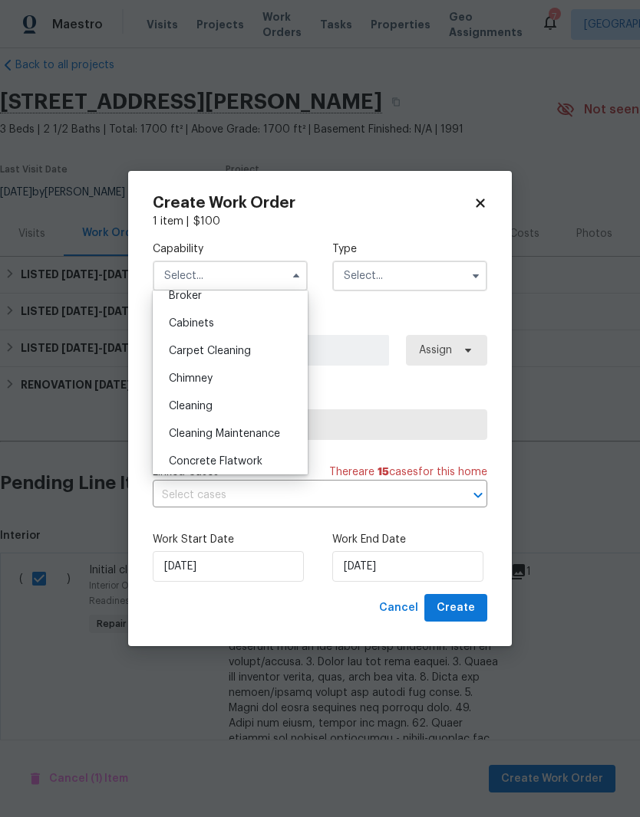
scroll to position [135, 0]
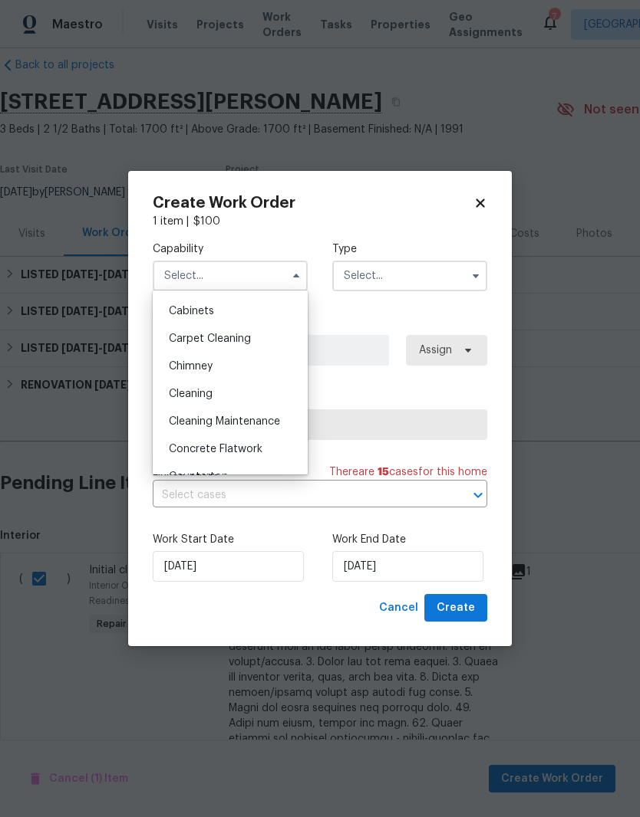
click at [206, 400] on div "Cleaning" at bounding box center [229, 394] width 147 height 28
type input "Cleaning"
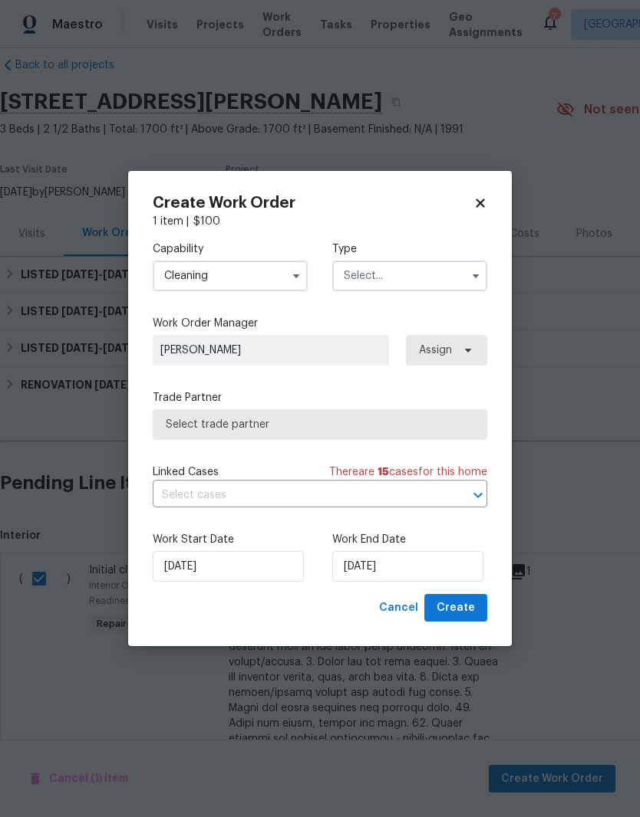
click at [423, 278] on input "text" at bounding box center [409, 276] width 155 height 31
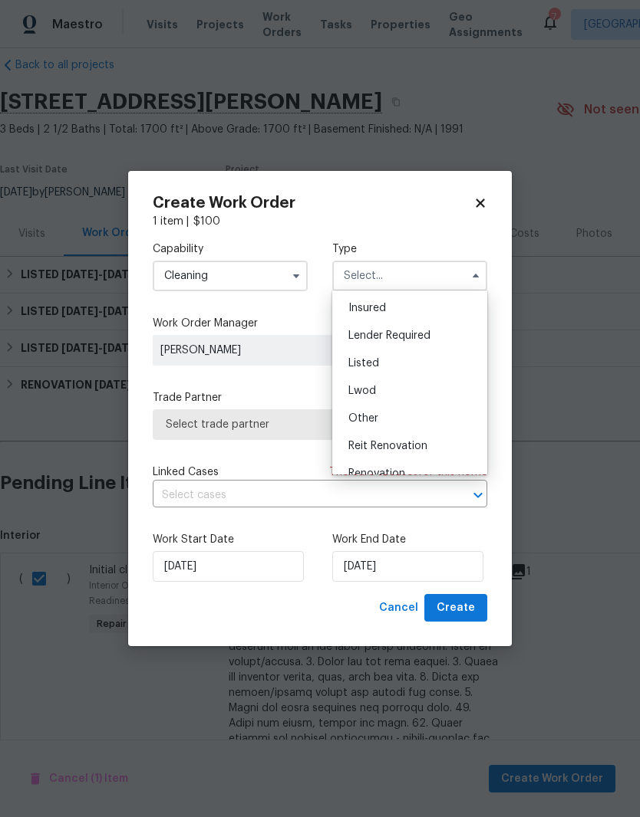
scroll to position [87, 0]
click at [384, 364] on div "Listed" at bounding box center [409, 359] width 147 height 28
type input "Listed"
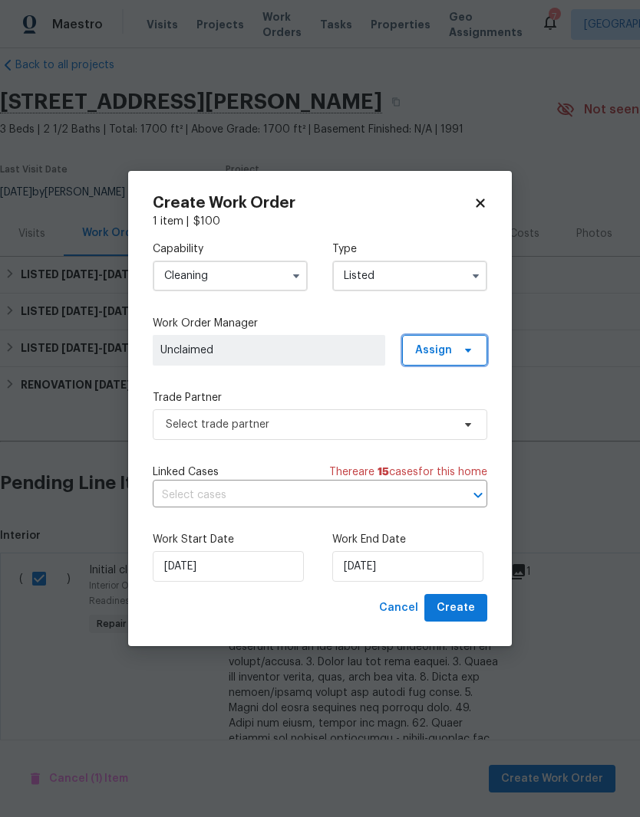
click at [451, 354] on span "Assign" at bounding box center [433, 350] width 37 height 15
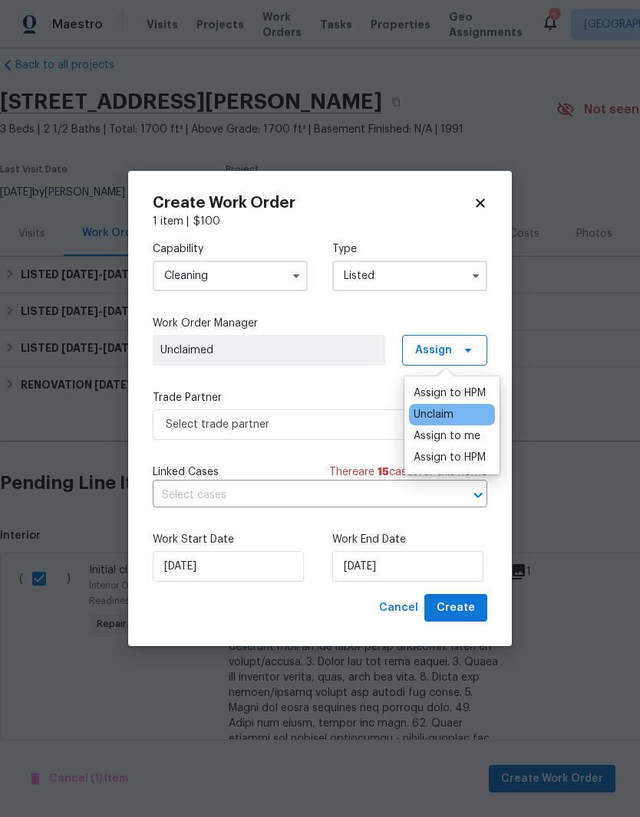
click at [462, 438] on div "Assign to me" at bounding box center [446, 436] width 67 height 15
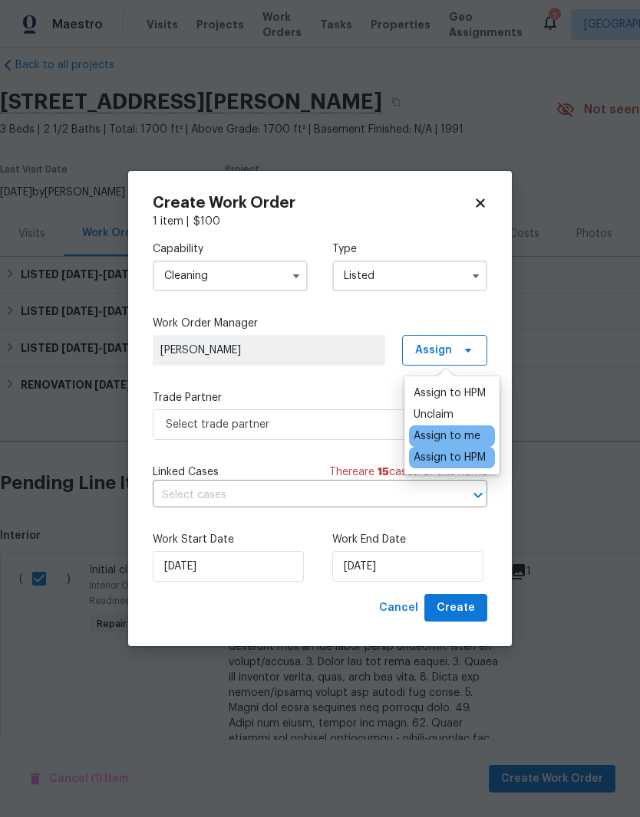
click at [304, 351] on span "[PERSON_NAME]" at bounding box center [268, 350] width 217 height 15
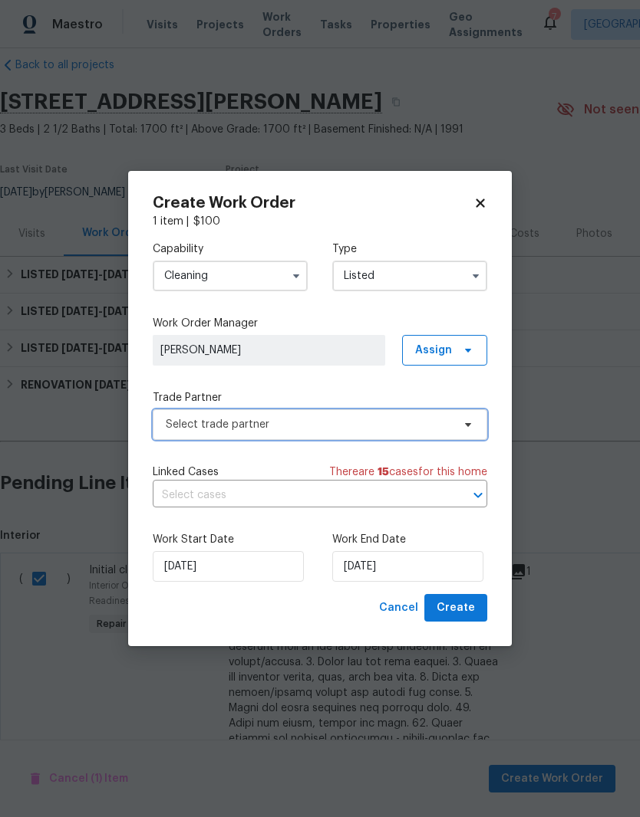
click at [458, 426] on span at bounding box center [465, 425] width 17 height 12
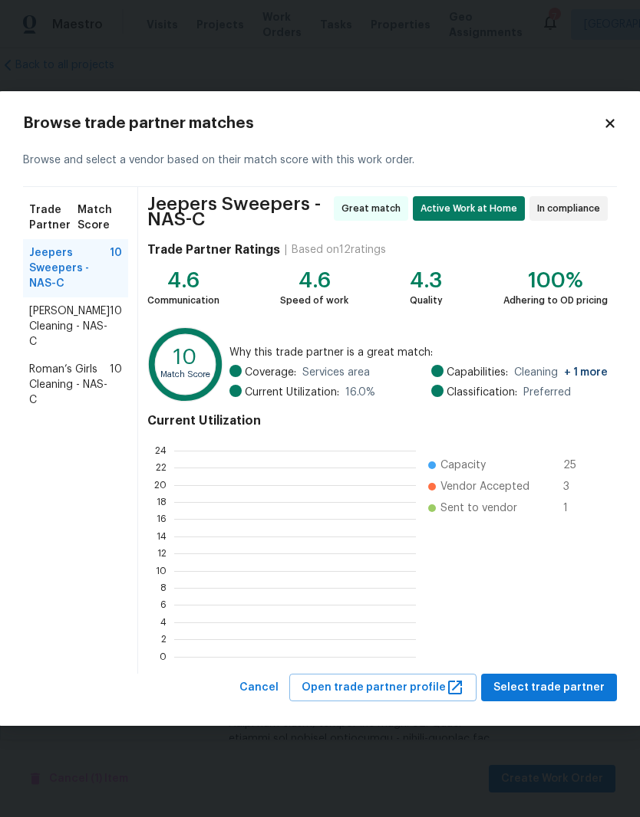
scroll to position [2, 2]
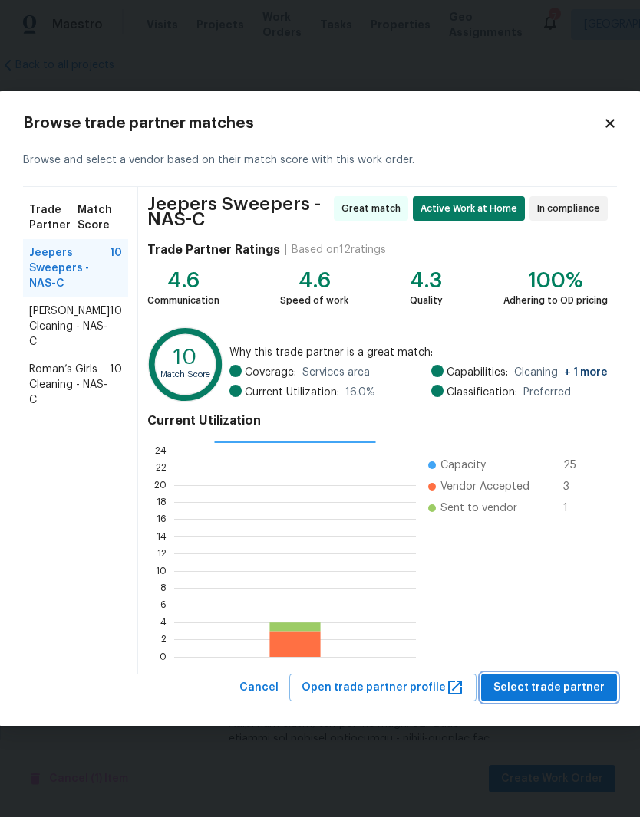
click at [538, 692] on span "Select trade partner" at bounding box center [548, 688] width 111 height 19
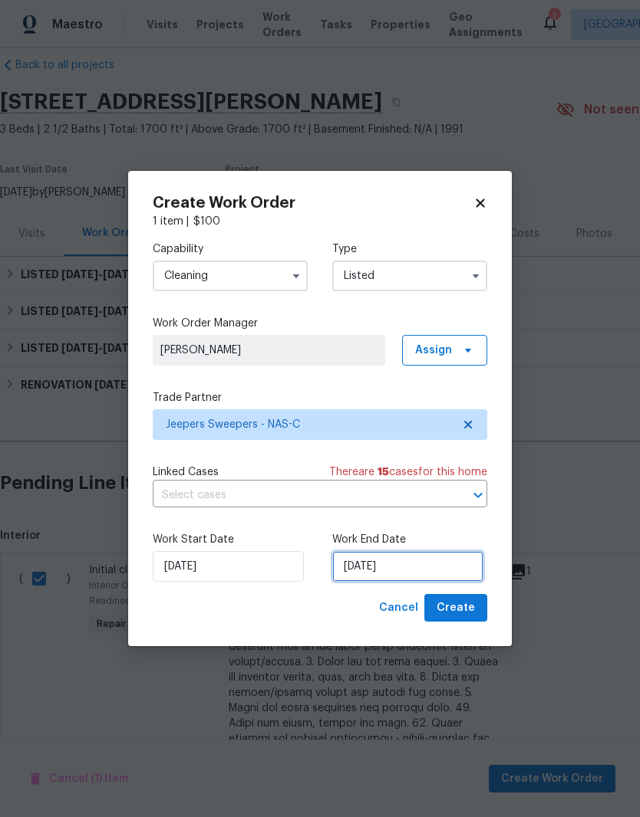
click at [426, 565] on input "9/9/2025" at bounding box center [407, 566] width 151 height 31
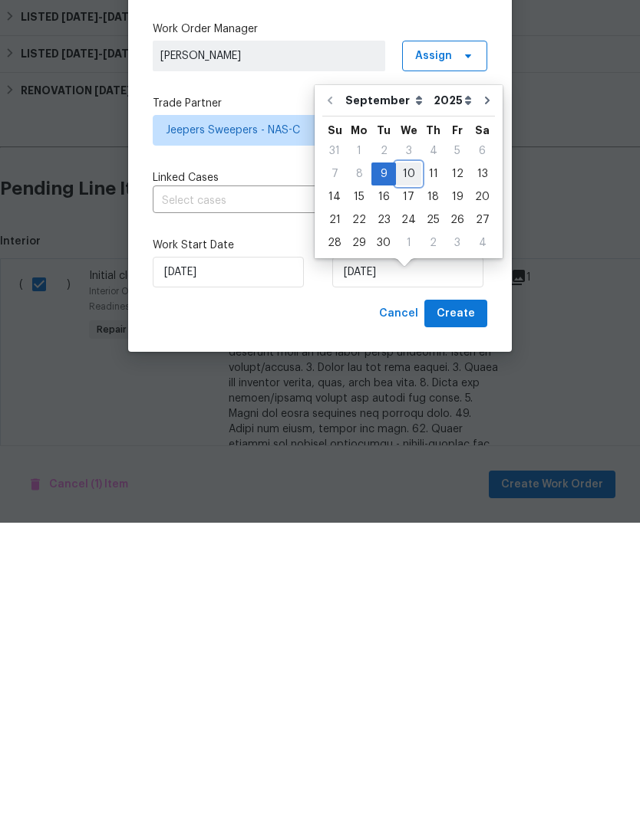
click at [407, 458] on div "10" at bounding box center [408, 468] width 25 height 21
type input "9/10/2025"
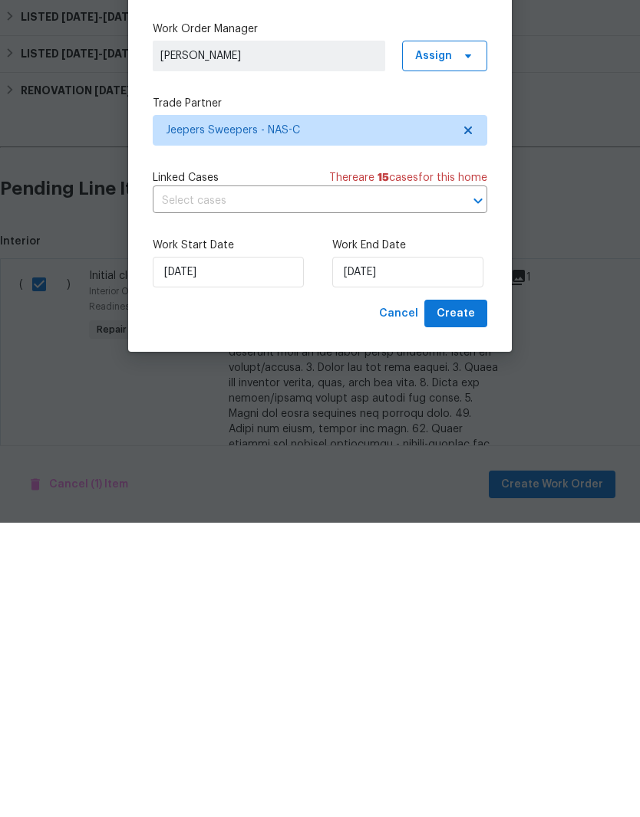
scroll to position [63, 0]
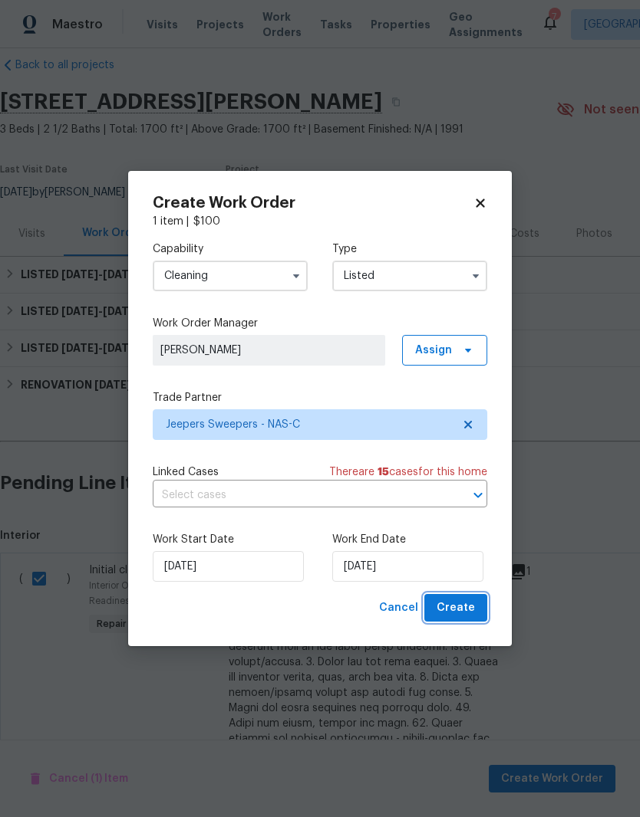
click at [464, 610] on span "Create" at bounding box center [455, 608] width 38 height 19
checkbox input "false"
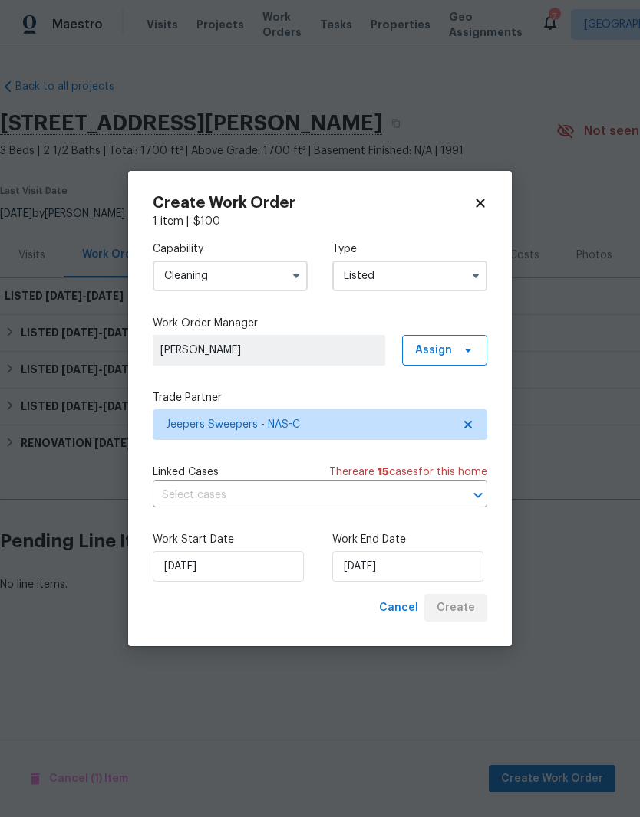
scroll to position [0, 0]
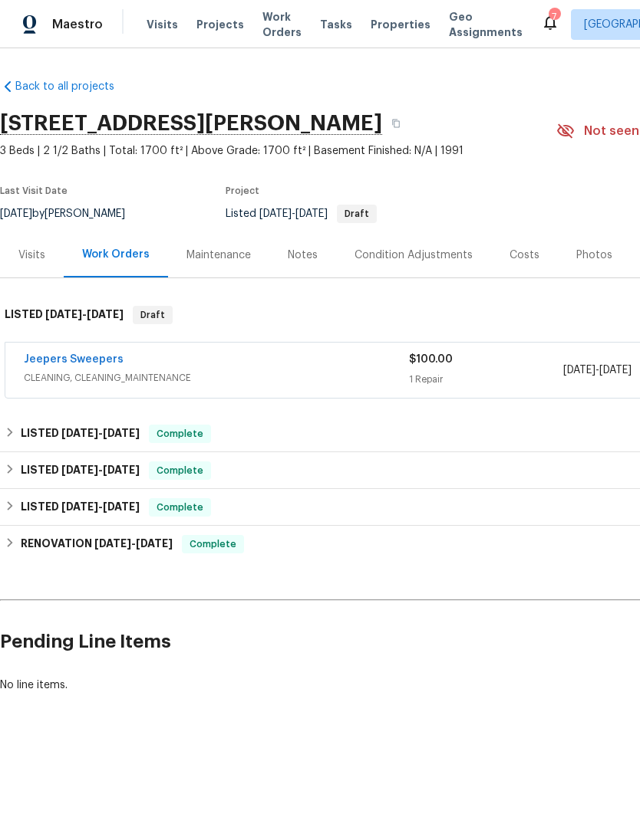
click at [96, 357] on link "Jeepers Sweepers" at bounding box center [74, 359] width 100 height 11
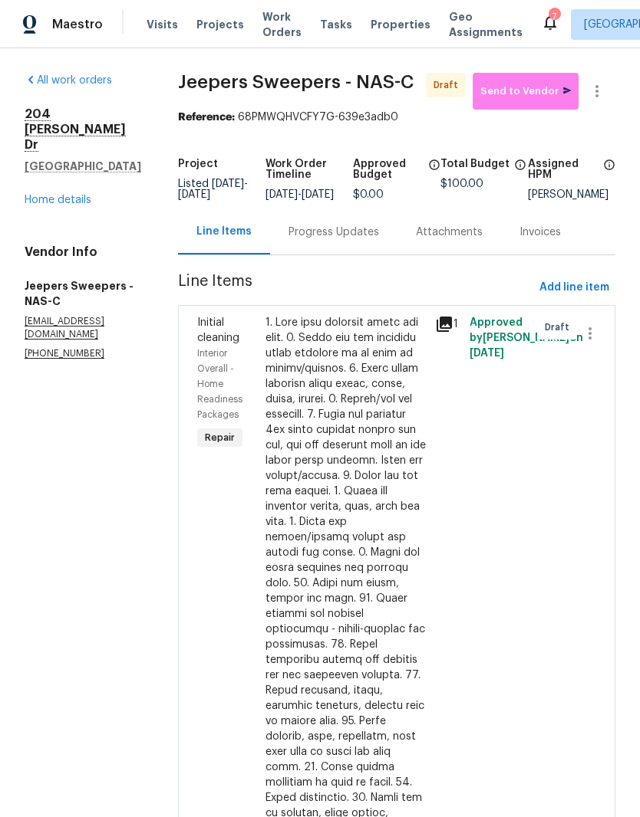
click at [377, 240] on div "Progress Updates" at bounding box center [333, 232] width 90 height 15
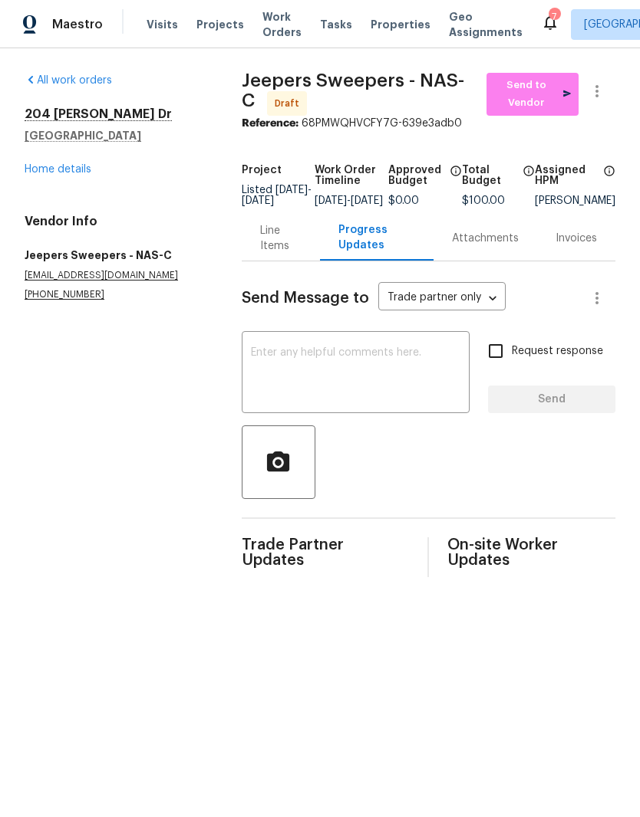
click at [334, 370] on textarea at bounding box center [355, 374] width 209 height 54
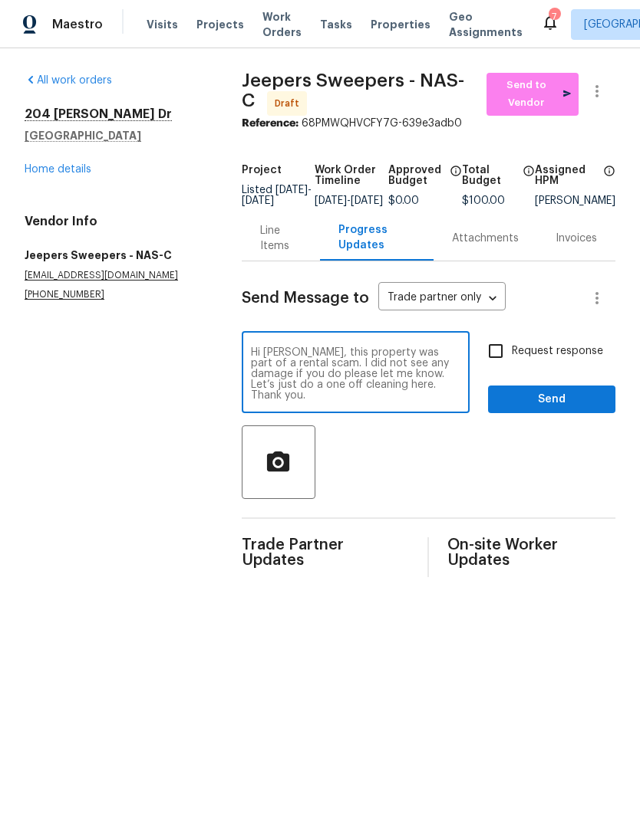
type textarea "Hi Nikki, this property was part of a rental scam. I did not see any damage if …"
click at [571, 406] on span "Send" at bounding box center [551, 399] width 103 height 19
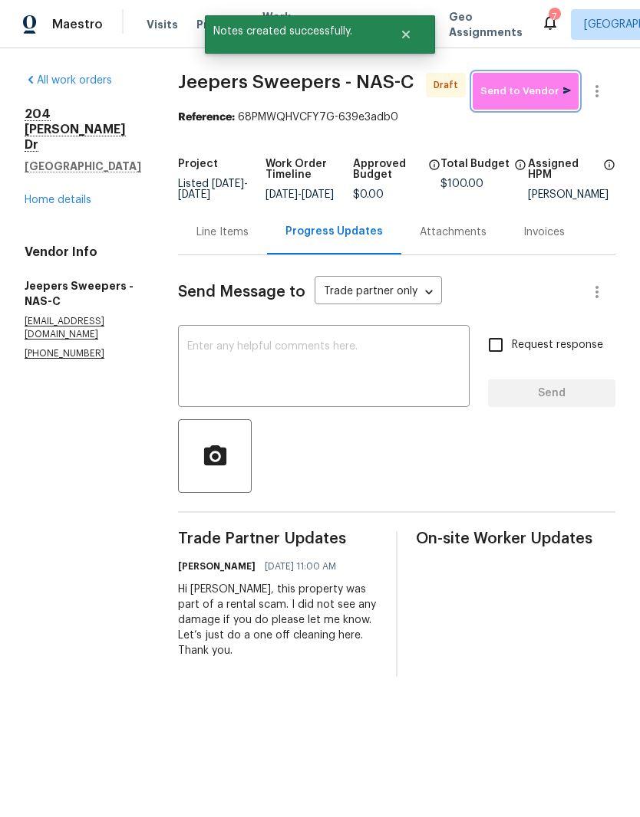
click at [528, 88] on span "Send to Vendor" at bounding box center [525, 92] width 90 height 18
click at [340, 366] on textarea at bounding box center [323, 368] width 273 height 54
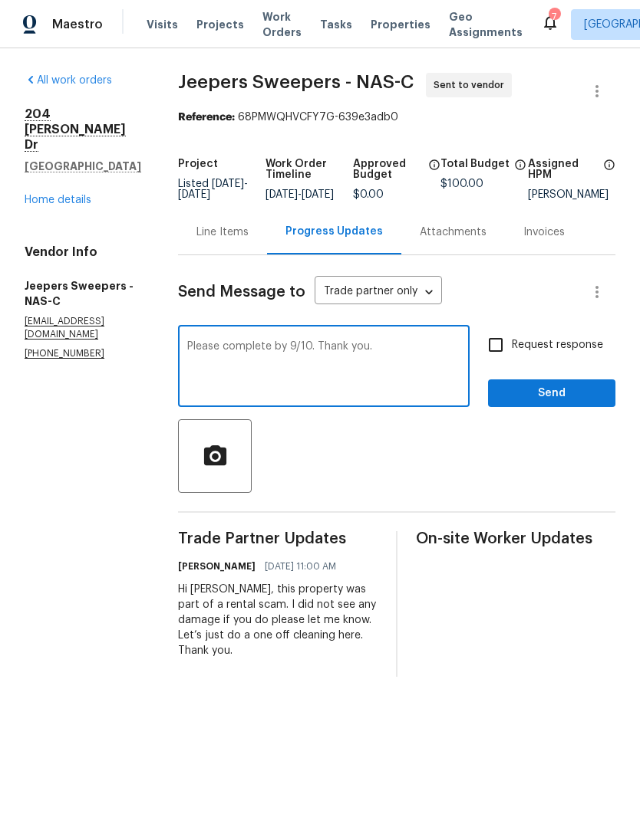
type textarea "Please complete by 9/10. Thank you."
click at [585, 403] on span "Send" at bounding box center [551, 393] width 103 height 19
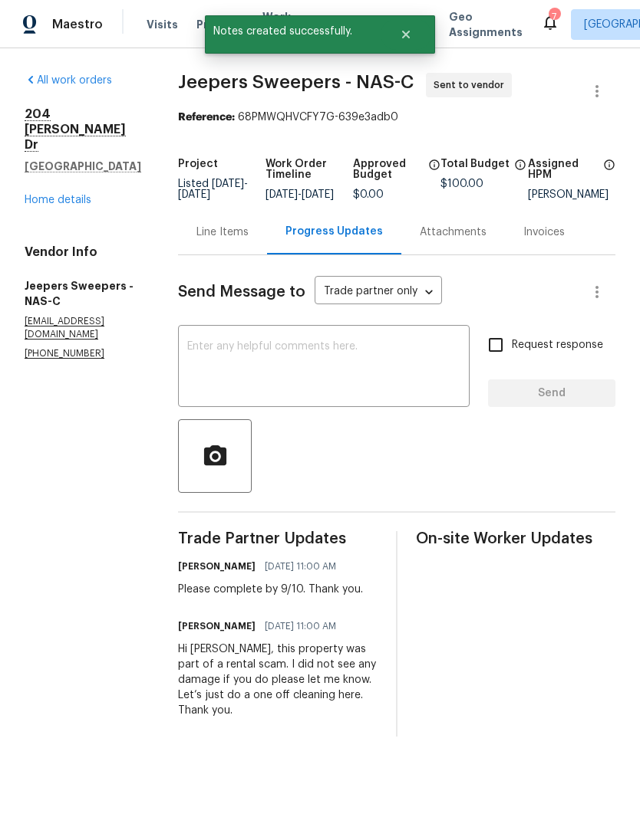
click at [81, 195] on link "Home details" at bounding box center [58, 200] width 67 height 11
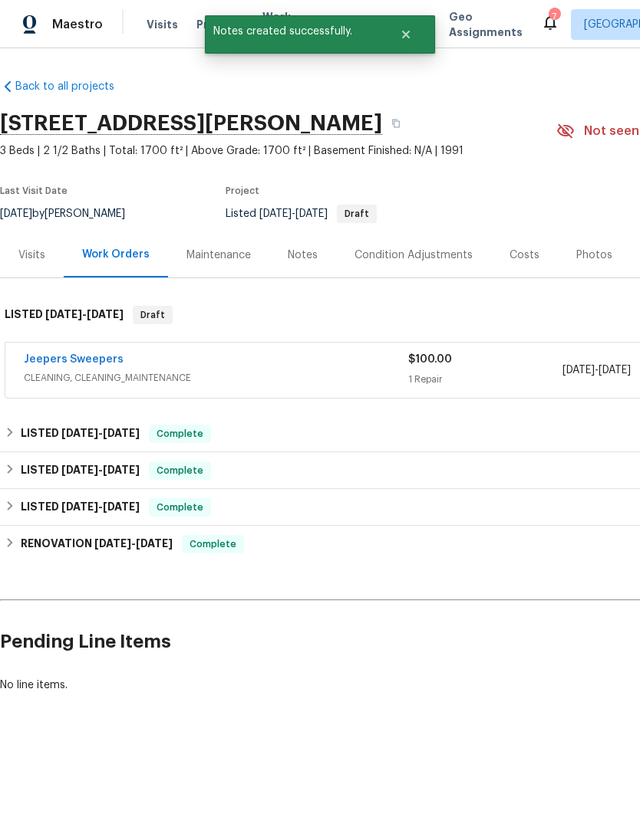
click at [305, 261] on div "Notes" at bounding box center [303, 255] width 30 height 15
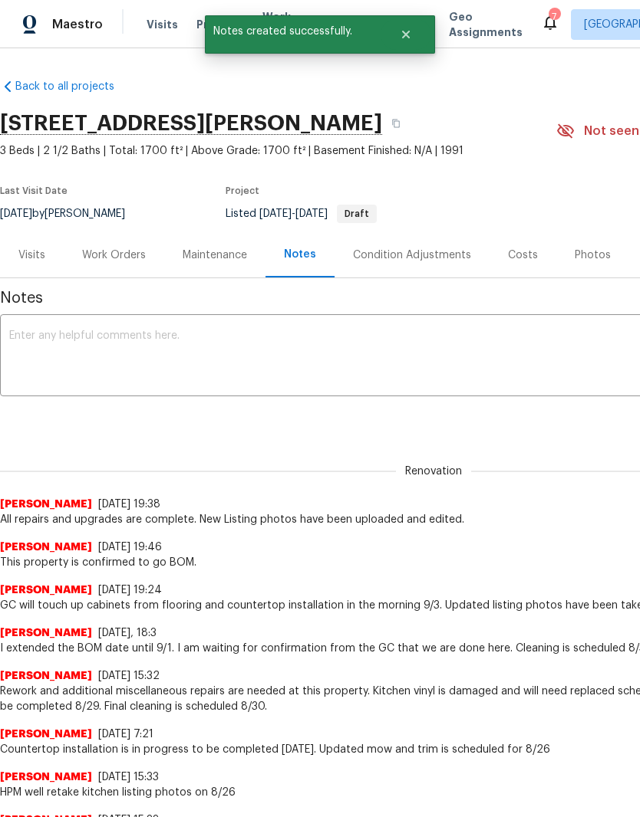
click at [254, 344] on textarea at bounding box center [433, 357] width 848 height 54
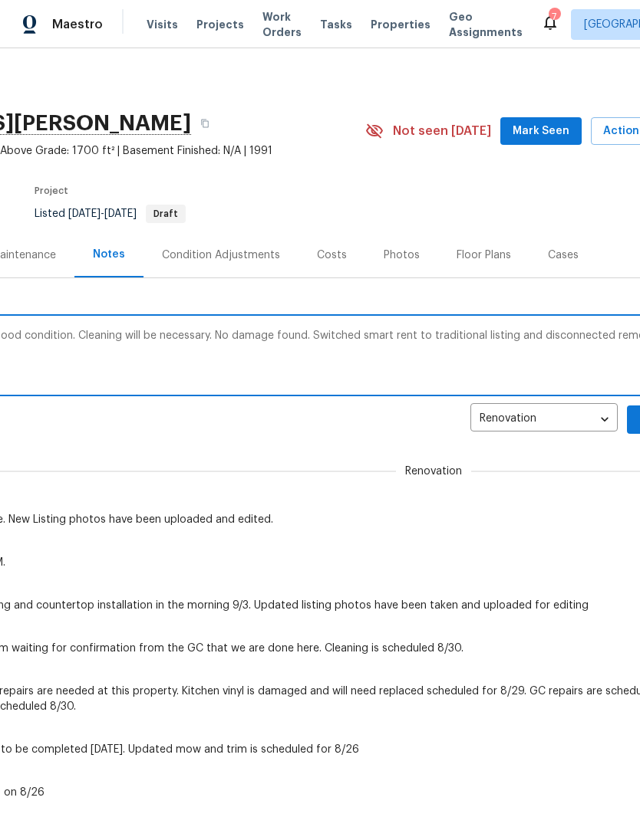
scroll to position [0, 191]
click at [532, 340] on textarea "Incident visit found home to be in good condition. Cleaning will be necessary. …" at bounding box center [242, 357] width 848 height 54
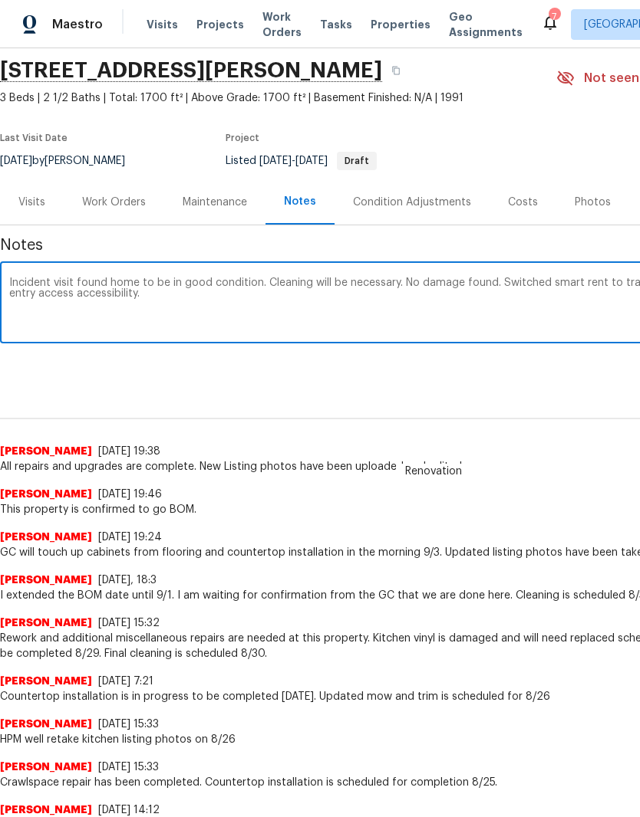
scroll to position [54, 0]
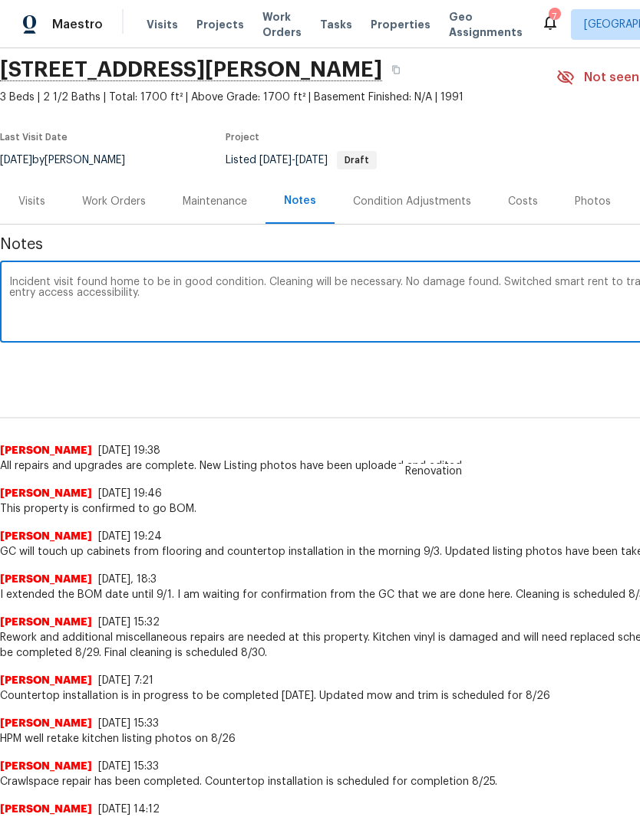
click at [84, 291] on textarea "Incident visit found home to be in good condition. Cleaning will be necessary. …" at bounding box center [433, 304] width 848 height 54
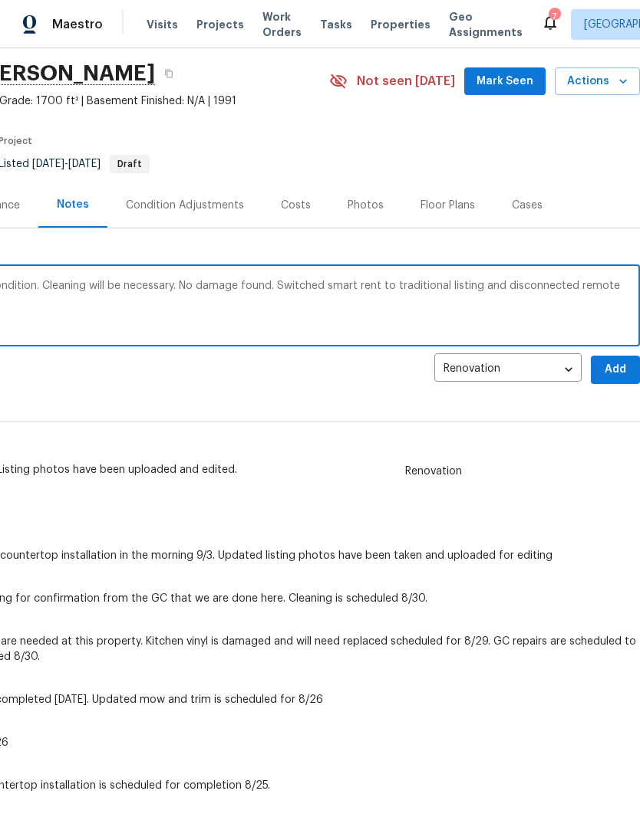
scroll to position [50, 227]
type textarea "Incident visit found home to be in good condition. Cleaning will be necessary. …"
click at [518, 87] on span "Mark Seen" at bounding box center [504, 81] width 57 height 19
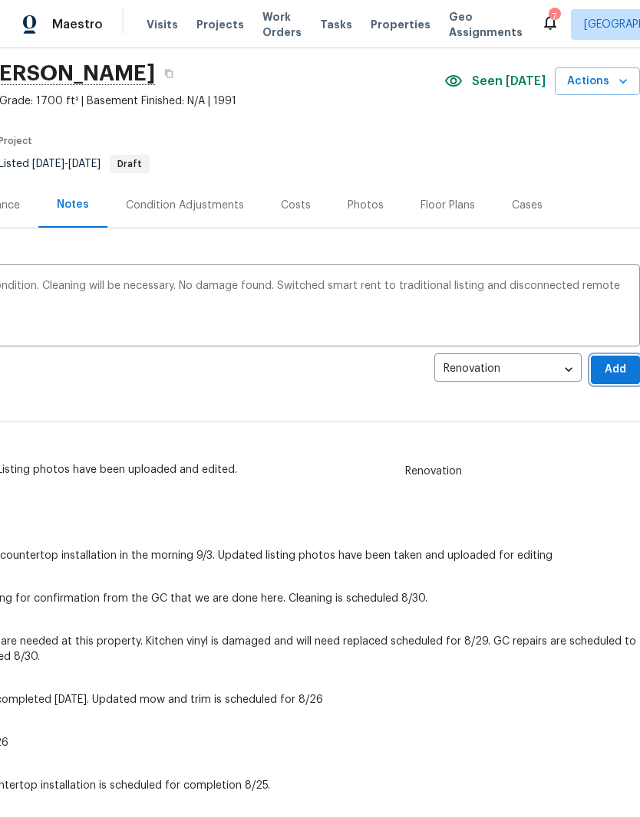
click at [616, 377] on span "Add" at bounding box center [615, 369] width 25 height 19
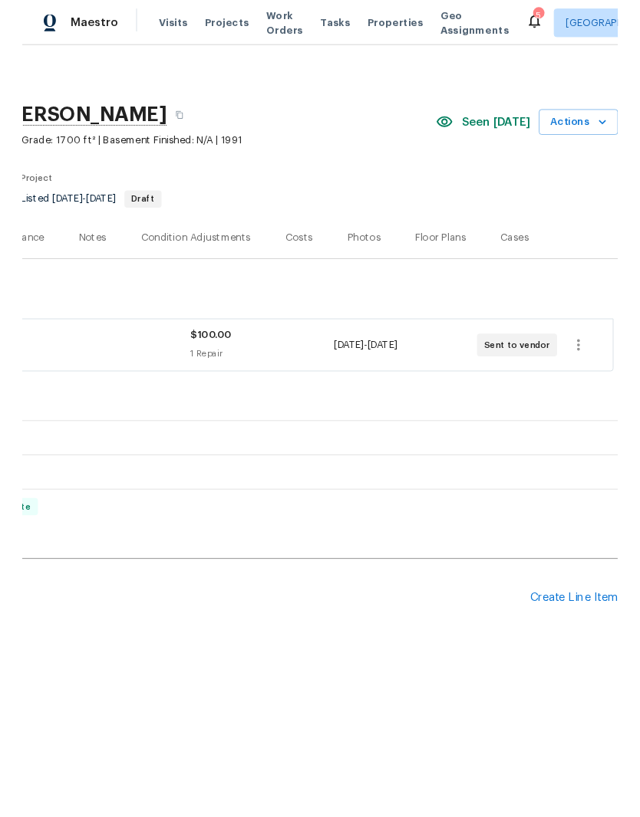
scroll to position [0, 227]
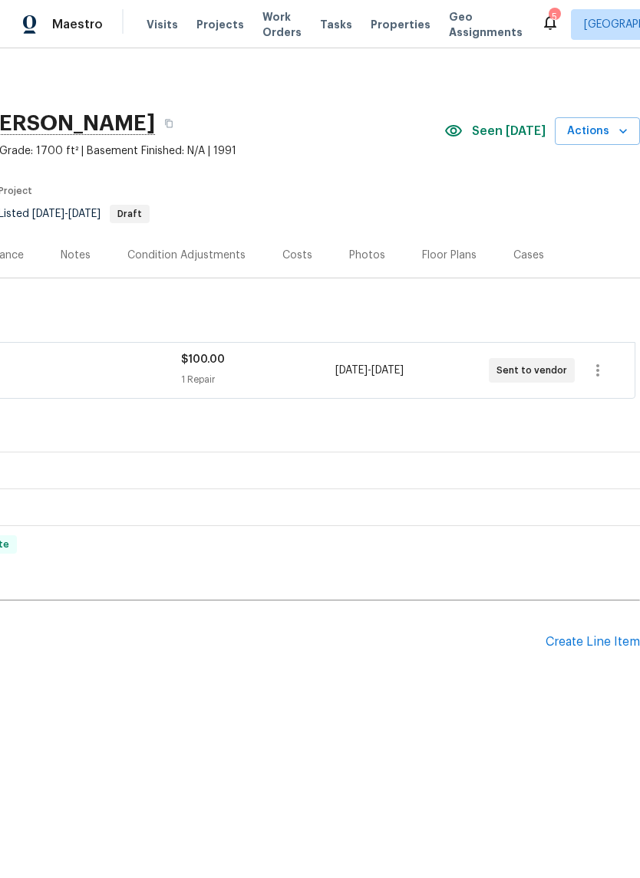
click at [594, 643] on div "Create Line Item" at bounding box center [592, 642] width 94 height 15
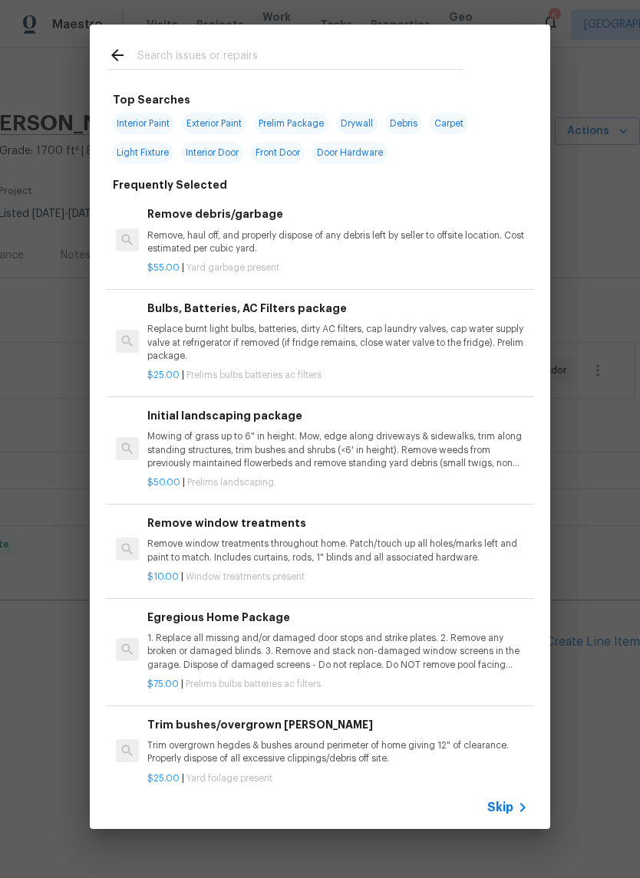
click at [271, 58] on input "text" at bounding box center [299, 57] width 325 height 23
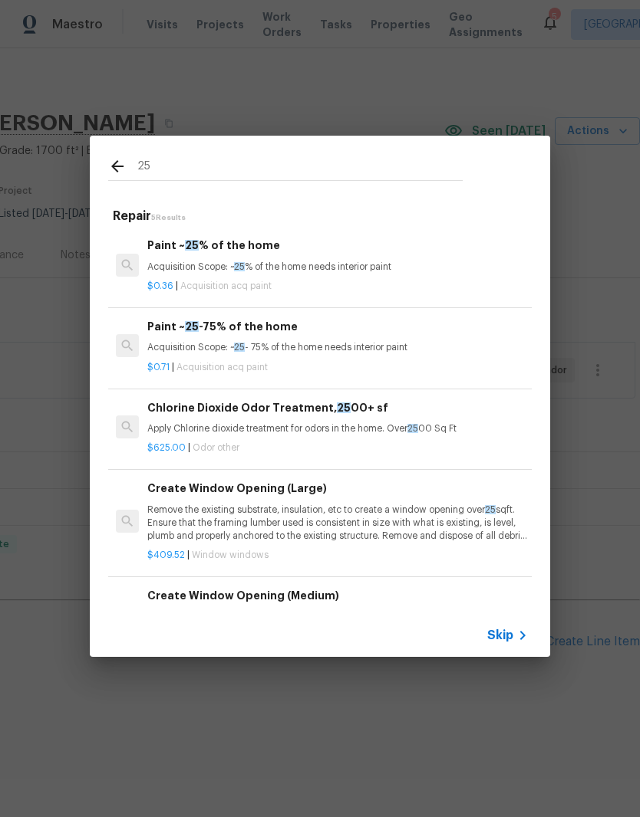
type input "2"
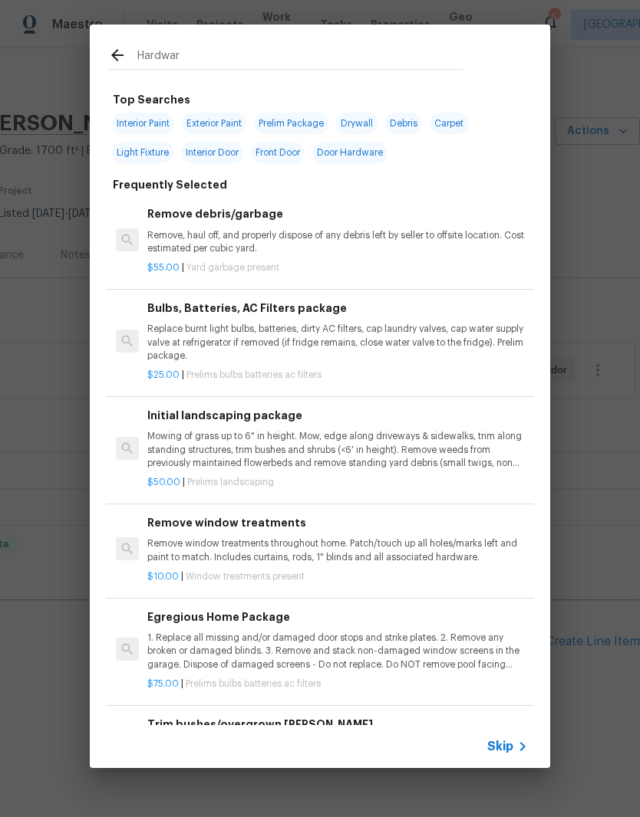
type input "Hardware"
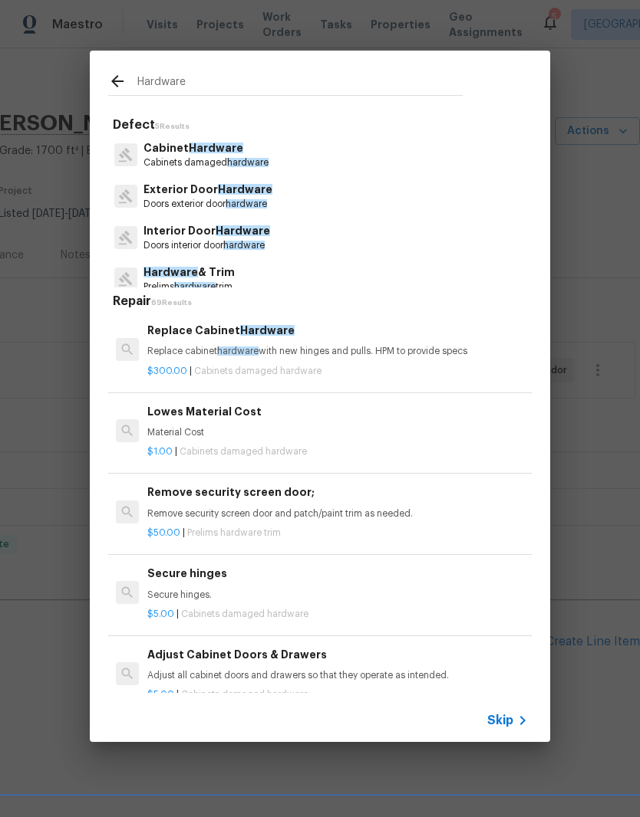
click at [240, 196] on p "Exterior Door Hardware" at bounding box center [207, 190] width 129 height 16
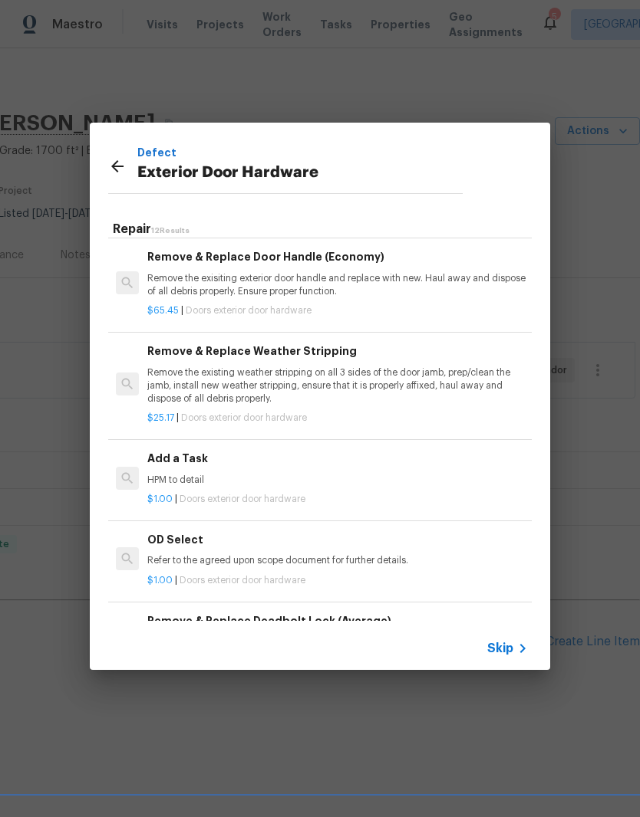
scroll to position [217, 0]
click at [191, 473] on p "HPM to detail" at bounding box center [337, 479] width 380 height 13
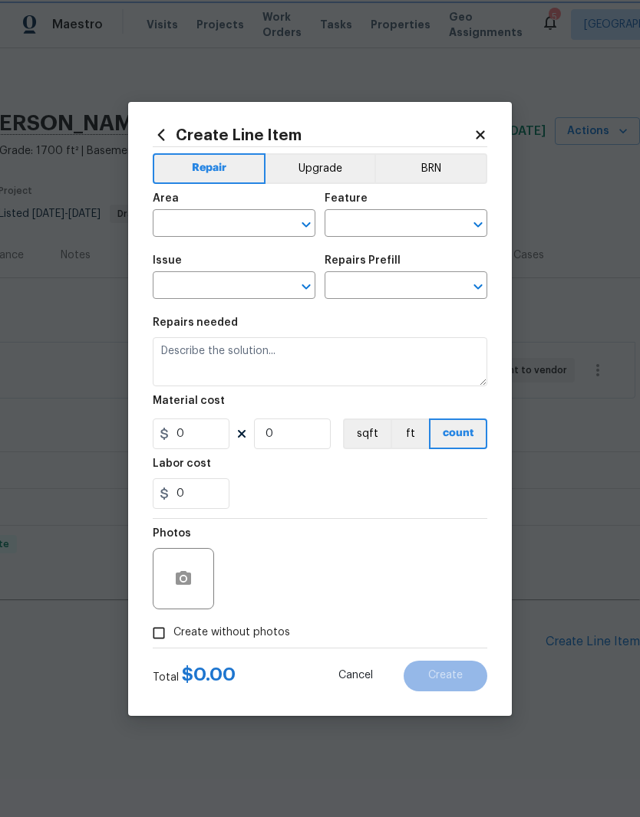
type input "Interior Door"
type input "Exterior Door Hardware"
type textarea "HPM to detail"
type input "1"
type input "Add a Task $1.00"
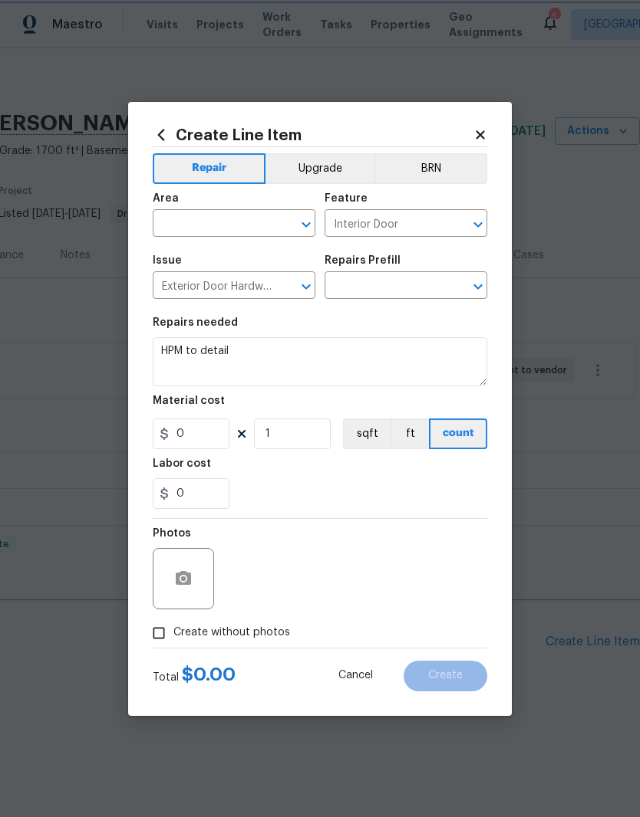
type input "1"
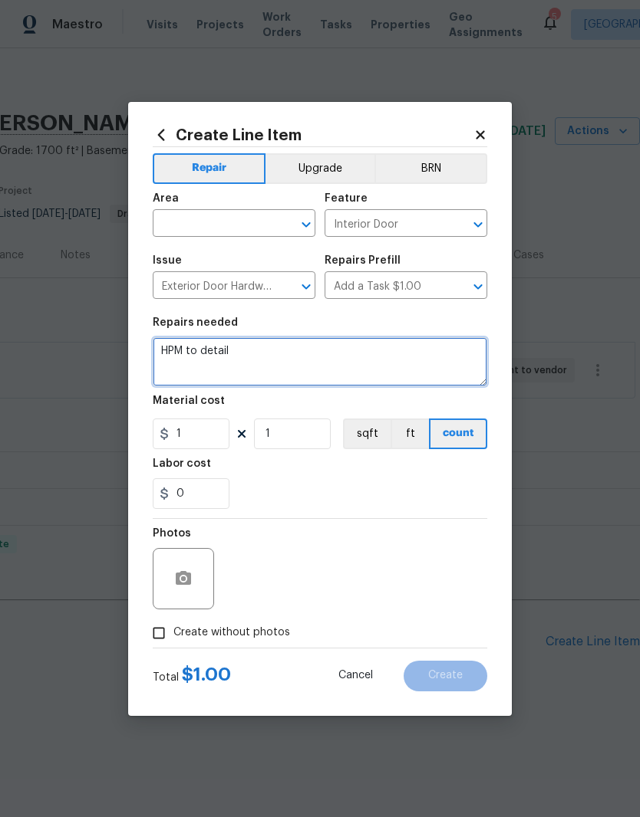
click at [266, 351] on textarea "HPM to detail" at bounding box center [320, 361] width 334 height 49
type textarea "H"
type textarea "Replace front door lever handle with passage knob provided by Opendoor."
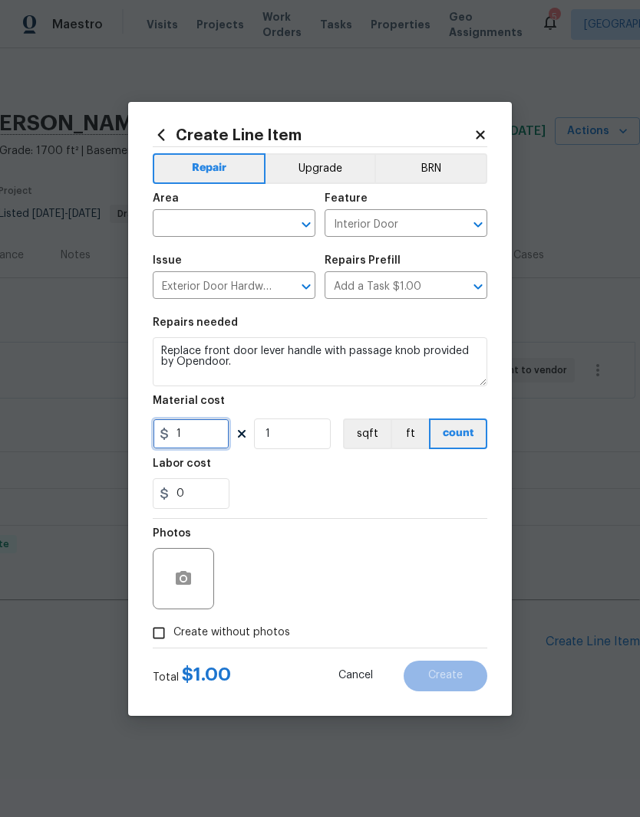
click at [206, 436] on input "1" at bounding box center [191, 434] width 77 height 31
type input "20"
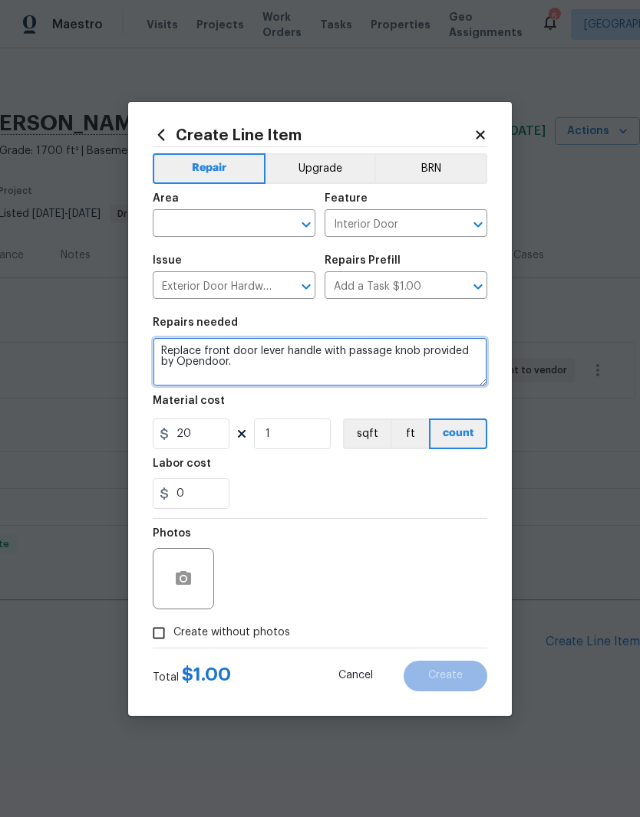
click at [294, 370] on textarea "Replace front door lever handle with passage knob provided by Opendoor." at bounding box center [320, 361] width 334 height 49
type textarea "Replace front door lever handle with passage knob provided by Opendoor. The scr…"
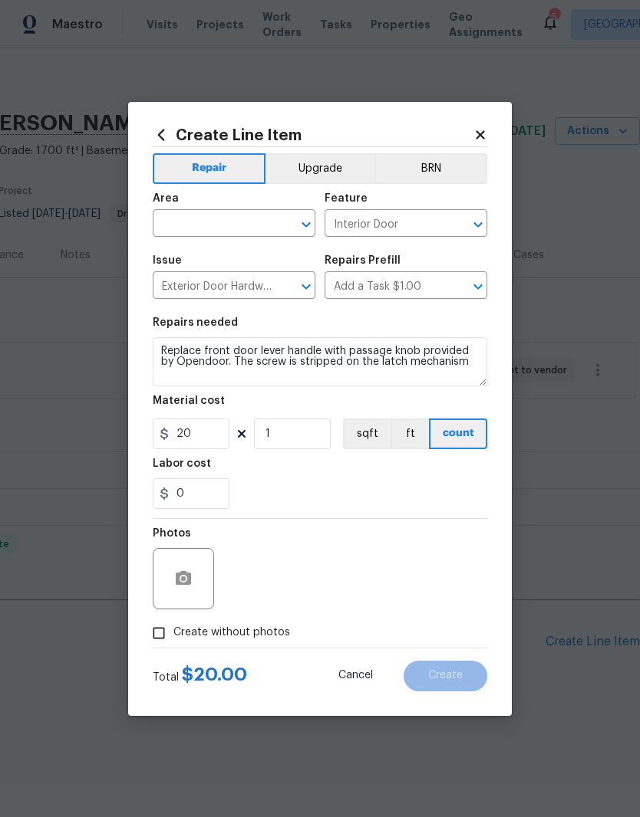
click at [270, 215] on input "text" at bounding box center [213, 225] width 120 height 24
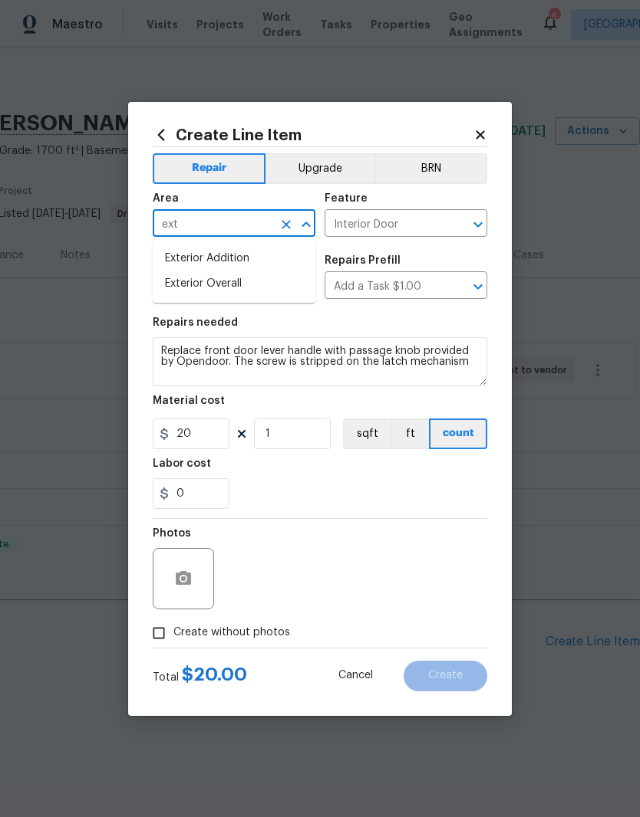
click at [236, 283] on li "Exterior Overall" at bounding box center [234, 283] width 163 height 25
type input "Exterior Overall"
click at [238, 285] on input "Exterior Door Hardware" at bounding box center [213, 287] width 120 height 24
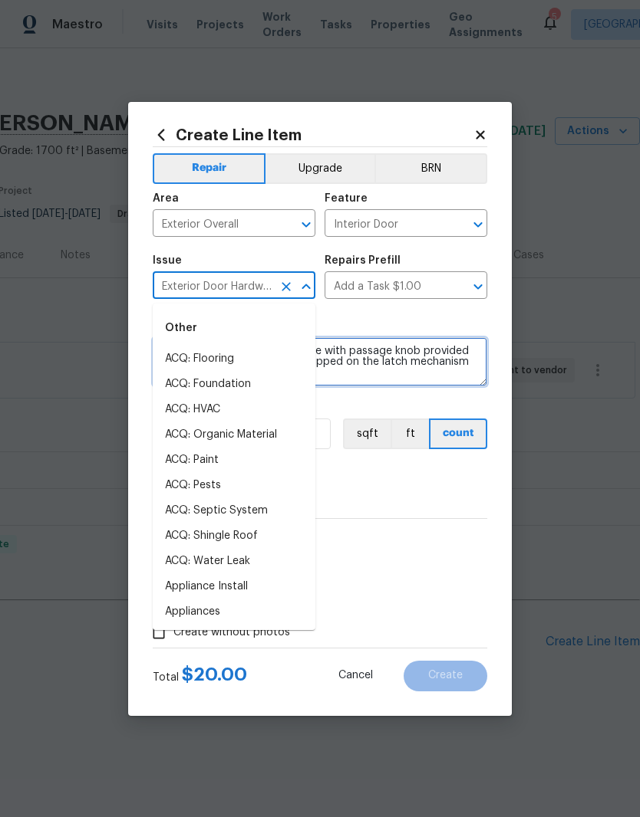
click at [369, 386] on textarea "Replace front door lever handle with passage knob provided by Opendoor. The scr…" at bounding box center [320, 361] width 334 height 49
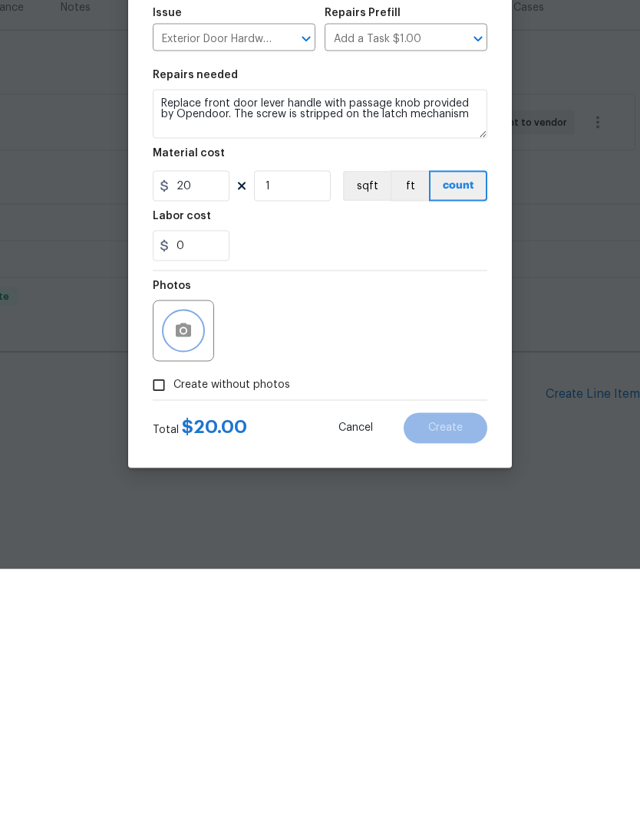
click at [195, 561] on button "button" at bounding box center [183, 579] width 37 height 37
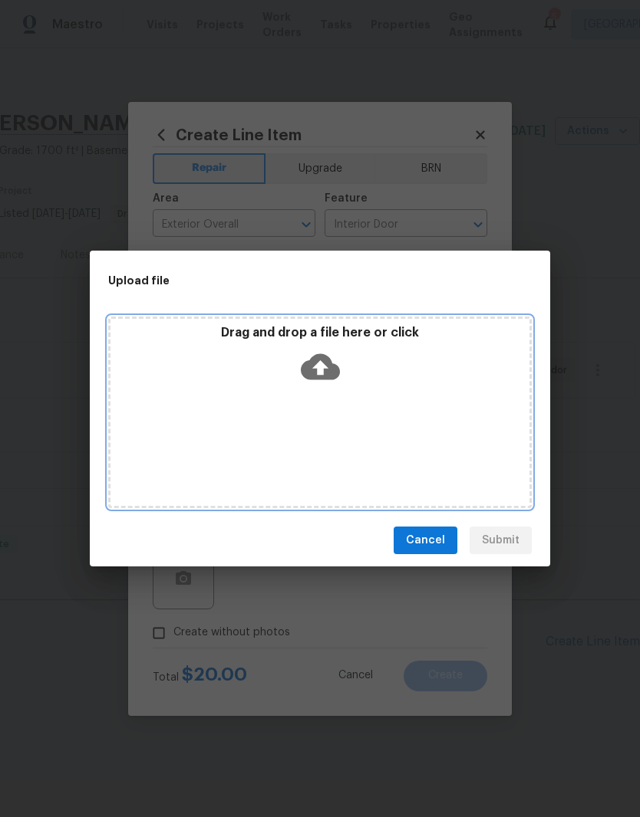
click at [367, 392] on div "Drag and drop a file here or click" at bounding box center [319, 413] width 423 height 192
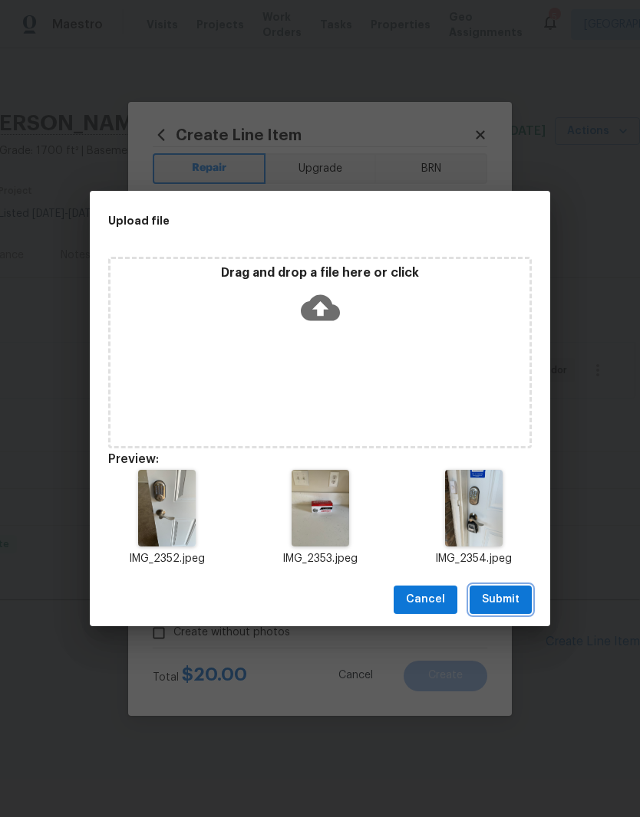
click at [508, 599] on span "Submit" at bounding box center [501, 599] width 38 height 19
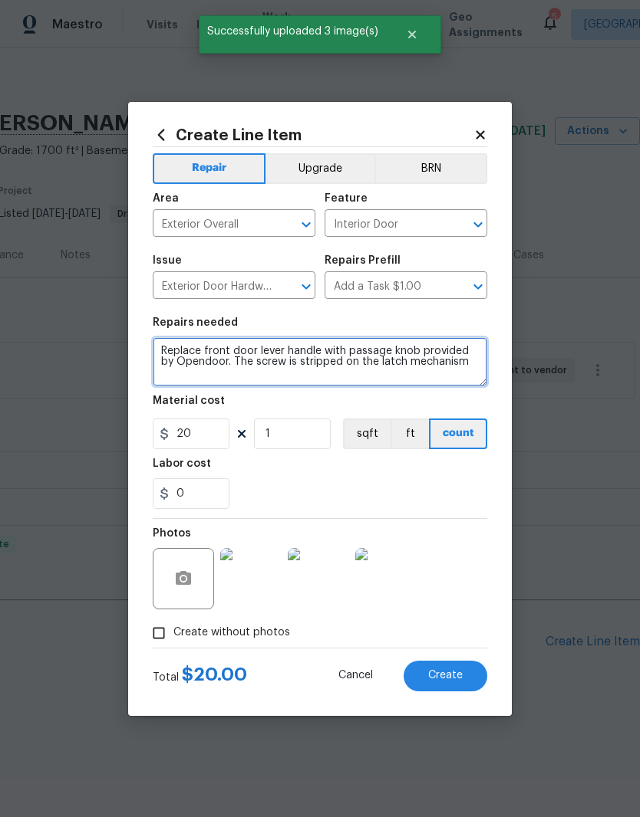
click at [472, 371] on textarea "Replace front door lever handle with passage knob provided by Opendoor. The scr…" at bounding box center [320, 361] width 334 height 49
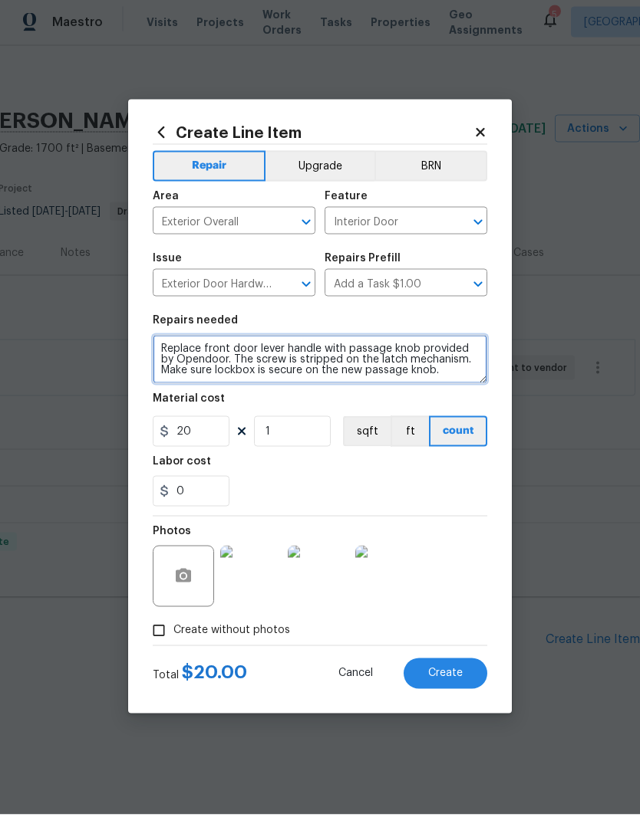
type textarea "Replace front door lever handle with passage knob provided by Opendoor. The scr…"
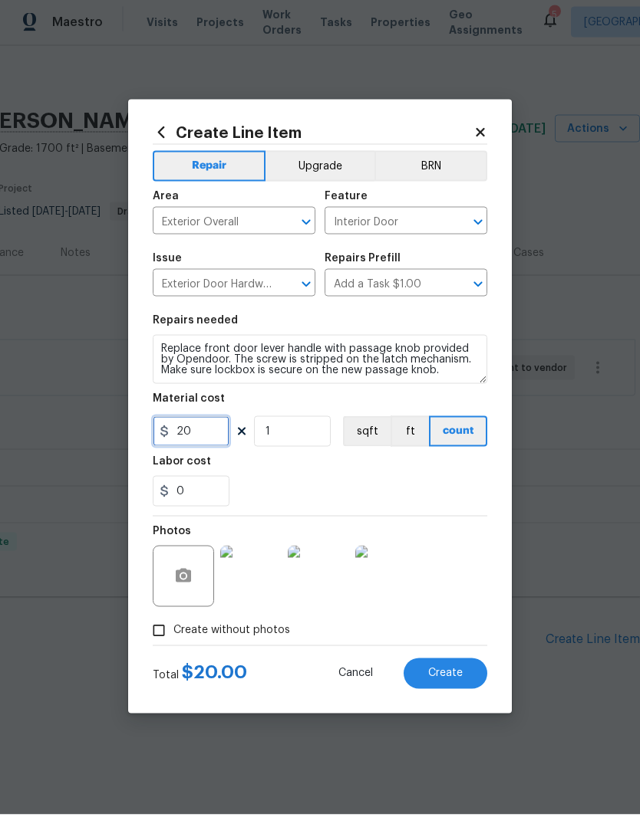
click at [207, 432] on input "20" at bounding box center [191, 434] width 77 height 31
type input "25"
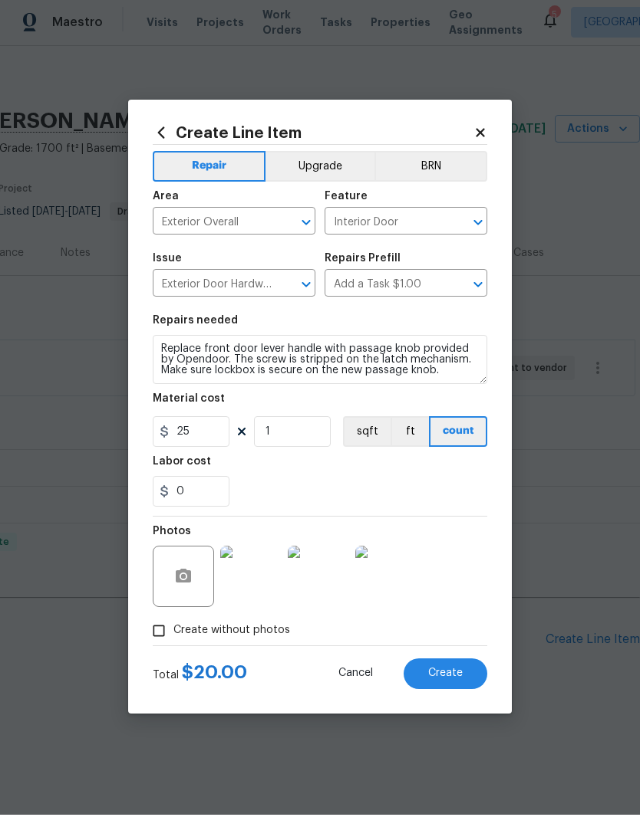
click at [351, 484] on div "0" at bounding box center [320, 493] width 334 height 31
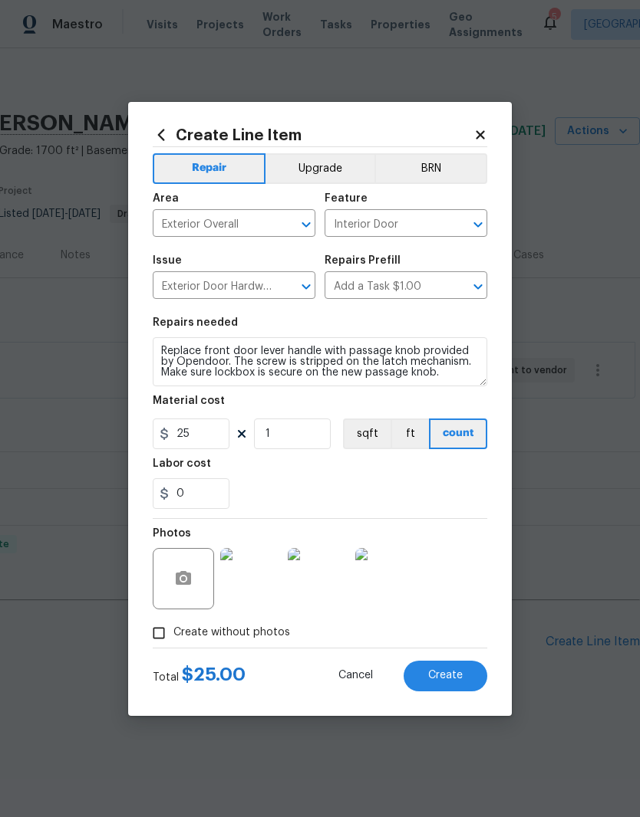
click at [445, 676] on span "Create" at bounding box center [445, 676] width 35 height 12
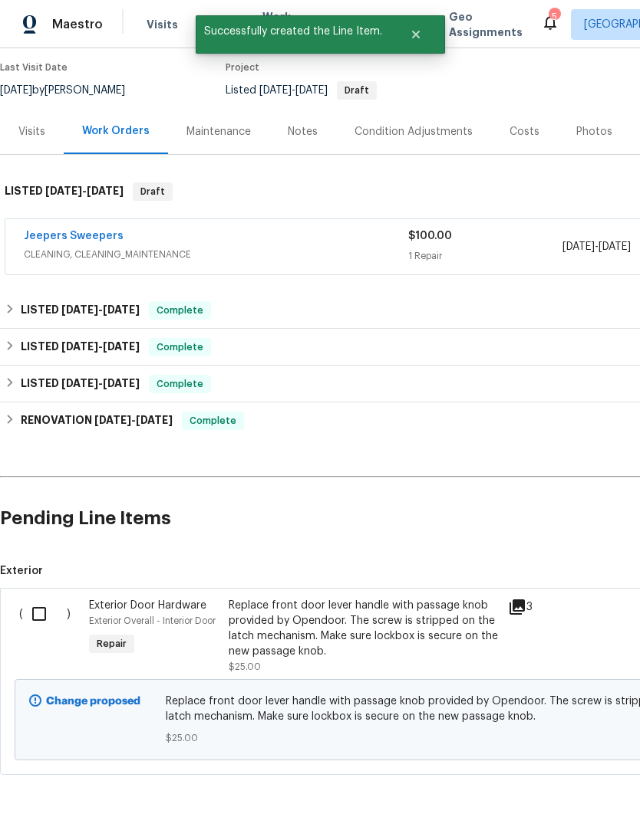
scroll to position [123, 0]
click at [48, 624] on input "checkbox" at bounding box center [45, 615] width 44 height 32
checkbox input "true"
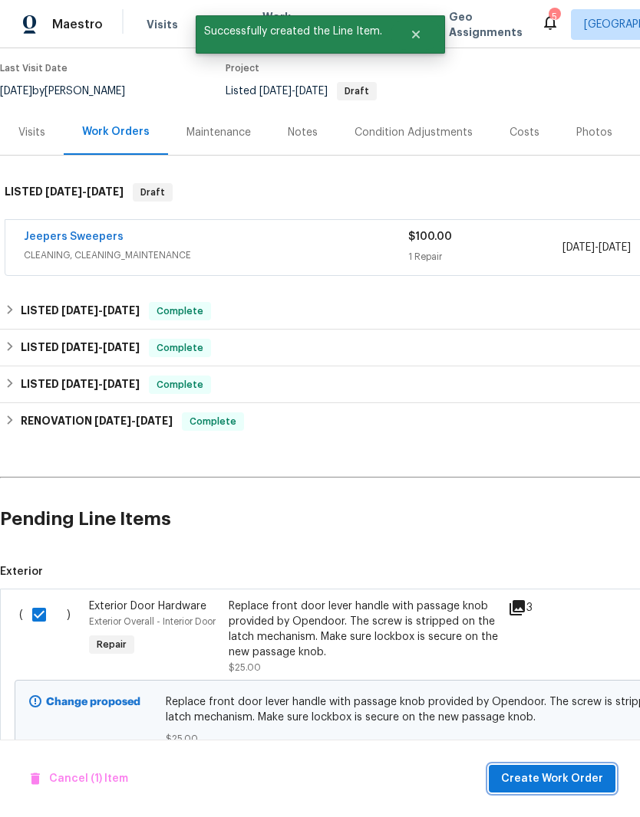
click at [573, 778] on span "Create Work Order" at bounding box center [552, 779] width 102 height 19
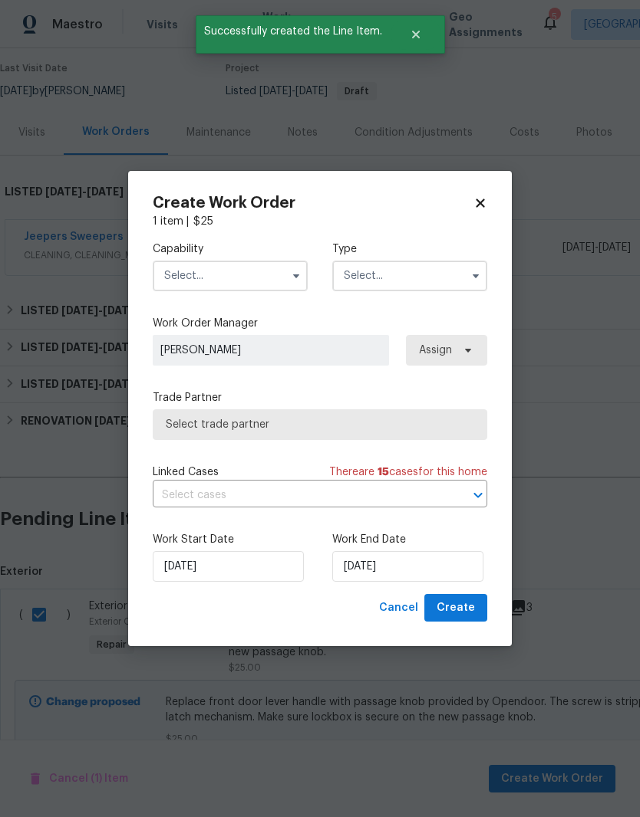
click at [265, 278] on input "text" at bounding box center [230, 276] width 155 height 31
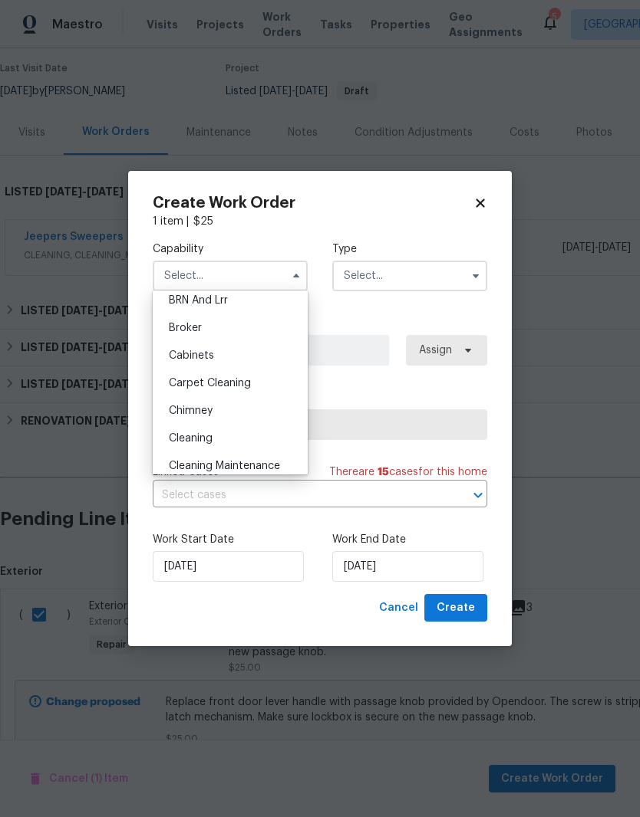
click at [297, 270] on icon "button" at bounding box center [296, 276] width 12 height 12
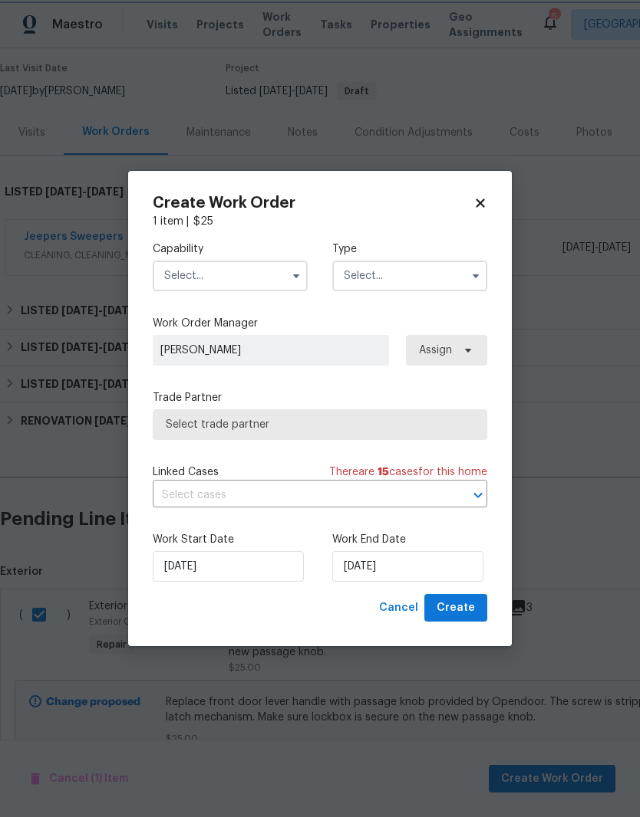
scroll to position [0, 0]
click at [265, 270] on input "text" at bounding box center [230, 276] width 155 height 31
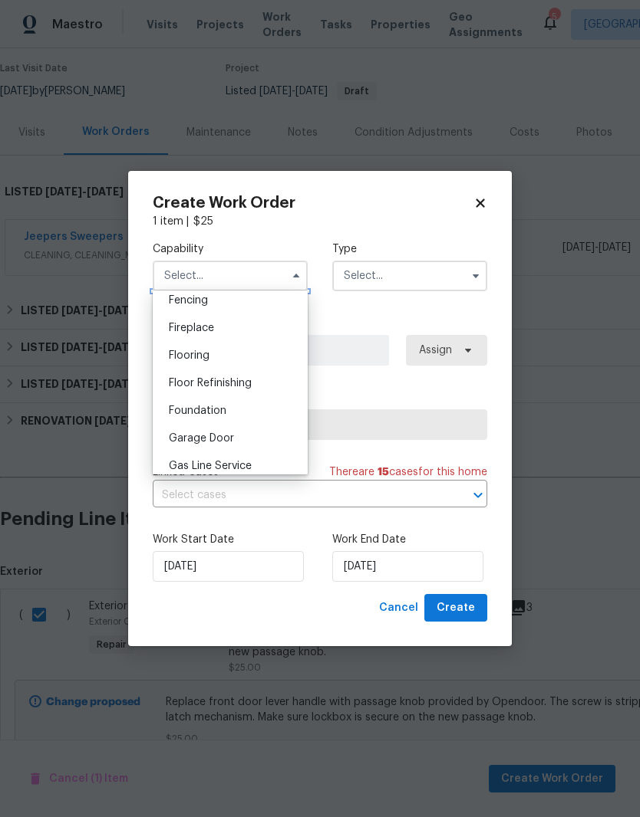
scroll to position [620, 0]
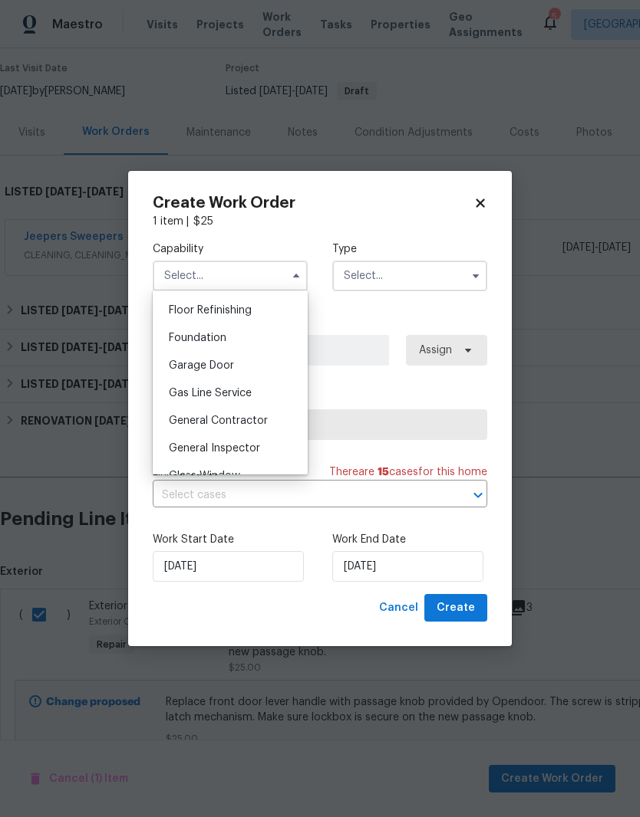
click at [252, 423] on span "General Contractor" at bounding box center [218, 421] width 99 height 11
type input "General Contractor"
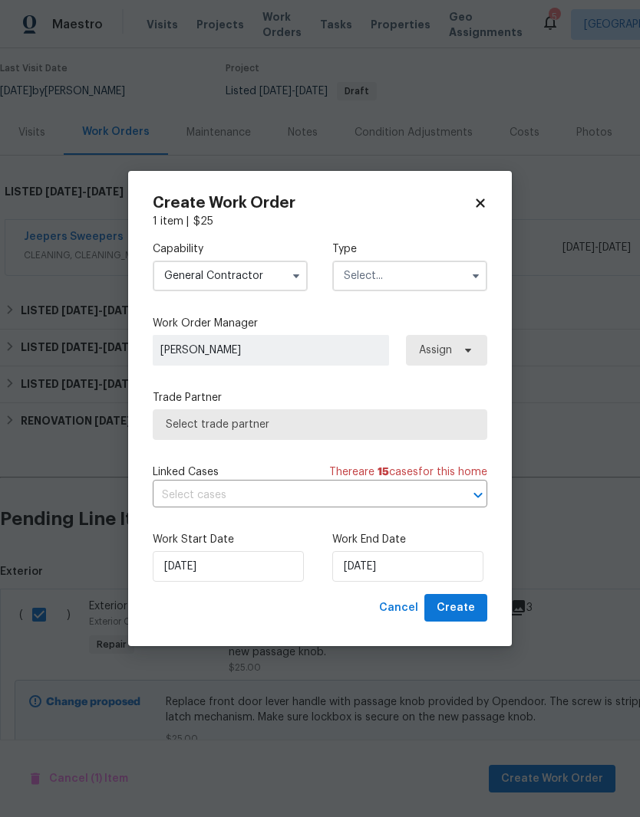
click at [419, 280] on input "text" at bounding box center [409, 276] width 155 height 31
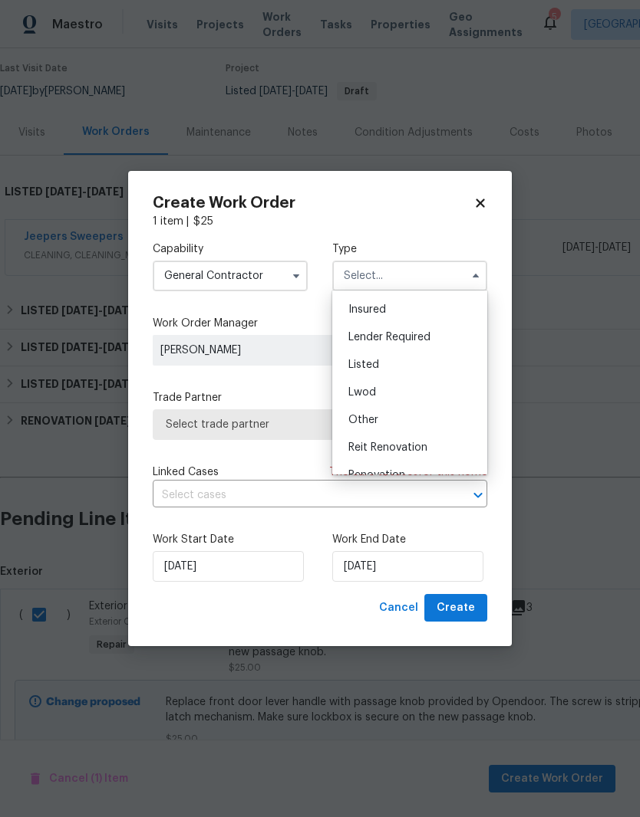
scroll to position [109, 0]
click at [374, 341] on span "Listed" at bounding box center [363, 337] width 31 height 11
type input "Listed"
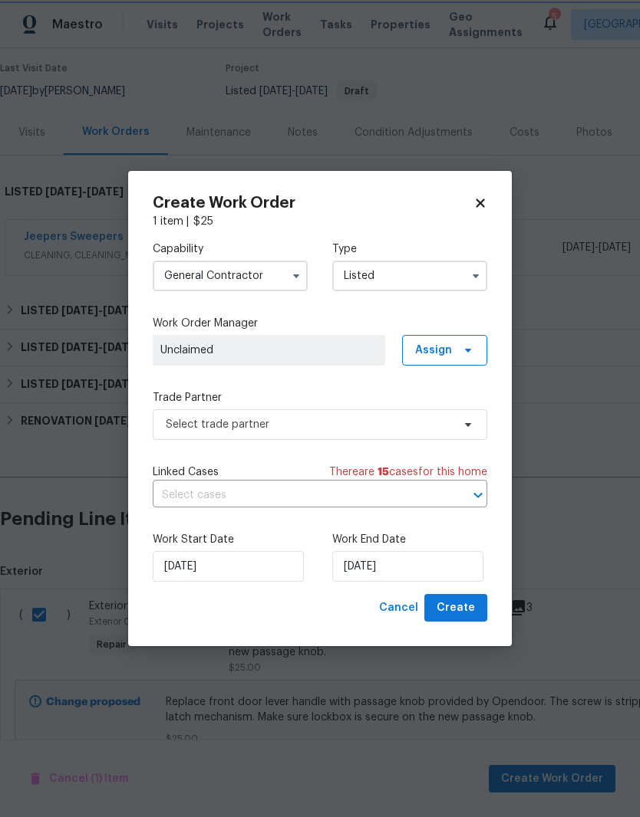
scroll to position [0, 0]
click at [472, 351] on icon at bounding box center [468, 350] width 12 height 12
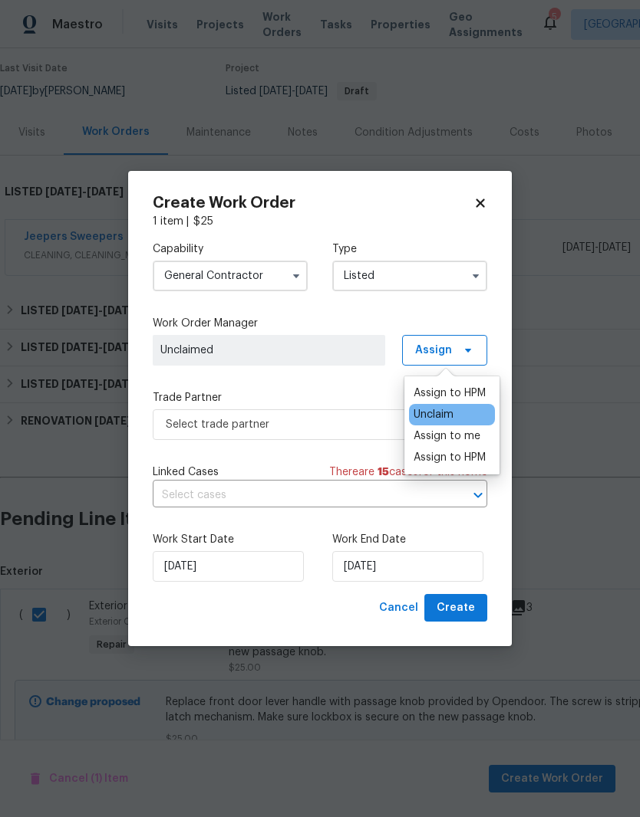
click at [470, 439] on div "Assign to me" at bounding box center [446, 436] width 67 height 15
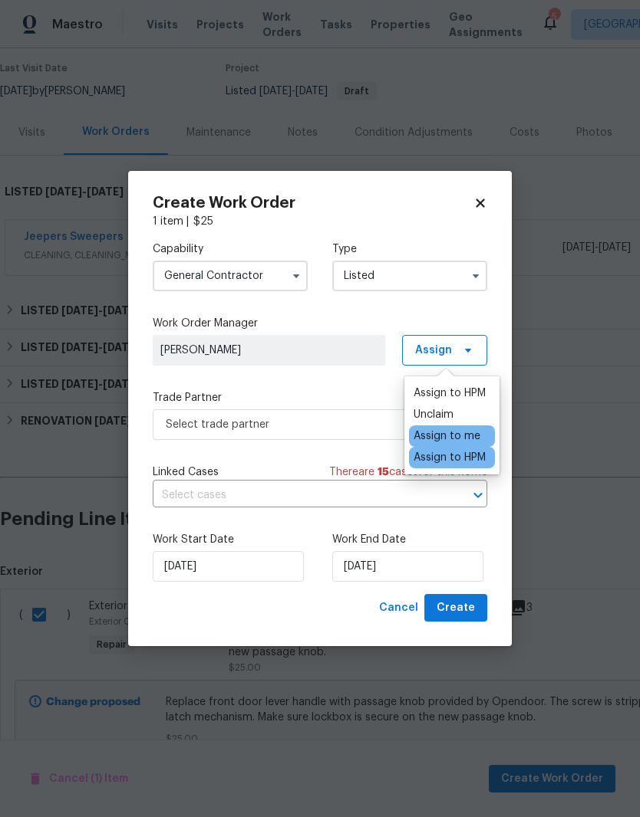
click at [350, 351] on span "[PERSON_NAME]" at bounding box center [268, 350] width 217 height 15
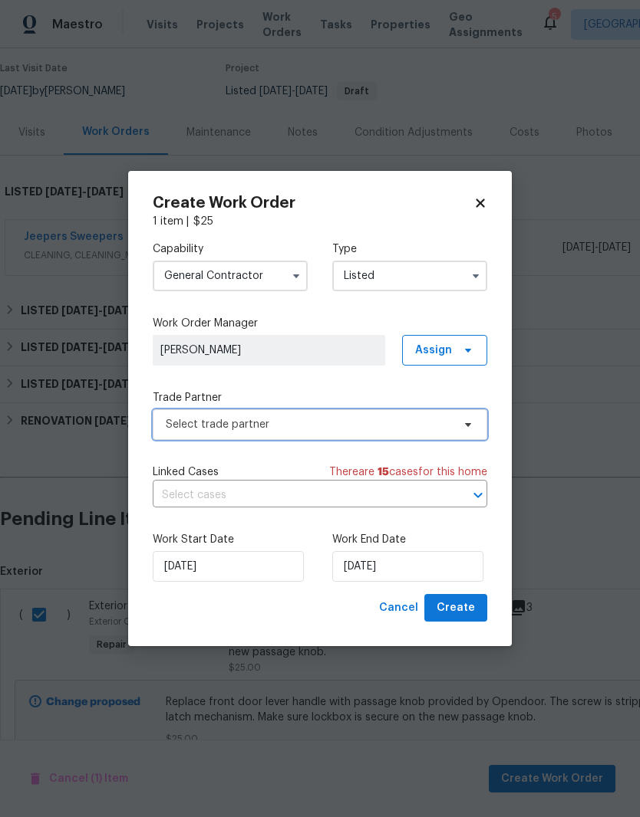
click at [459, 424] on span at bounding box center [465, 425] width 17 height 12
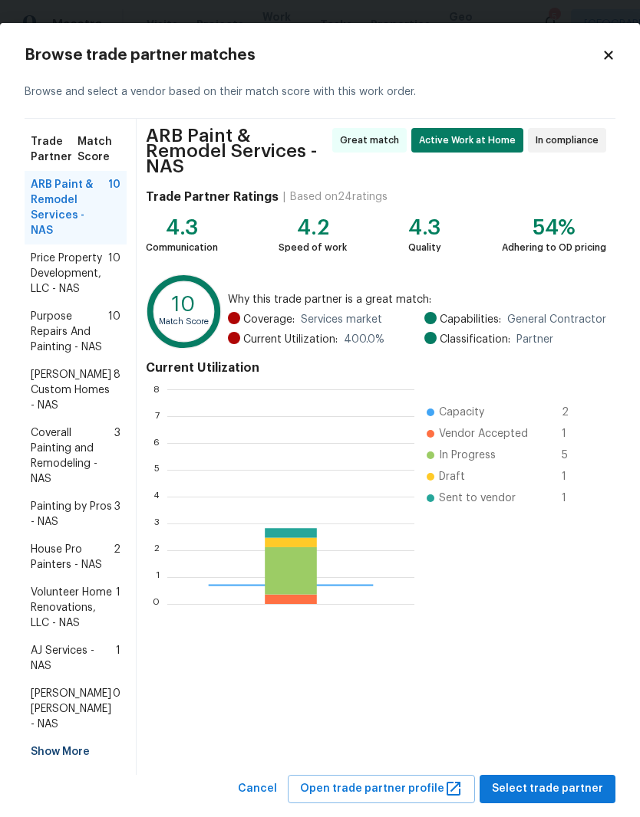
scroll to position [215, 247]
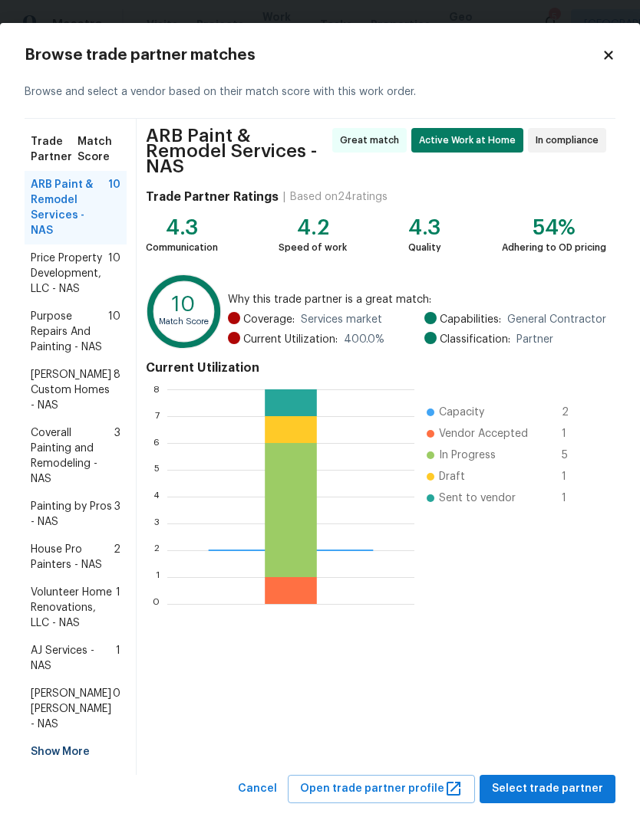
click at [87, 370] on span "[PERSON_NAME] Custom Homes - NAS" at bounding box center [72, 390] width 83 height 46
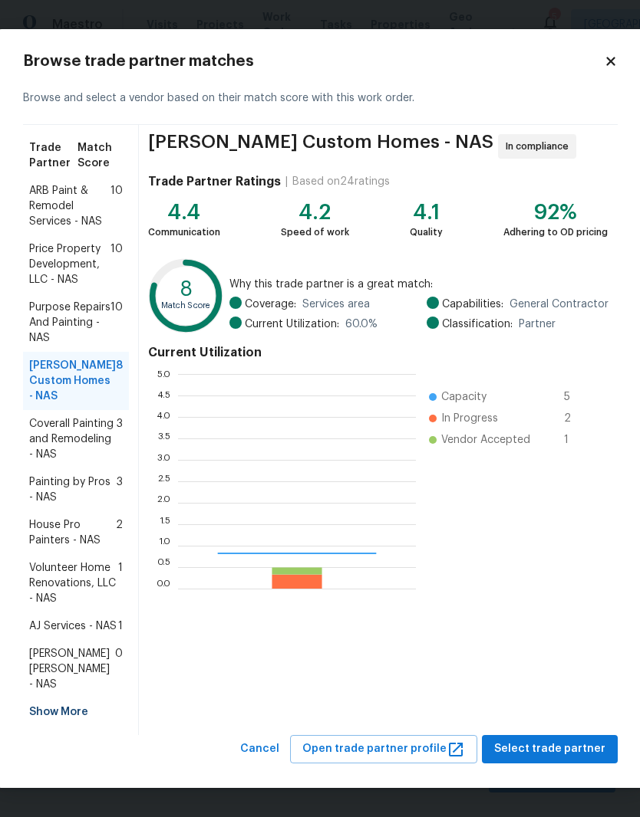
scroll to position [215, 238]
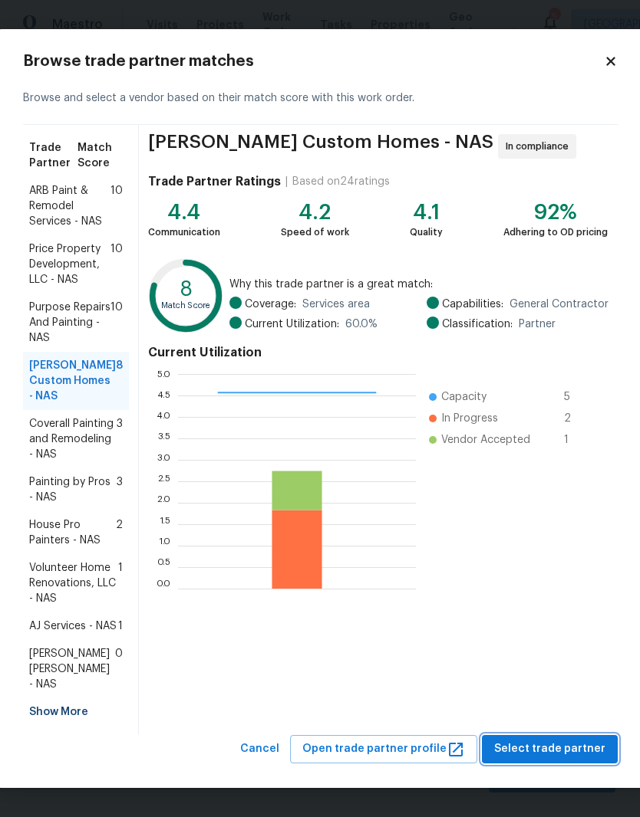
click at [574, 758] on span "Select trade partner" at bounding box center [549, 749] width 111 height 19
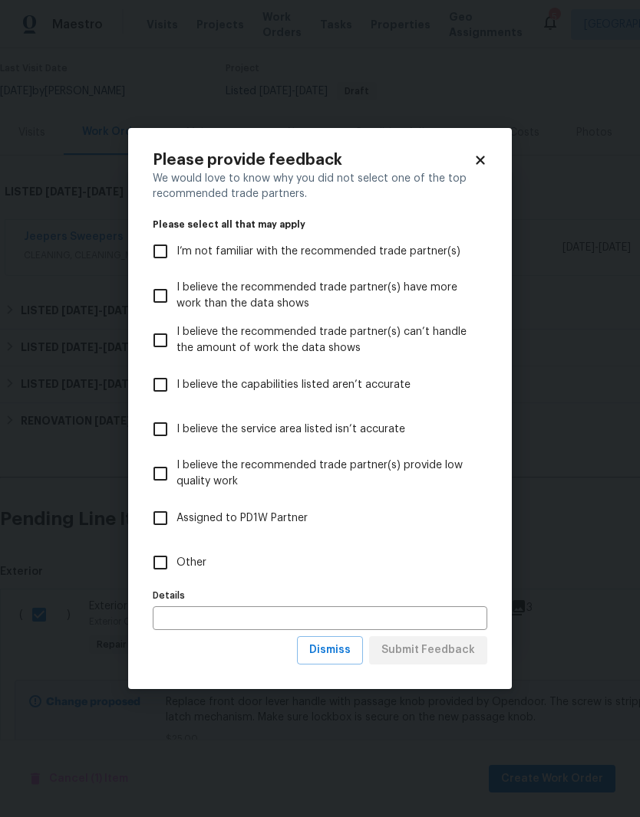
click at [172, 570] on input "Other" at bounding box center [160, 563] width 32 height 32
checkbox input "true"
click at [248, 620] on input "text" at bounding box center [320, 619] width 334 height 24
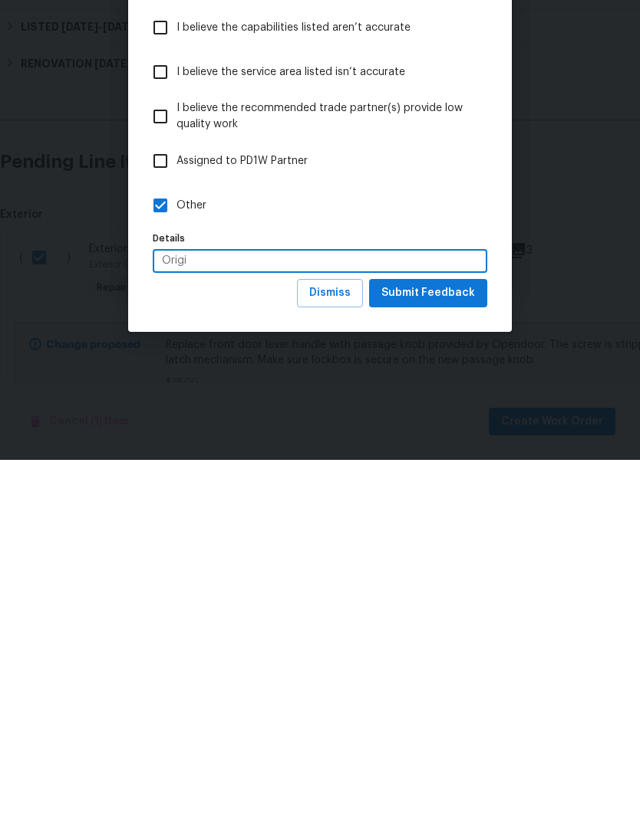
scroll to position [63, 0]
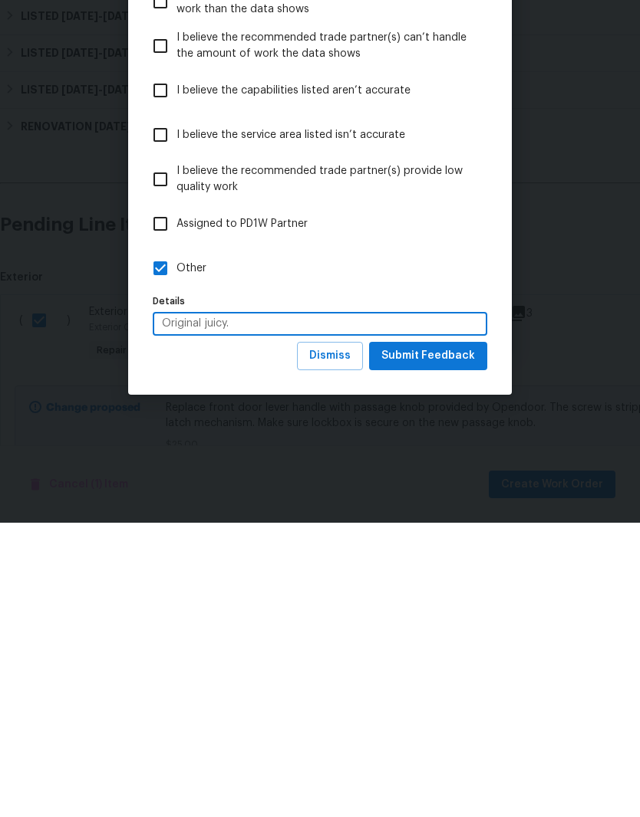
type input "Original"
type input "Original GC"
click at [432, 641] on span "Submit Feedback" at bounding box center [428, 650] width 94 height 19
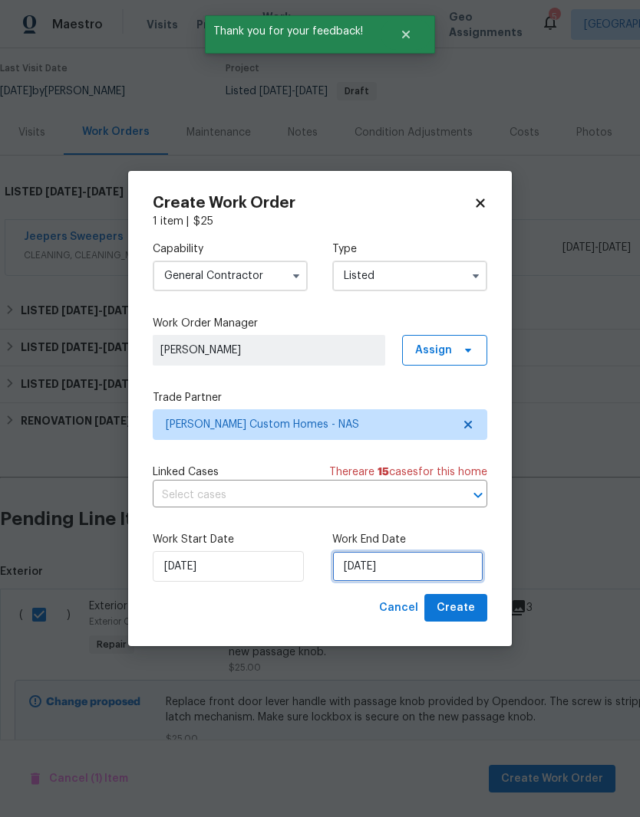
click at [436, 571] on input "[DATE]" at bounding box center [407, 566] width 151 height 31
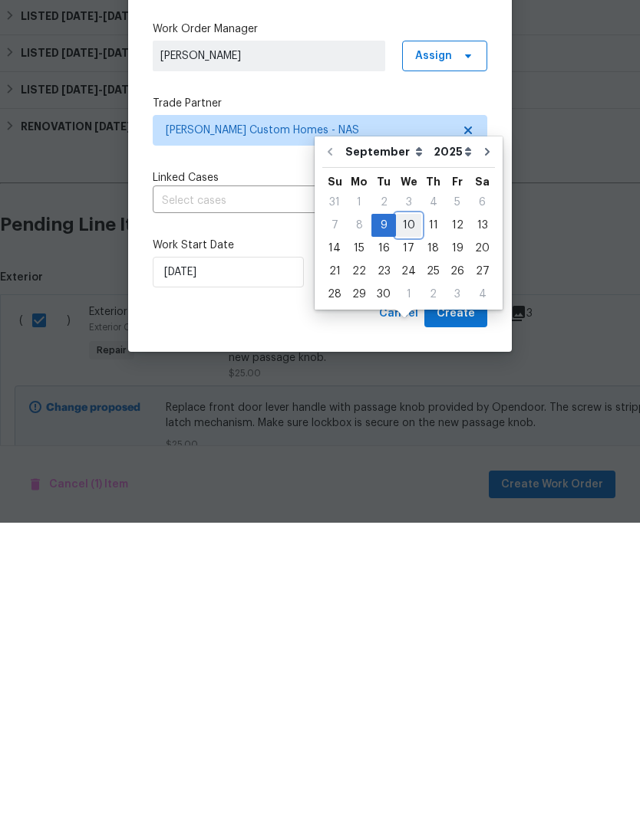
click at [404, 509] on div "10" at bounding box center [408, 519] width 25 height 21
type input "[DATE]"
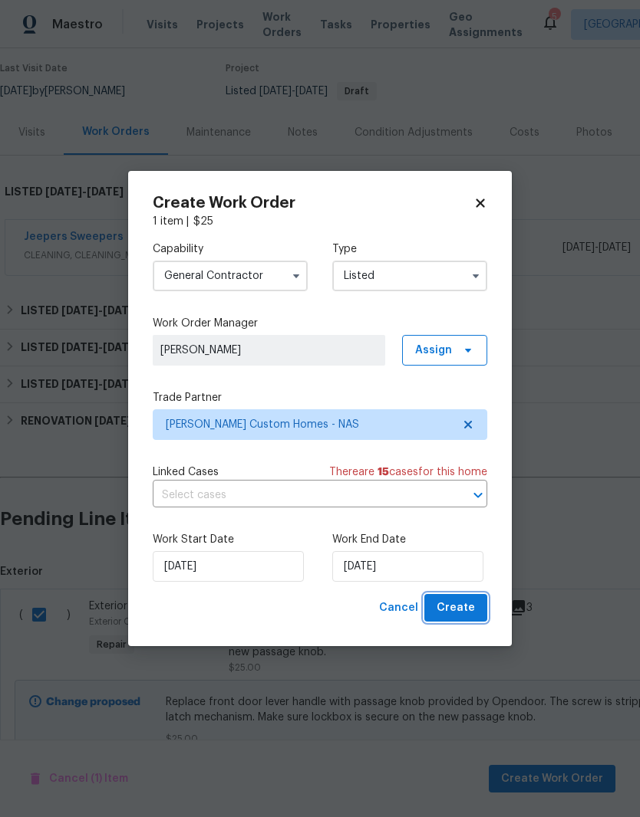
click at [462, 607] on span "Create" at bounding box center [455, 608] width 38 height 19
checkbox input "false"
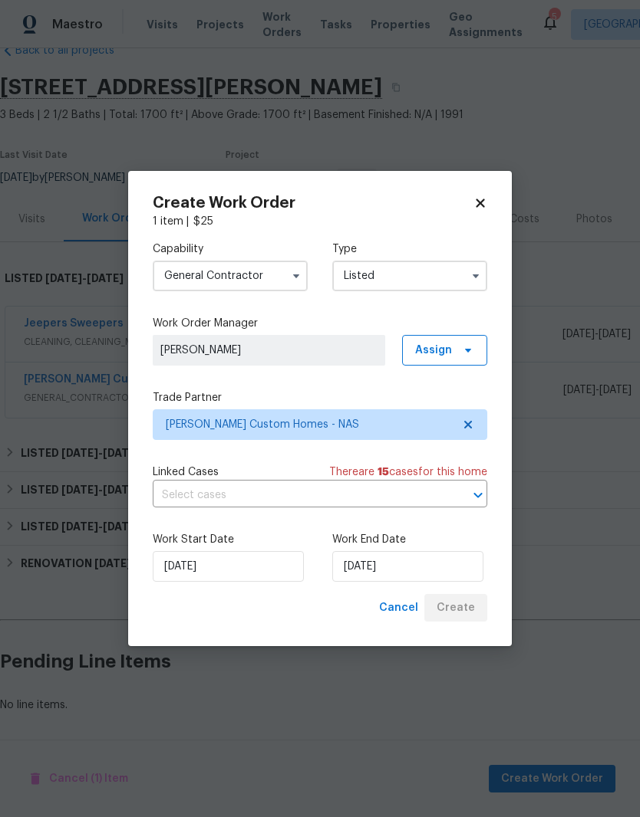
scroll to position [35, 0]
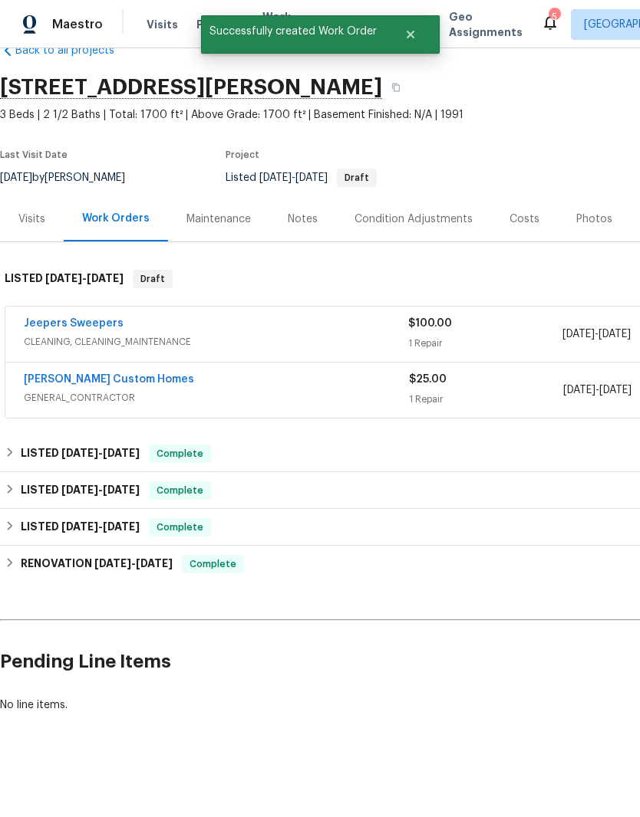
click at [107, 374] on link "[PERSON_NAME] Custom Homes" at bounding box center [109, 379] width 170 height 11
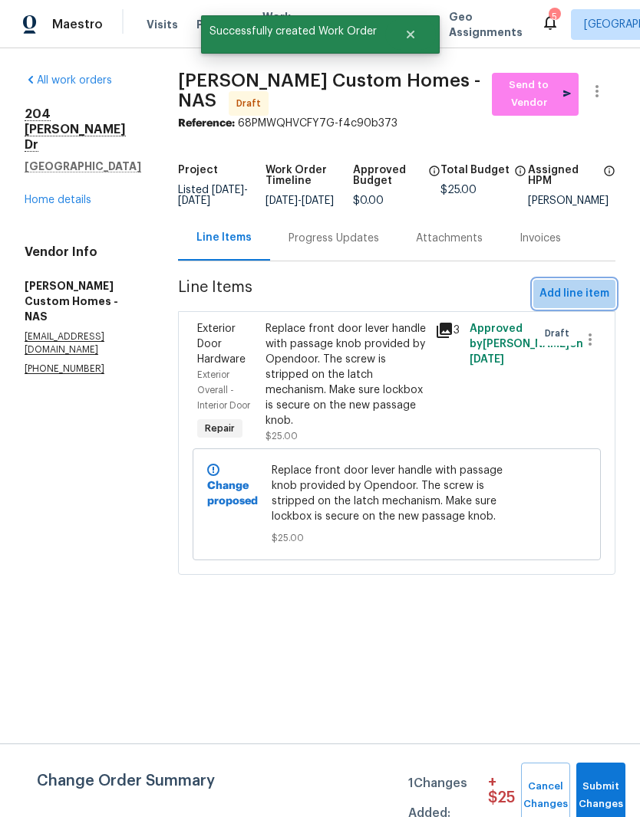
click at [578, 304] on span "Add line item" at bounding box center [574, 293] width 70 height 19
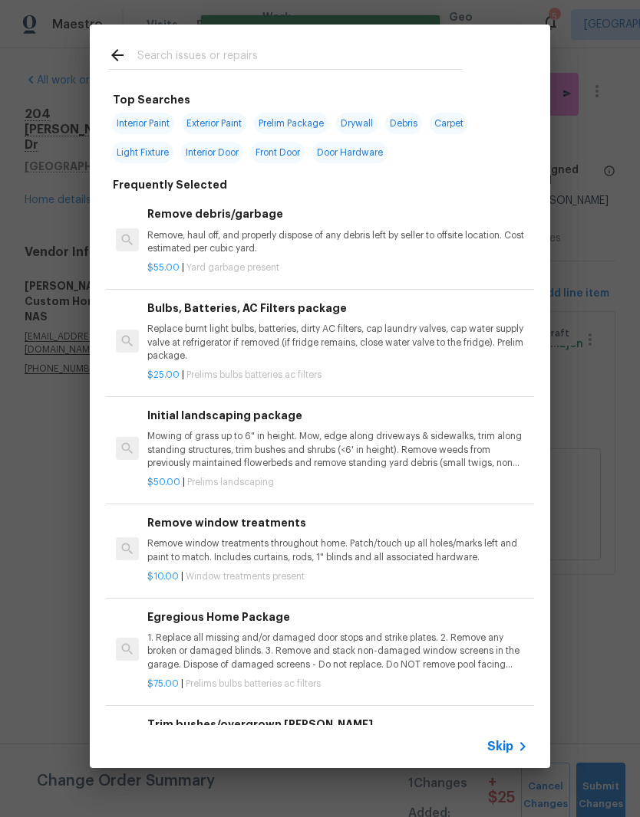
click at [269, 54] on input "text" at bounding box center [299, 57] width 325 height 23
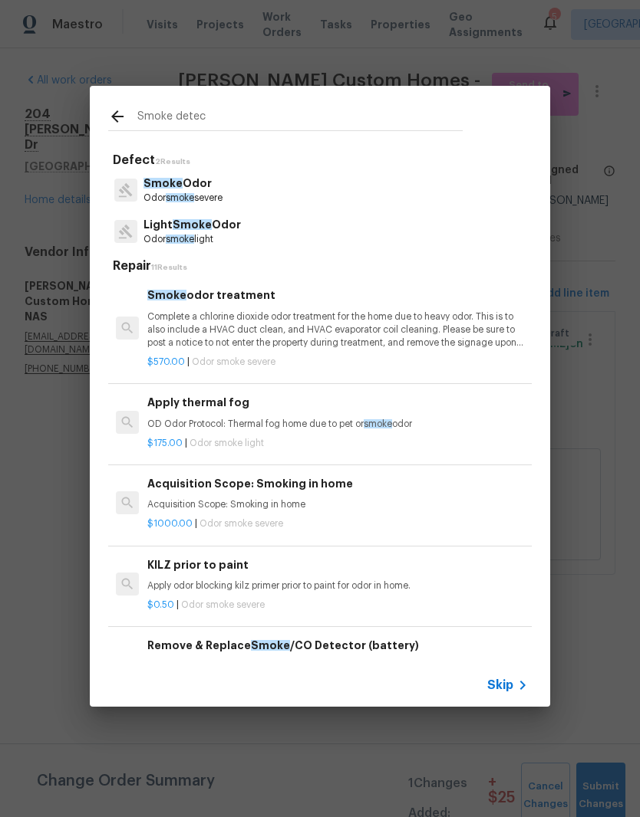
type input "Smoke detect"
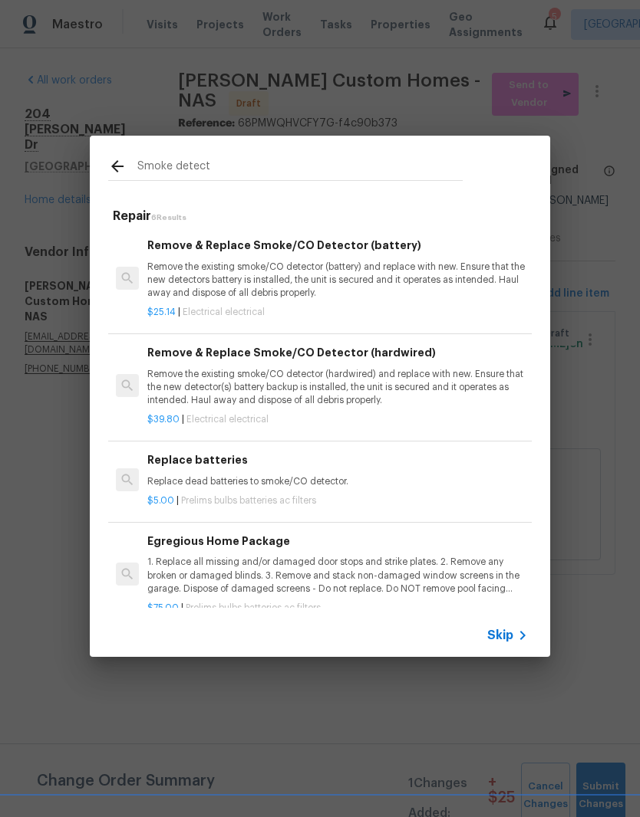
click at [265, 254] on h6 "Remove & Replace Smoke/CO Detector (battery)" at bounding box center [337, 245] width 380 height 17
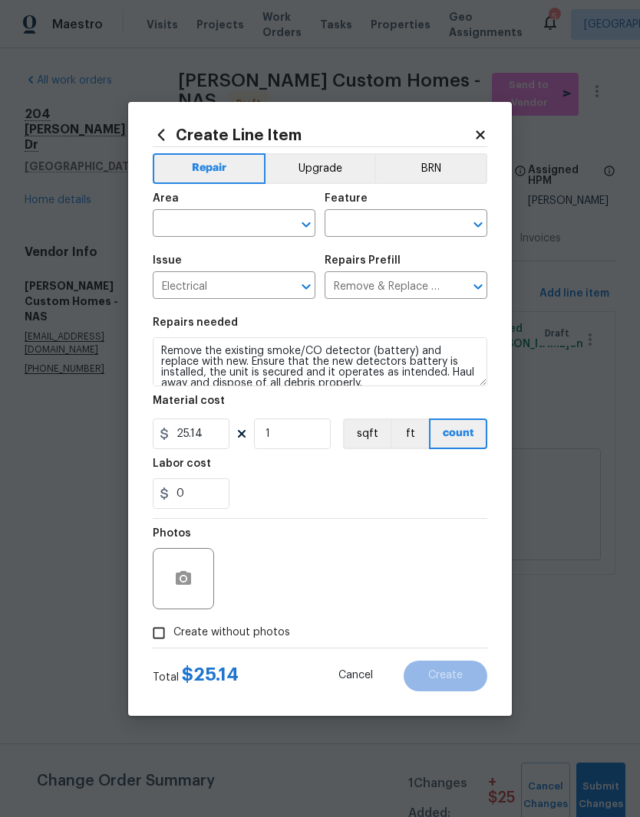
click at [276, 219] on button "Clear" at bounding box center [285, 224] width 21 height 21
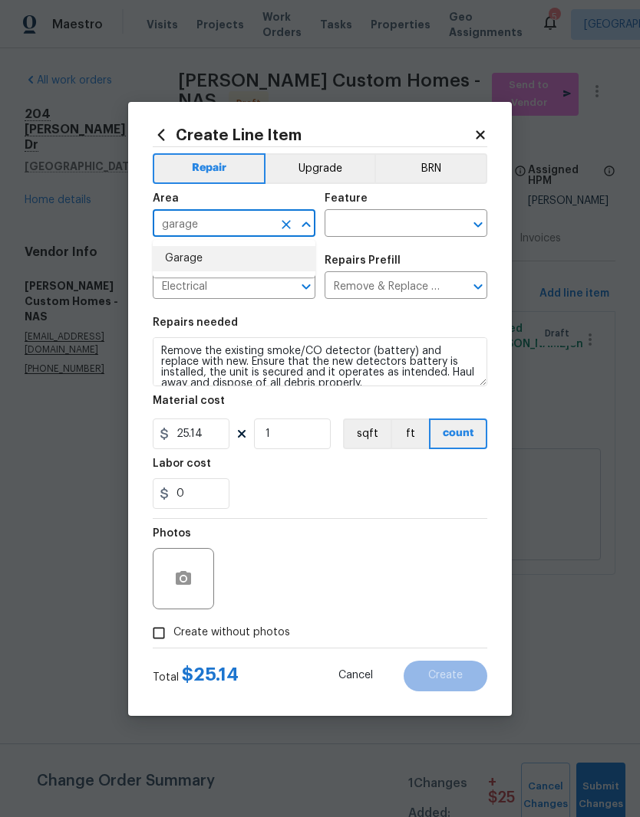
click at [194, 263] on li "Garage" at bounding box center [234, 258] width 163 height 25
type input "Garage"
click at [398, 225] on input "text" at bounding box center [384, 225] width 120 height 24
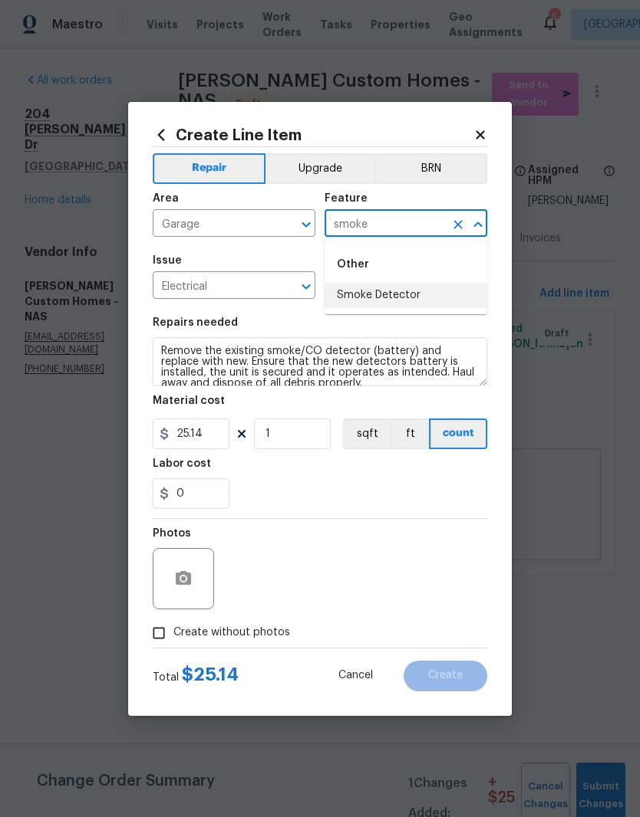
click at [404, 295] on li "Smoke Detector" at bounding box center [405, 295] width 163 height 25
type input "Smoke Detector"
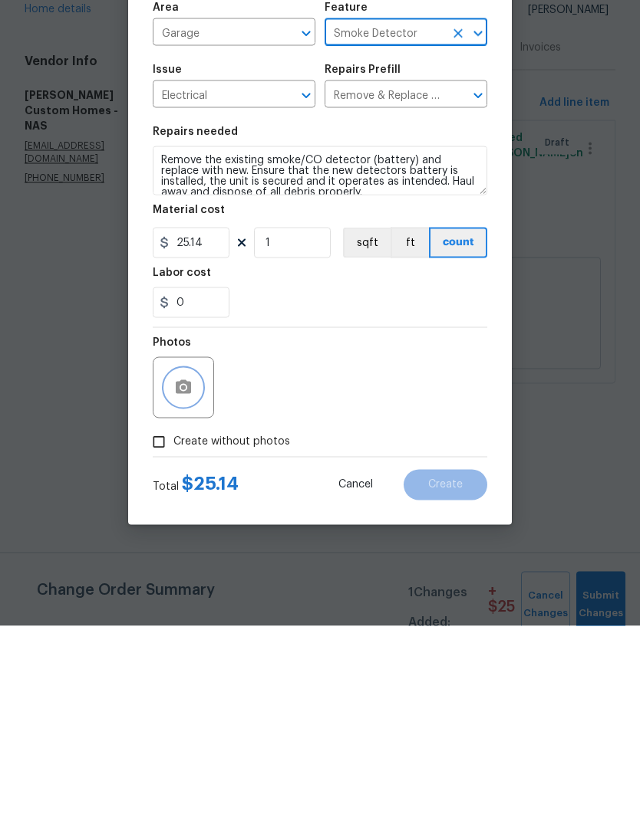
click at [193, 561] on button "button" at bounding box center [183, 579] width 37 height 37
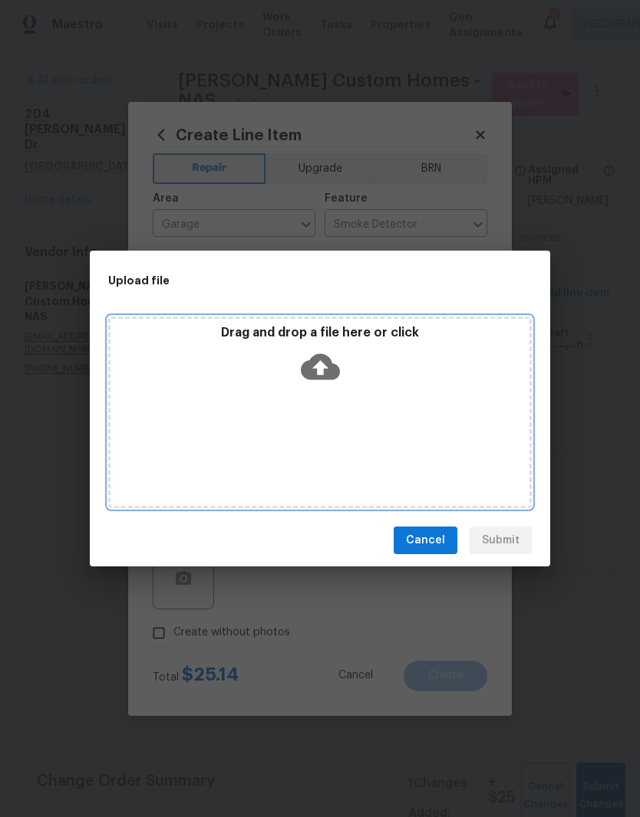
click at [383, 403] on div "Drag and drop a file here or click" at bounding box center [319, 413] width 423 height 192
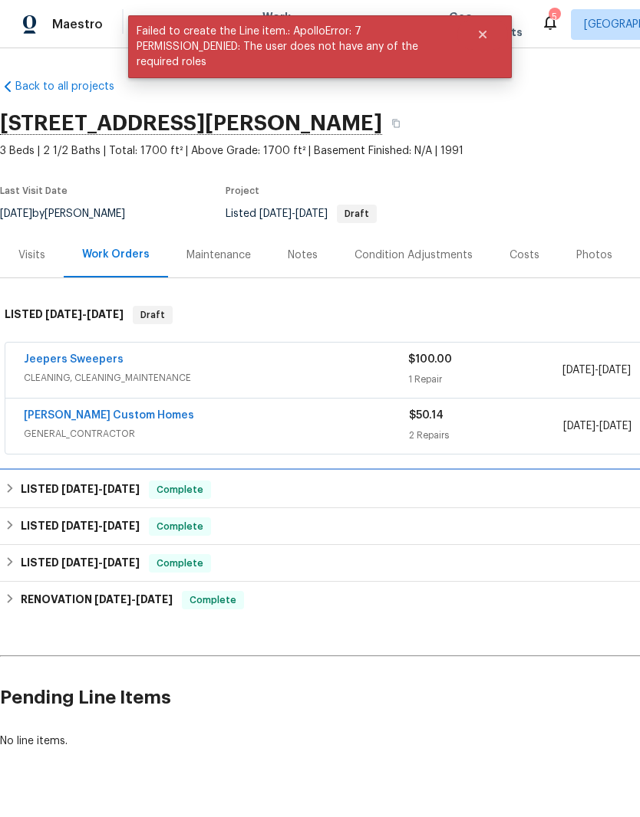
click at [78, 482] on h6 "LISTED [DATE] - [DATE]" at bounding box center [80, 490] width 119 height 18
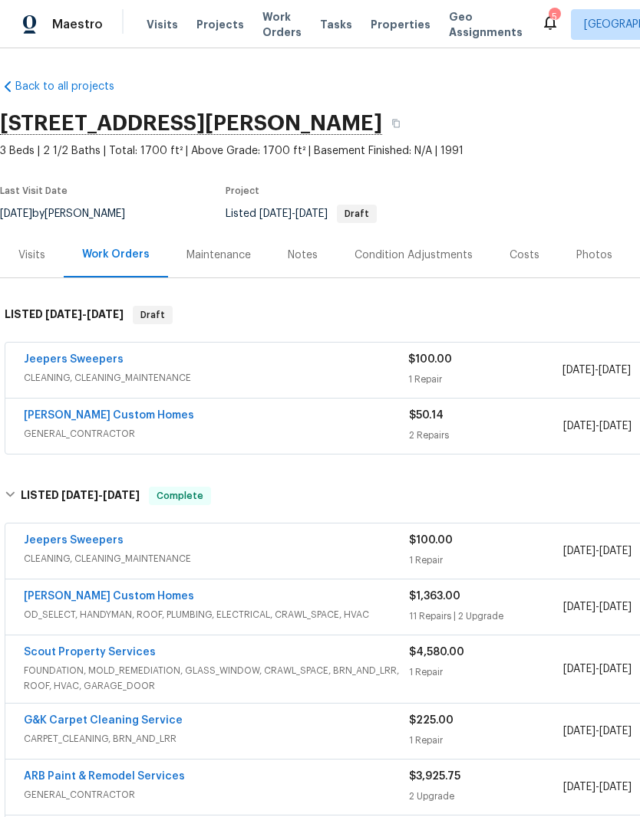
click at [103, 600] on link "[PERSON_NAME] Custom Homes" at bounding box center [109, 596] width 170 height 11
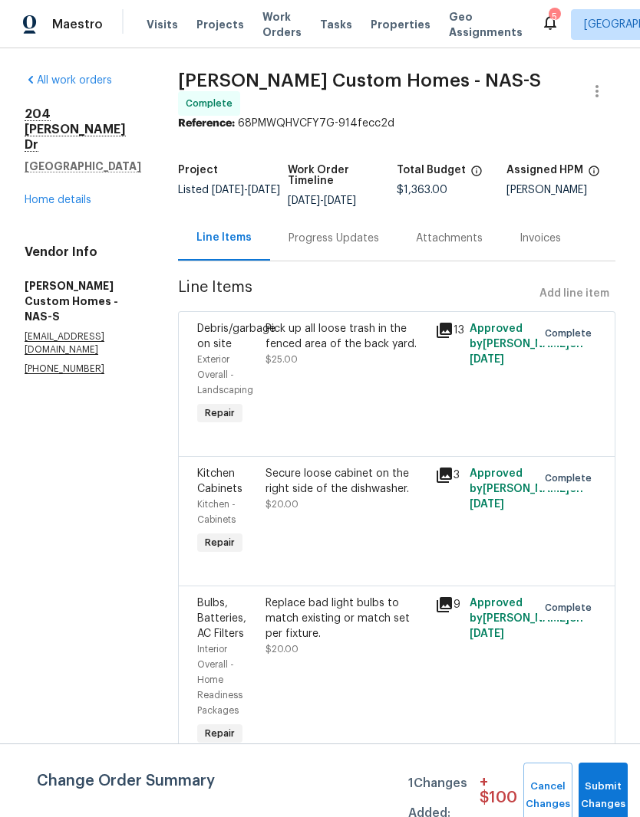
click at [77, 195] on link "Home details" at bounding box center [58, 200] width 67 height 11
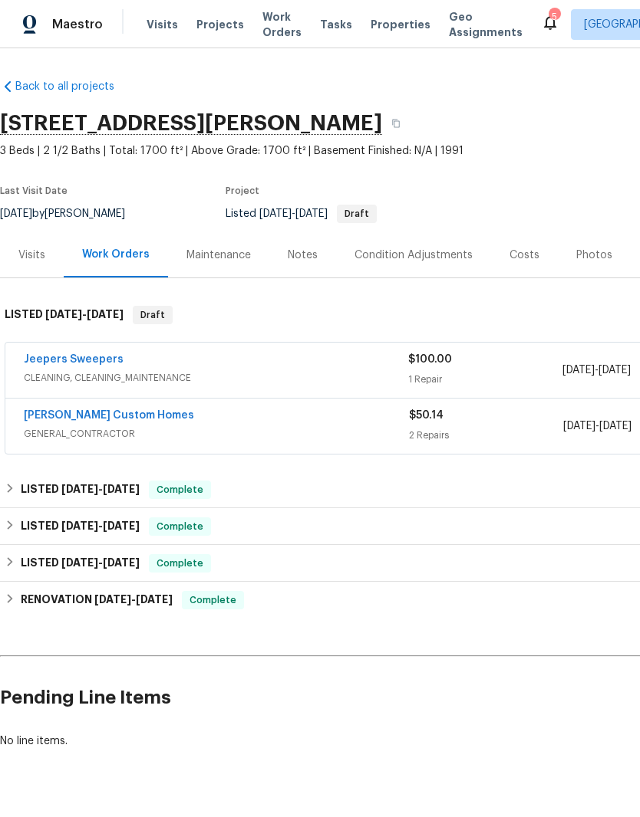
click at [45, 419] on link "[PERSON_NAME] Custom Homes" at bounding box center [109, 415] width 170 height 11
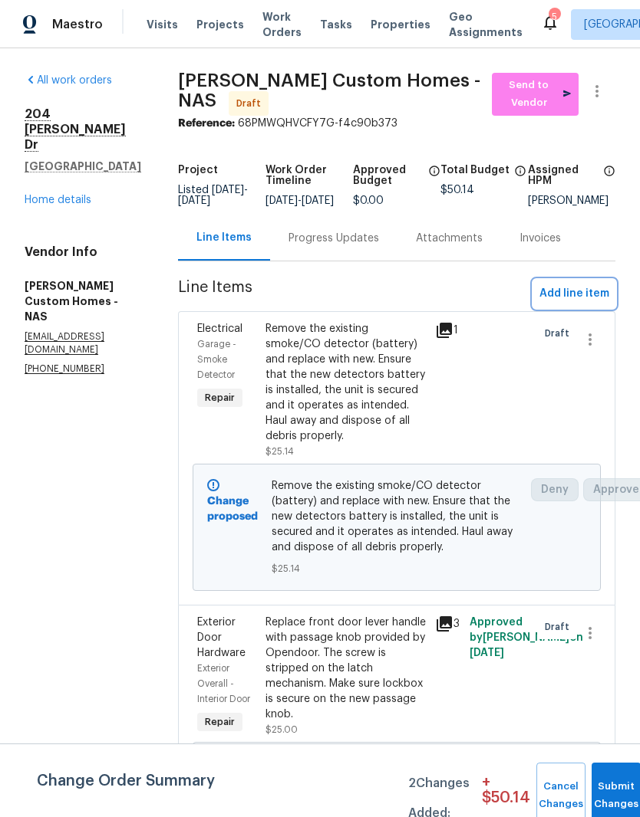
click at [590, 304] on span "Add line item" at bounding box center [574, 293] width 70 height 19
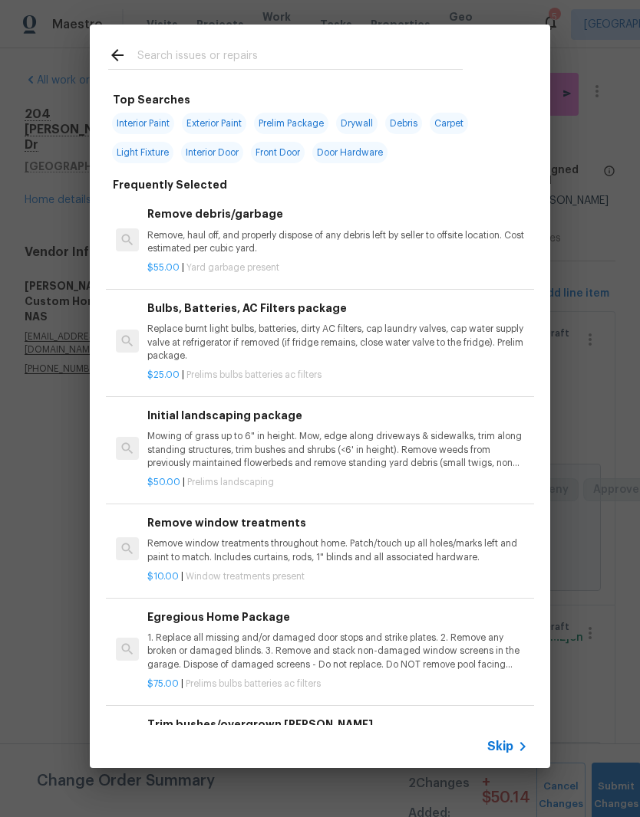
click at [318, 64] on input "text" at bounding box center [299, 57] width 325 height 23
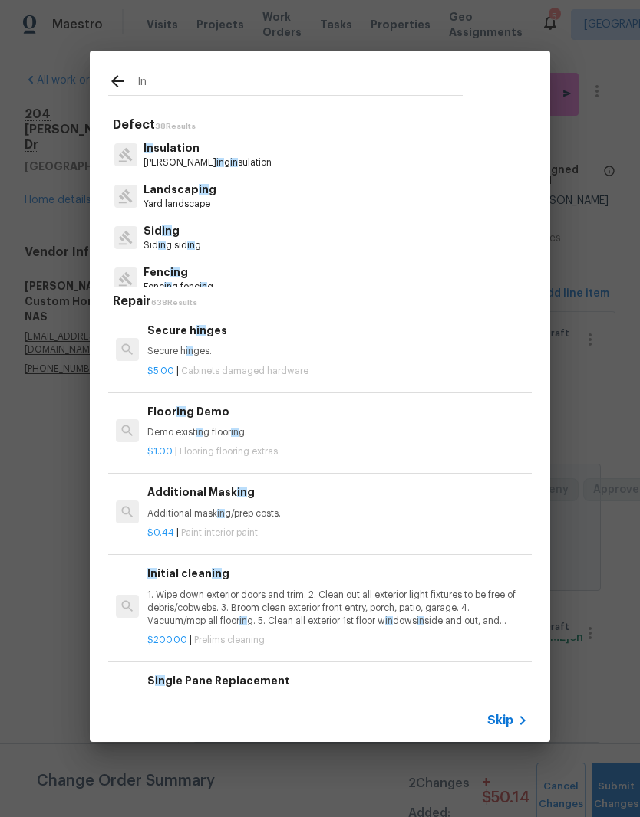
type input "I"
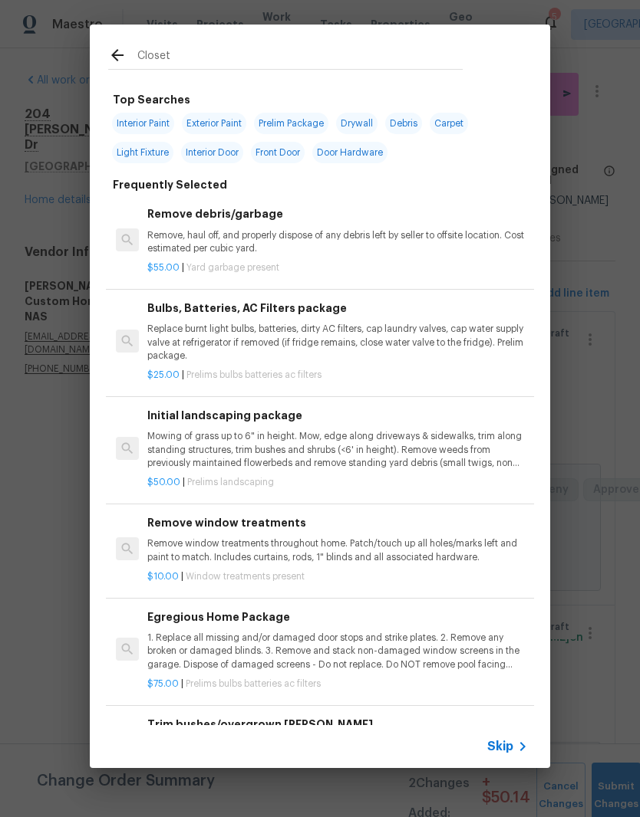
type input "Closet"
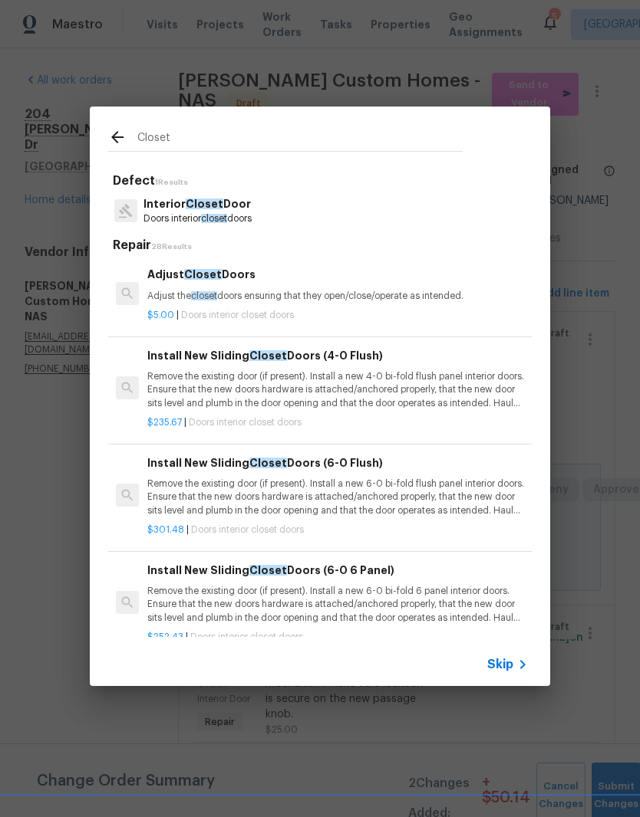
click at [229, 212] on p "Doors interior closet doors" at bounding box center [197, 218] width 108 height 13
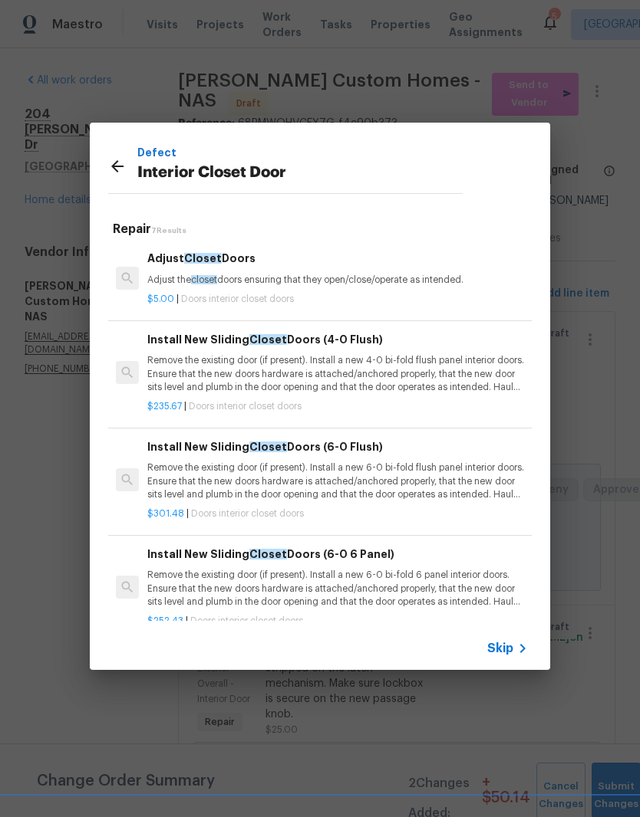
click at [270, 277] on p "Adjust the closet doors ensuring that they open/close/operate as intended." at bounding box center [337, 280] width 380 height 13
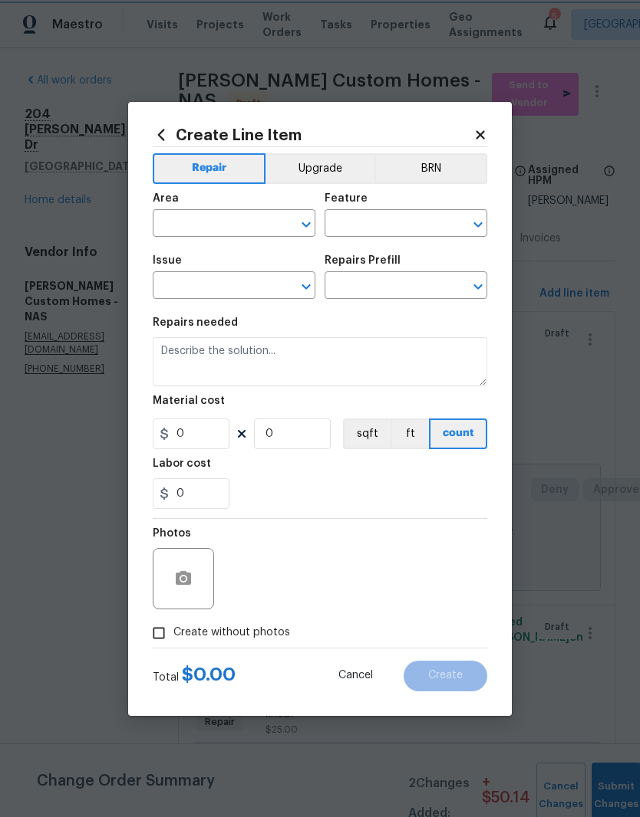
type input "Interior Door"
type input "Interior Closet Door"
type input "Adjust Closet Doors $5.00"
type textarea "Adjust the closet doors ensuring that they open/close/operate as intended."
type input "5"
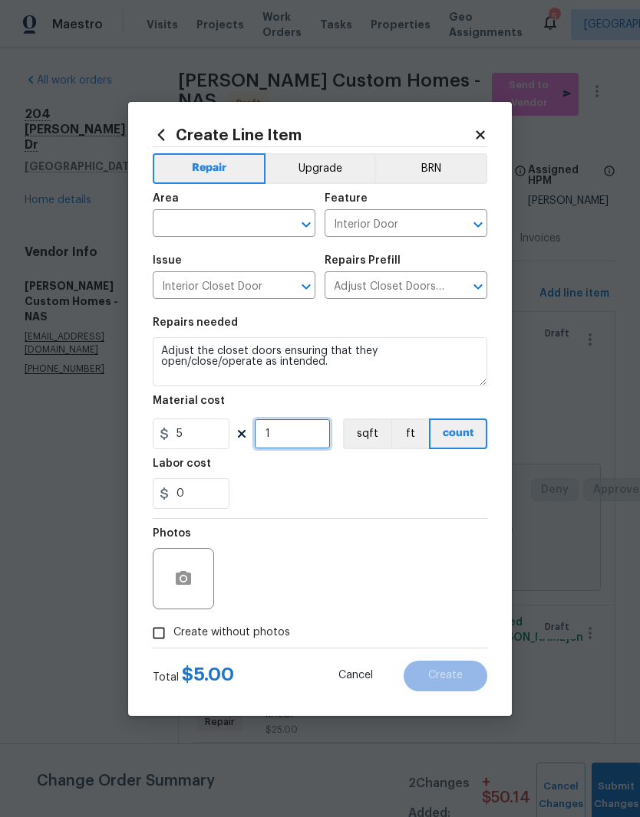
click at [304, 438] on input "1" at bounding box center [292, 434] width 77 height 31
type input "2"
click at [264, 219] on input "text" at bounding box center [213, 225] width 120 height 24
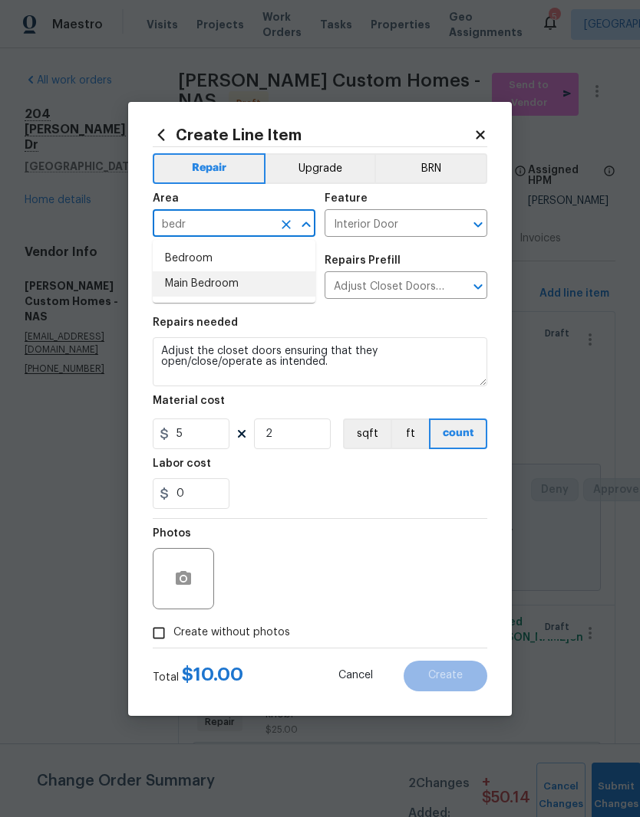
click at [222, 284] on li "Main Bedroom" at bounding box center [234, 283] width 163 height 25
type input "Main Bedroom"
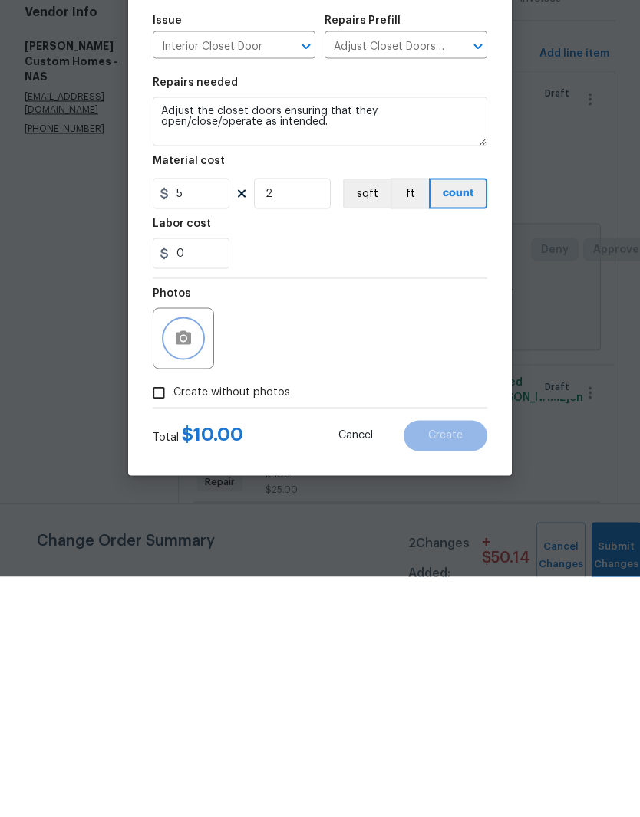
click at [192, 561] on button "button" at bounding box center [183, 579] width 37 height 37
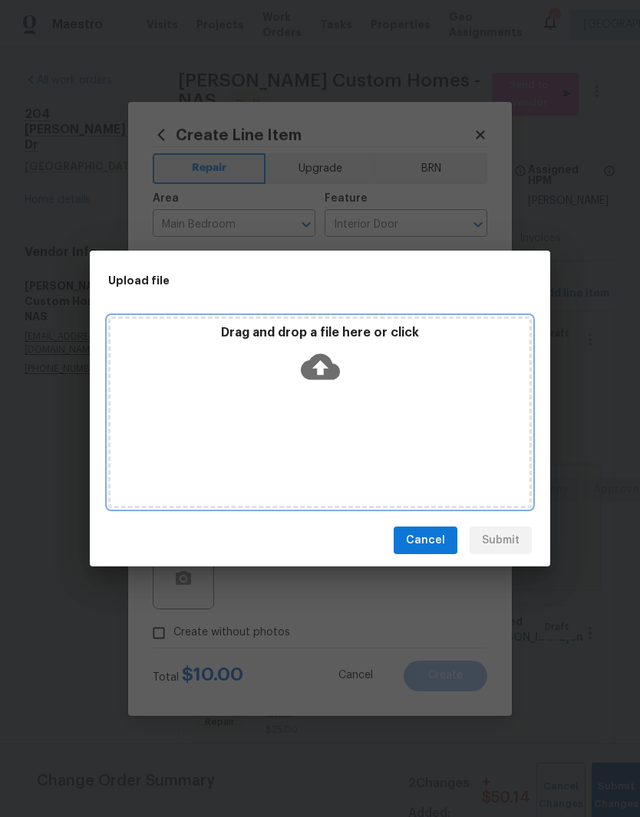
click at [393, 401] on div "Drag and drop a file here or click" at bounding box center [319, 413] width 423 height 192
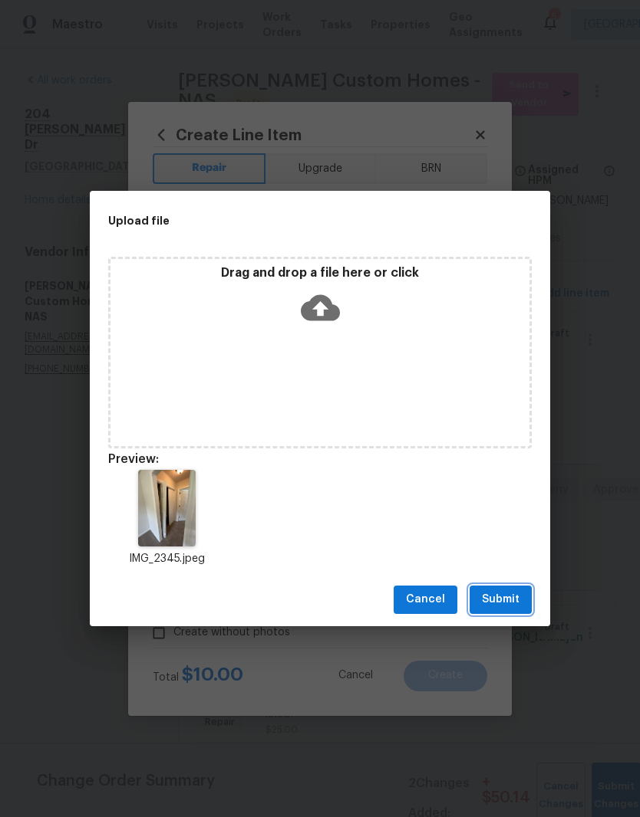
click at [511, 600] on span "Submit" at bounding box center [501, 599] width 38 height 19
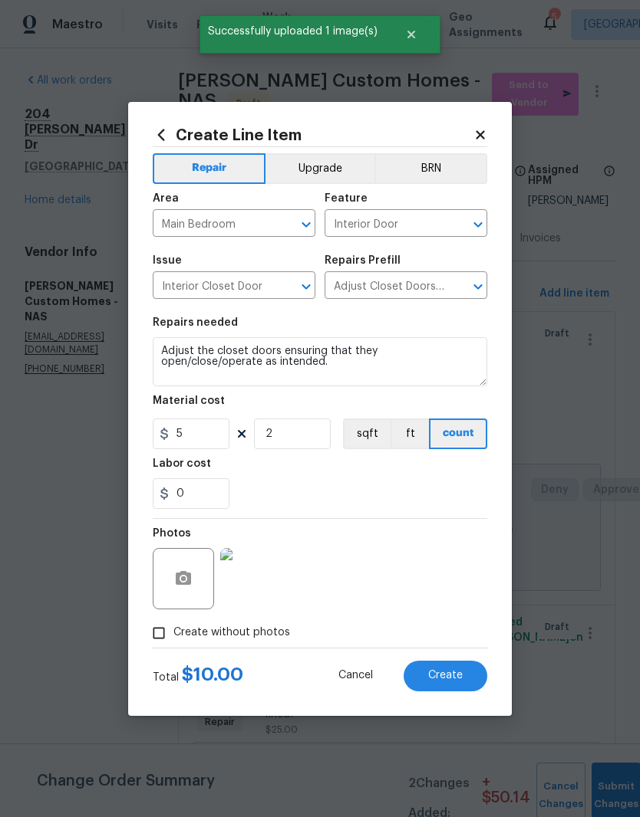
click at [446, 673] on span "Create" at bounding box center [445, 676] width 35 height 12
type input "0"
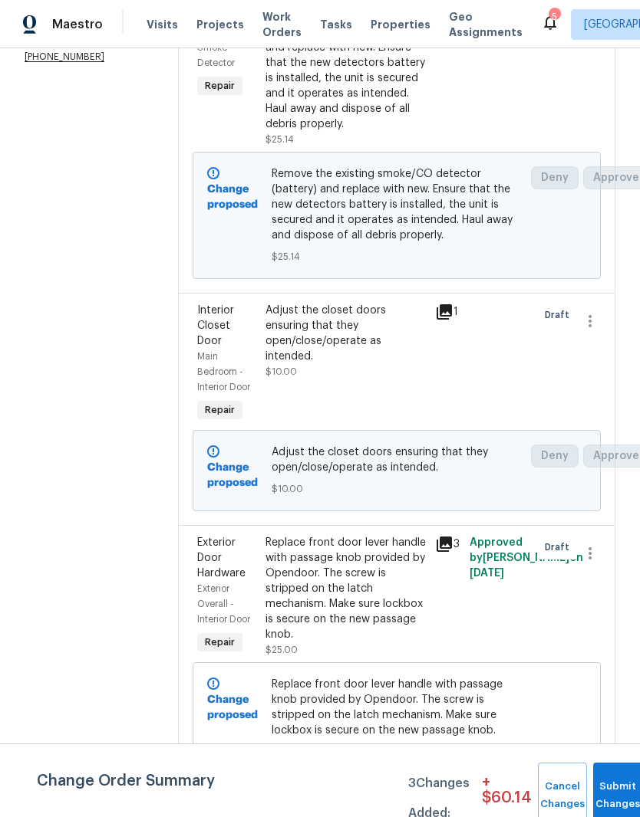
scroll to position [311, 0]
click at [387, 582] on div "Replace front door lever handle with passage knob provided by Opendoor. The scr…" at bounding box center [345, 589] width 161 height 107
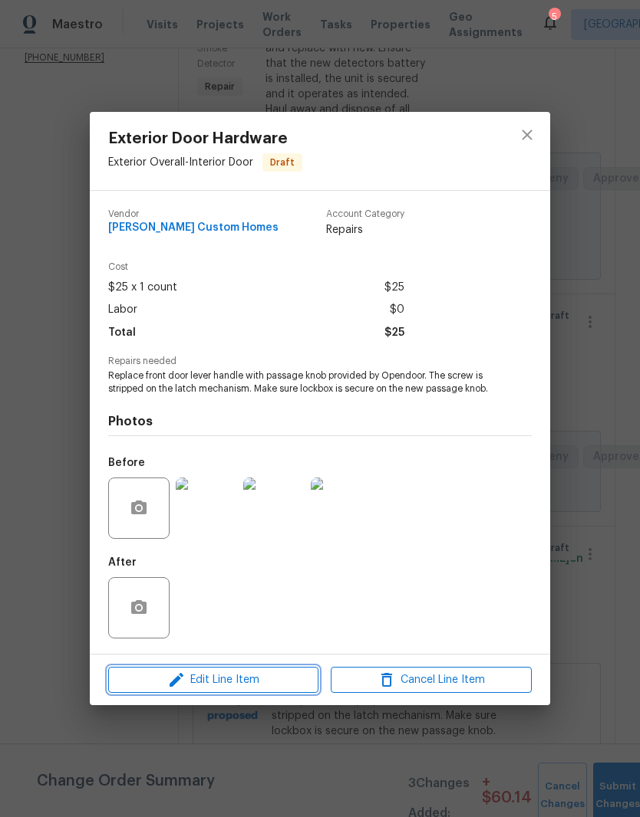
click at [282, 687] on span "Edit Line Item" at bounding box center [213, 680] width 201 height 19
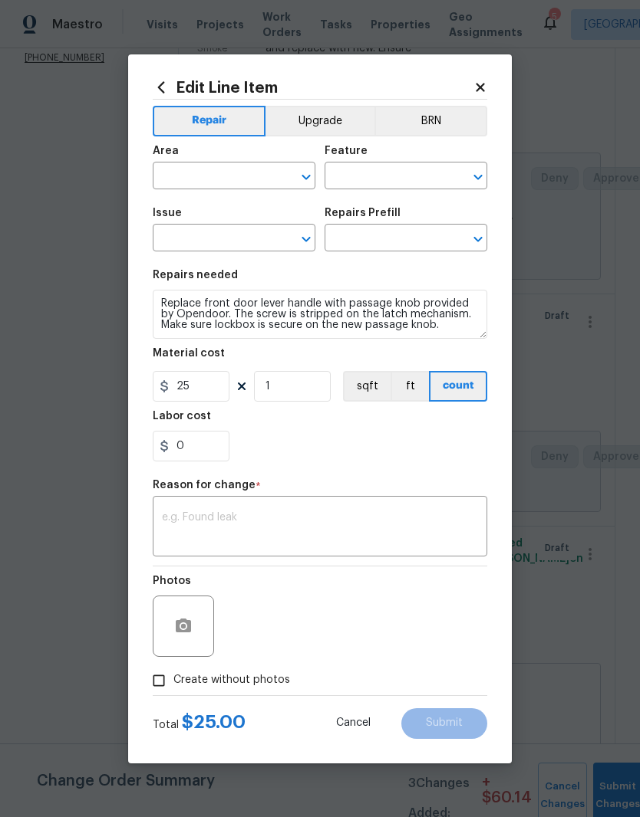
type input "Exterior Overall"
type input "Interior Door"
type input "Exterior Door Hardware"
type input "Add a Task $1.00"
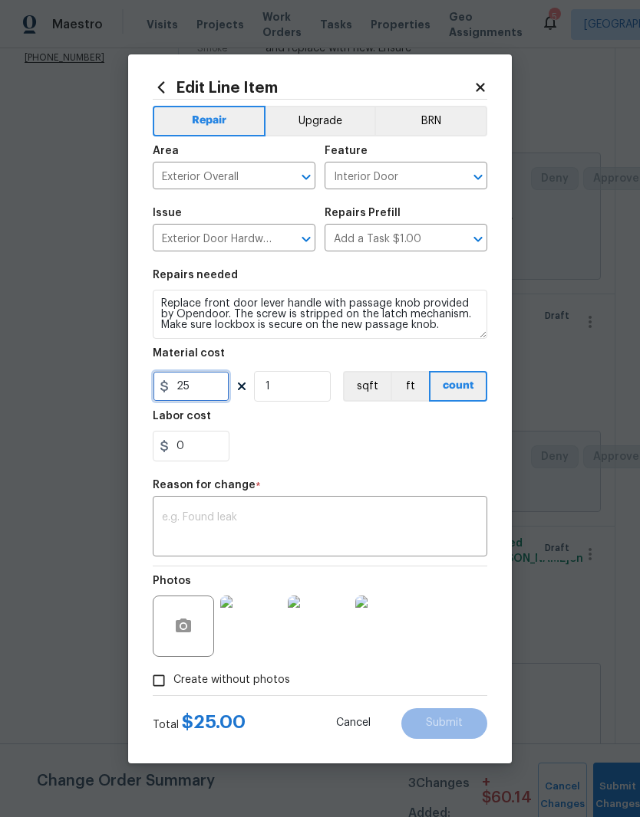
click at [211, 386] on input "25" at bounding box center [191, 386] width 77 height 31
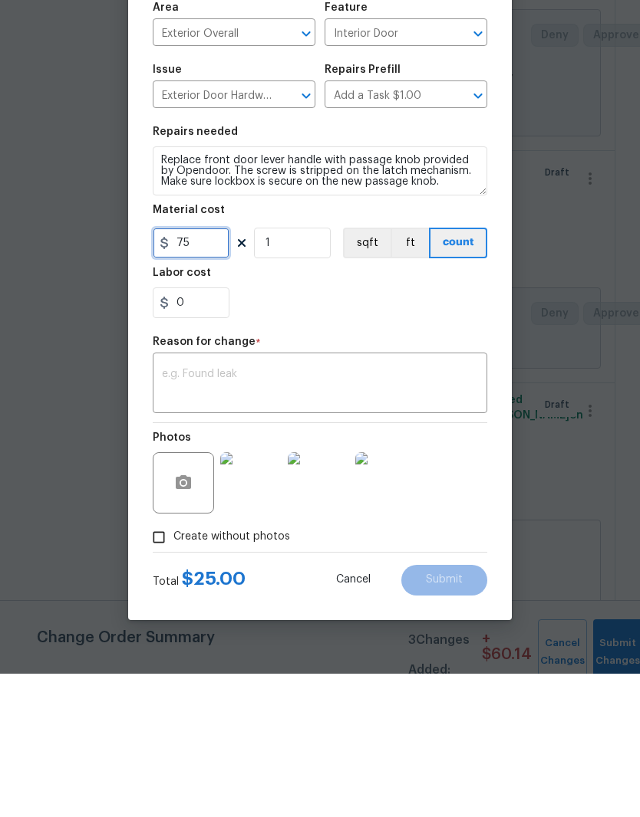
type input "75"
click at [275, 512] on textarea at bounding box center [320, 528] width 316 height 32
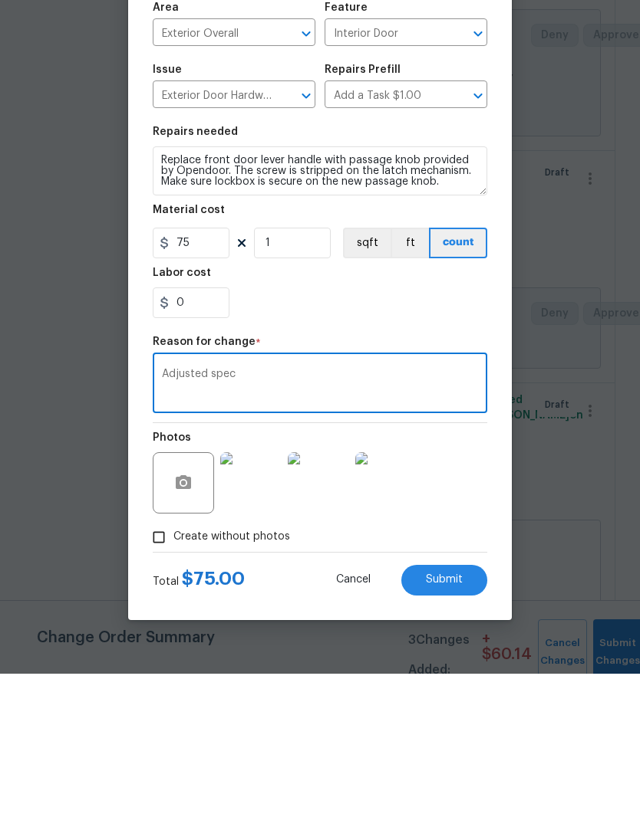
type textarea "Adjusted spec"
click at [466, 567] on div "Photos" at bounding box center [320, 617] width 334 height 100
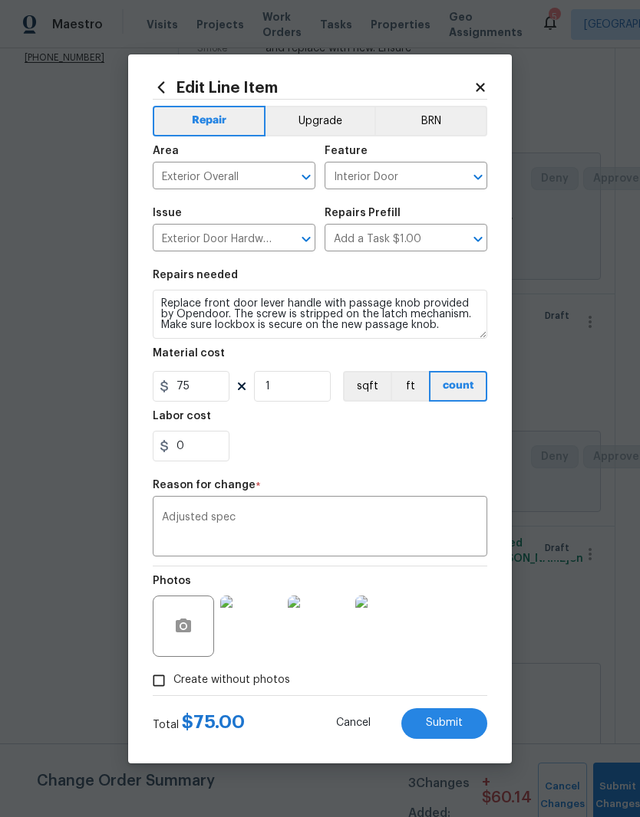
click at [462, 725] on span "Submit" at bounding box center [444, 724] width 37 height 12
type input "25"
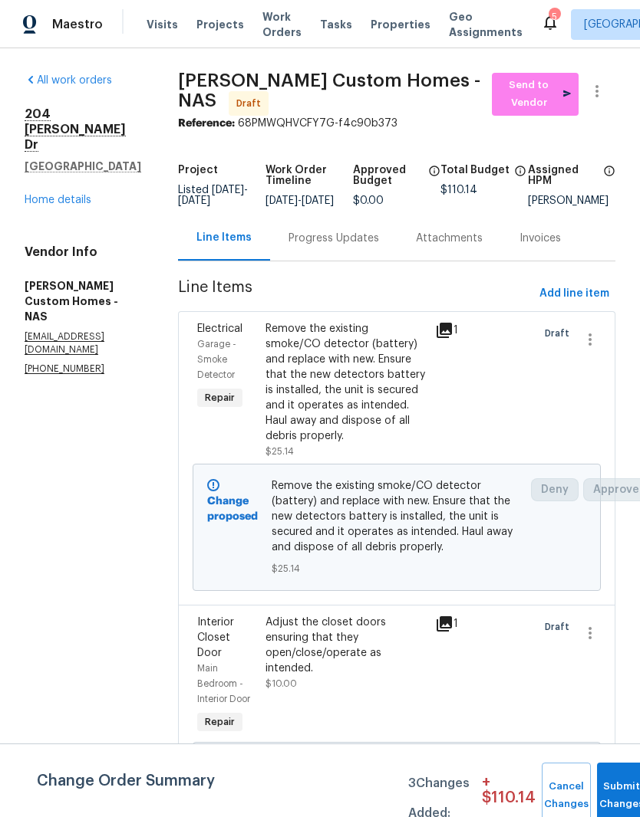
scroll to position [0, 0]
click at [370, 231] on div "Progress Updates" at bounding box center [333, 238] width 90 height 15
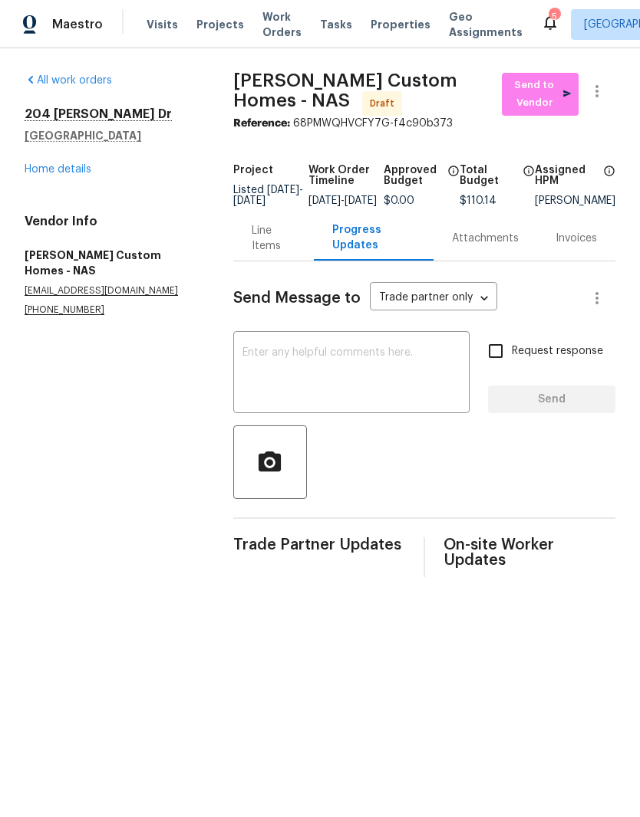
click at [323, 360] on textarea at bounding box center [351, 374] width 218 height 54
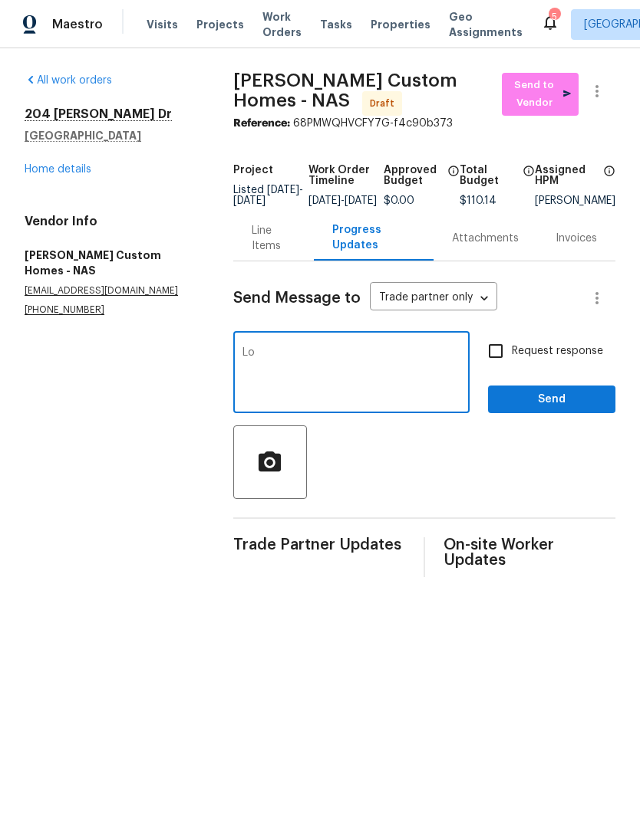
type textarea "L"
type textarea "Please complete by 9/10. Thank you."
click at [563, 406] on span "Send" at bounding box center [551, 399] width 103 height 19
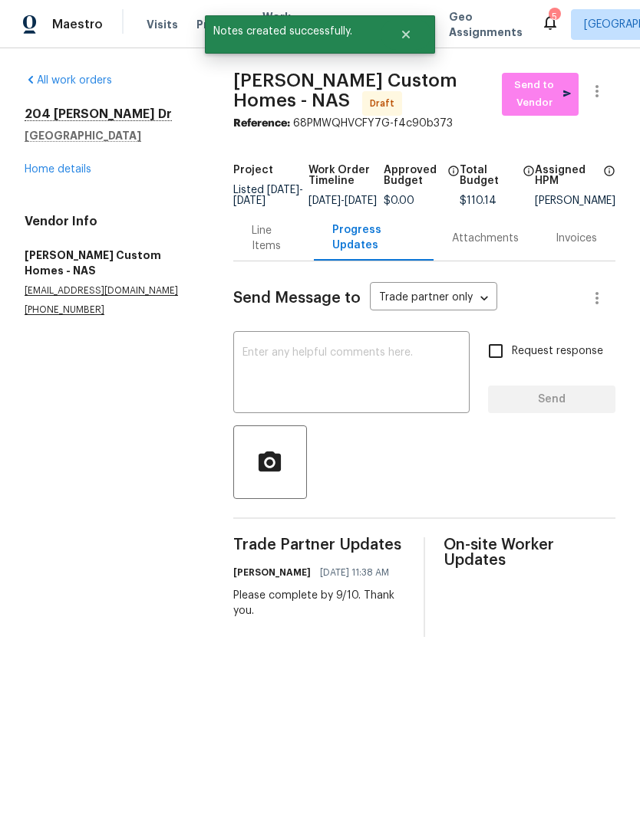
click at [367, 368] on textarea at bounding box center [351, 374] width 218 height 54
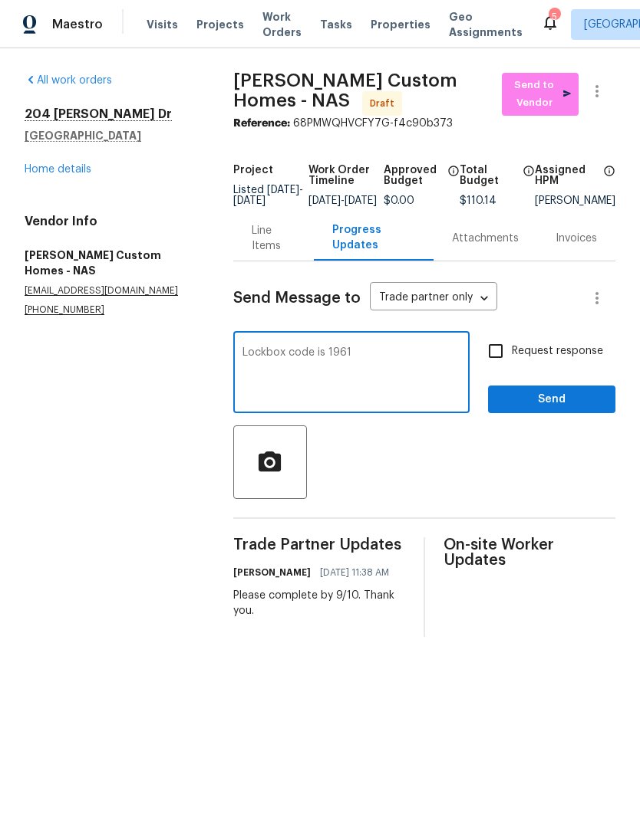
type textarea "Lockbox code is 1961"
click at [561, 407] on span "Send" at bounding box center [551, 399] width 103 height 19
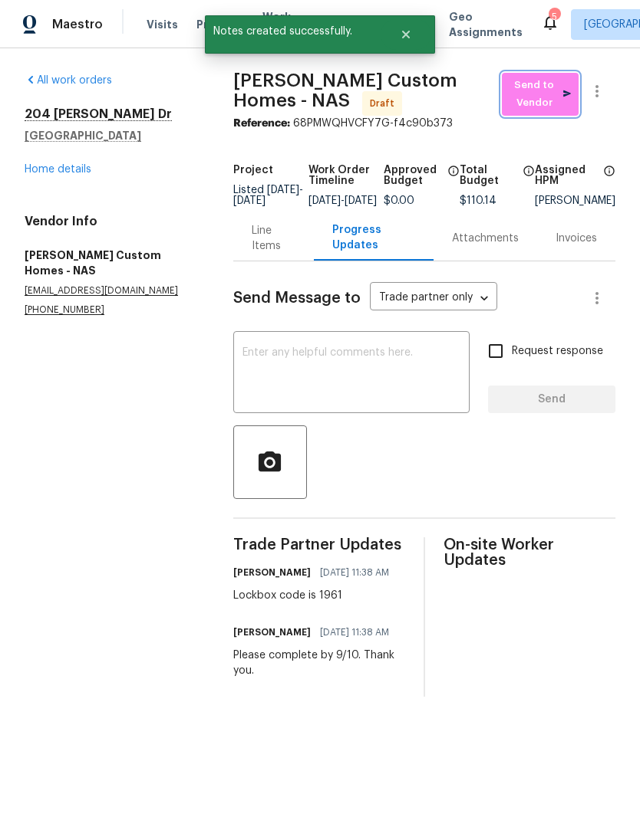
click at [539, 101] on span "Send to Vendor" at bounding box center [539, 94] width 61 height 35
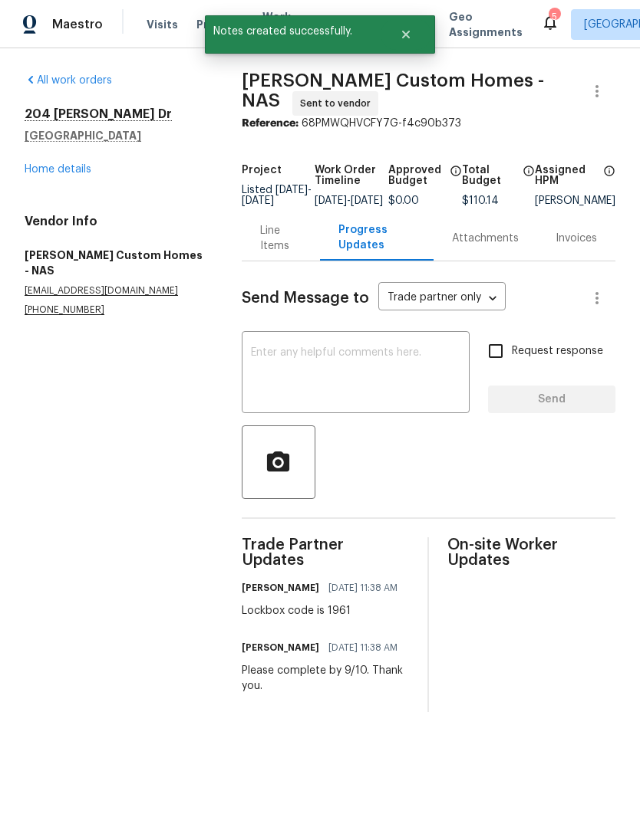
click at [71, 172] on link "Home details" at bounding box center [58, 169] width 67 height 11
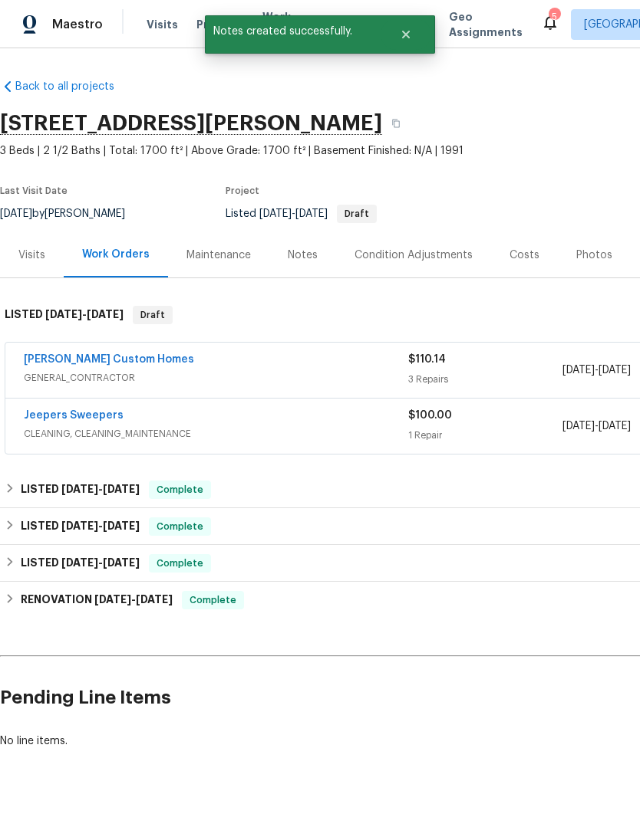
click at [304, 254] on div "Notes" at bounding box center [303, 255] width 30 height 15
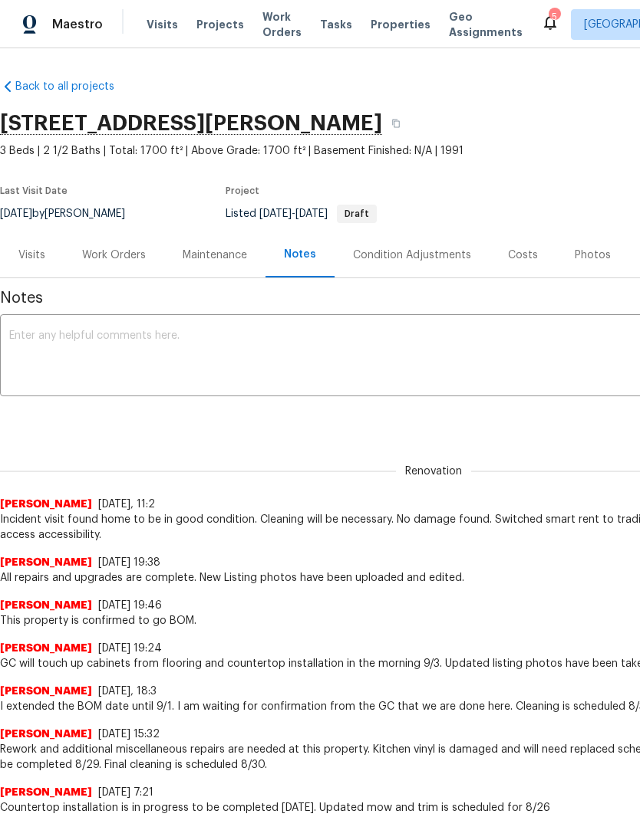
scroll to position [50, 227]
